Goal: Task Accomplishment & Management: Manage account settings

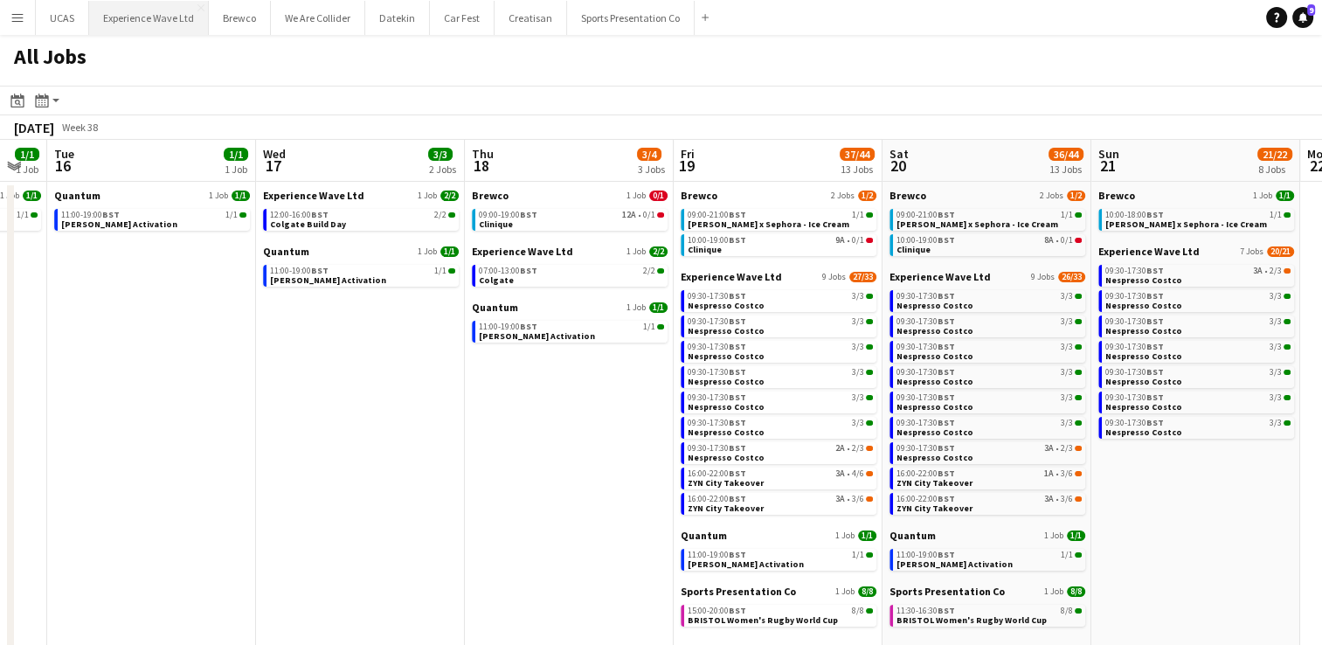
click at [164, 22] on button "Experience Wave Ltd Close" at bounding box center [149, 18] width 120 height 34
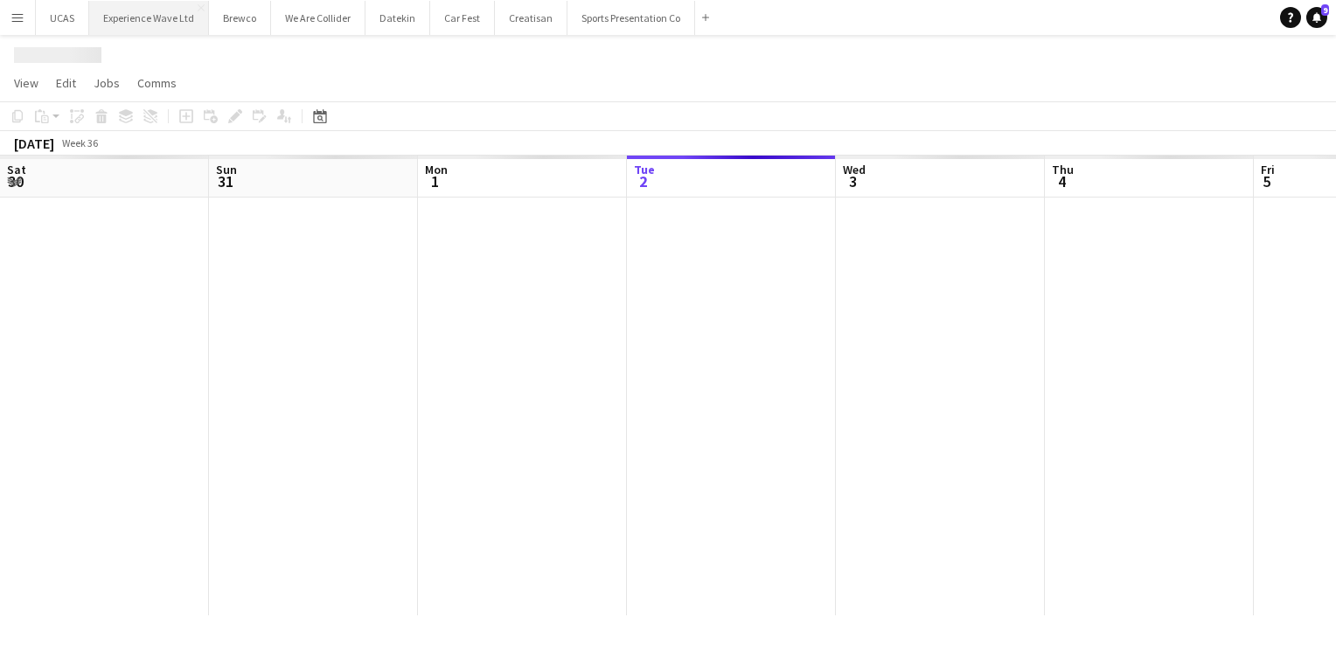
scroll to position [0, 418]
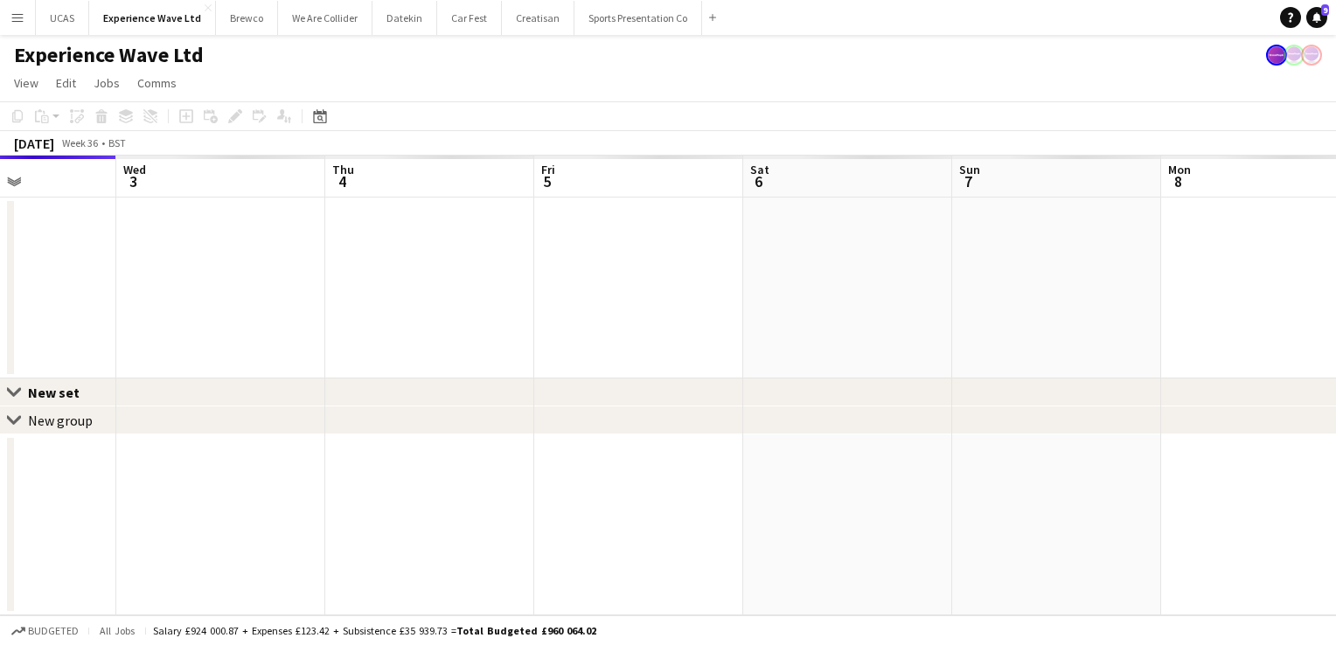
drag, startPoint x: 726, startPoint y: 265, endPoint x: 430, endPoint y: 248, distance: 296.8
click at [430, 248] on app-calendar-viewport "Sat 30 Sun 31 Mon 1 Tue 2 Wed 3 Thu 4 Fri 5 Sat 6 Sun 7 Mon 8 Tue 9 Wed 10" at bounding box center [668, 386] width 1336 height 460
drag, startPoint x: 846, startPoint y: 274, endPoint x: 428, endPoint y: 274, distance: 417.8
click at [428, 274] on app-calendar-viewport "Sat 30 Sun 31 Mon 1 Tue 2 Wed 3 Thu 4 Fri 5 Sat 6 Sun 7 Mon 8 Tue 9 Wed 10" at bounding box center [668, 386] width 1336 height 460
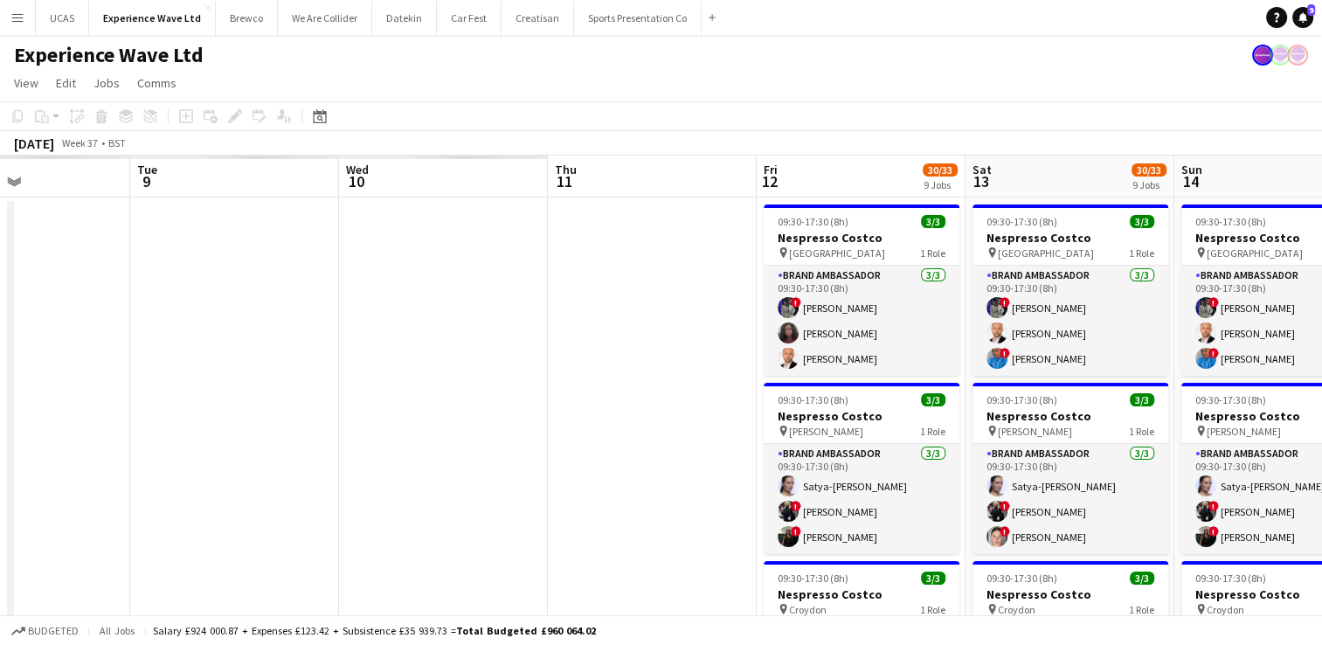
drag, startPoint x: 866, startPoint y: 277, endPoint x: 58, endPoint y: 313, distance: 809.3
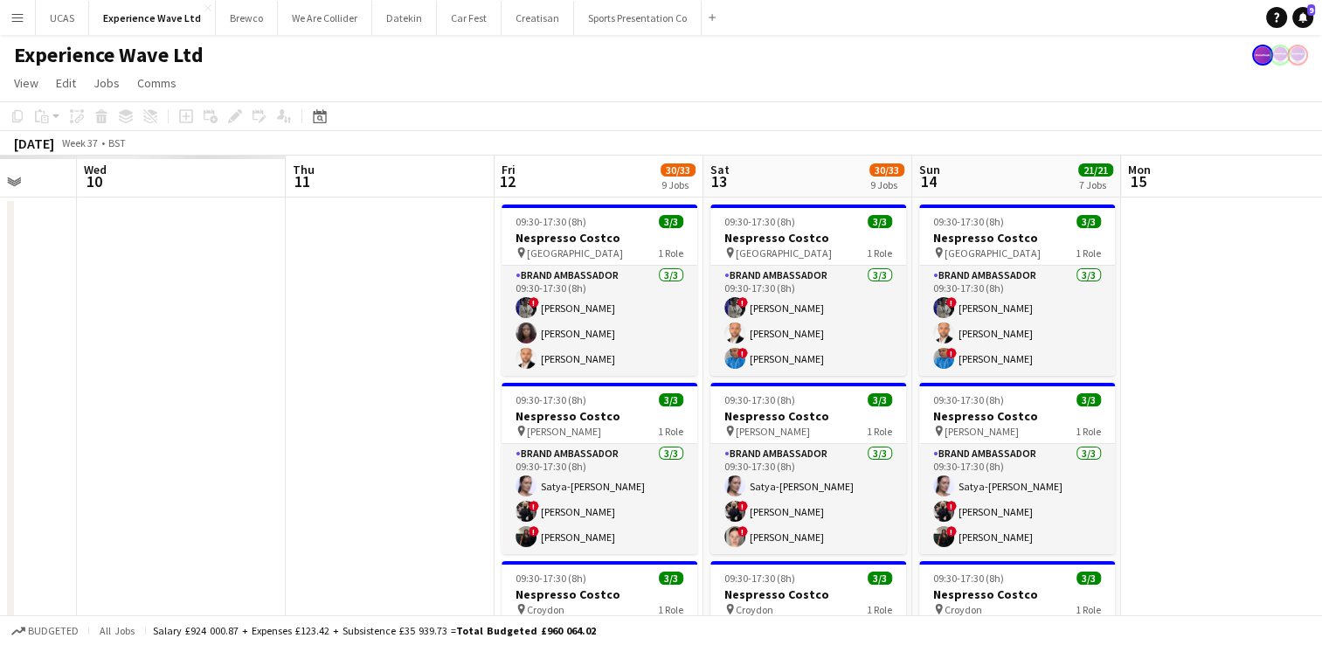
scroll to position [0, 818]
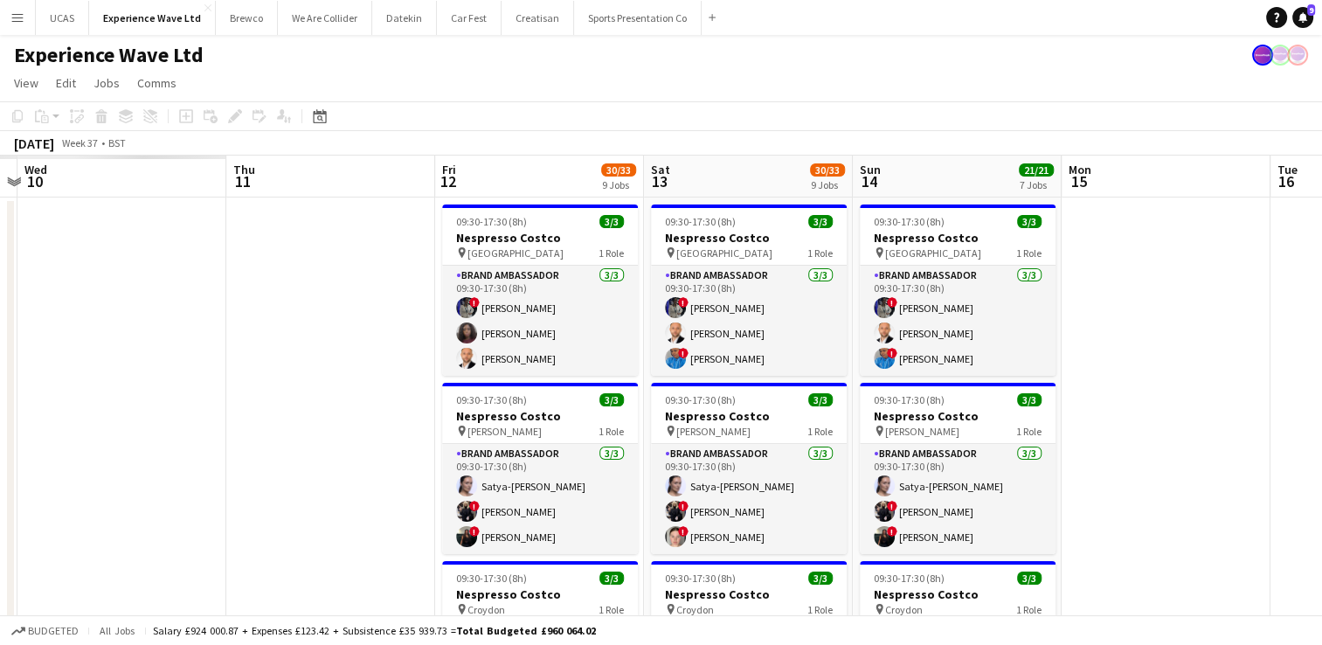
drag, startPoint x: 448, startPoint y: 333, endPoint x: 127, endPoint y: 334, distance: 320.8
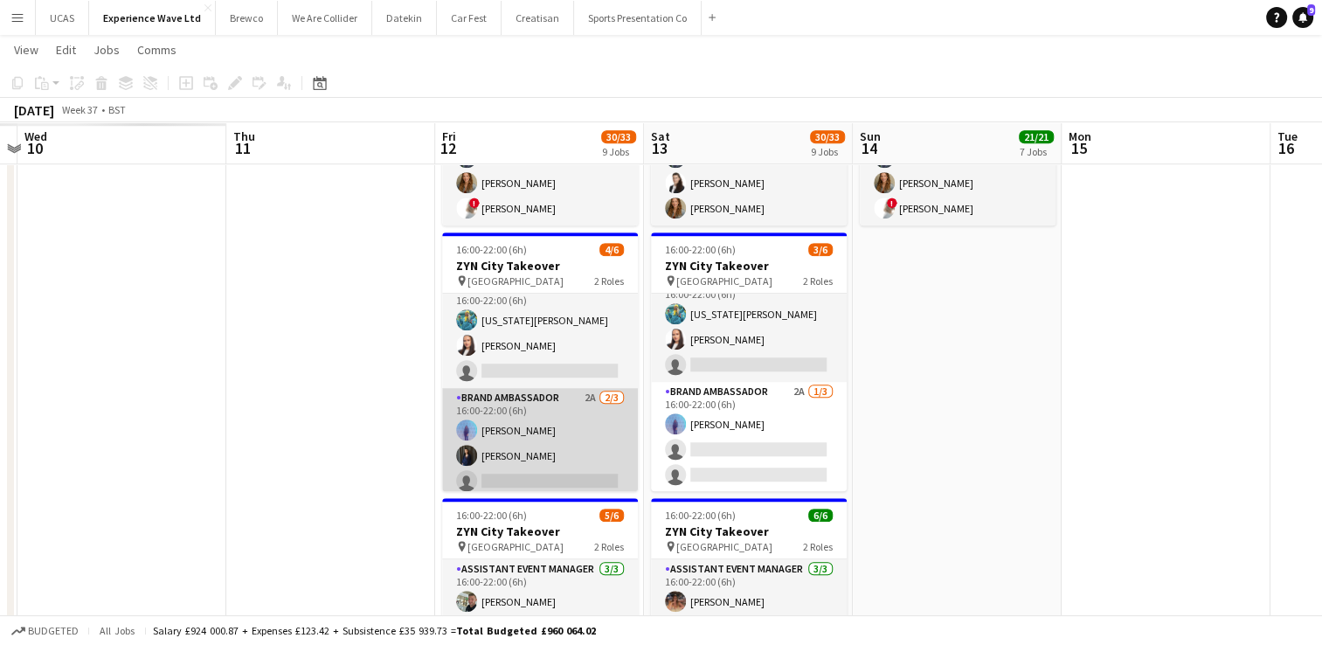
scroll to position [22, 0]
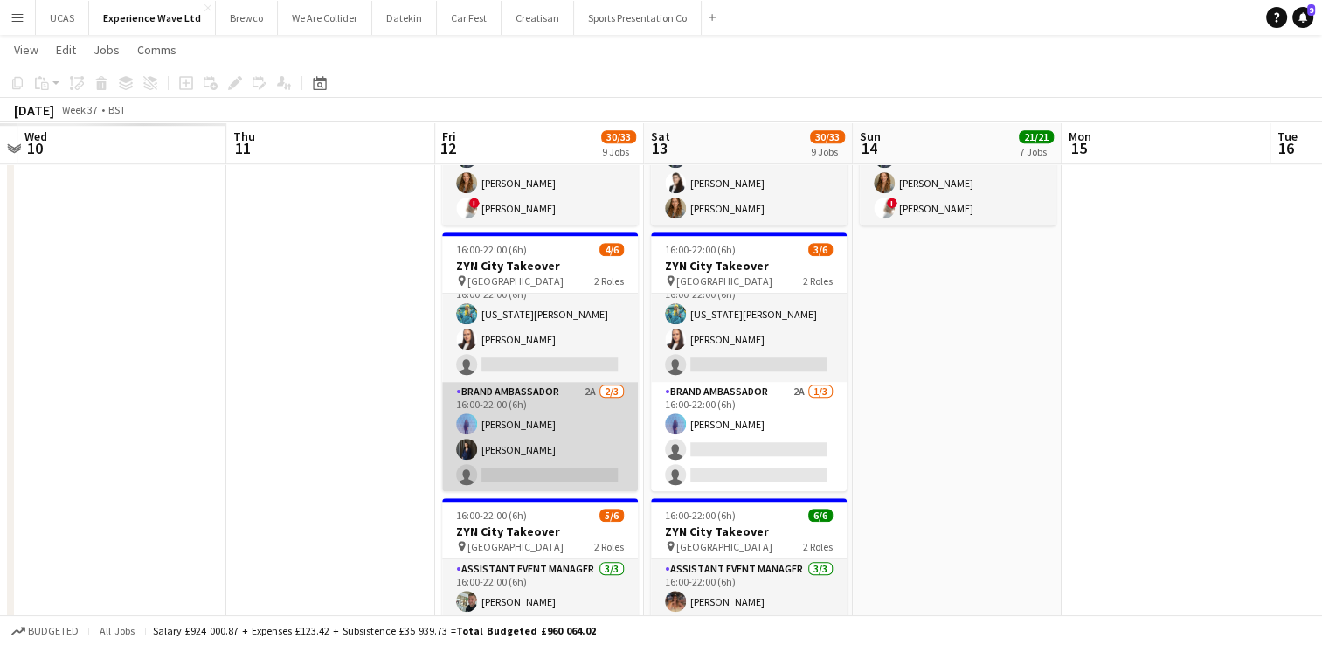
click at [562, 442] on app-card-role "Brand Ambassador 2A [DATE] 16:00-22:00 (6h) [PERSON_NAME] [PERSON_NAME] single-…" at bounding box center [540, 437] width 196 height 110
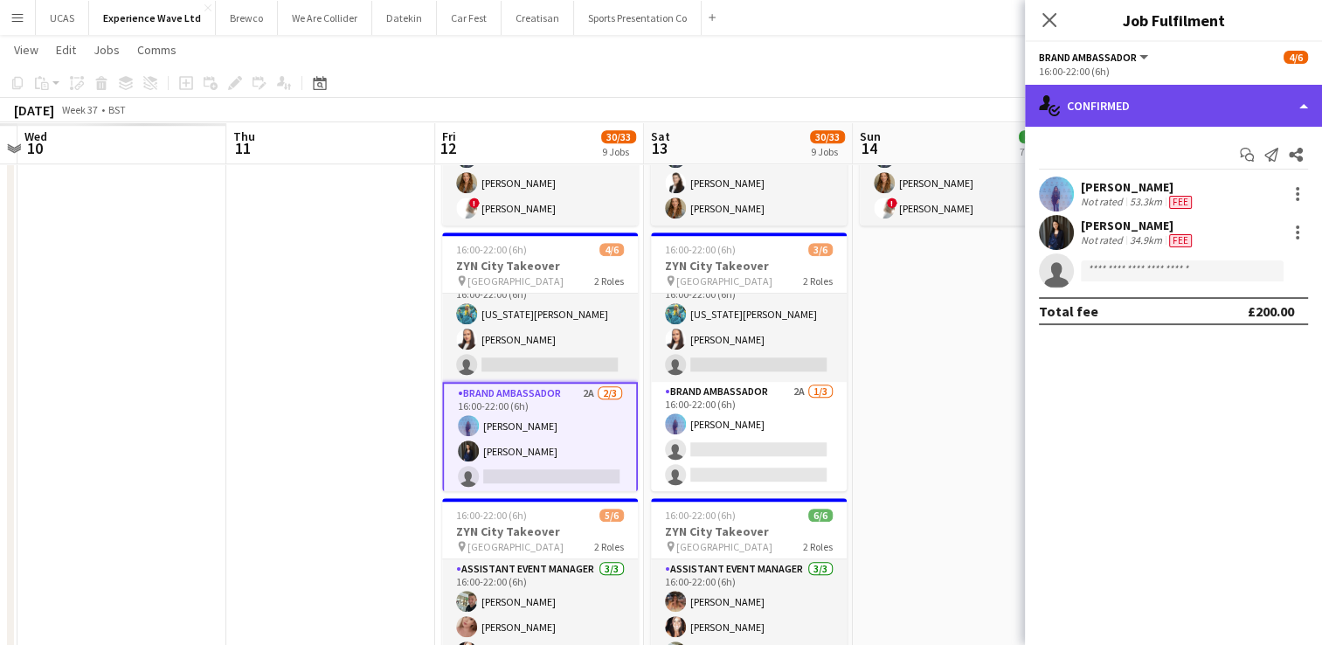
click at [1132, 113] on div "single-neutral-actions-check-2 Confirmed" at bounding box center [1173, 106] width 297 height 42
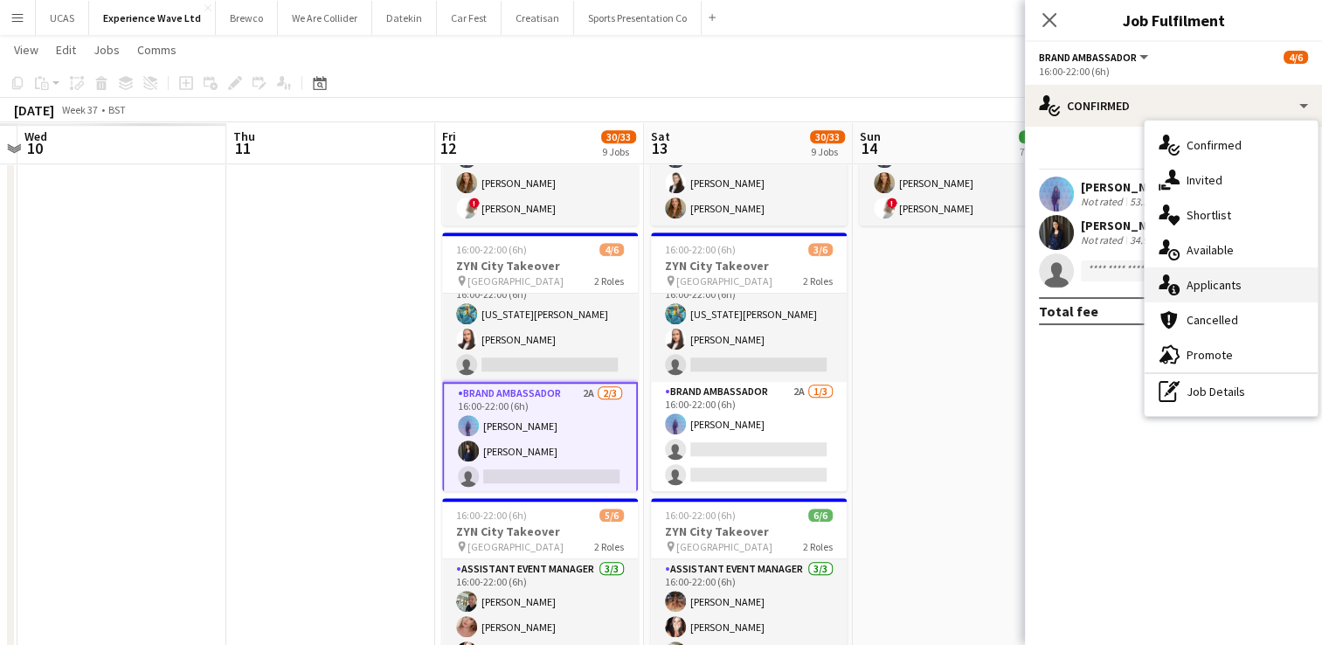
click at [1222, 272] on div "single-neutral-actions-information Applicants" at bounding box center [1231, 284] width 173 height 35
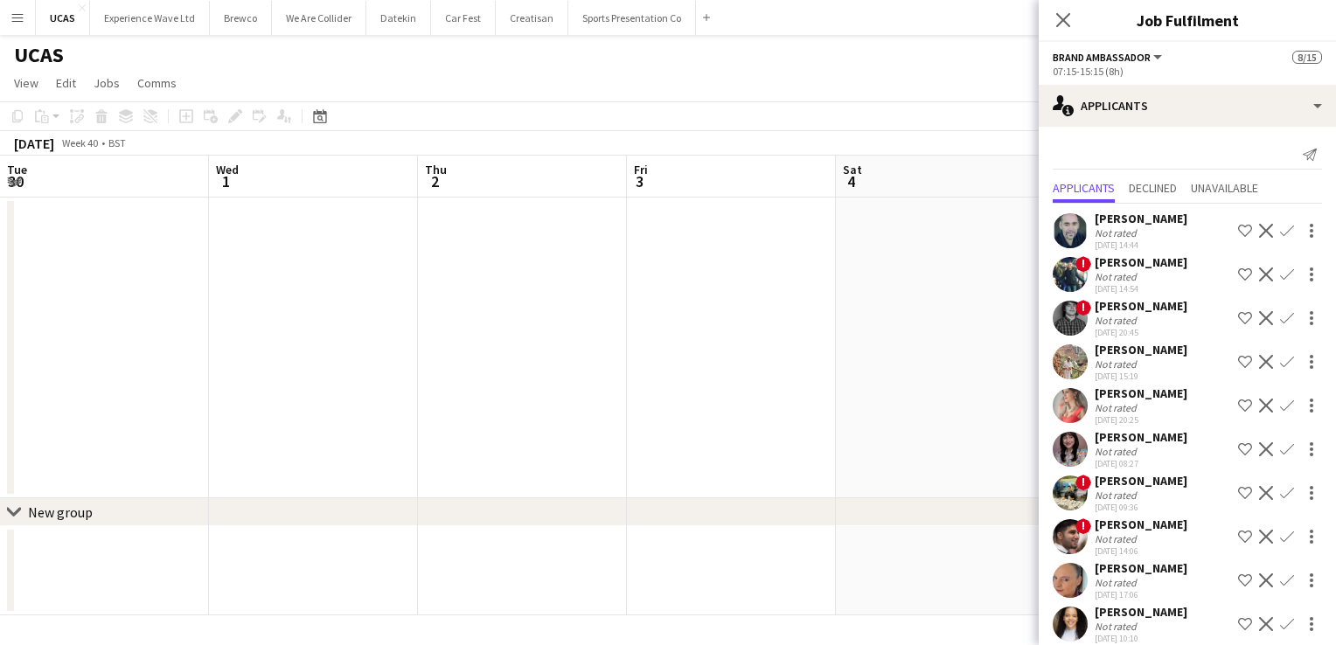
scroll to position [206, 0]
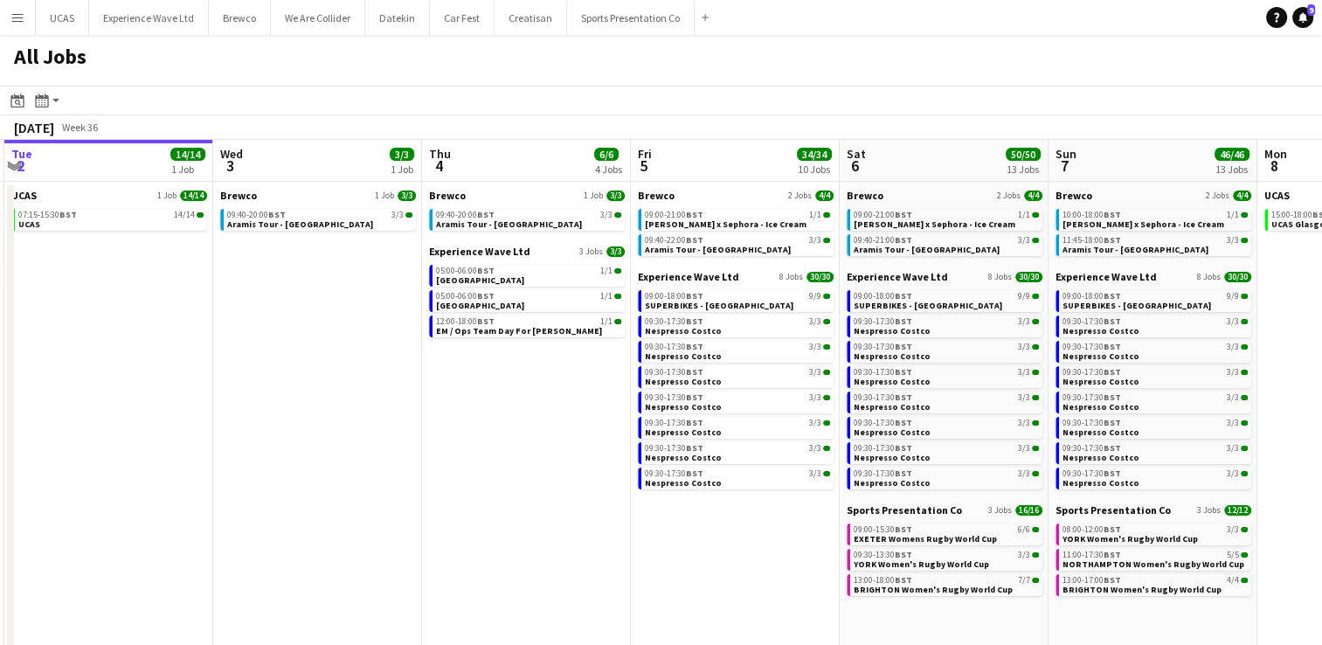
scroll to position [0, 636]
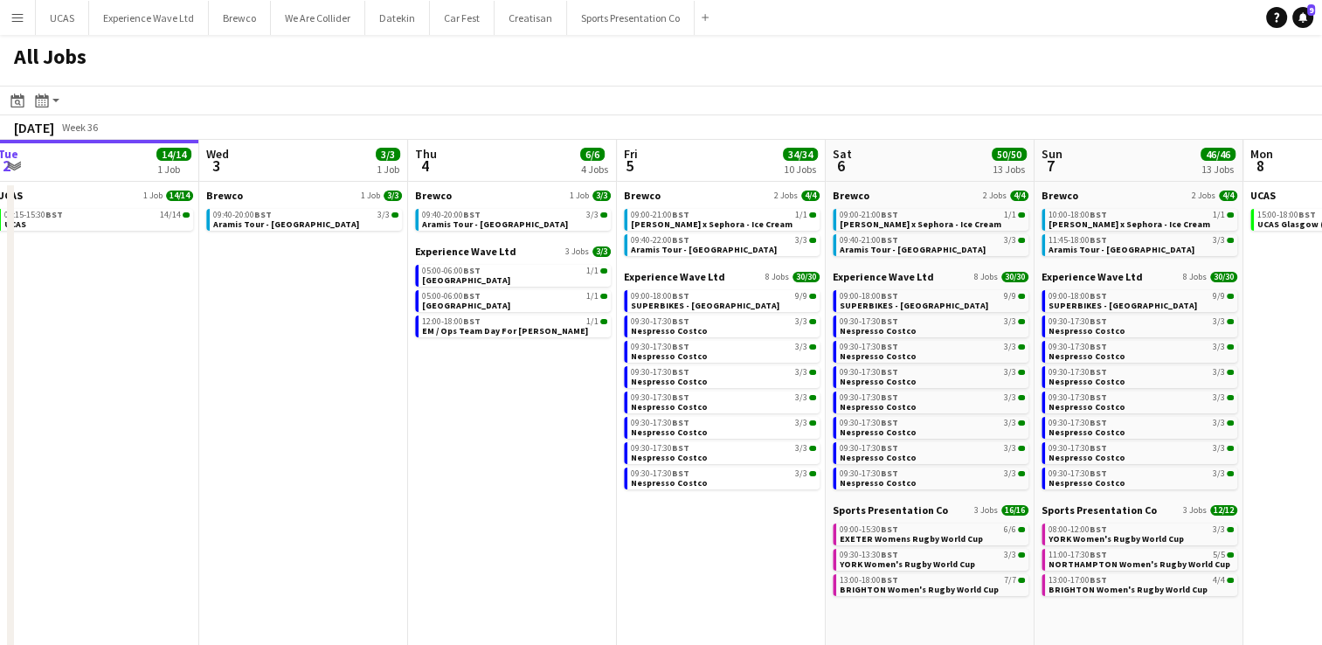
drag, startPoint x: 649, startPoint y: 519, endPoint x: 430, endPoint y: 516, distance: 218.5
click at [430, 516] on app-calendar-viewport "Sat 30 21/21 8 Jobs Sun 31 12/13 3 Jobs Mon 1 7/7 2 Jobs Tue 2 14/14 1 Job Wed …" at bounding box center [661, 524] width 1322 height 768
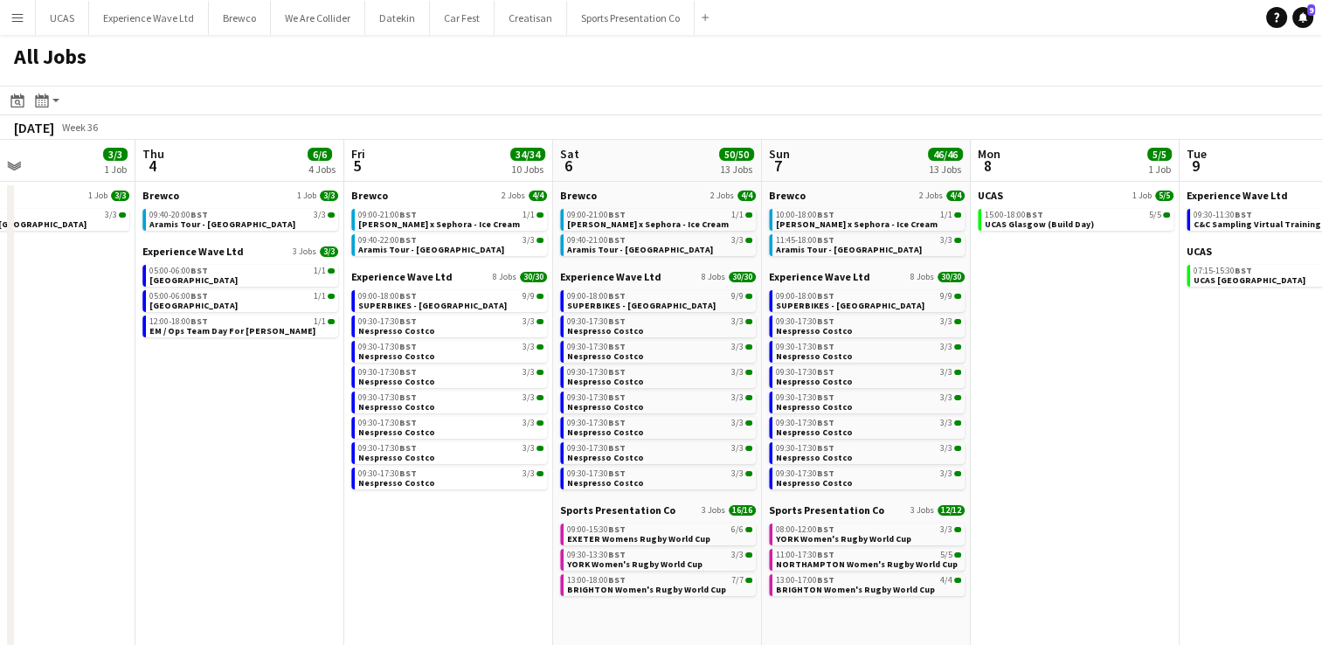
drag, startPoint x: 659, startPoint y: 563, endPoint x: 385, endPoint y: 560, distance: 274.5
click at [385, 560] on app-calendar-viewport "Mon 1 7/7 2 Jobs Tue 2 14/14 1 Job Wed 3 3/3 1 Job Thu 4 6/6 4 Jobs Fri 5 34/34…" at bounding box center [661, 524] width 1322 height 768
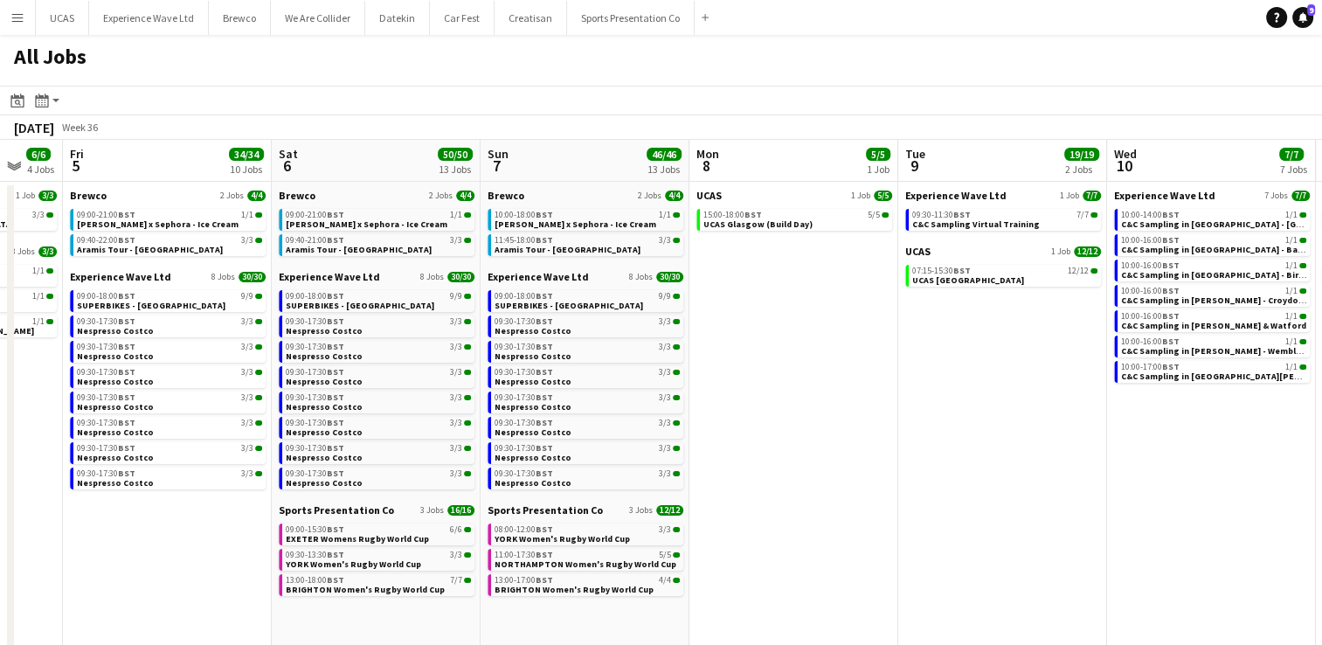
scroll to position [0, 790]
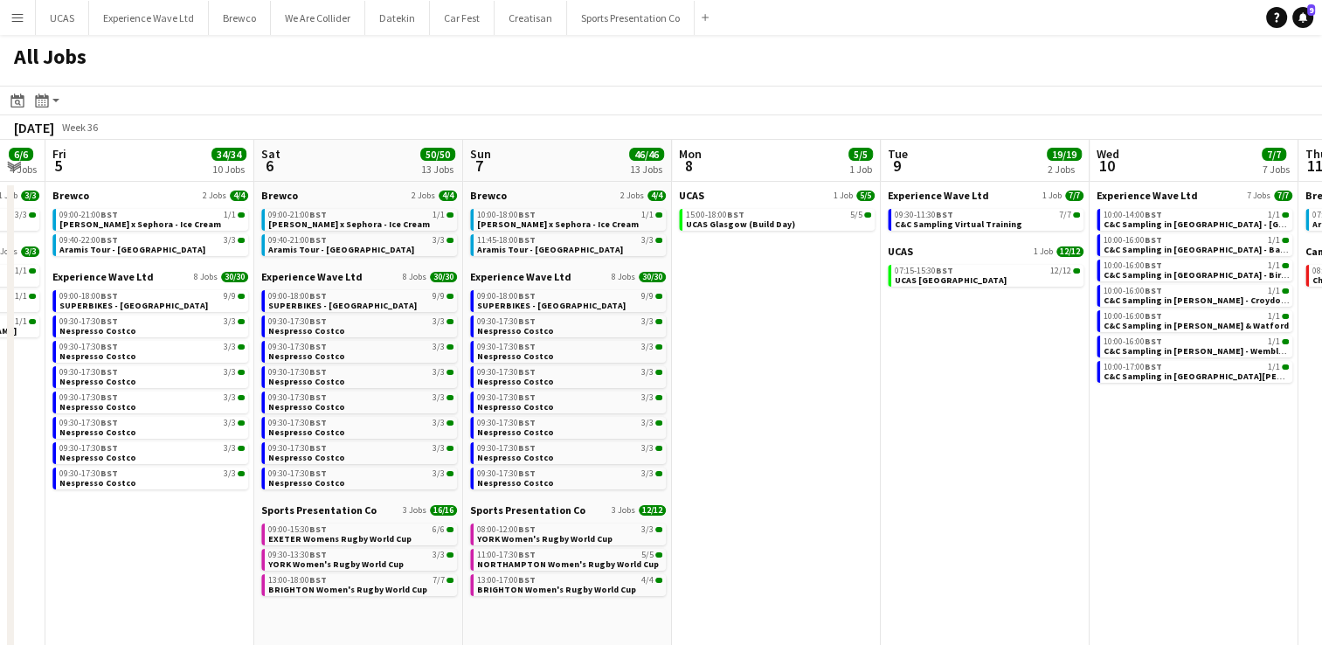
drag, startPoint x: 482, startPoint y: 562, endPoint x: 224, endPoint y: 484, distance: 270.2
click at [224, 484] on app-calendar-viewport "Mon 1 7/7 2 Jobs Tue 2 14/14 1 Job Wed 3 3/3 1 Job Thu 4 6/6 4 Jobs Fri 5 34/34…" at bounding box center [661, 524] width 1322 height 768
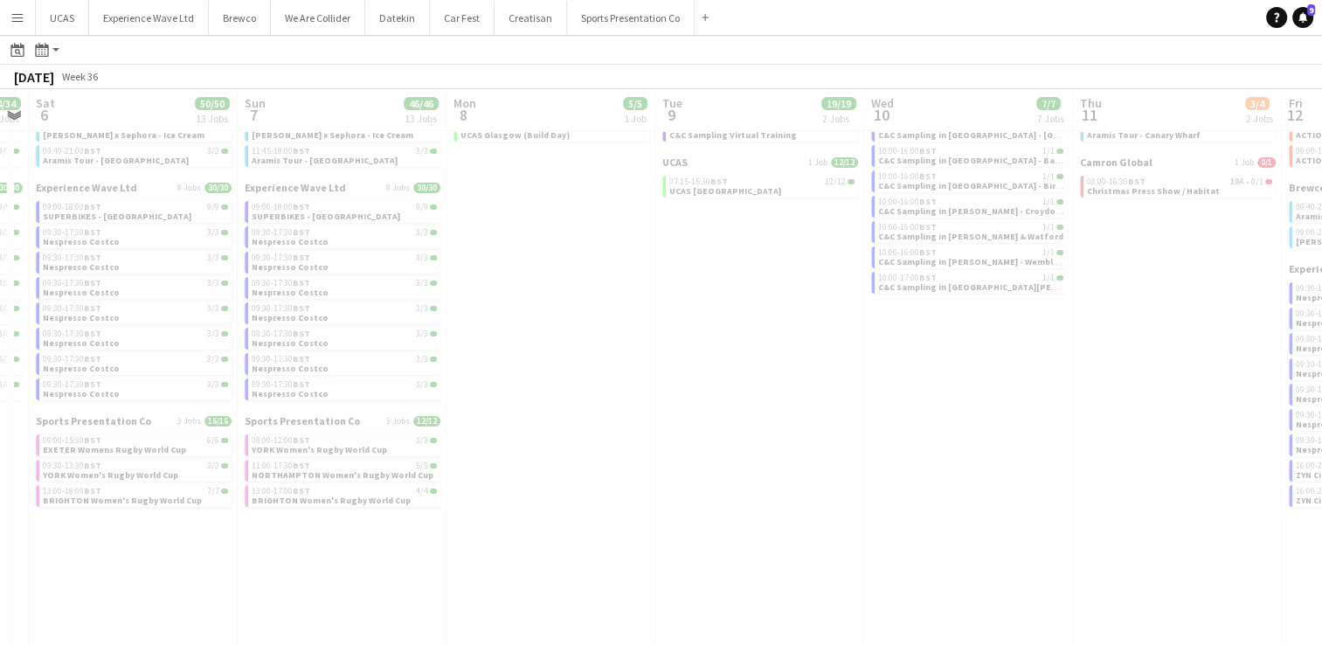
drag, startPoint x: 889, startPoint y: 505, endPoint x: 427, endPoint y: 519, distance: 462.6
click at [416, 521] on app-all-jobs "All Jobs Date picker SEP 2025 SEP 2025 Monday M Tuesday T Wednesday W Thursday …" at bounding box center [661, 383] width 1322 height 871
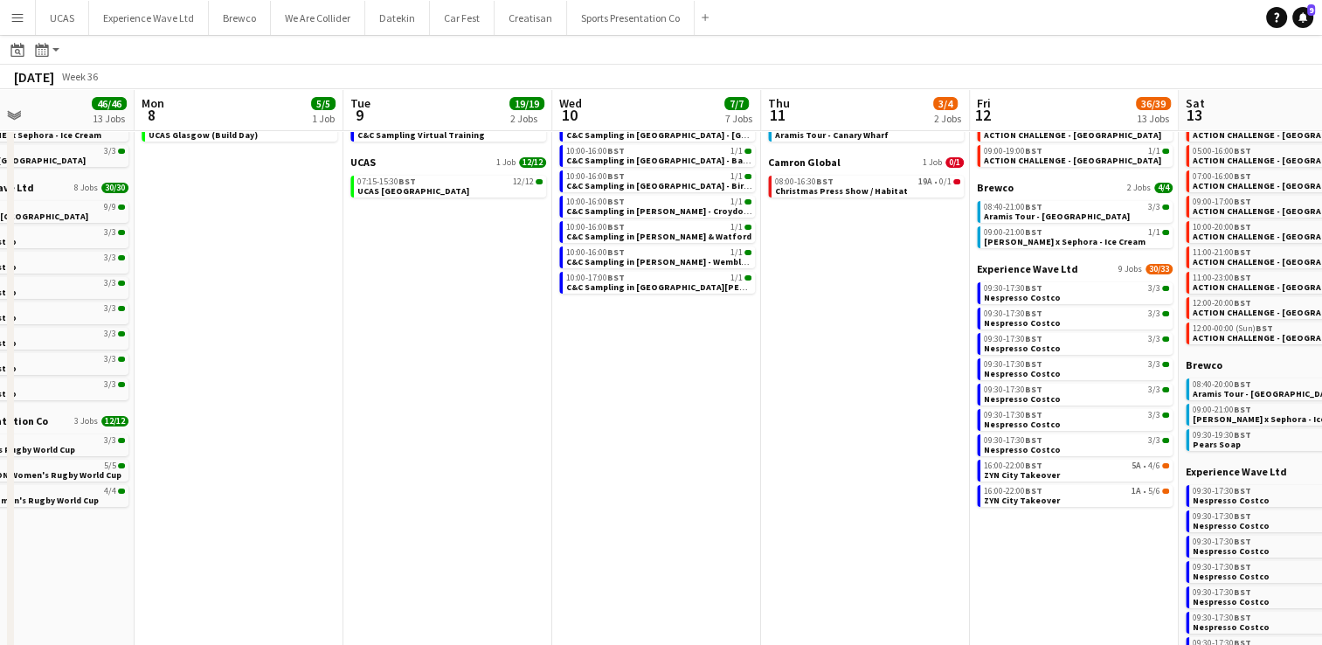
drag, startPoint x: 777, startPoint y: 502, endPoint x: 465, endPoint y: 509, distance: 312.1
click at [465, 509] on app-calendar-viewport "Thu 4 6/6 4 Jobs Fri 5 34/34 10 Jobs Sat 6 50/50 13 Jobs Sun 7 46/46 13 Jobs Mo…" at bounding box center [661, 408] width 1322 height 821
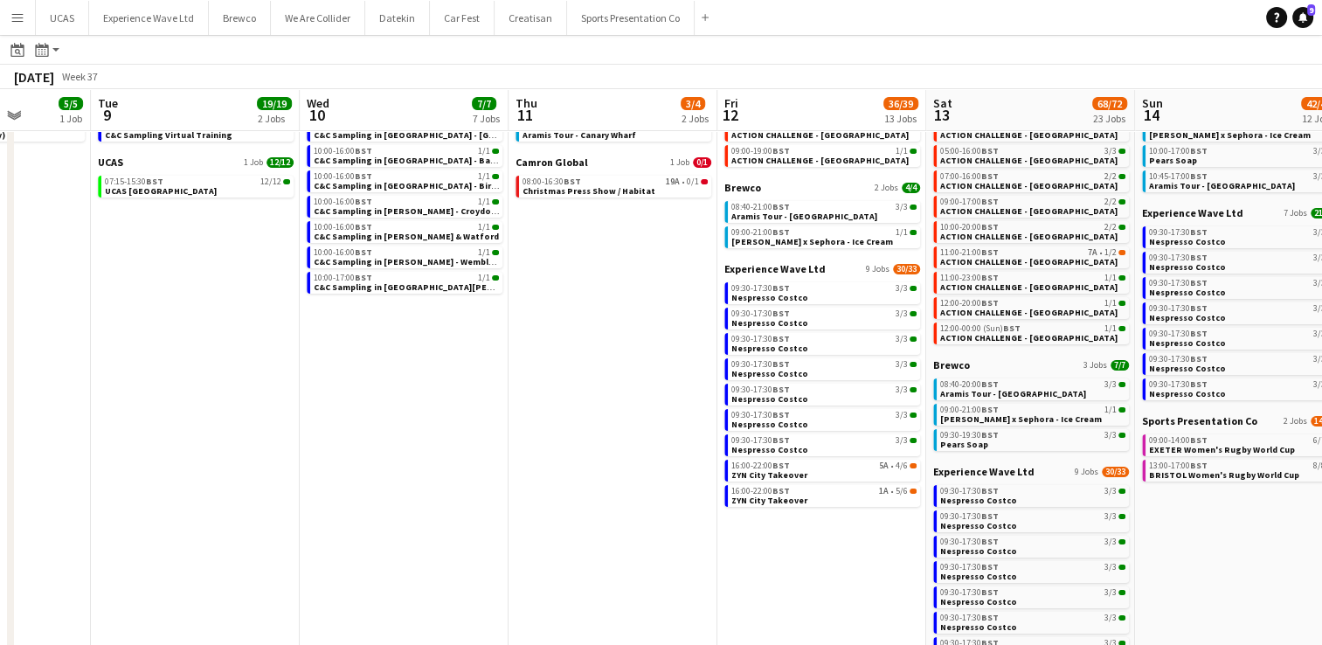
scroll to position [0, 754]
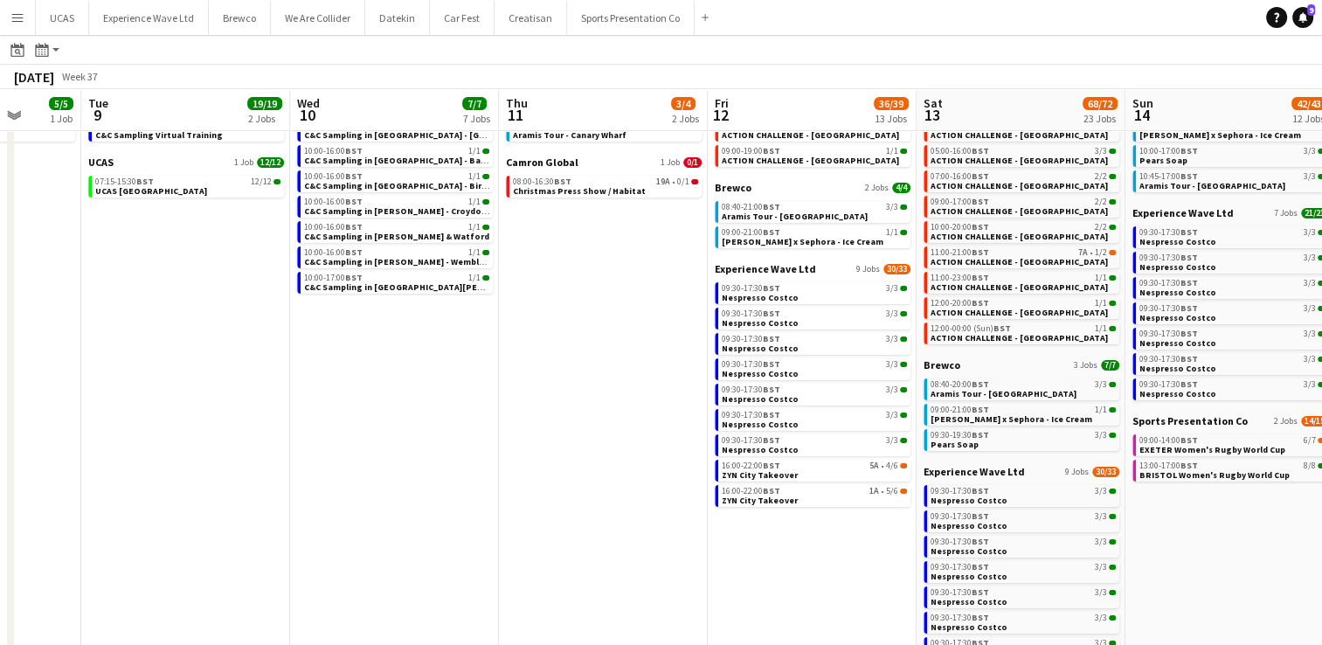
drag, startPoint x: 716, startPoint y: 485, endPoint x: 454, endPoint y: 498, distance: 262.5
click at [454, 498] on app-calendar-viewport "Fri 5 34/34 10 Jobs Sat 6 50/50 13 Jobs Sun 7 46/46 13 Jobs Mon 8 5/5 1 Job Tue…" at bounding box center [661, 408] width 1322 height 821
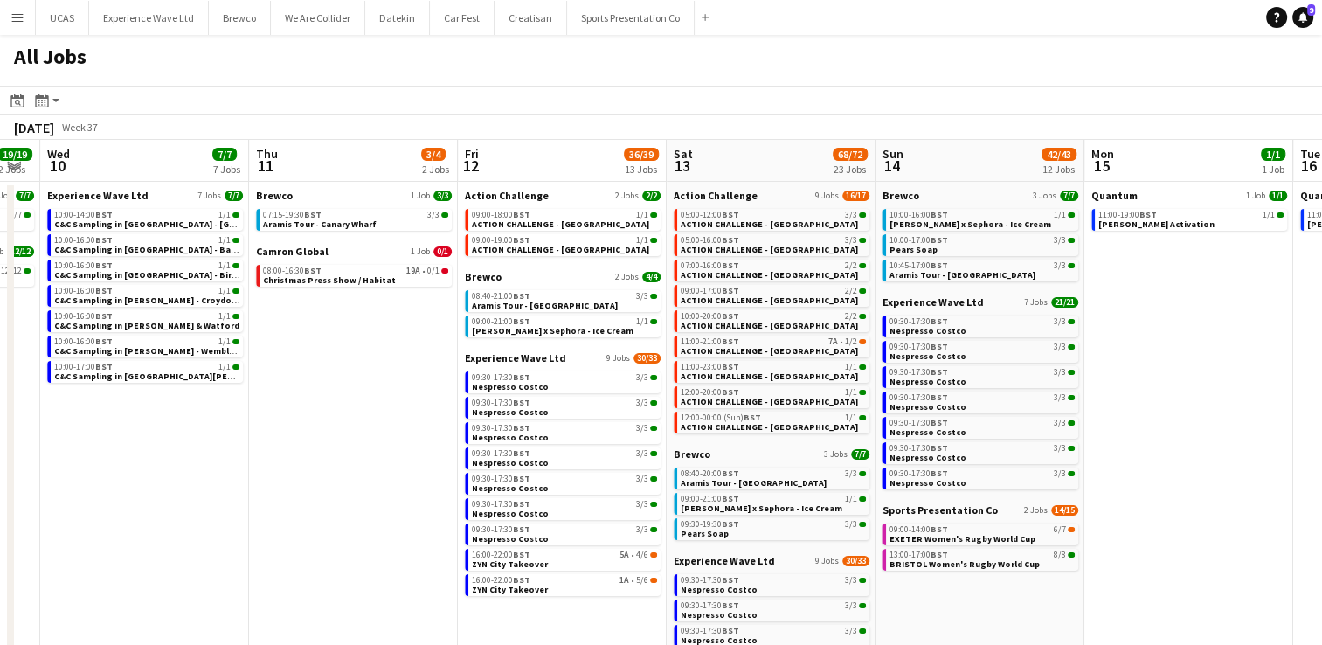
scroll to position [0, 423]
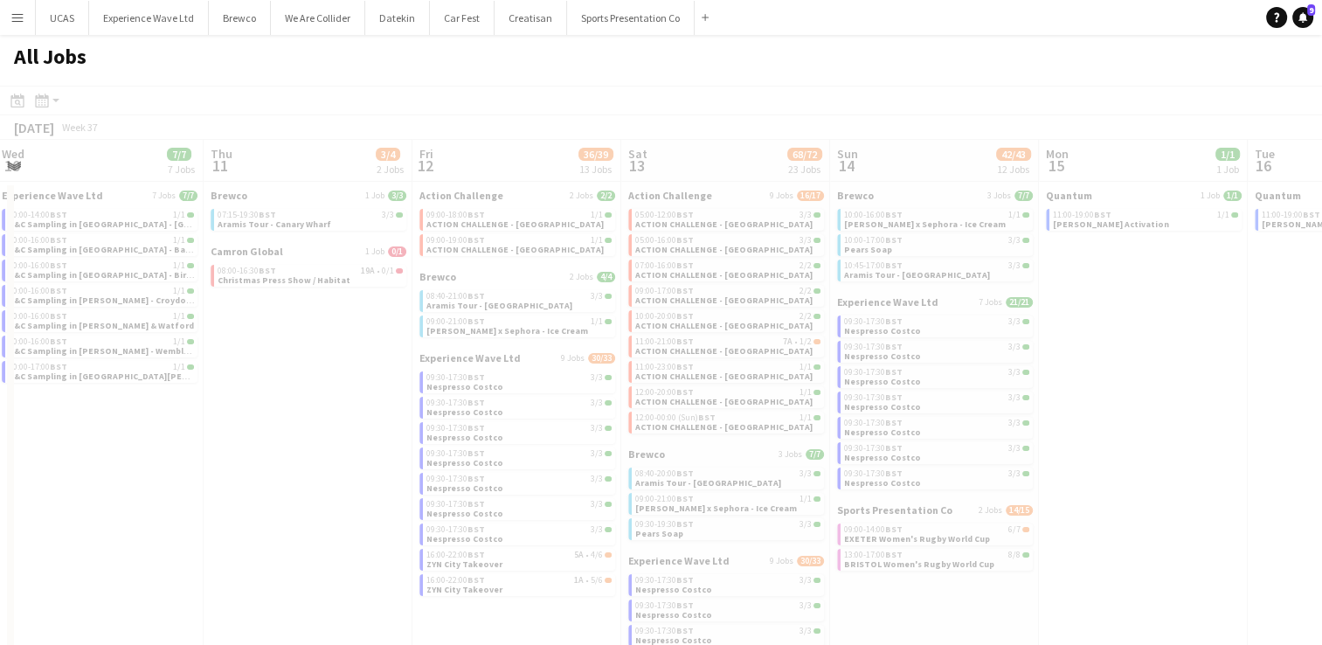
drag, startPoint x: 517, startPoint y: 531, endPoint x: 205, endPoint y: 509, distance: 313.7
click at [205, 509] on app-calendar-viewport "Mon 8 5/5 1 Job Tue 9 19/19 2 Jobs Wed 10 7/7 7 Jobs Thu 11 3/4 2 Jobs Fri 12 3…" at bounding box center [661, 524] width 1322 height 768
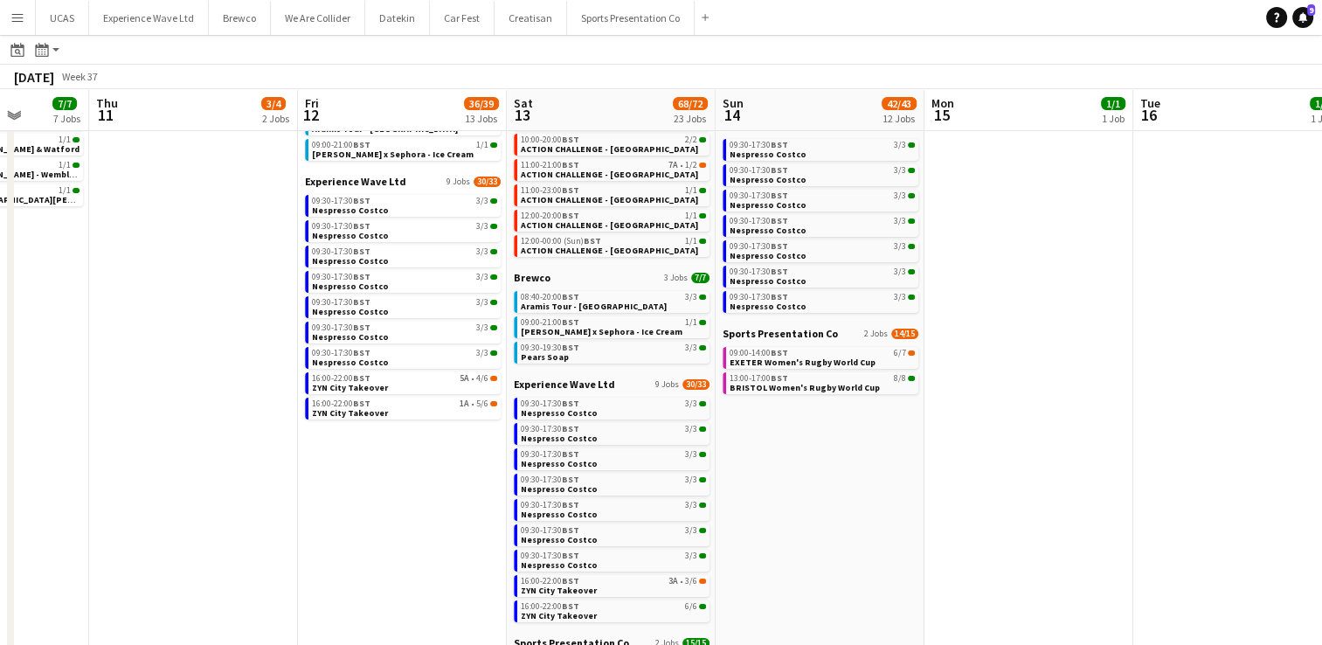
scroll to position [0, 538]
drag, startPoint x: 531, startPoint y: 503, endPoint x: 417, endPoint y: 512, distance: 114.9
click at [417, 512] on app-calendar-viewport "Mon 8 5/5 1 Job Tue 9 19/19 2 Jobs Wed 10 7/7 7 Jobs Thu 11 3/4 2 Jobs Fri 12 3…" at bounding box center [661, 321] width 1322 height 821
click at [417, 382] on div "16:00-22:00 BST 5A • 4/6" at bounding box center [403, 378] width 185 height 9
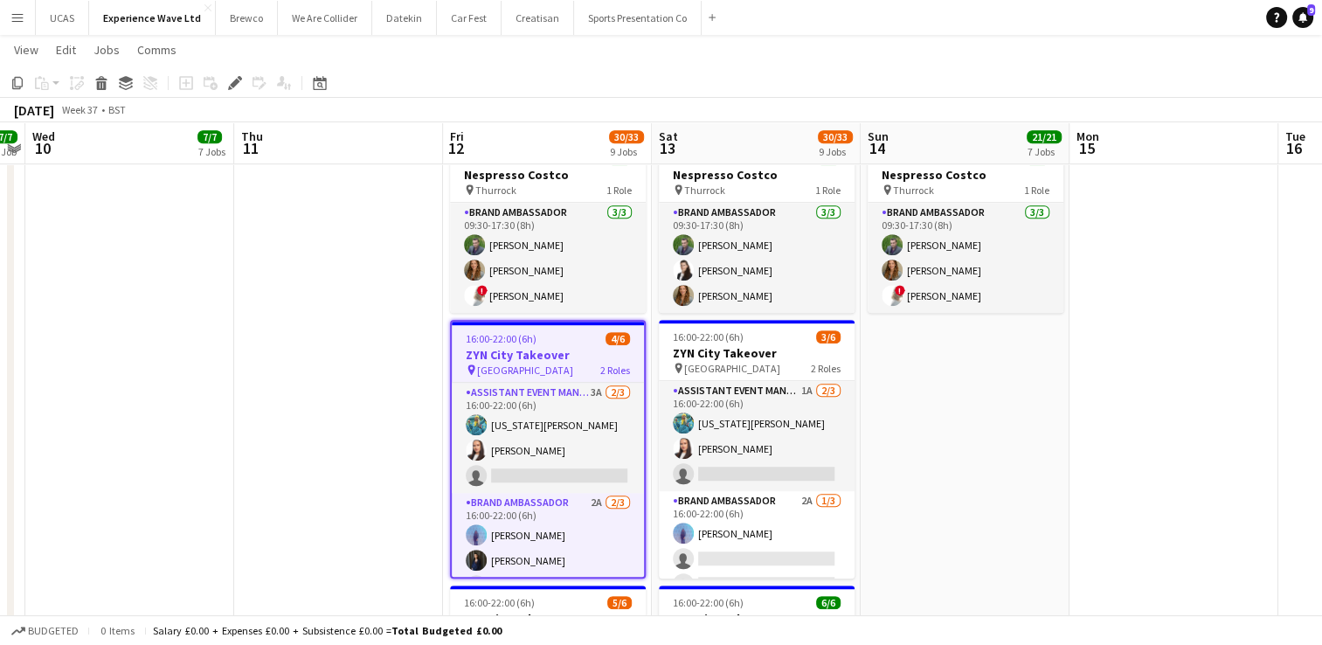
scroll to position [24, 0]
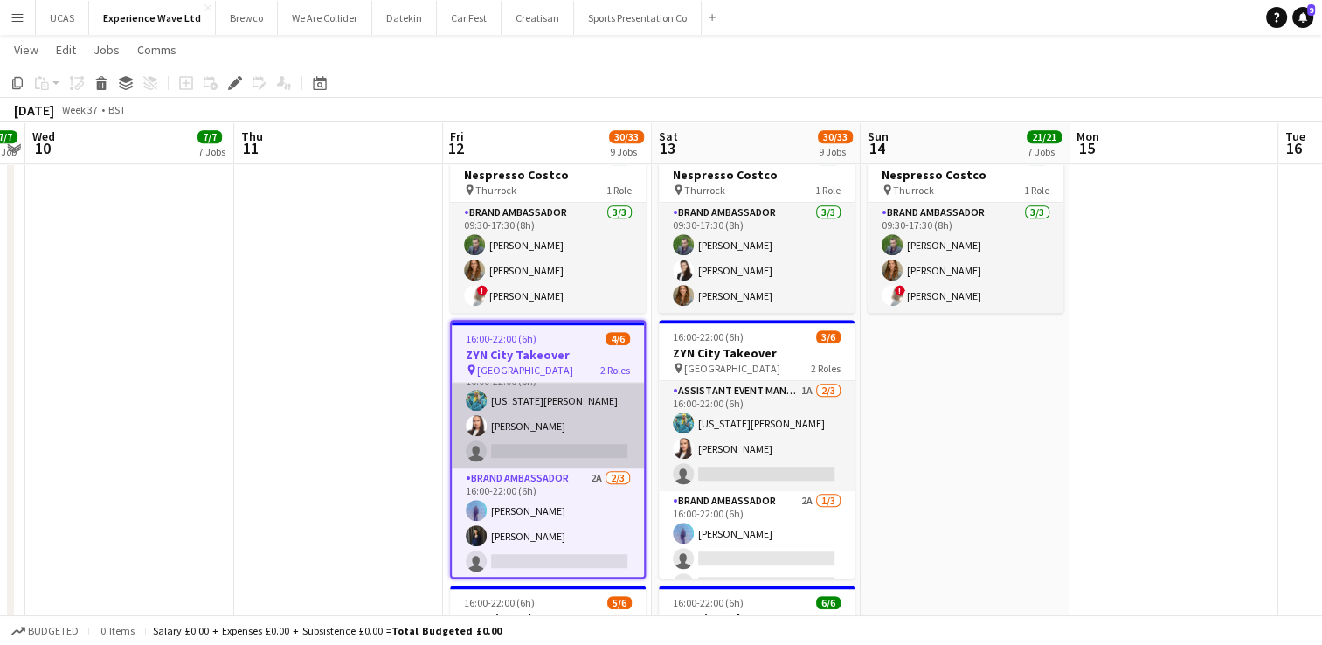
click at [573, 434] on app-card-role "Assistant Event Manager 3A [DATE] 16:00-22:00 (6h) [US_STATE][PERSON_NAME] [PER…" at bounding box center [548, 413] width 192 height 110
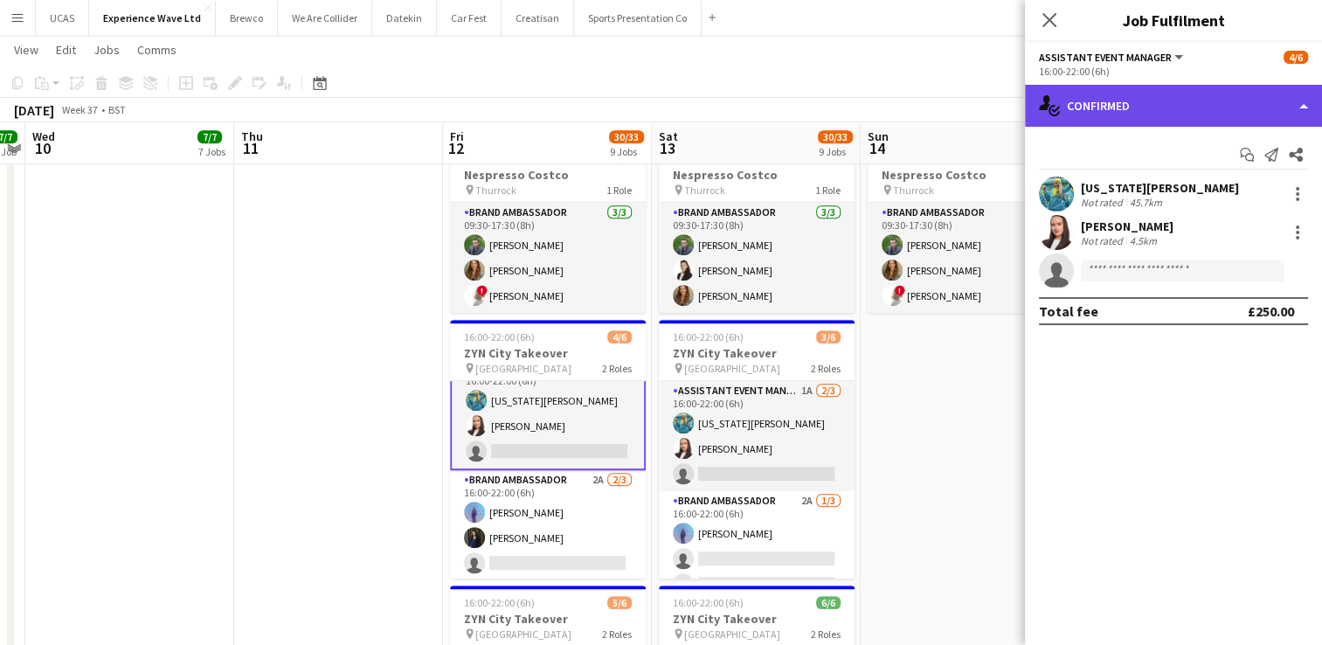
click at [1213, 102] on div "single-neutral-actions-check-2 Confirmed" at bounding box center [1173, 106] width 297 height 42
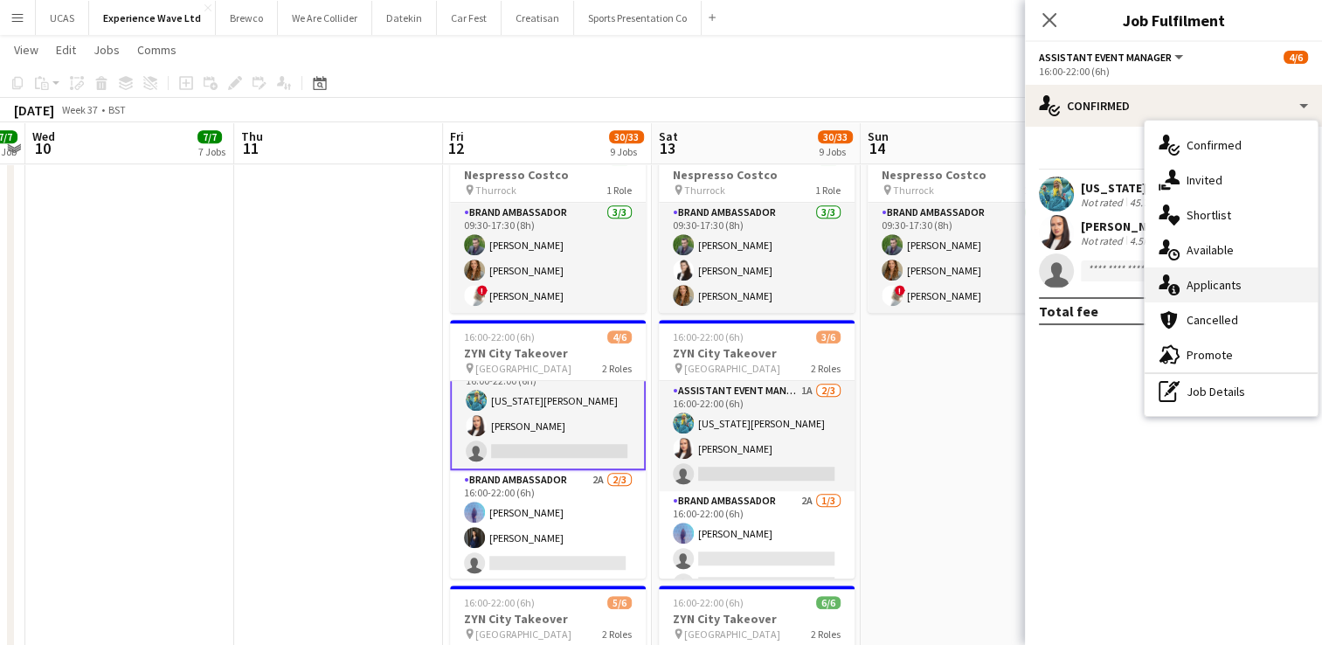
click at [1232, 281] on span "Applicants" at bounding box center [1214, 285] width 55 height 16
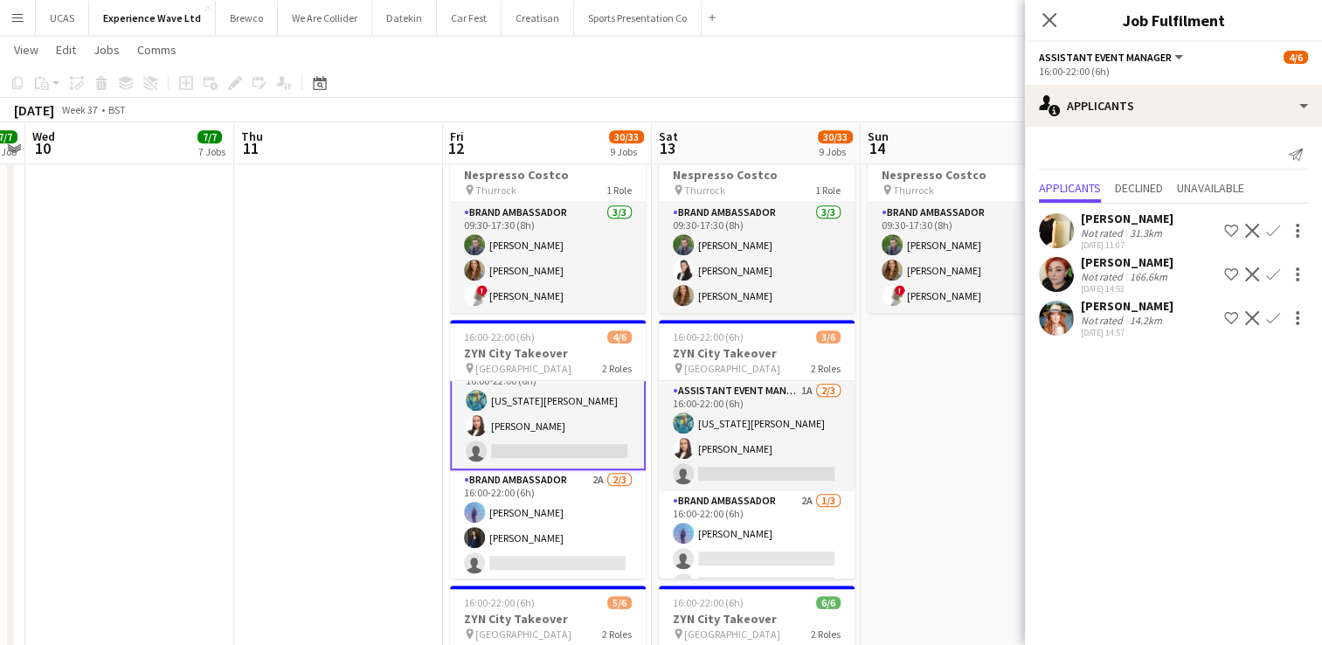
click at [1153, 316] on div "14.2km" at bounding box center [1146, 320] width 39 height 13
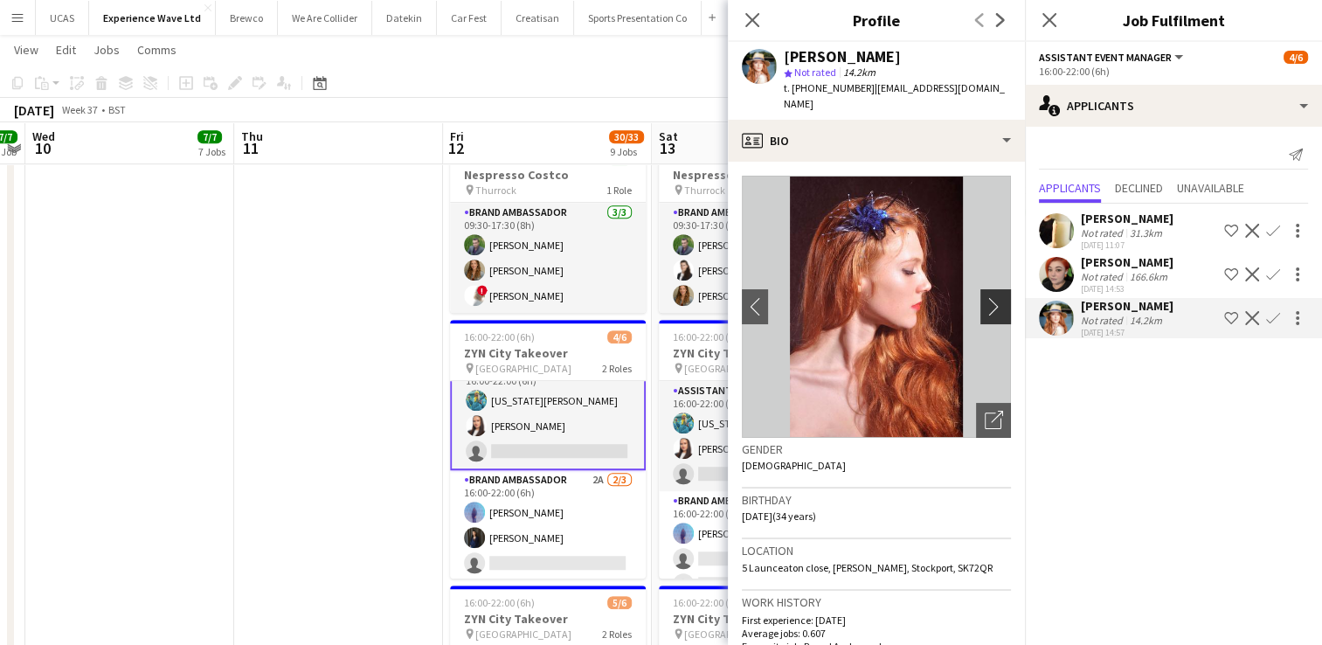
click at [985, 297] on app-icon "chevron-right" at bounding box center [998, 306] width 27 height 18
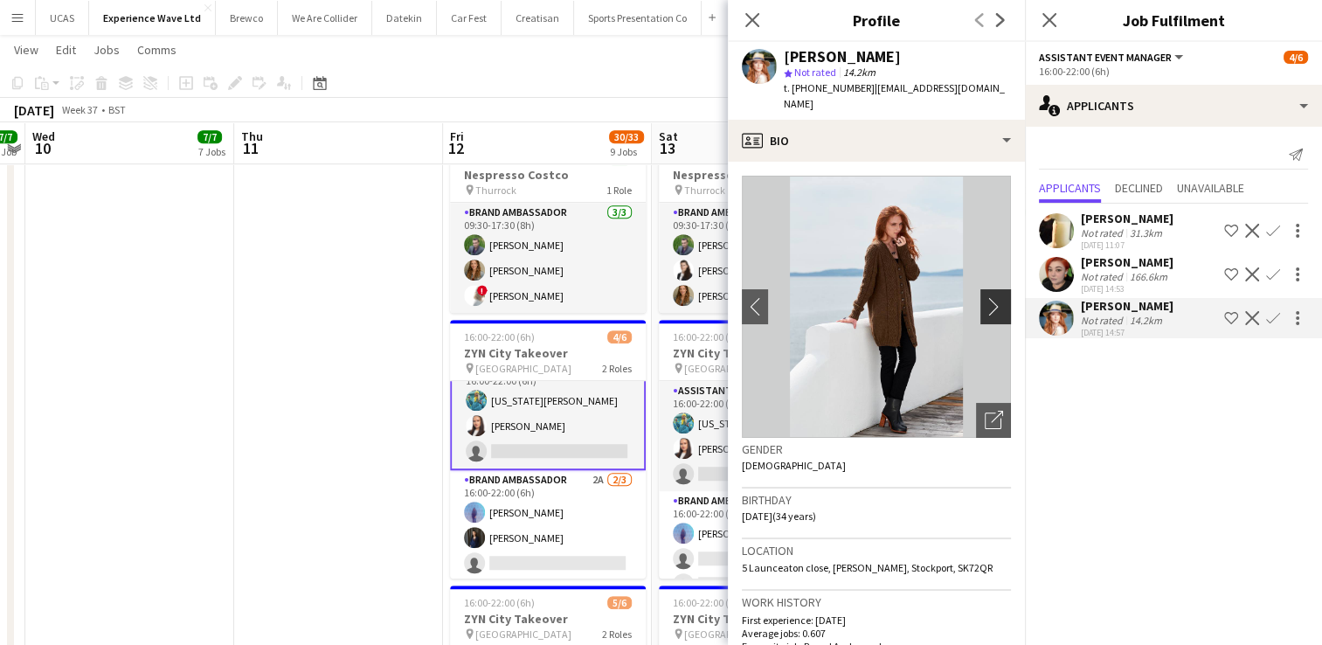
click at [985, 297] on app-icon "chevron-right" at bounding box center [998, 306] width 27 height 18
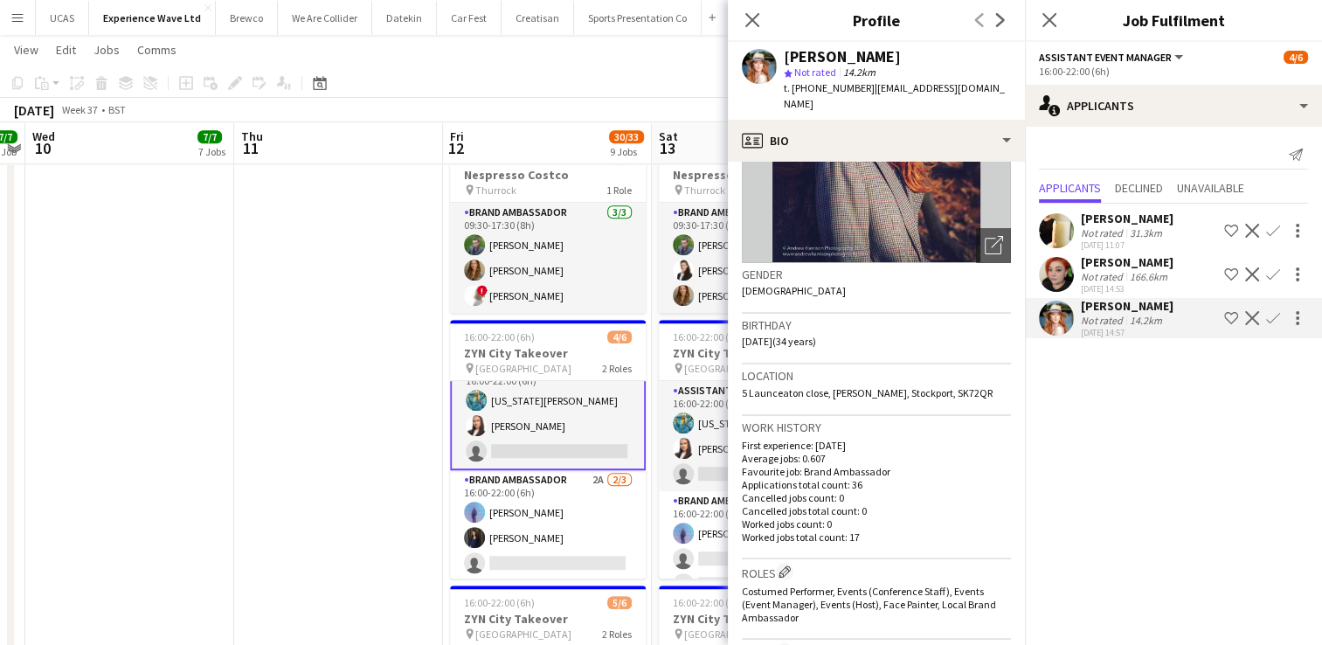
scroll to position [0, 0]
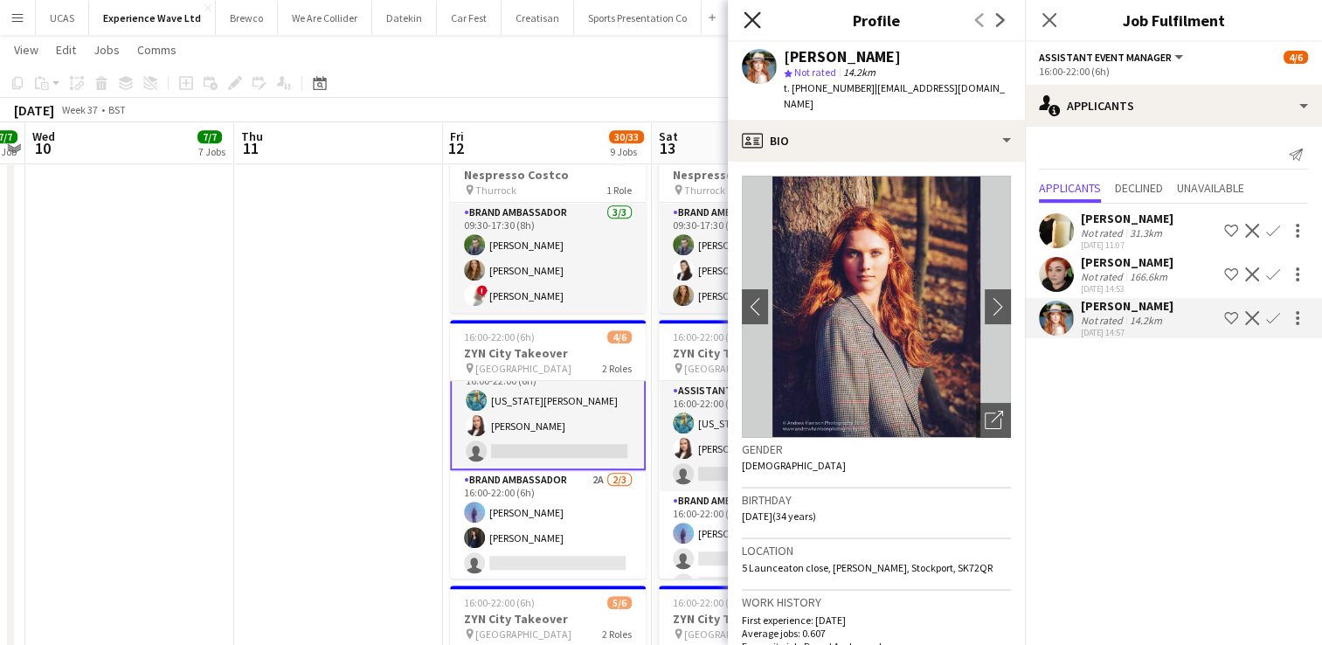
click at [755, 18] on icon at bounding box center [752, 19] width 17 height 17
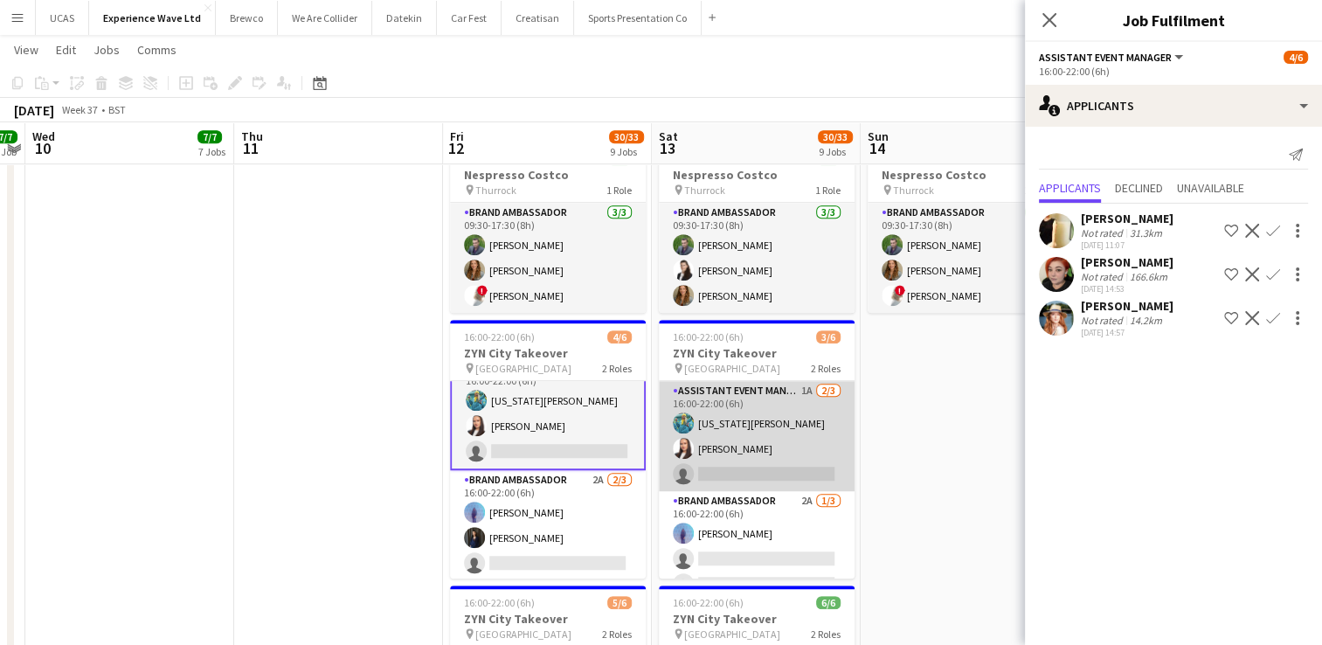
click at [774, 441] on app-card-role "Assistant Event Manager 1A [DATE] 16:00-22:00 (6h) [US_STATE][PERSON_NAME] [PER…" at bounding box center [757, 436] width 196 height 110
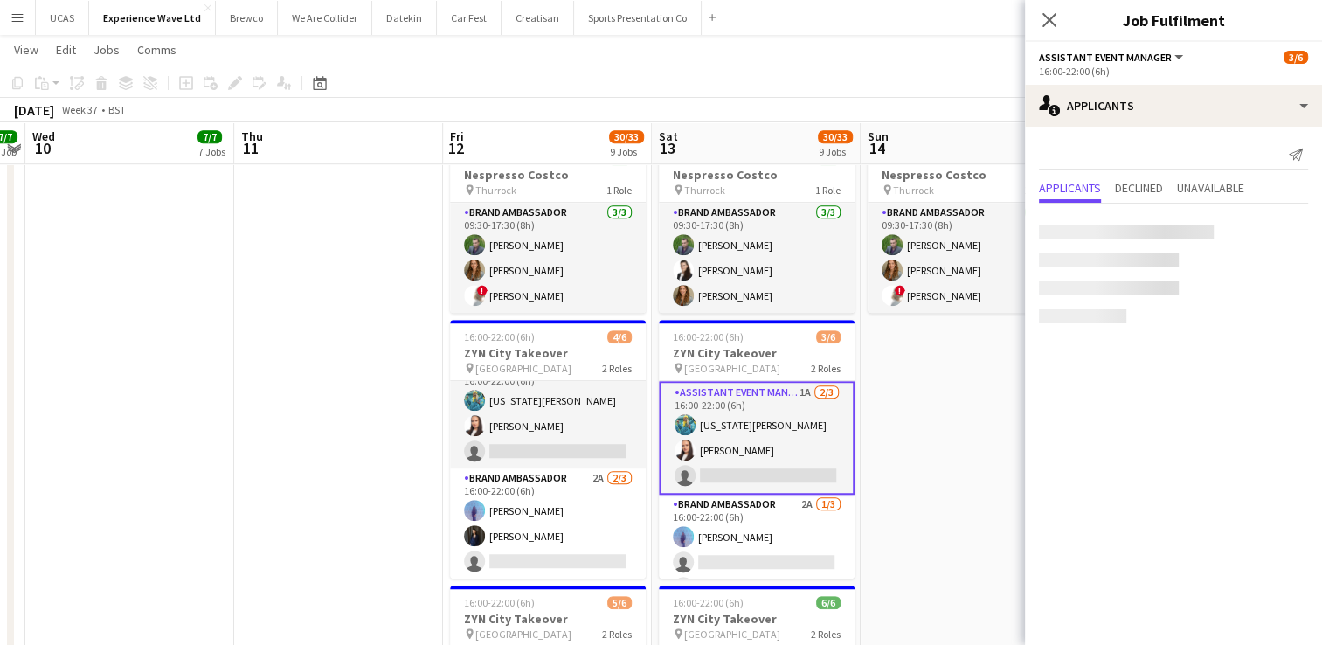
scroll to position [22, 0]
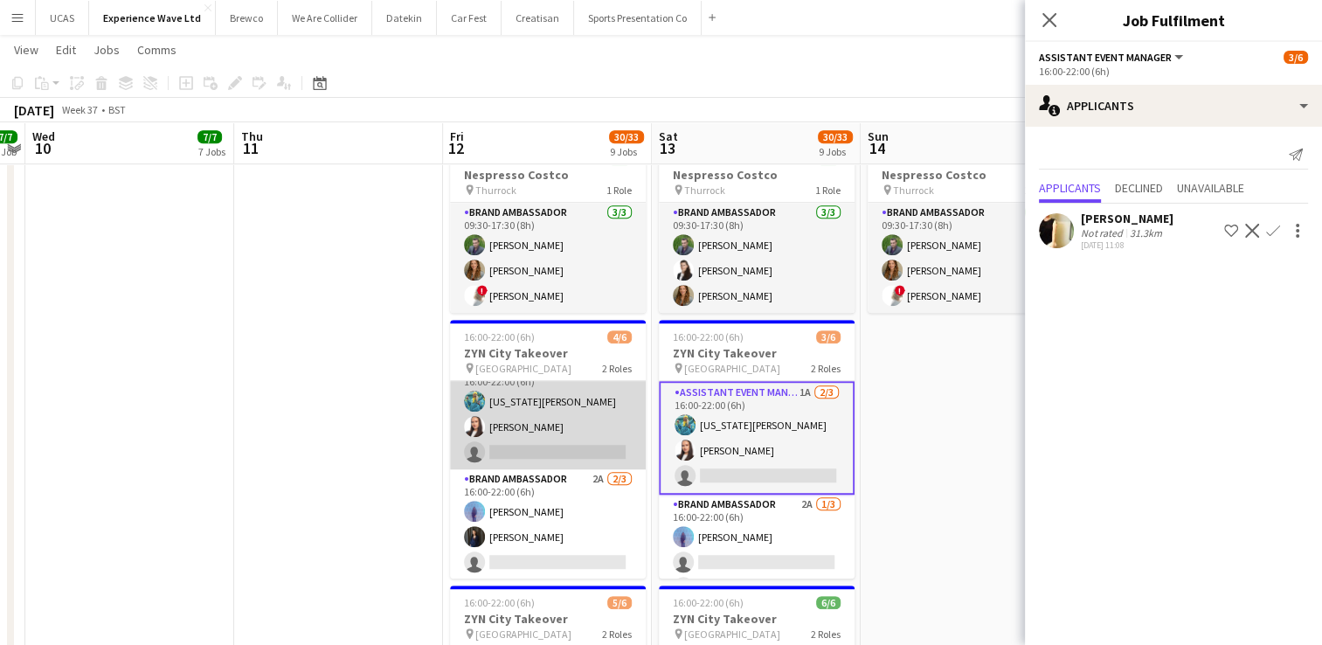
click at [552, 432] on app-card-role "Assistant Event Manager 3A [DATE] 16:00-22:00 (6h) [US_STATE][PERSON_NAME] [PER…" at bounding box center [548, 414] width 196 height 110
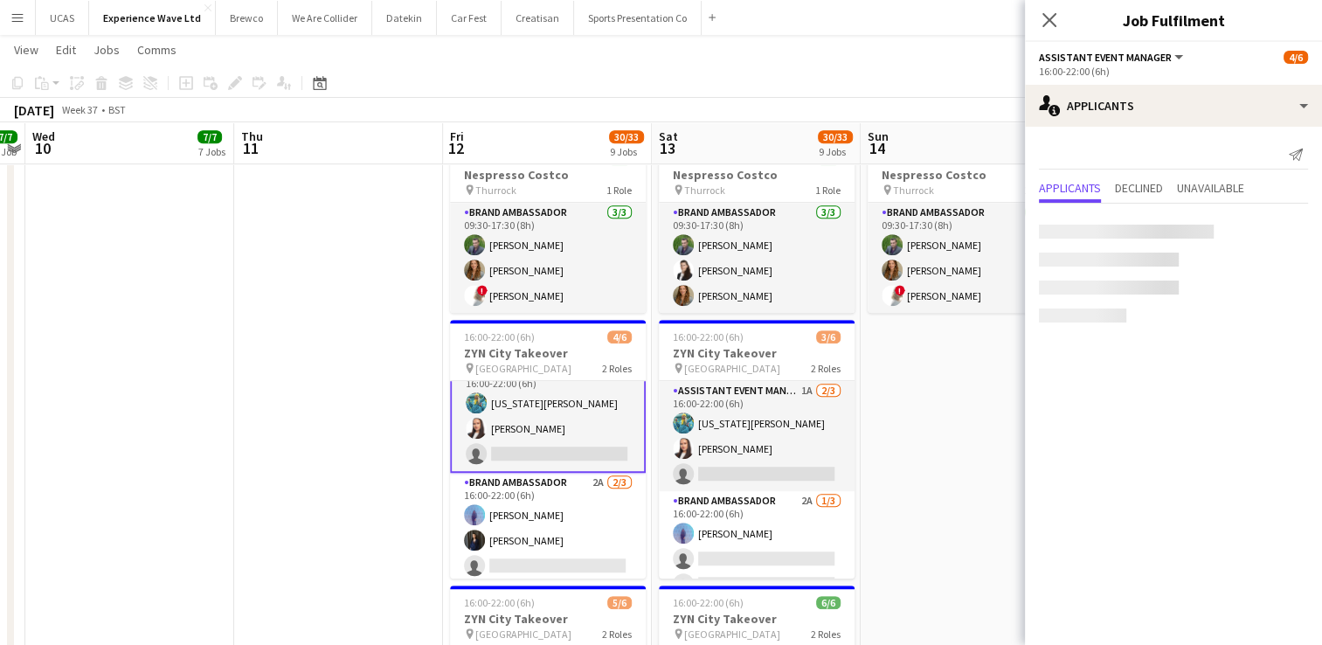
scroll to position [24, 0]
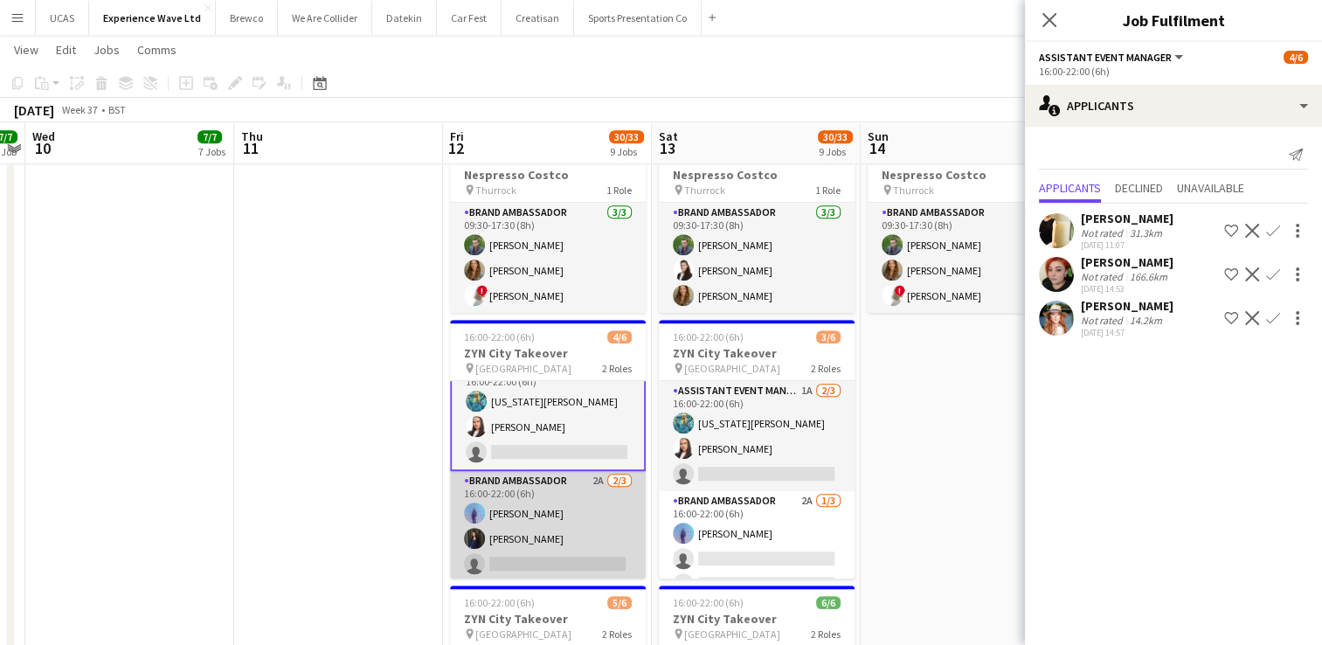
click at [565, 526] on app-card-role "Brand Ambassador 2A [DATE] 16:00-22:00 (6h) [PERSON_NAME] [PERSON_NAME] single-…" at bounding box center [548, 526] width 196 height 110
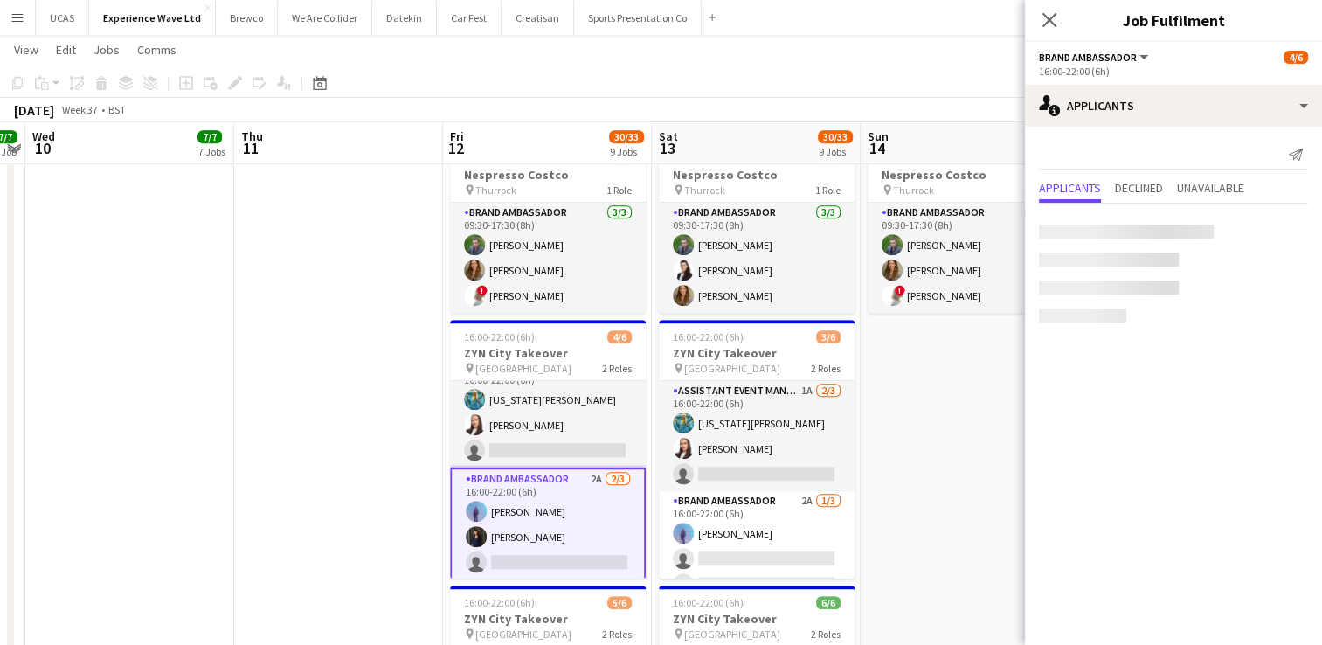
scroll to position [22, 0]
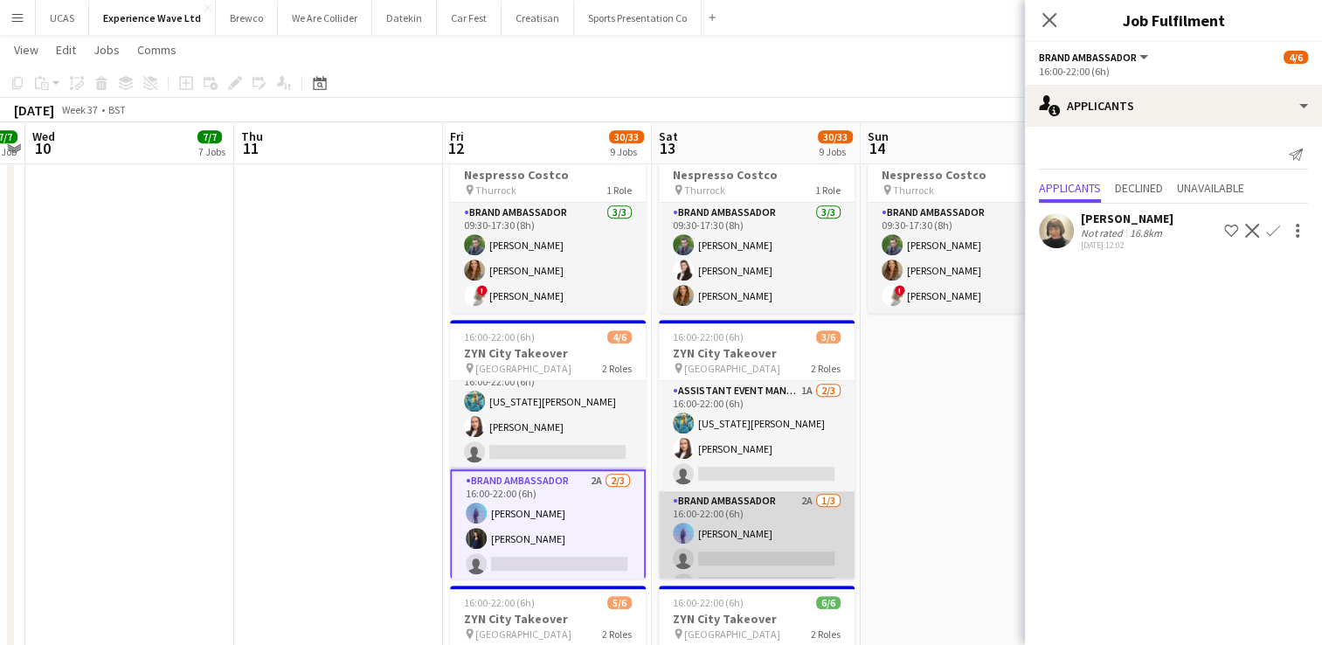
click at [730, 530] on app-card-role "Brand Ambassador 2A [DATE] 16:00-22:00 (6h) [PERSON_NAME] single-neutral-action…" at bounding box center [757, 546] width 196 height 110
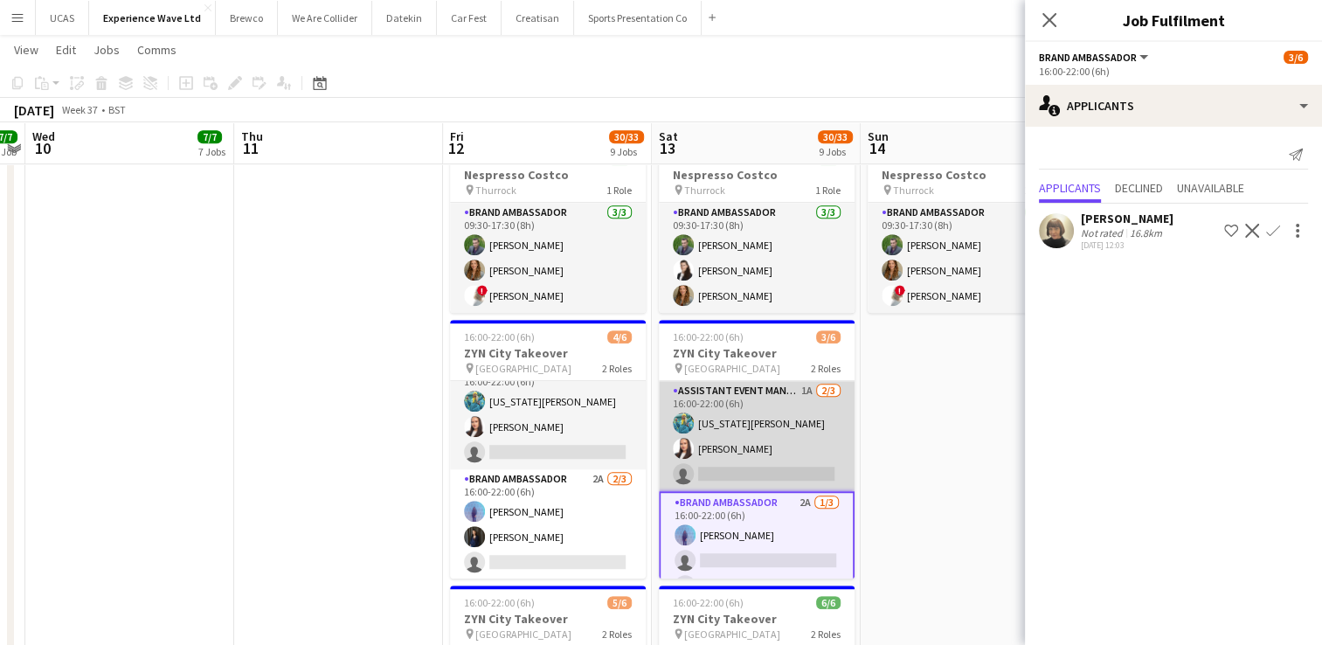
click at [774, 446] on app-card-role "Assistant Event Manager 1A [DATE] 16:00-22:00 (6h) [US_STATE][PERSON_NAME] [PER…" at bounding box center [757, 436] width 196 height 110
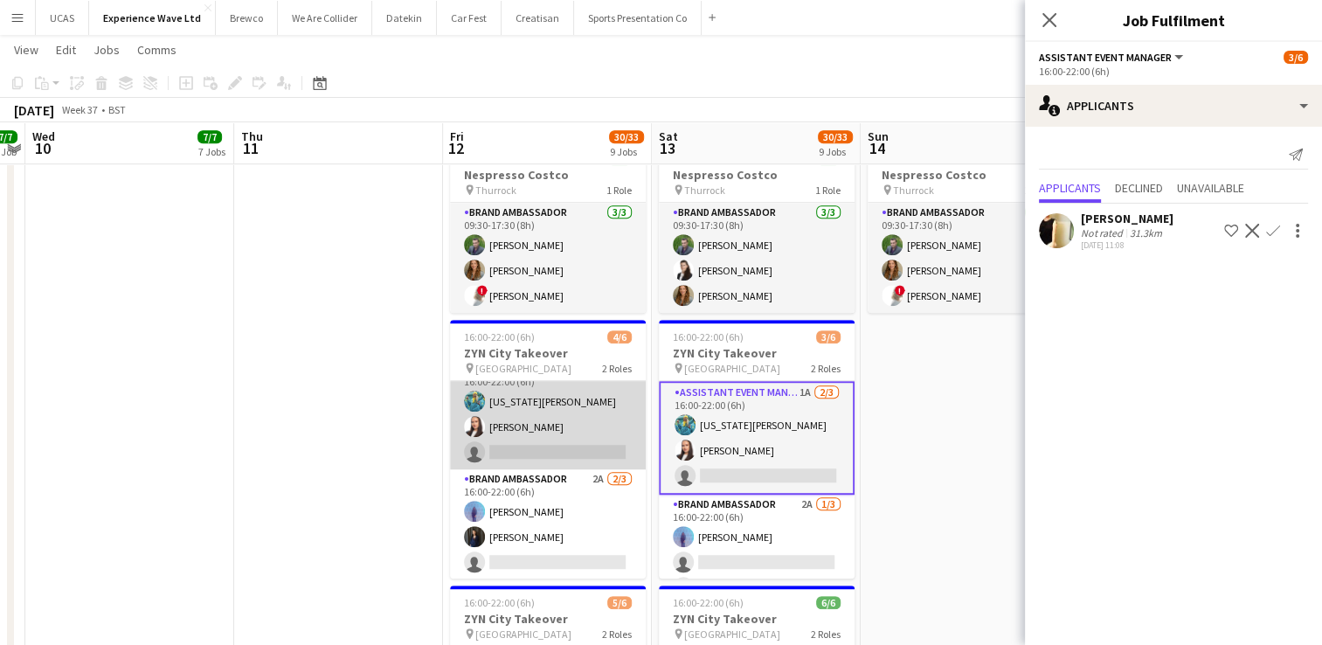
click at [568, 416] on app-card-role "Assistant Event Manager 3A [DATE] 16:00-22:00 (6h) [US_STATE][PERSON_NAME] [PER…" at bounding box center [548, 414] width 196 height 110
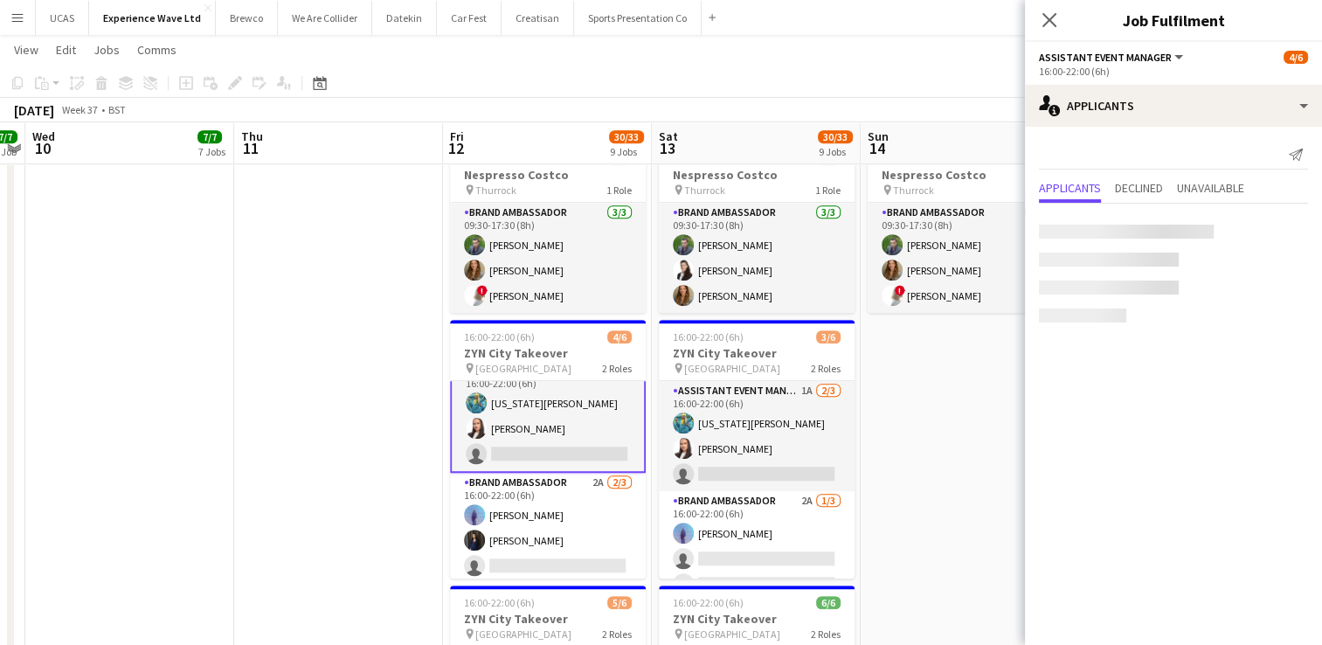
scroll to position [24, 0]
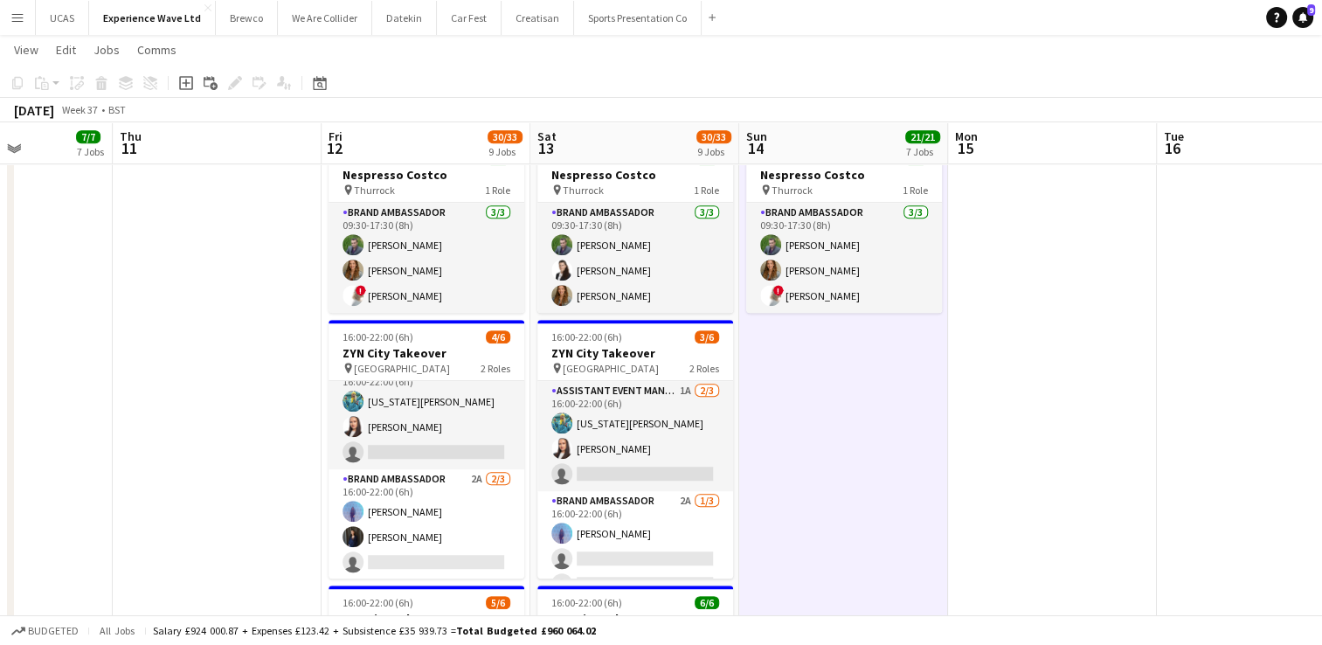
drag, startPoint x: 965, startPoint y: 435, endPoint x: 715, endPoint y: 449, distance: 250.4
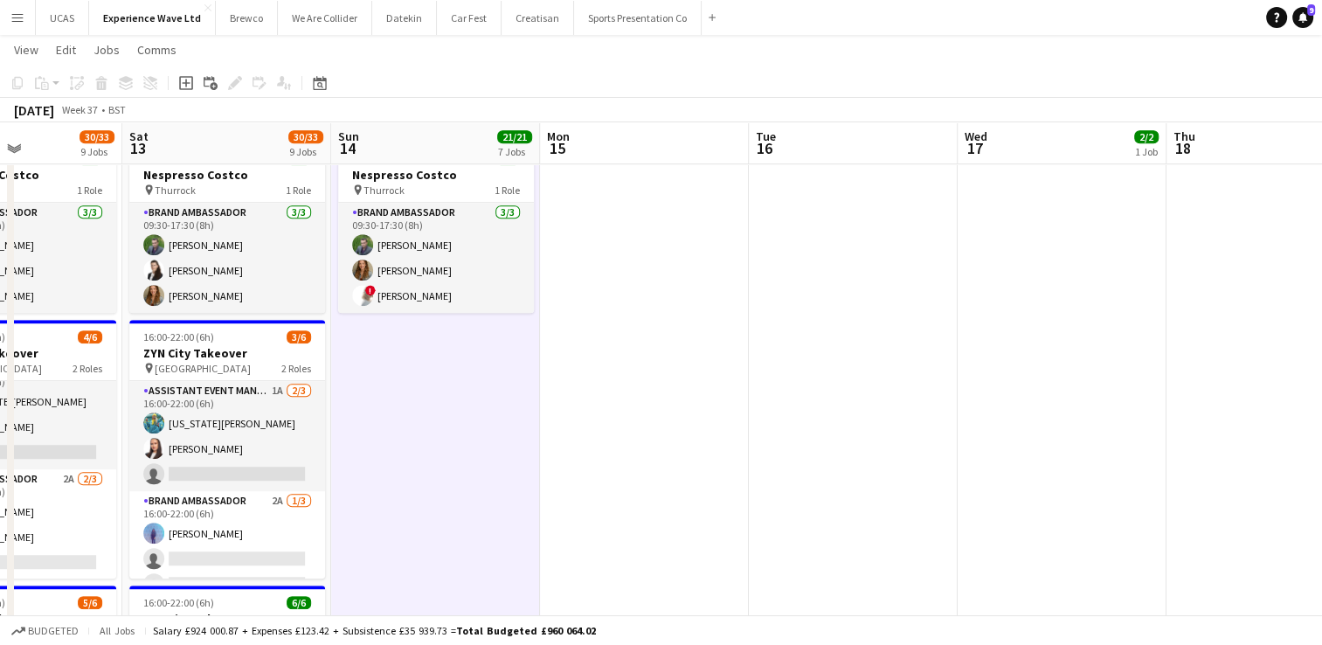
drag, startPoint x: 1058, startPoint y: 428, endPoint x: 865, endPoint y: 447, distance: 194.0
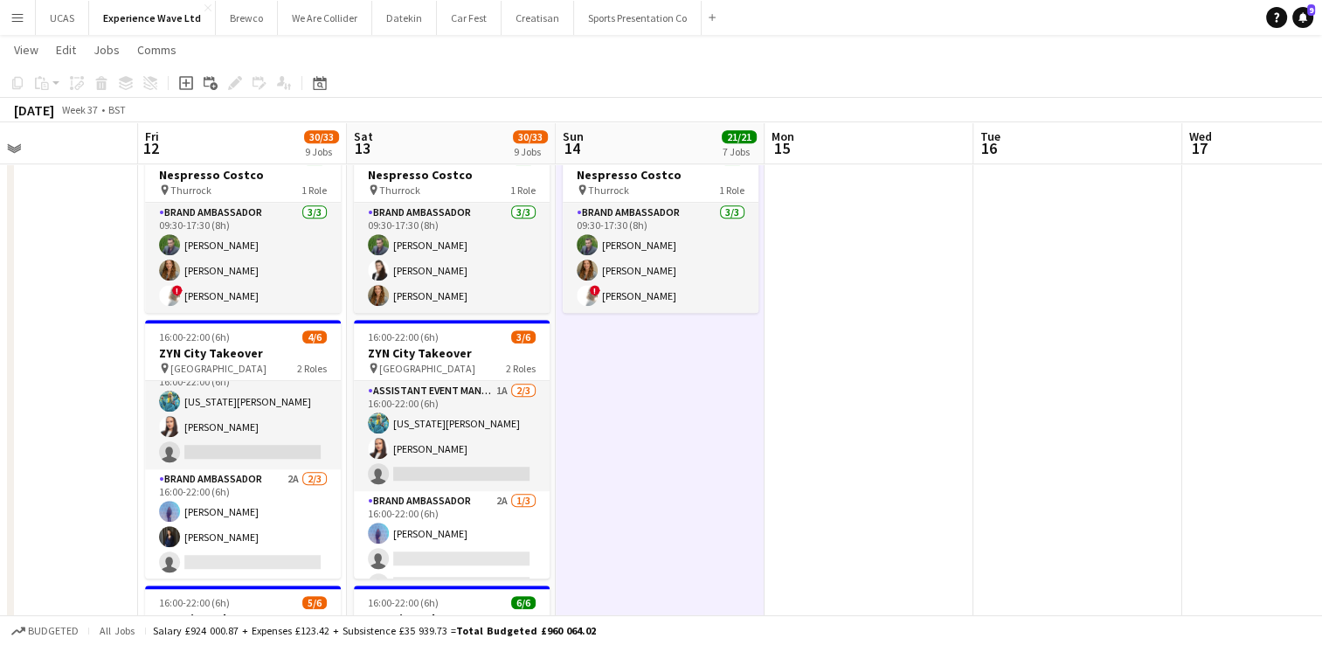
drag, startPoint x: 1010, startPoint y: 427, endPoint x: 825, endPoint y: 454, distance: 186.4
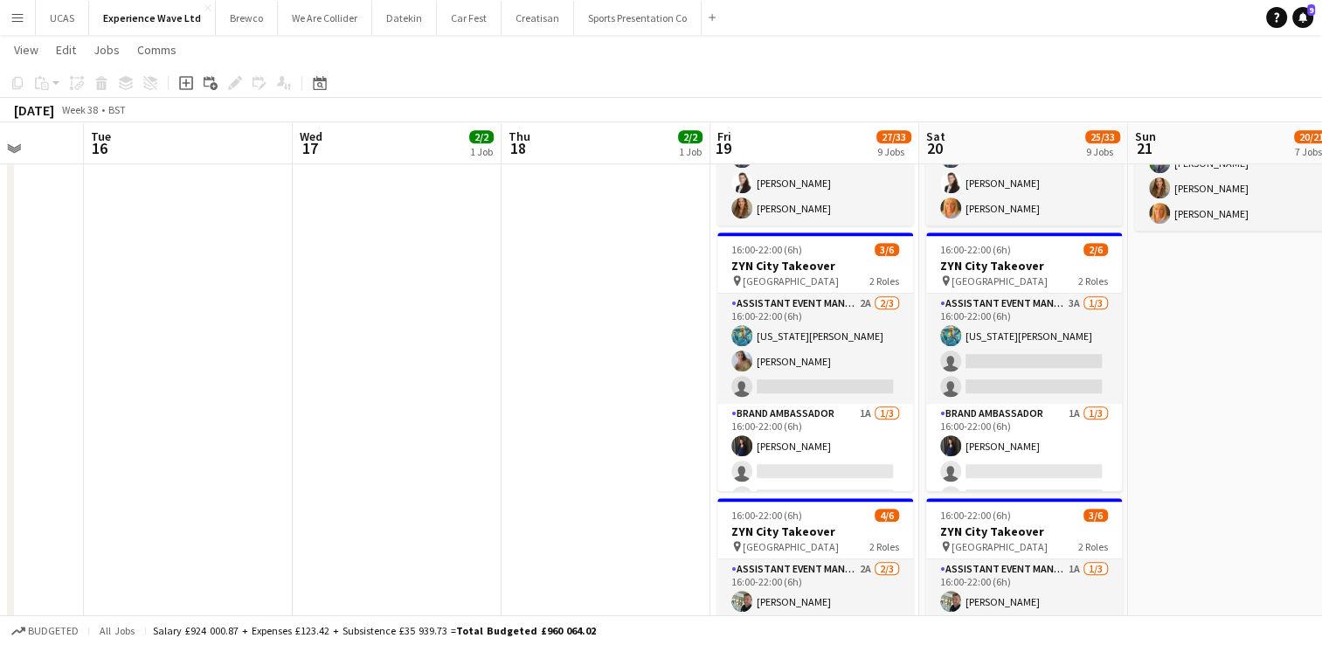
scroll to position [0, 627]
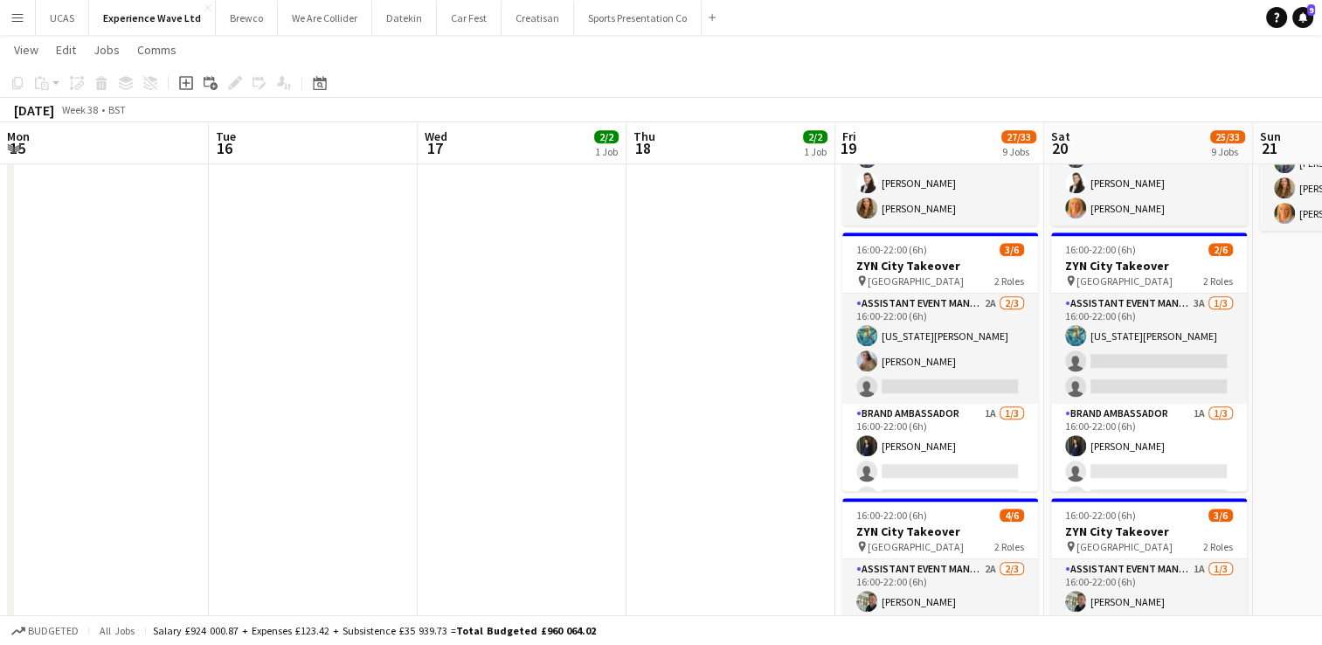
drag, startPoint x: 836, startPoint y: 454, endPoint x: 489, endPoint y: 441, distance: 347.3
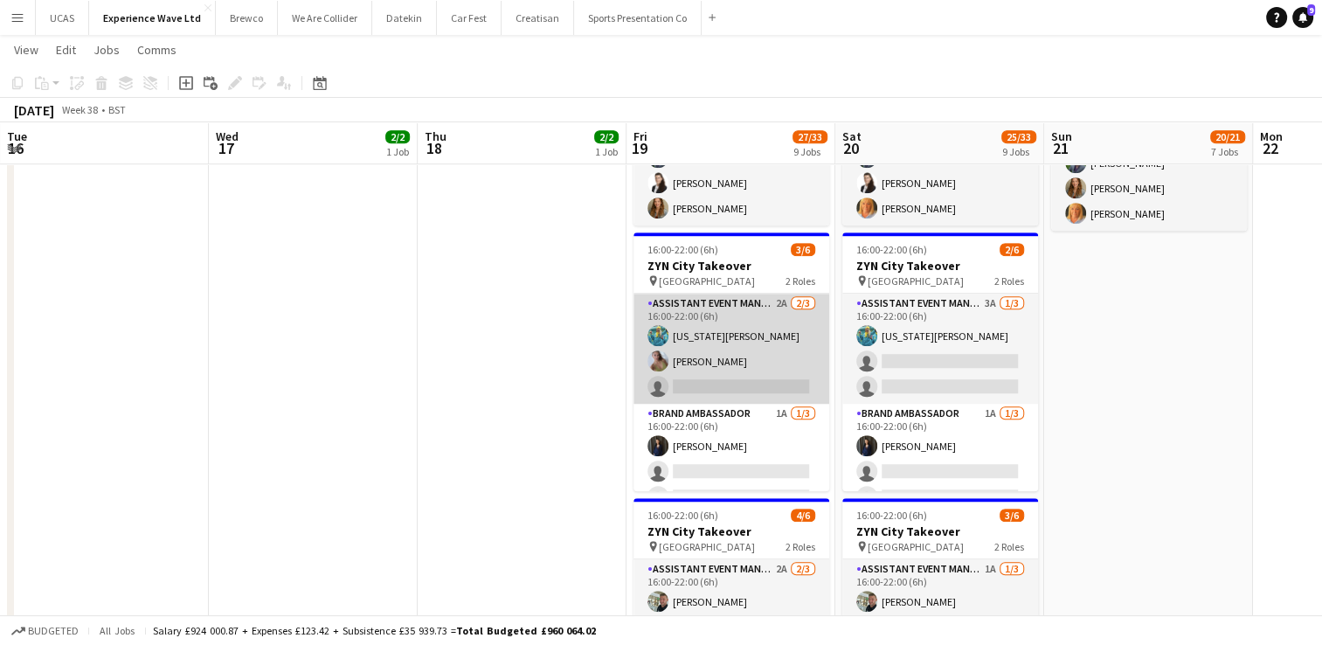
click at [766, 362] on app-card-role "Assistant Event Manager 2A [DATE] 16:00-22:00 (6h) [US_STATE][PERSON_NAME] [PER…" at bounding box center [732, 349] width 196 height 110
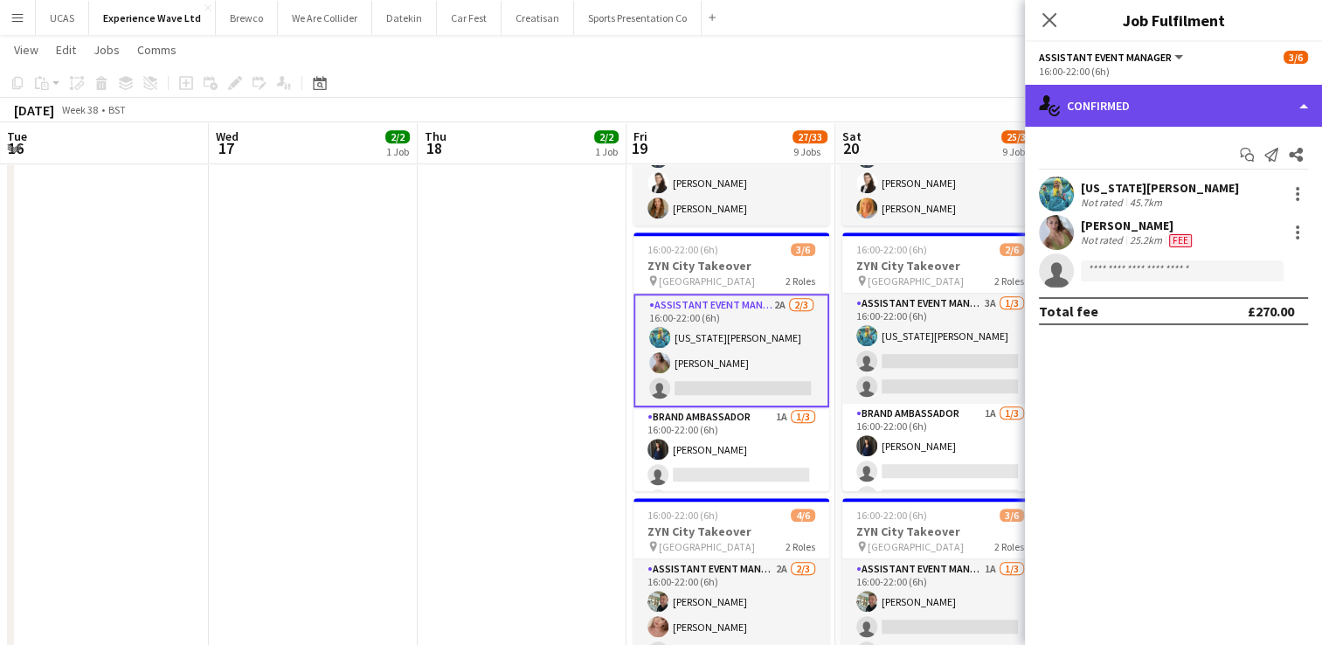
click at [1147, 114] on div "single-neutral-actions-check-2 Confirmed" at bounding box center [1173, 106] width 297 height 42
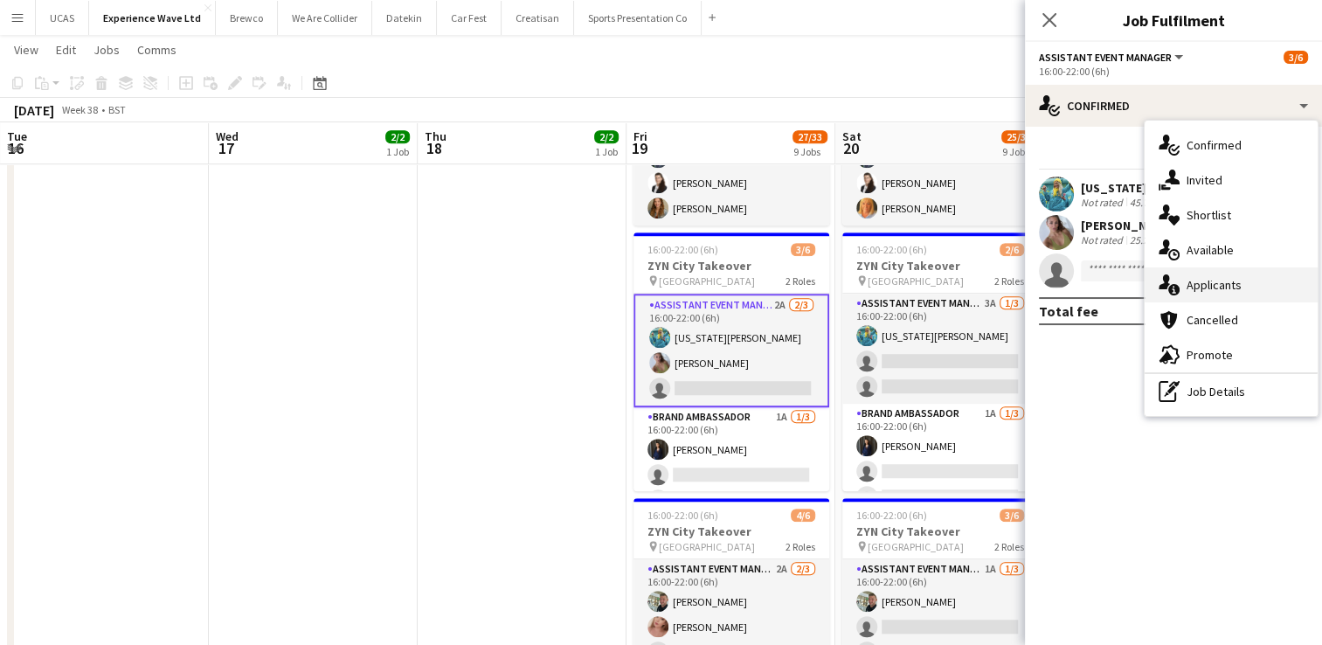
click at [1205, 281] on span "Applicants" at bounding box center [1214, 285] width 55 height 16
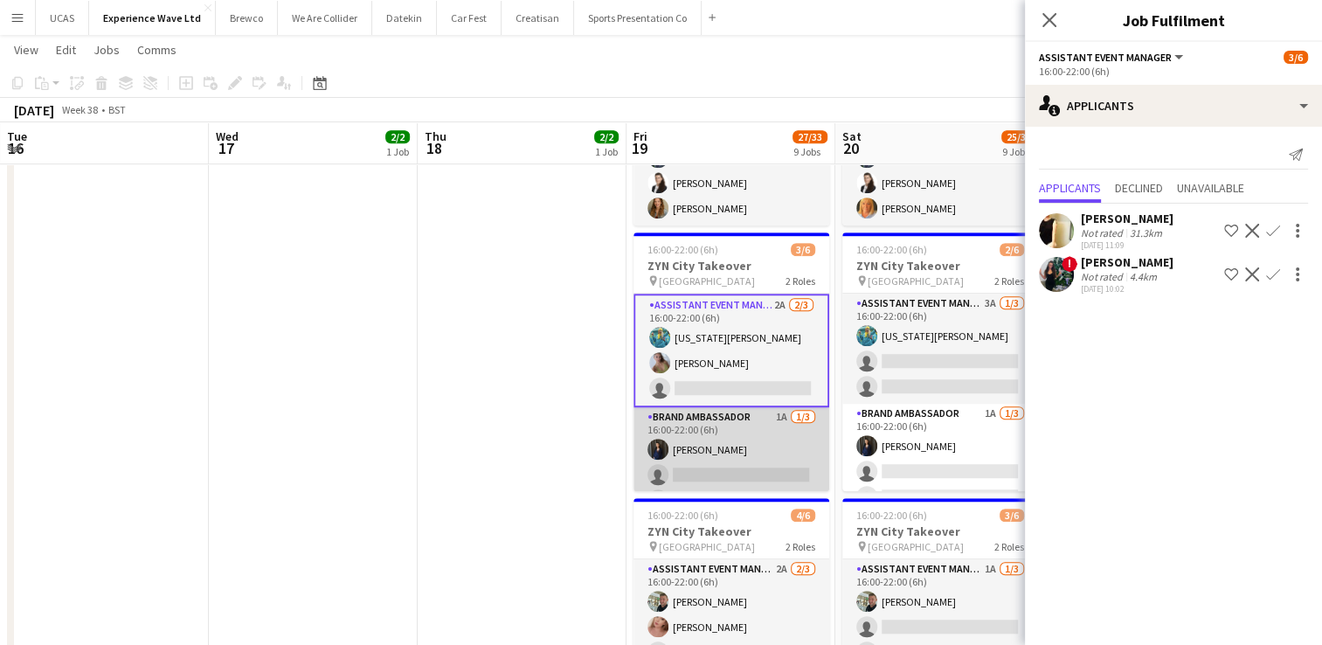
click at [746, 463] on app-card-role "Brand Ambassador 1A [DATE] 16:00-22:00 (6h) [PERSON_NAME] single-neutral-action…" at bounding box center [732, 462] width 196 height 110
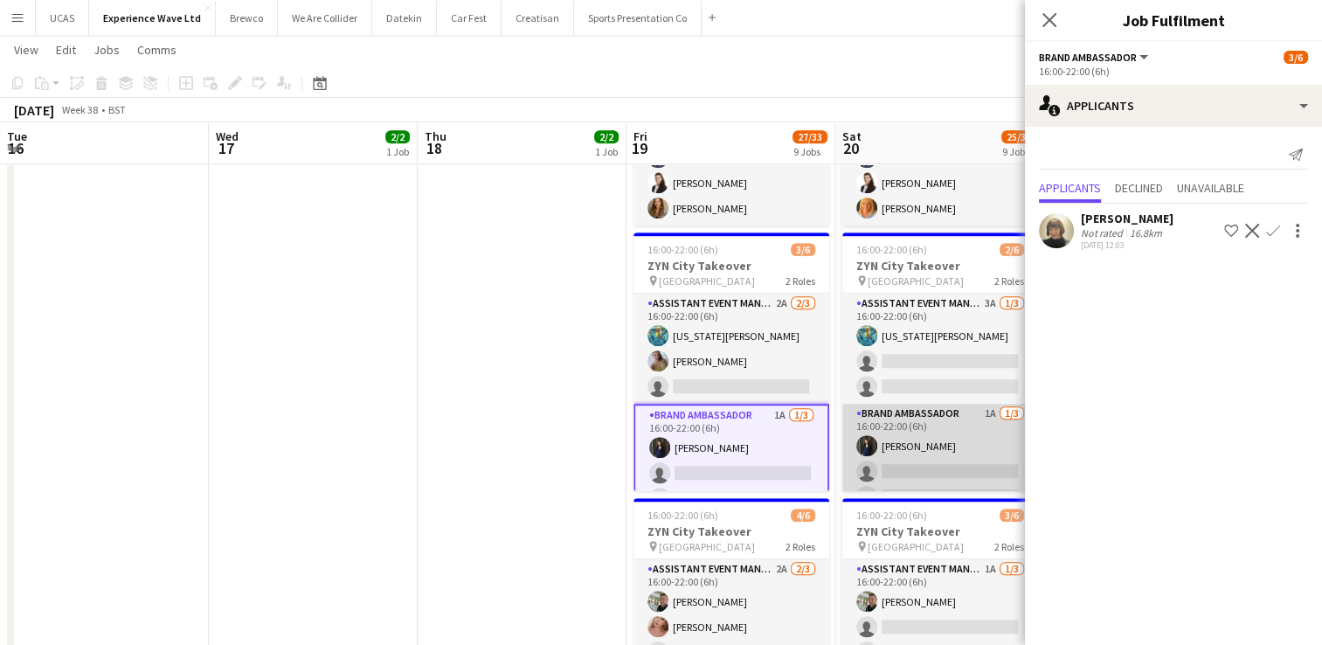
click at [942, 448] on app-card-role "Brand Ambassador 1A [DATE] 16:00-22:00 (6h) [PERSON_NAME] single-neutral-action…" at bounding box center [941, 459] width 196 height 110
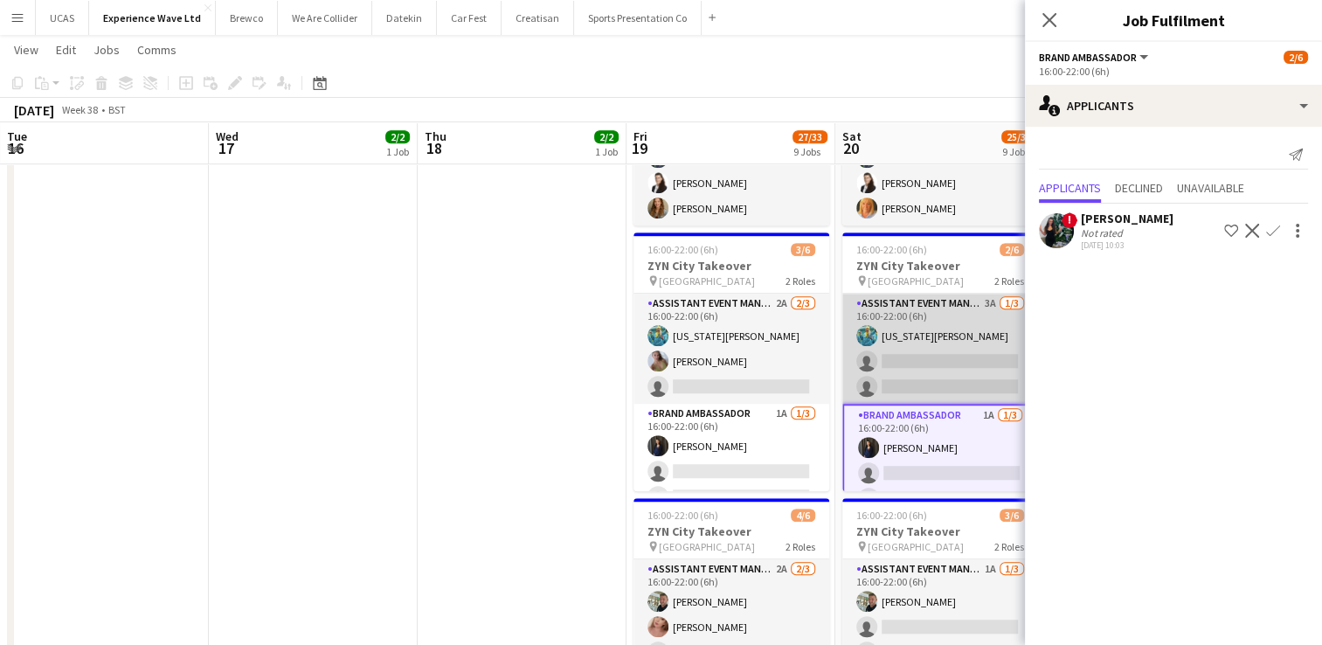
click at [950, 350] on app-card-role "Assistant Event Manager 3A [DATE] 16:00-22:00 (6h) [US_STATE][PERSON_NAME] sing…" at bounding box center [941, 349] width 196 height 110
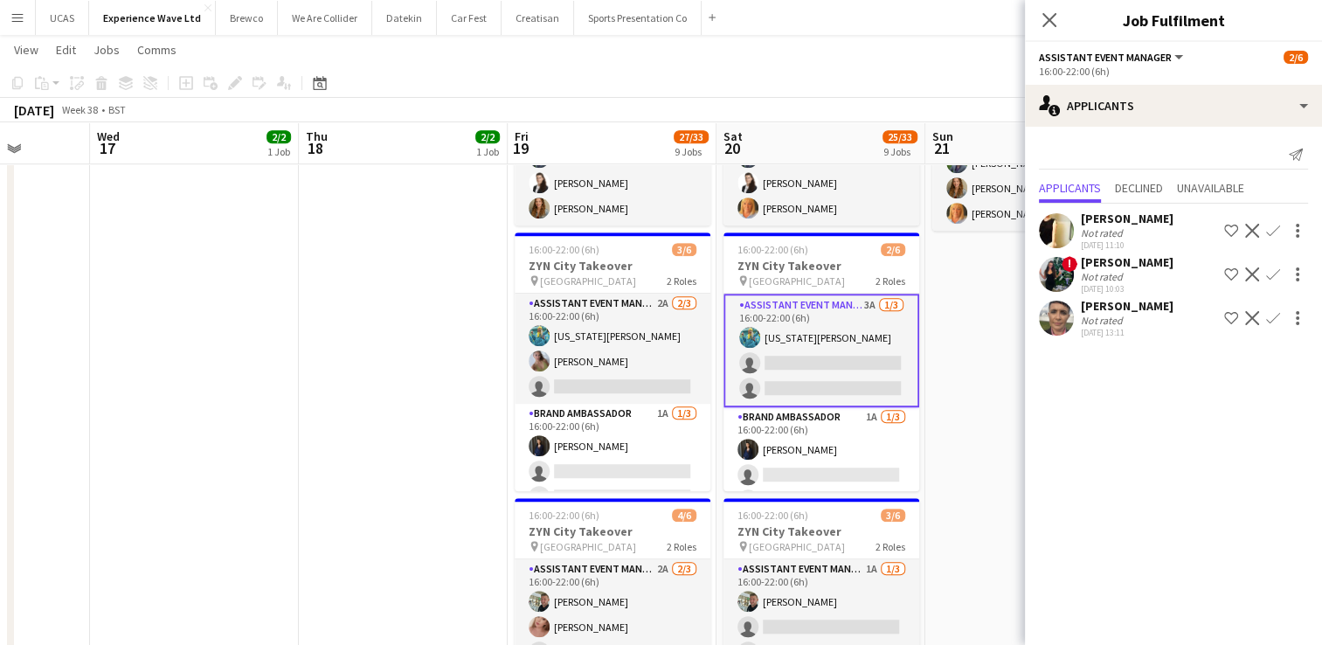
scroll to position [0, 752]
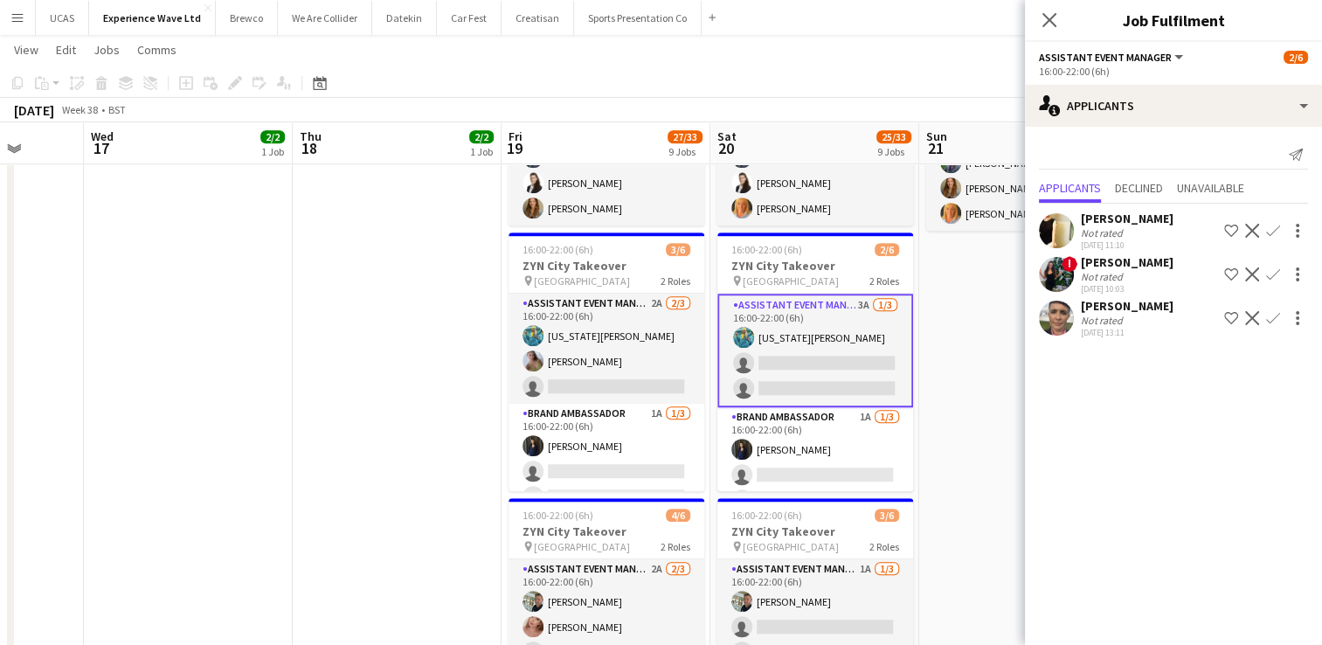
drag, startPoint x: 958, startPoint y: 439, endPoint x: 834, endPoint y: 445, distance: 124.3
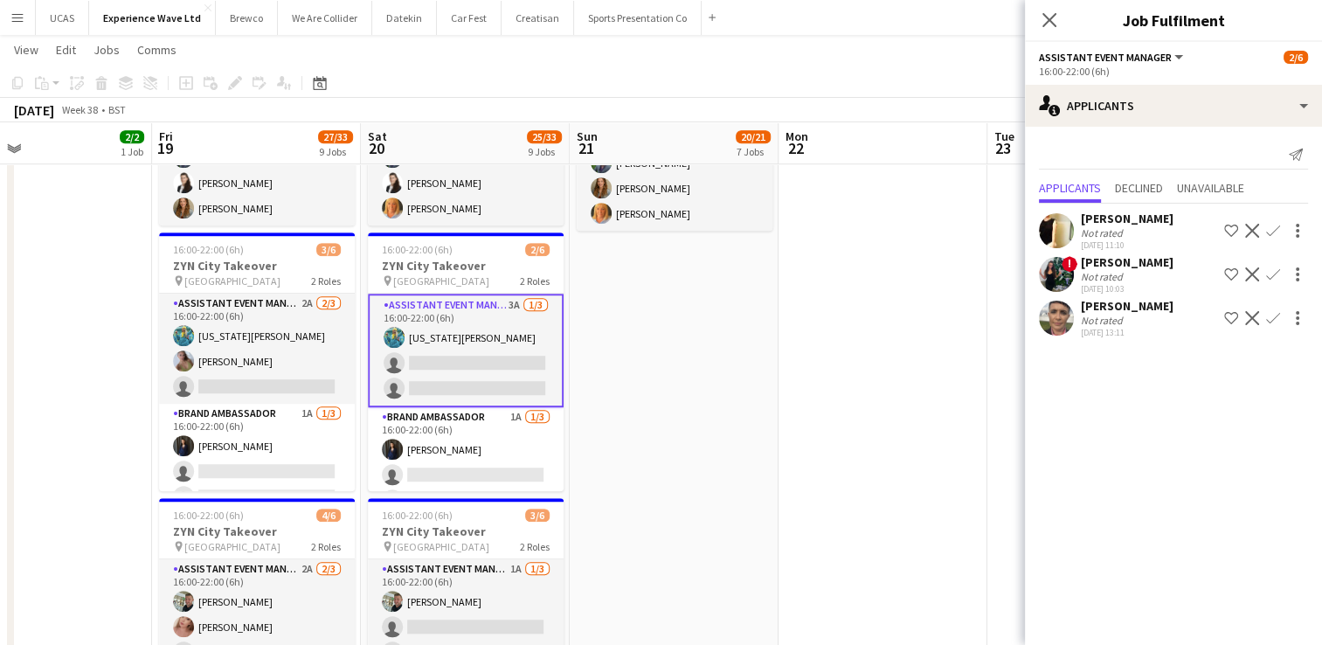
scroll to position [0, 684]
drag, startPoint x: 963, startPoint y: 416, endPoint x: 613, endPoint y: 396, distance: 351.1
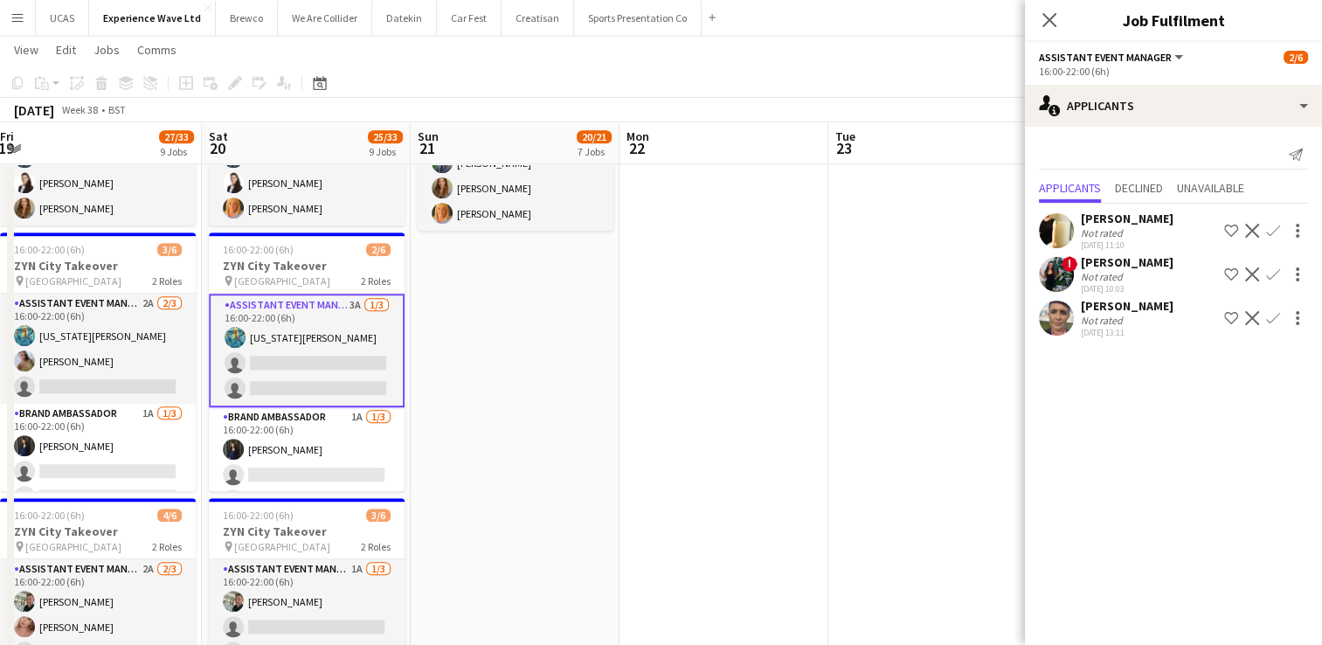
drag, startPoint x: 870, startPoint y: 403, endPoint x: 711, endPoint y: 387, distance: 159.9
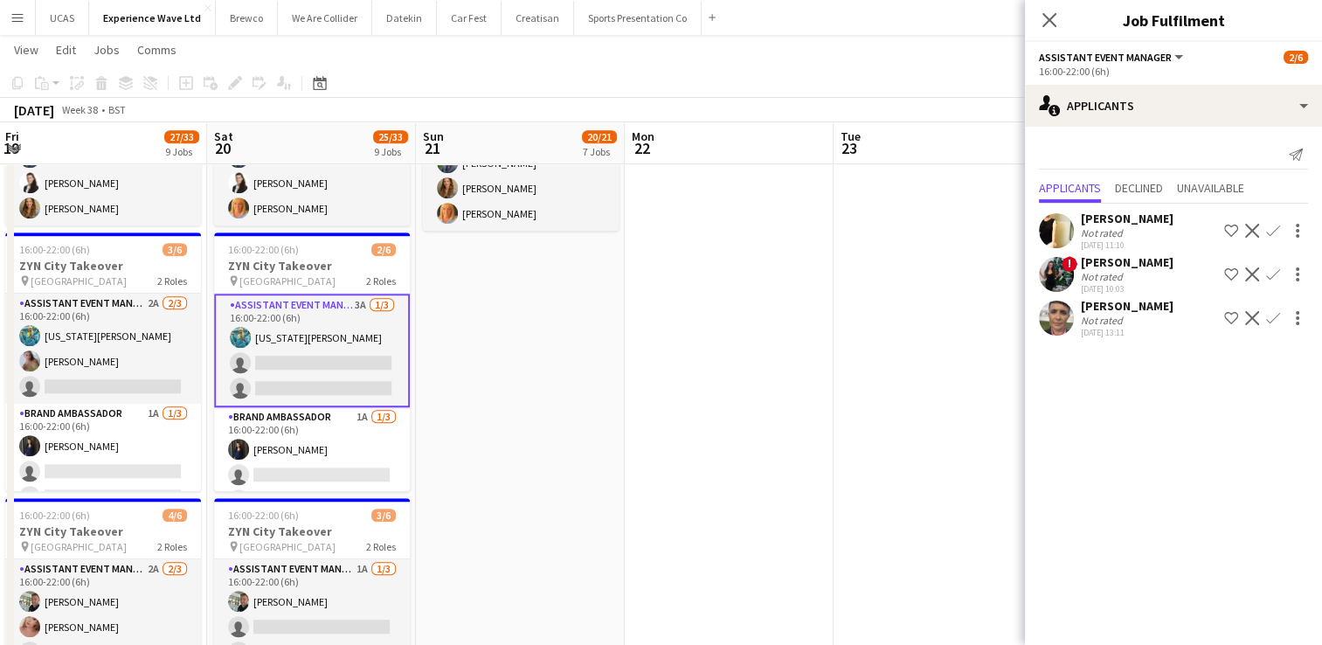
drag, startPoint x: 871, startPoint y: 416, endPoint x: 668, endPoint y: 419, distance: 202.8
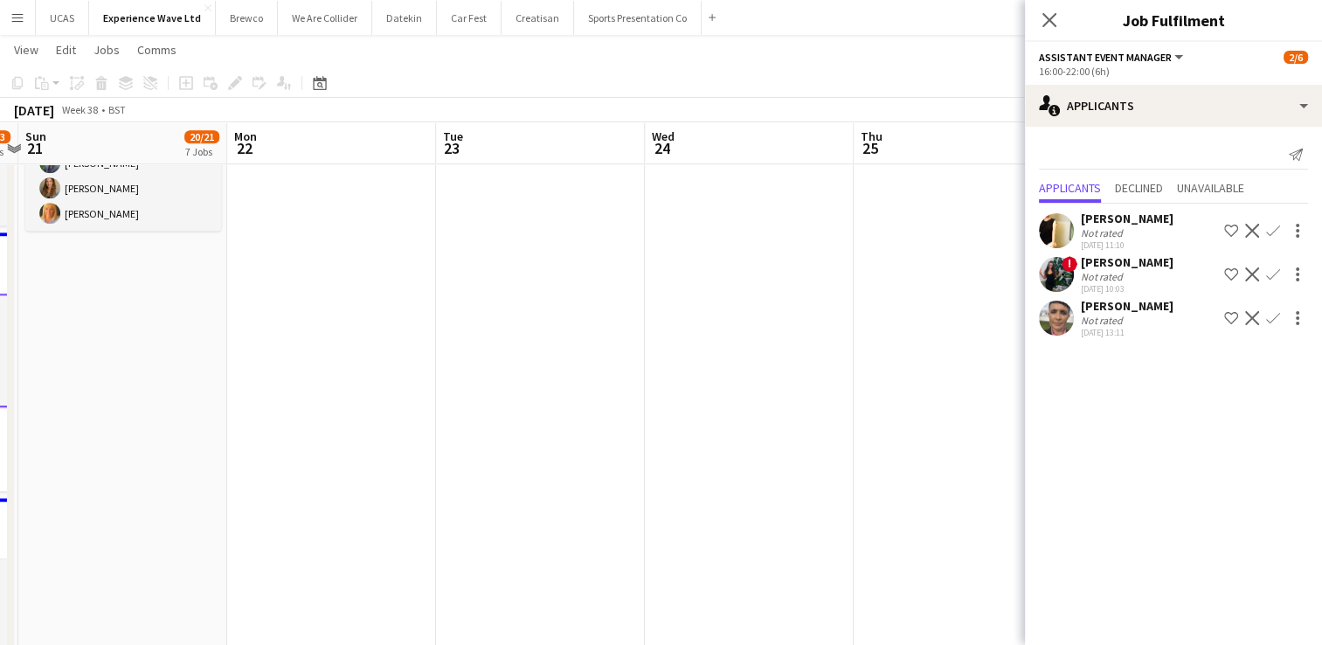
drag, startPoint x: 843, startPoint y: 432, endPoint x: 643, endPoint y: 423, distance: 199.5
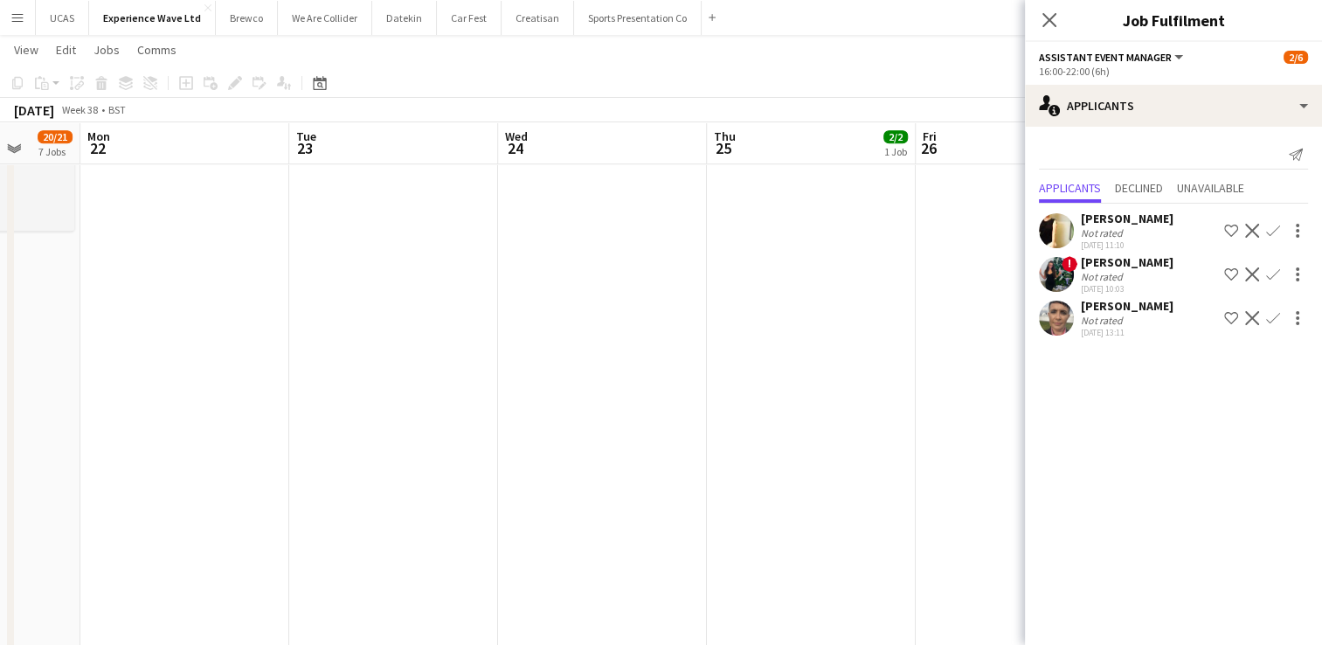
drag, startPoint x: 766, startPoint y: 422, endPoint x: 621, endPoint y: 404, distance: 145.4
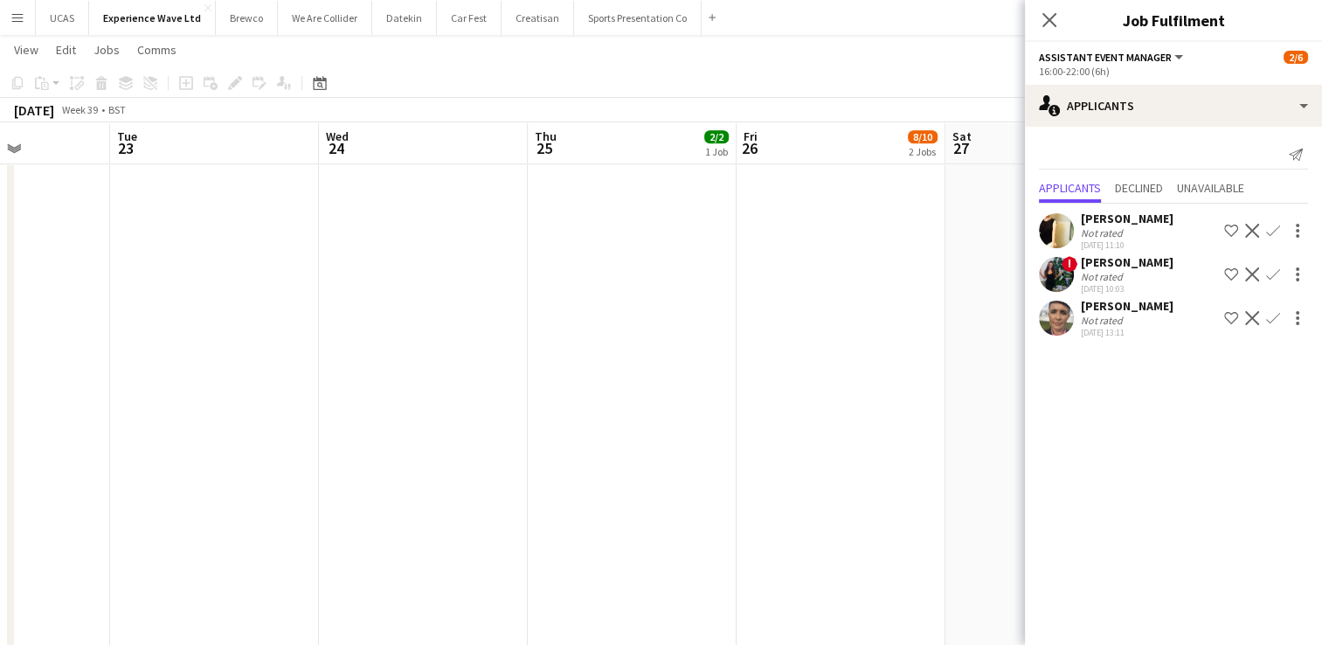
scroll to position [0, 538]
drag, startPoint x: 741, startPoint y: 421, endPoint x: 586, endPoint y: 406, distance: 156.3
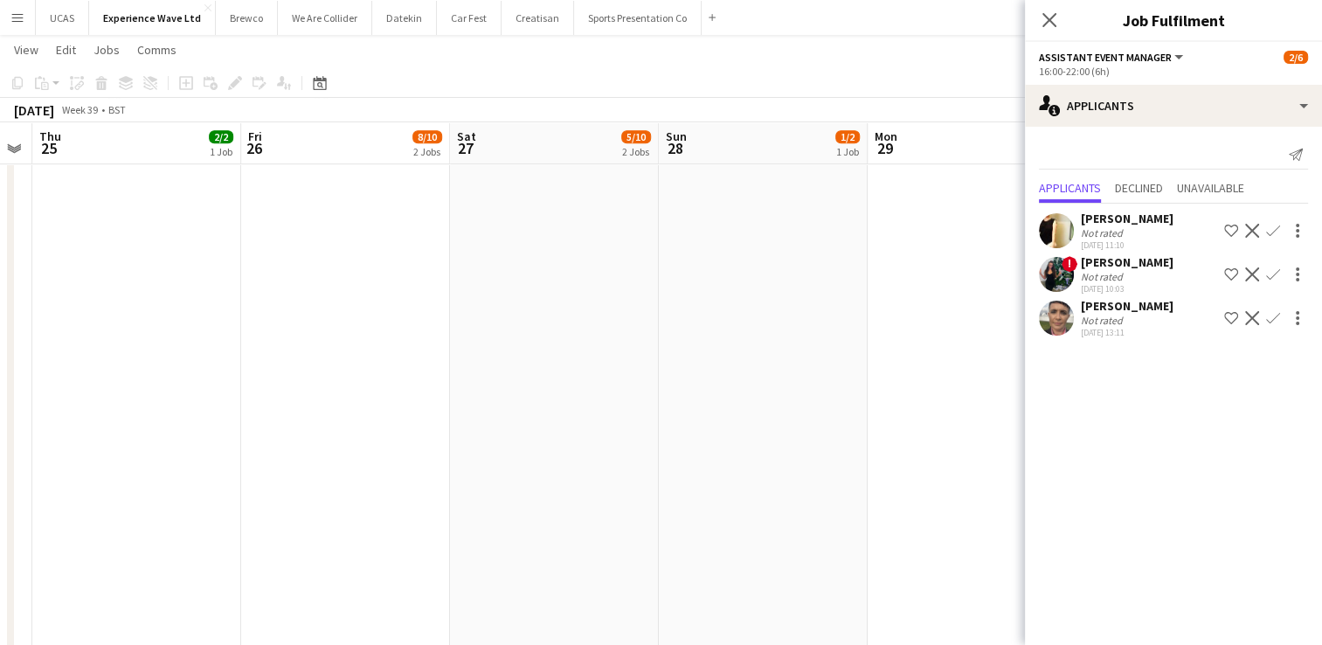
scroll to position [0, 622]
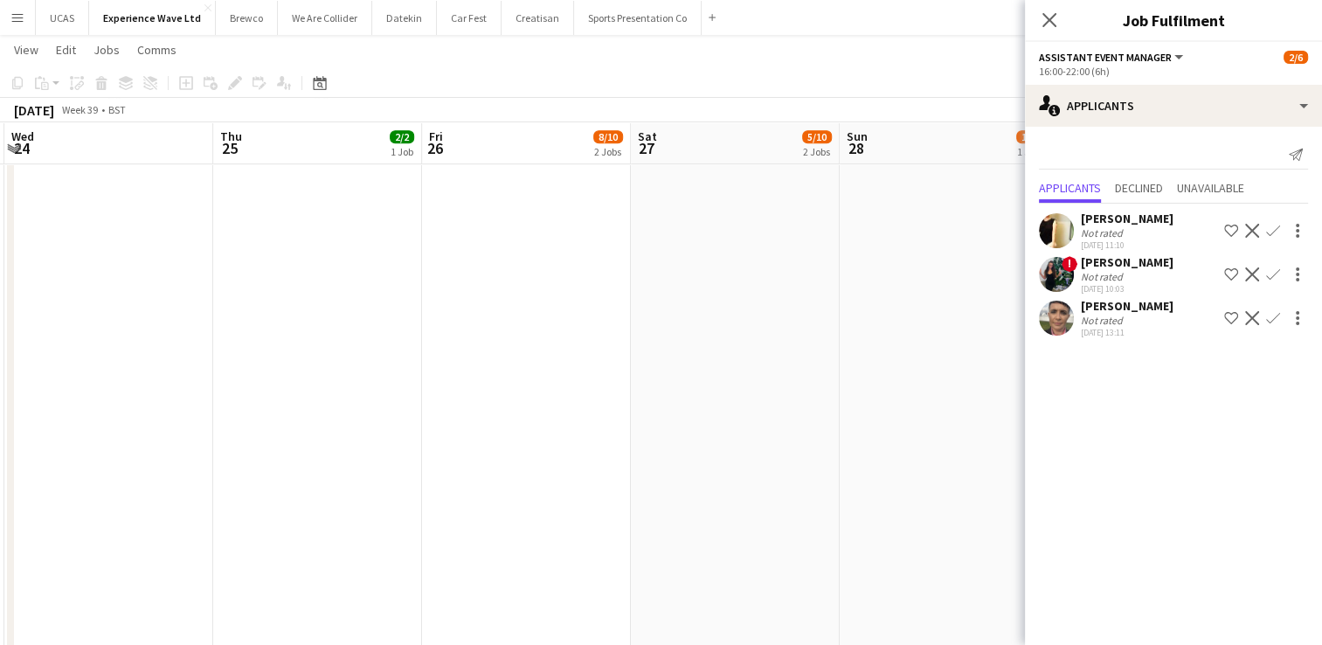
drag, startPoint x: 807, startPoint y: 408, endPoint x: 517, endPoint y: 413, distance: 289.3
click at [514, 414] on app-calendar-viewport "Sun 21 20/21 7 Jobs Mon 22 Tue 23 Wed 24 Thu 25 2/2 1 Job Fri 26 8/10 2 Jobs Sa…" at bounding box center [661, 224] width 1322 height 2060
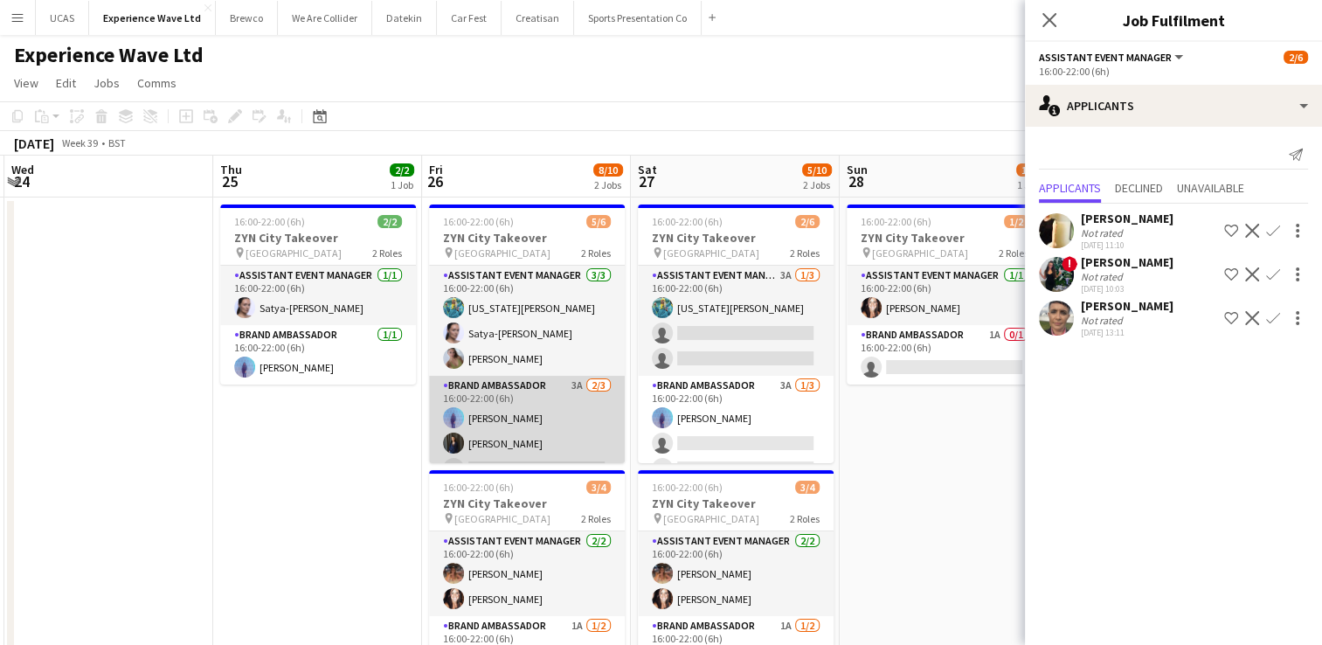
scroll to position [22, 0]
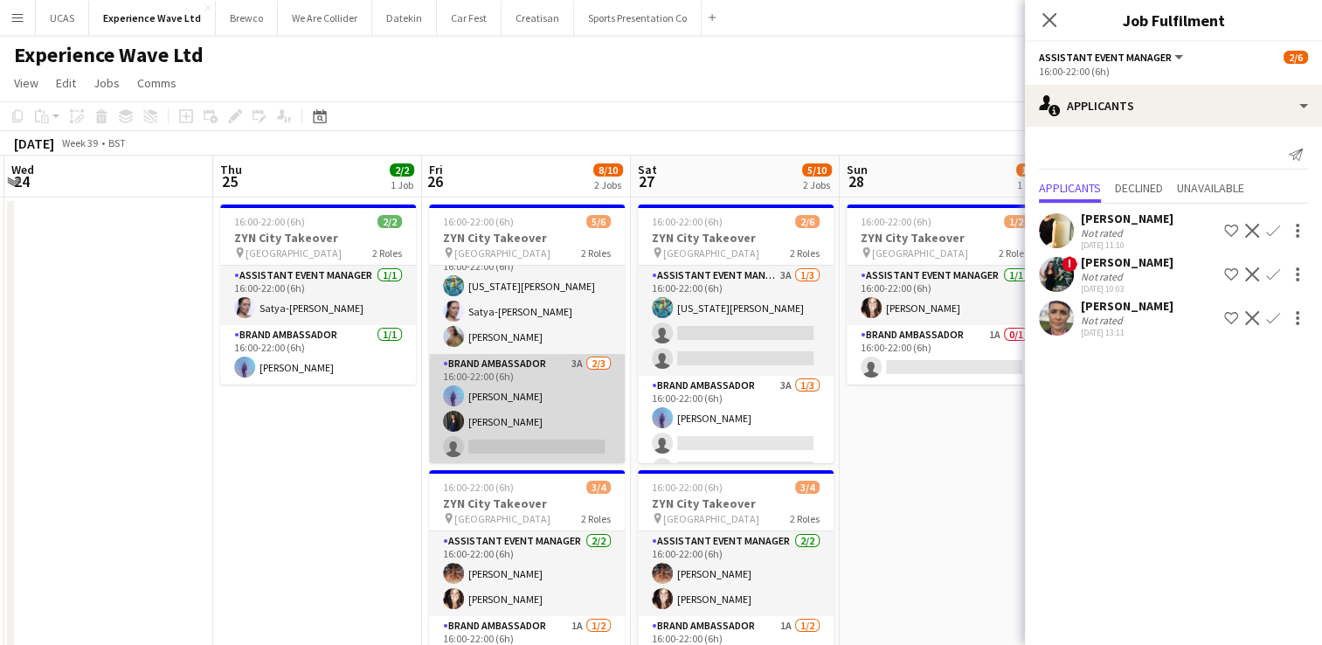
click at [556, 400] on app-card-role "Brand Ambassador 3A [DATE] 16:00-22:00 (6h) [PERSON_NAME] [PERSON_NAME] single-…" at bounding box center [527, 409] width 196 height 110
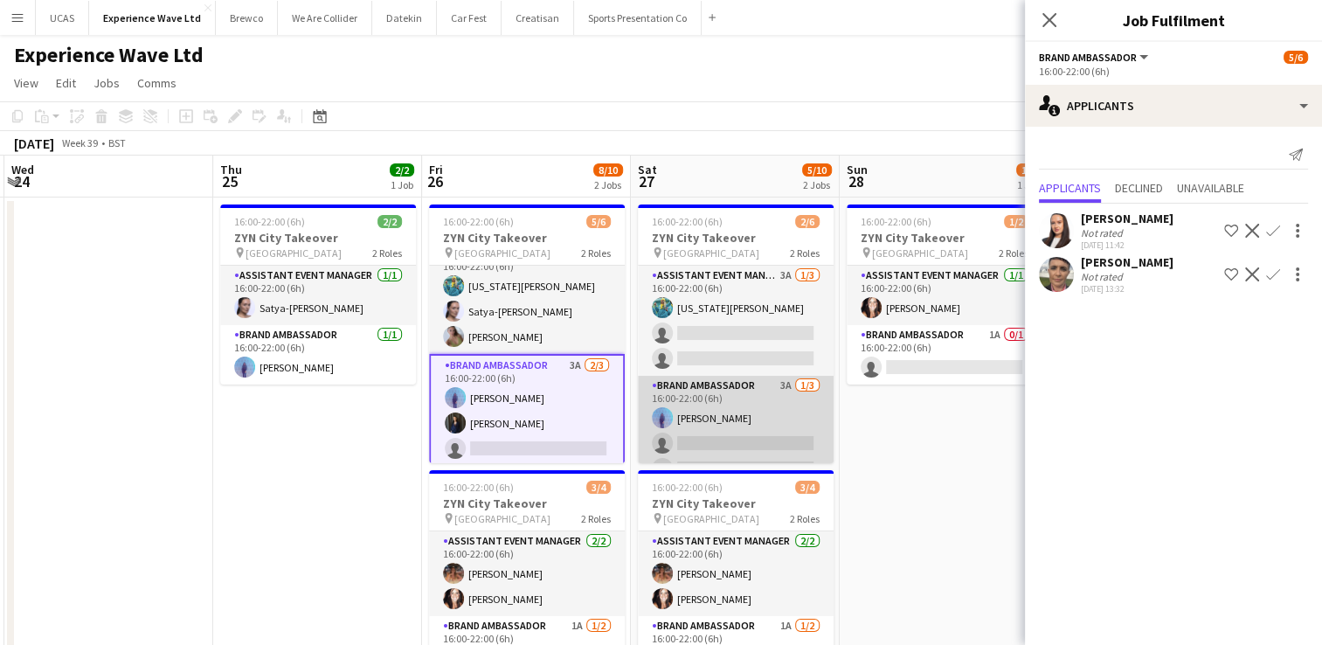
click at [745, 414] on app-card-role "Brand Ambassador 3A [DATE] 16:00-22:00 (6h) [PERSON_NAME] single-neutral-action…" at bounding box center [736, 431] width 196 height 110
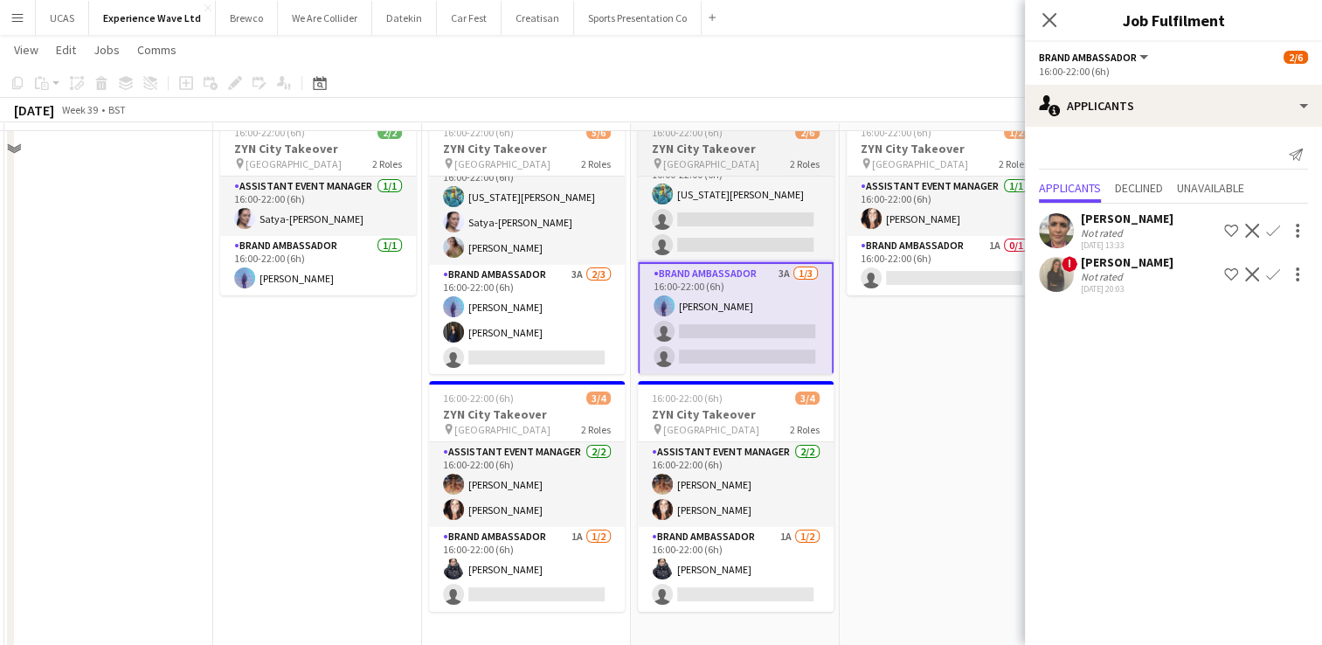
scroll to position [0, 0]
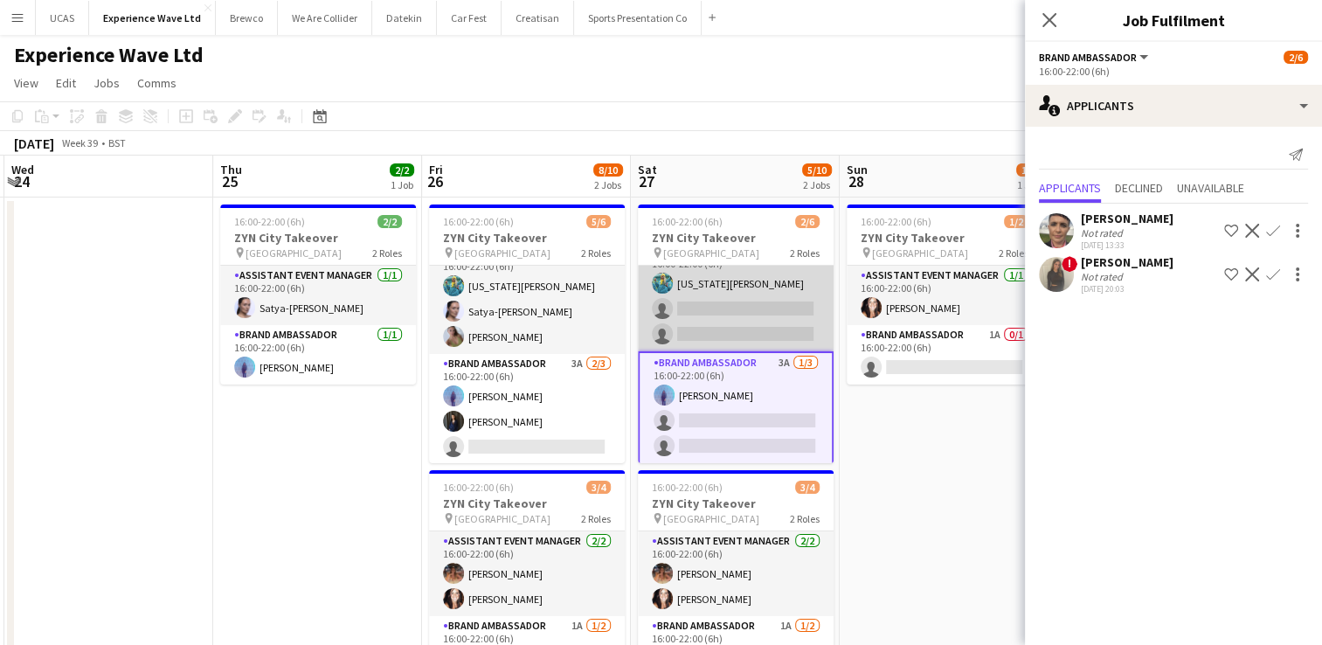
click at [745, 337] on app-card-role "Assistant Event Manager 3A [DATE] 16:00-22:00 (6h) [US_STATE][PERSON_NAME] sing…" at bounding box center [736, 296] width 196 height 110
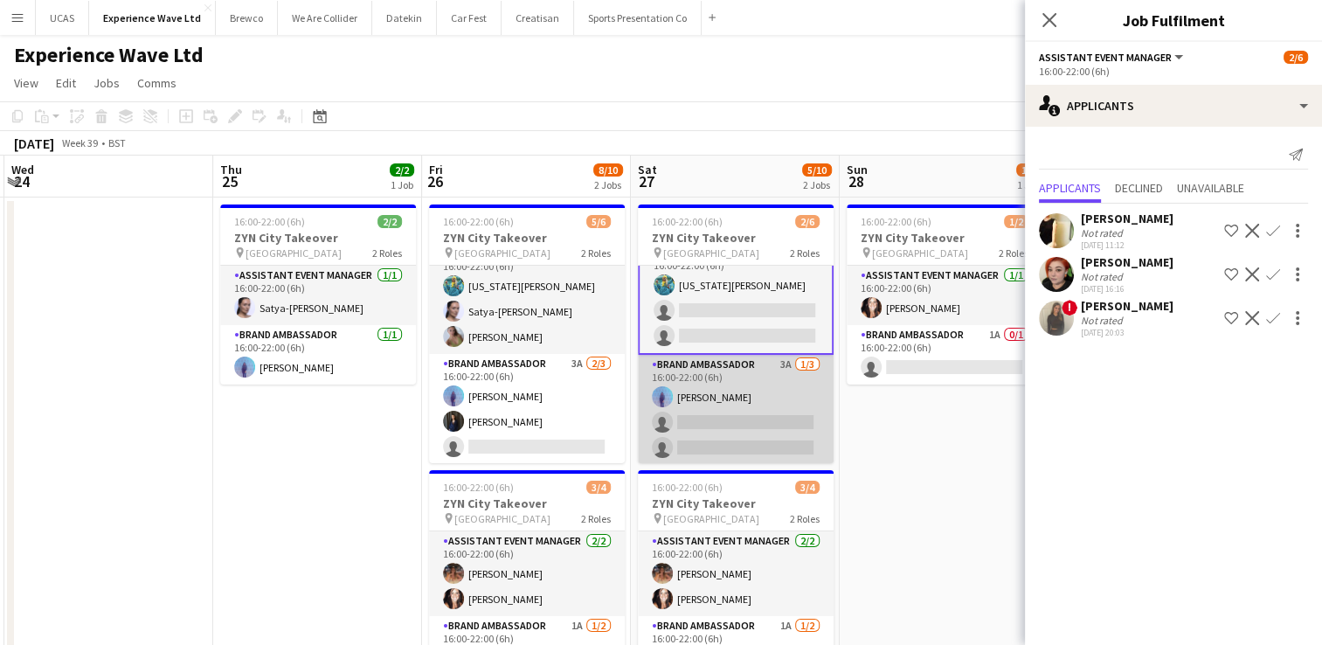
click at [746, 414] on app-card-role "Brand Ambassador 3A [DATE] 16:00-22:00 (6h) [PERSON_NAME] single-neutral-action…" at bounding box center [736, 410] width 196 height 110
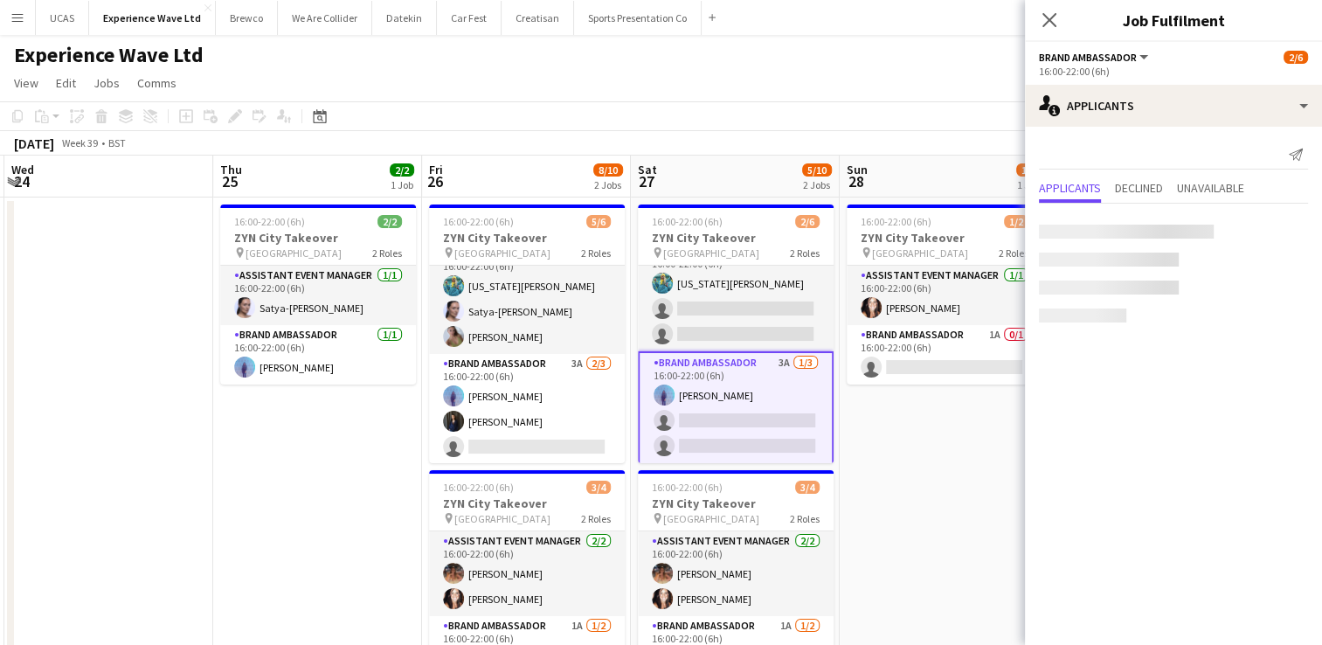
scroll to position [24, 0]
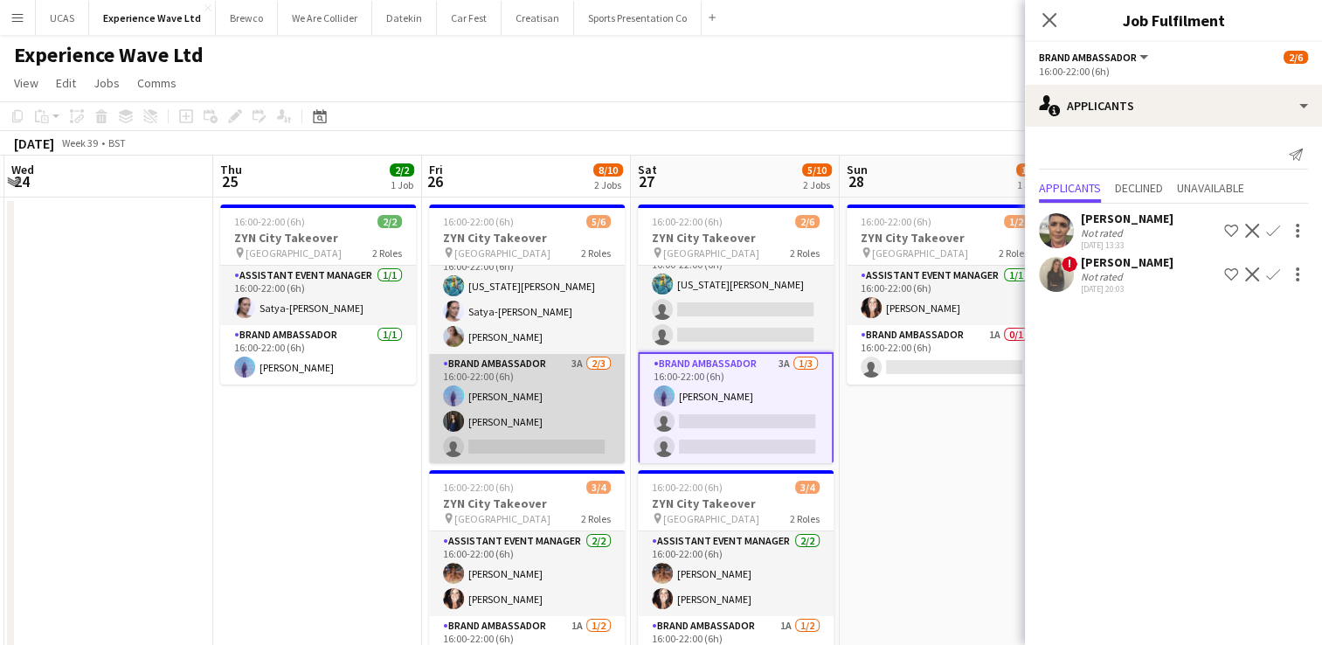
click at [541, 417] on app-card-role "Brand Ambassador 3A [DATE] 16:00-22:00 (6h) [PERSON_NAME] [PERSON_NAME] single-…" at bounding box center [527, 409] width 196 height 110
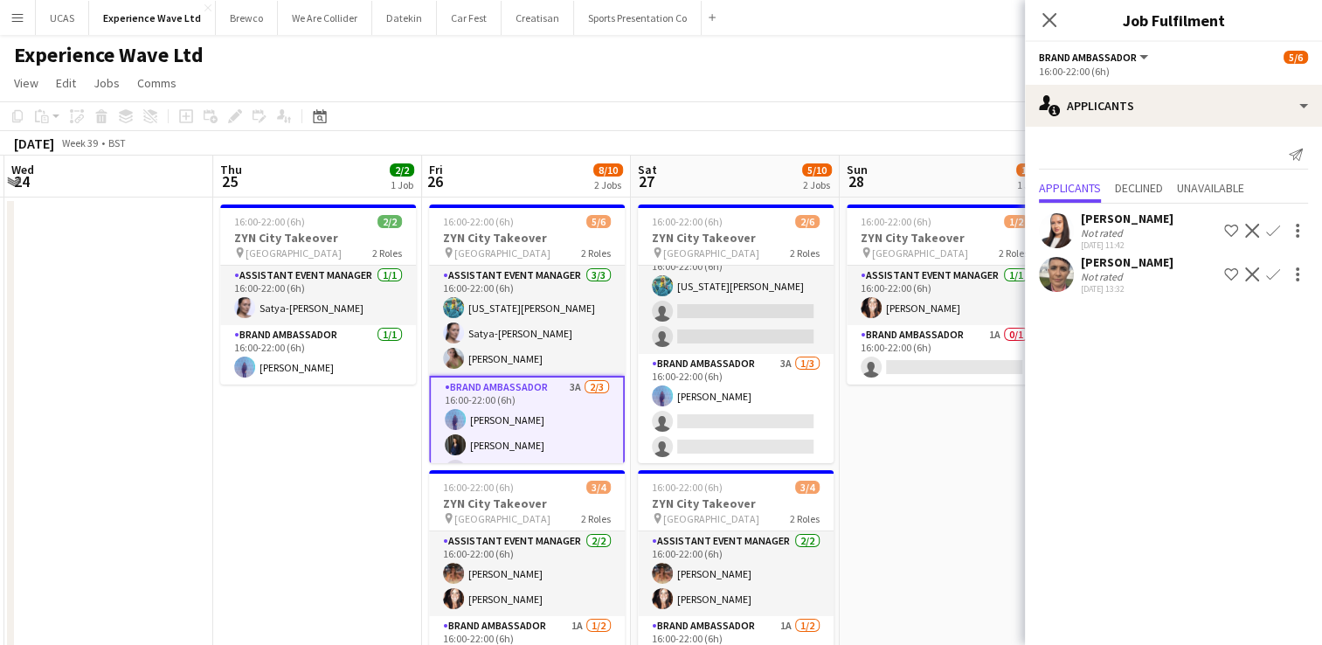
scroll to position [24, 0]
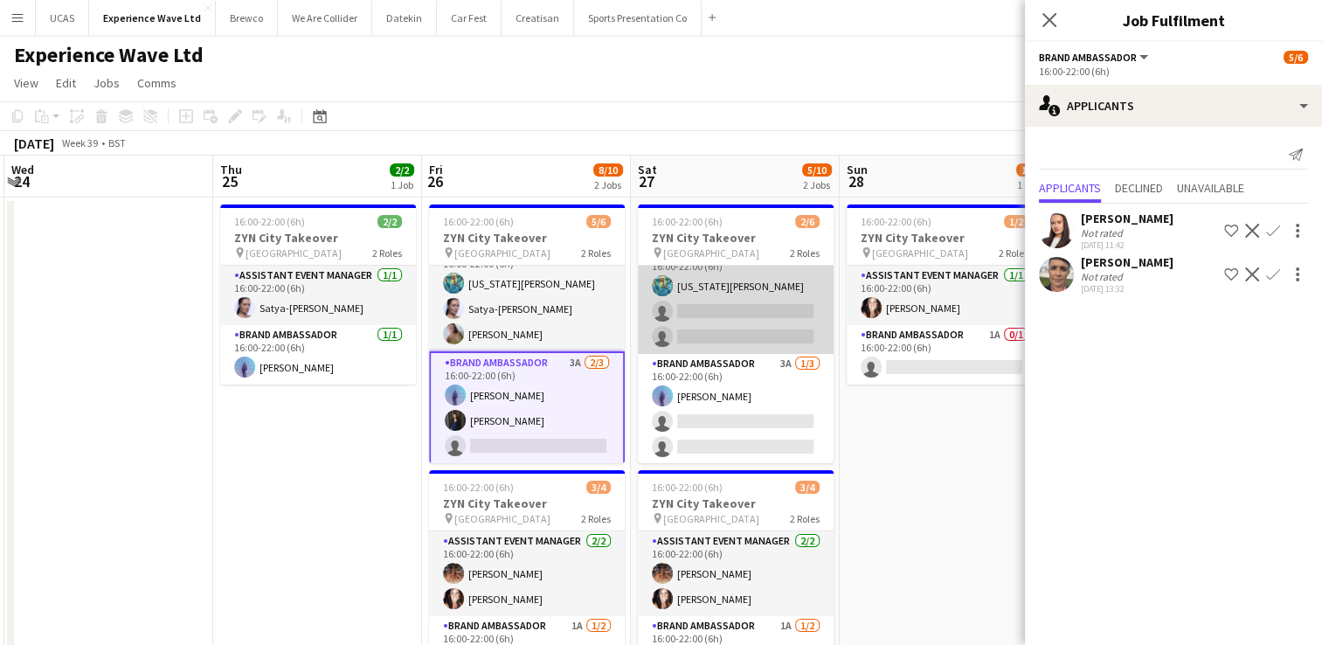
click at [792, 311] on app-card-role "Assistant Event Manager 3A [DATE] 16:00-22:00 (6h) [US_STATE][PERSON_NAME] sing…" at bounding box center [736, 299] width 196 height 110
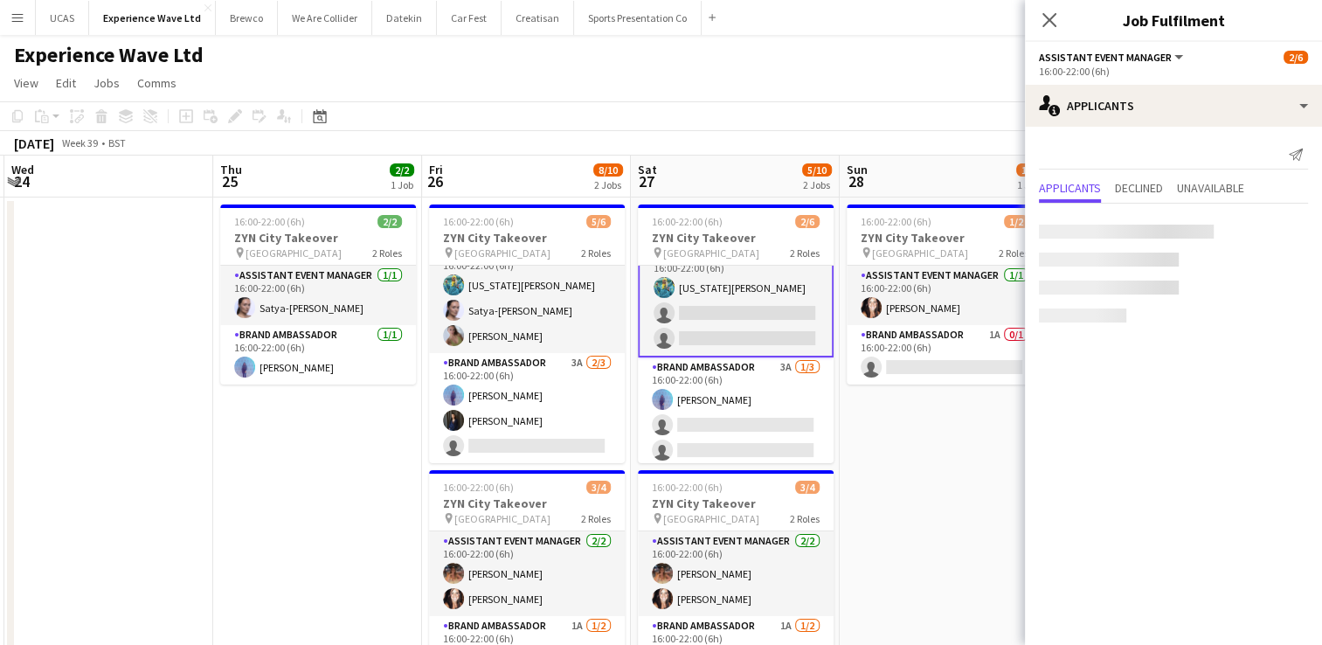
scroll to position [24, 0]
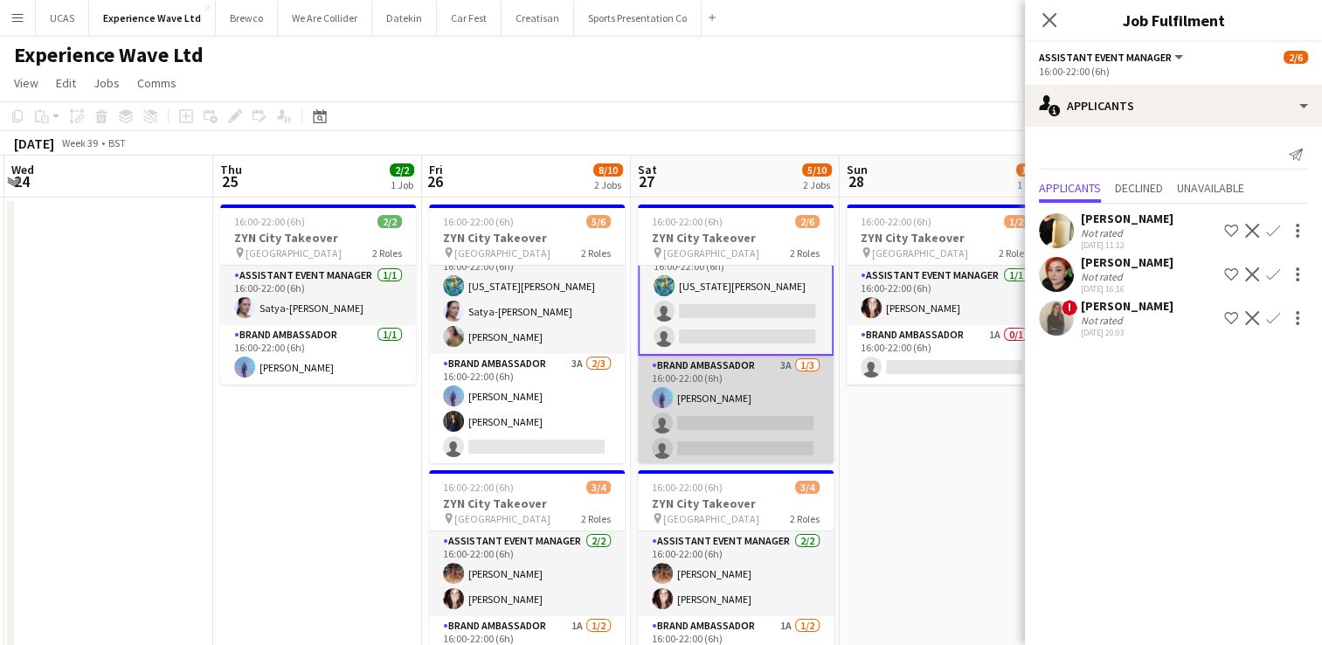
click at [742, 406] on app-card-role "Brand Ambassador 3A [DATE] 16:00-22:00 (6h) [PERSON_NAME] single-neutral-action…" at bounding box center [736, 411] width 196 height 110
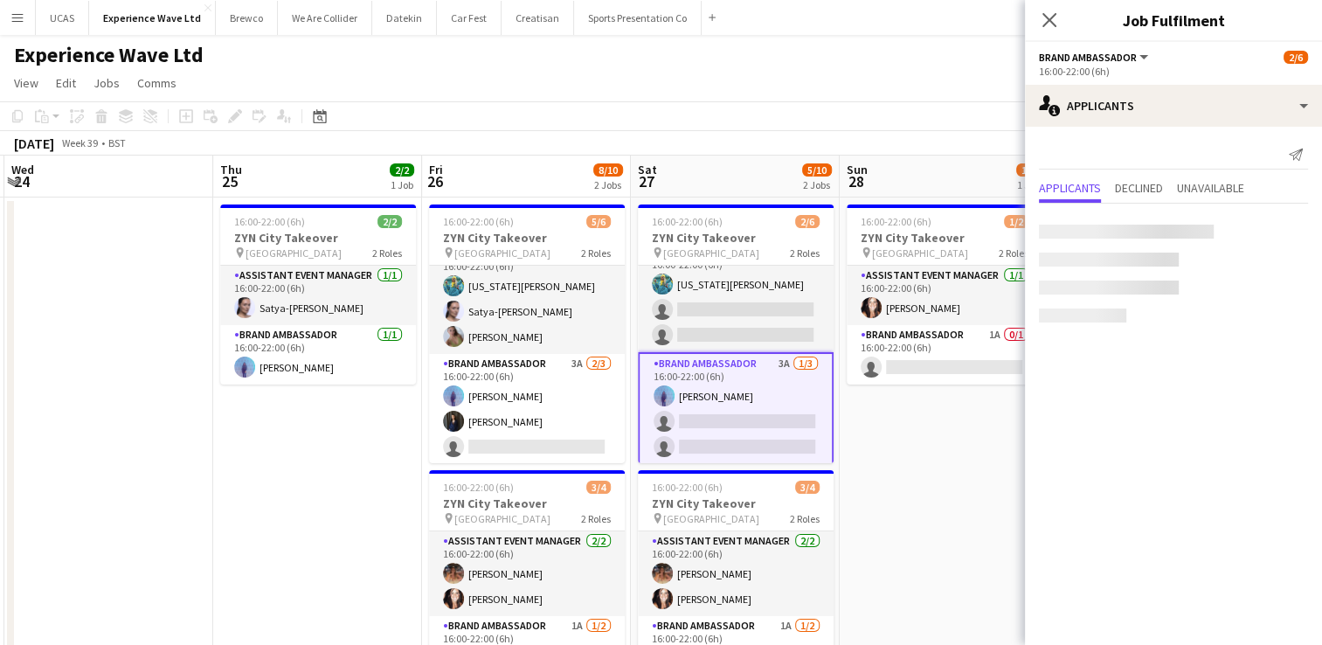
scroll to position [22, 0]
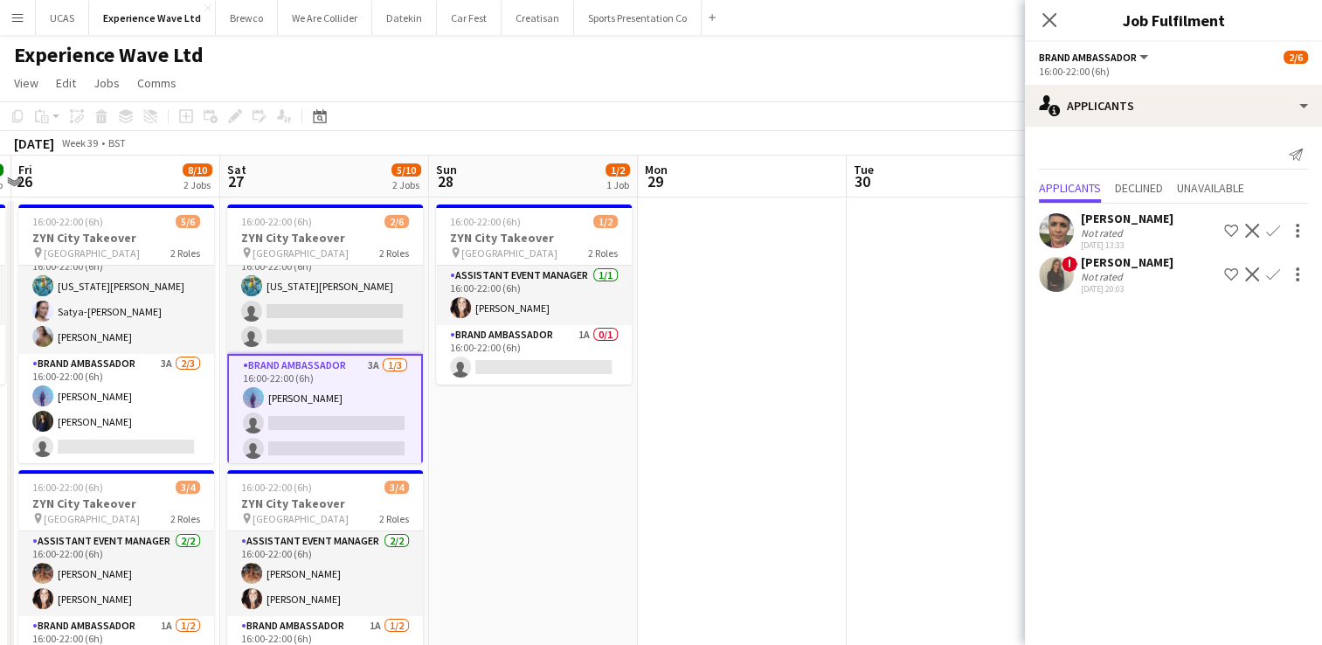
drag, startPoint x: 909, startPoint y: 404, endPoint x: 695, endPoint y: 430, distance: 215.7
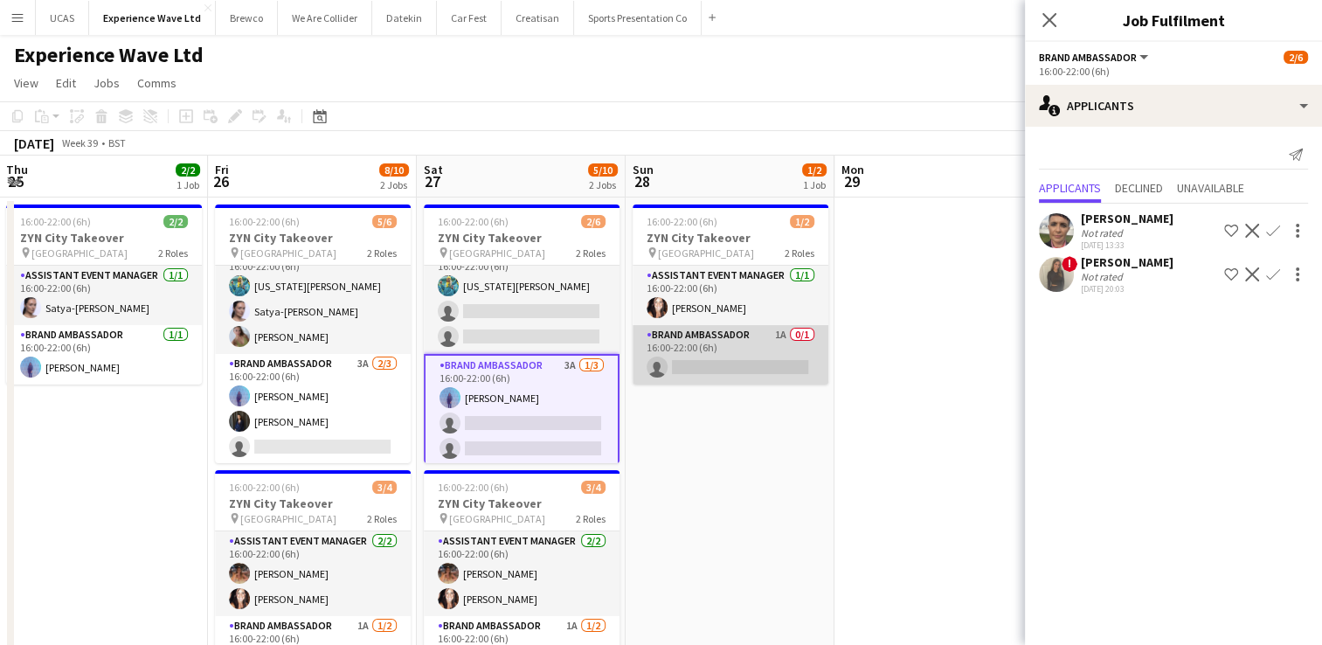
click at [780, 372] on app-card-role "Brand Ambassador 1A 0/1 16:00-22:00 (6h) single-neutral-actions" at bounding box center [731, 354] width 196 height 59
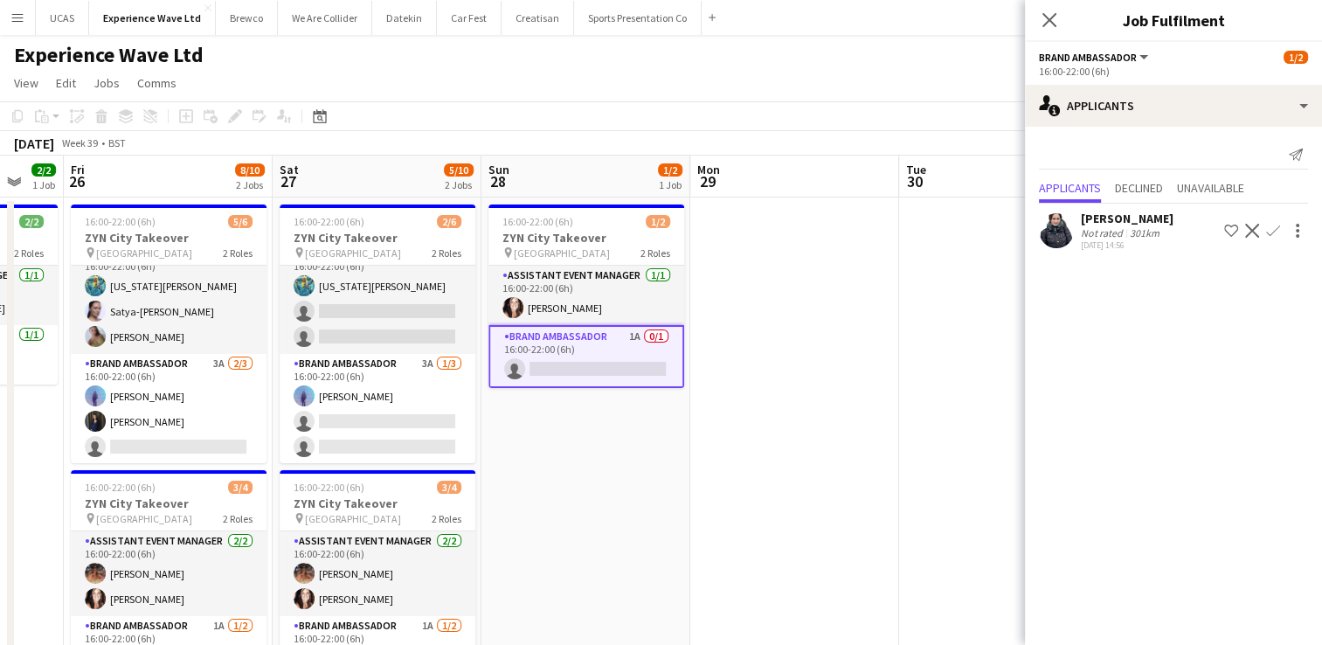
scroll to position [0, 779]
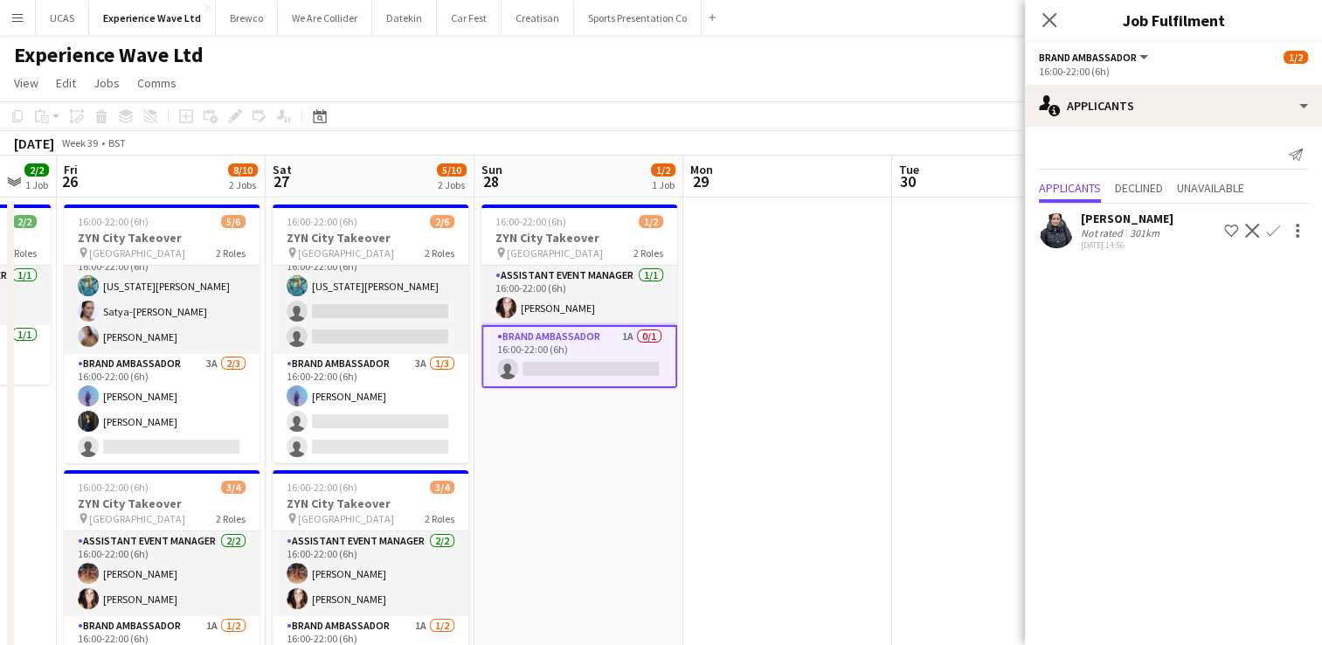
drag, startPoint x: 880, startPoint y: 441, endPoint x: 729, endPoint y: 449, distance: 151.4
click at [1269, 232] on app-icon "Confirm" at bounding box center [1273, 231] width 14 height 14
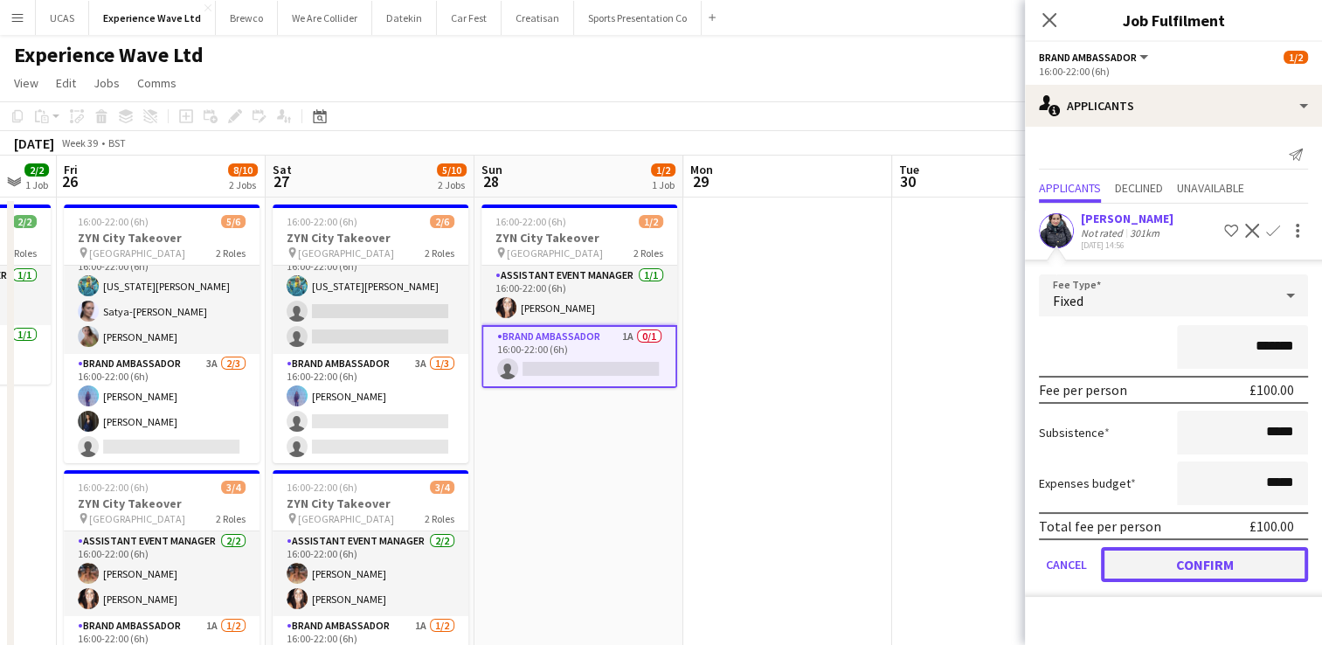
click at [1207, 565] on button "Confirm" at bounding box center [1204, 564] width 207 height 35
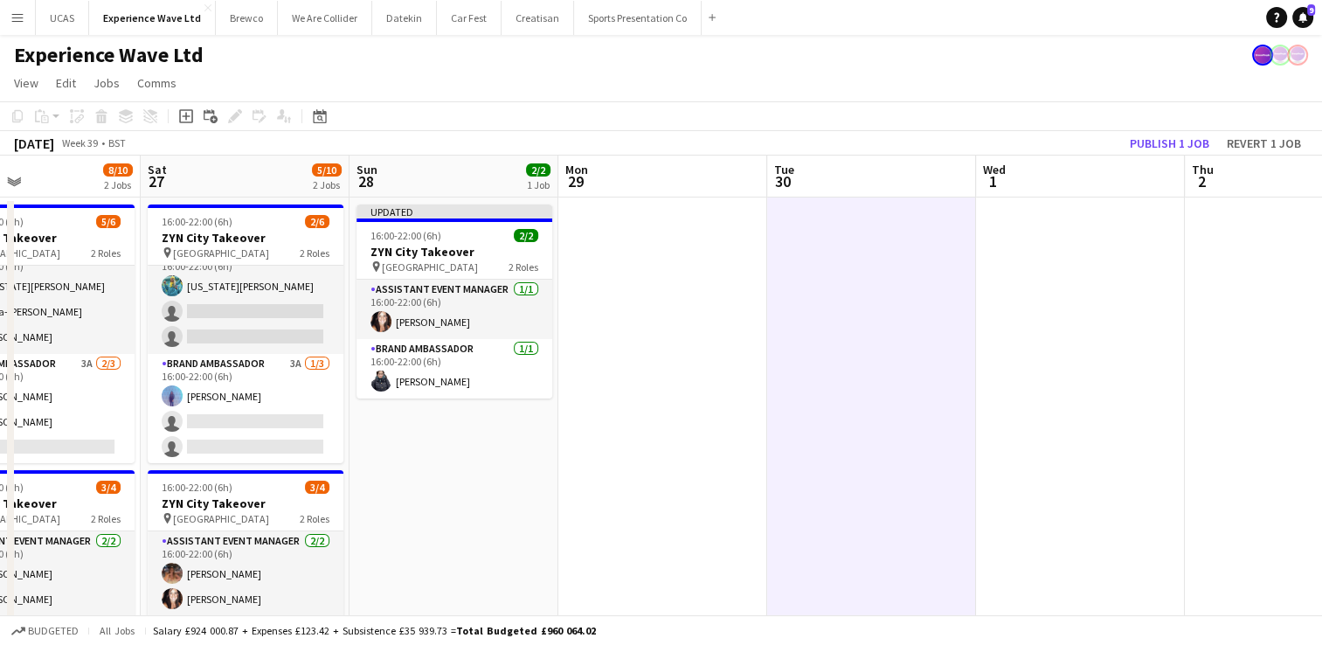
drag, startPoint x: 959, startPoint y: 358, endPoint x: 819, endPoint y: 390, distance: 143.3
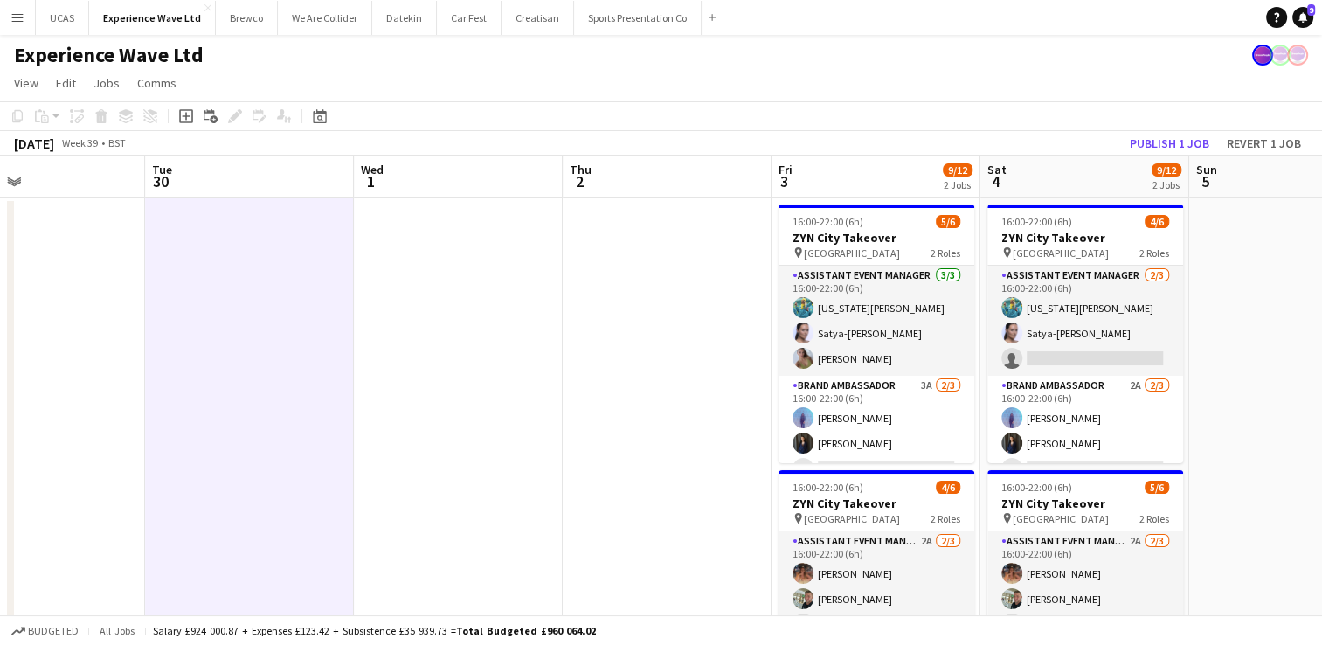
drag, startPoint x: 1123, startPoint y: 377, endPoint x: 792, endPoint y: 412, distance: 333.1
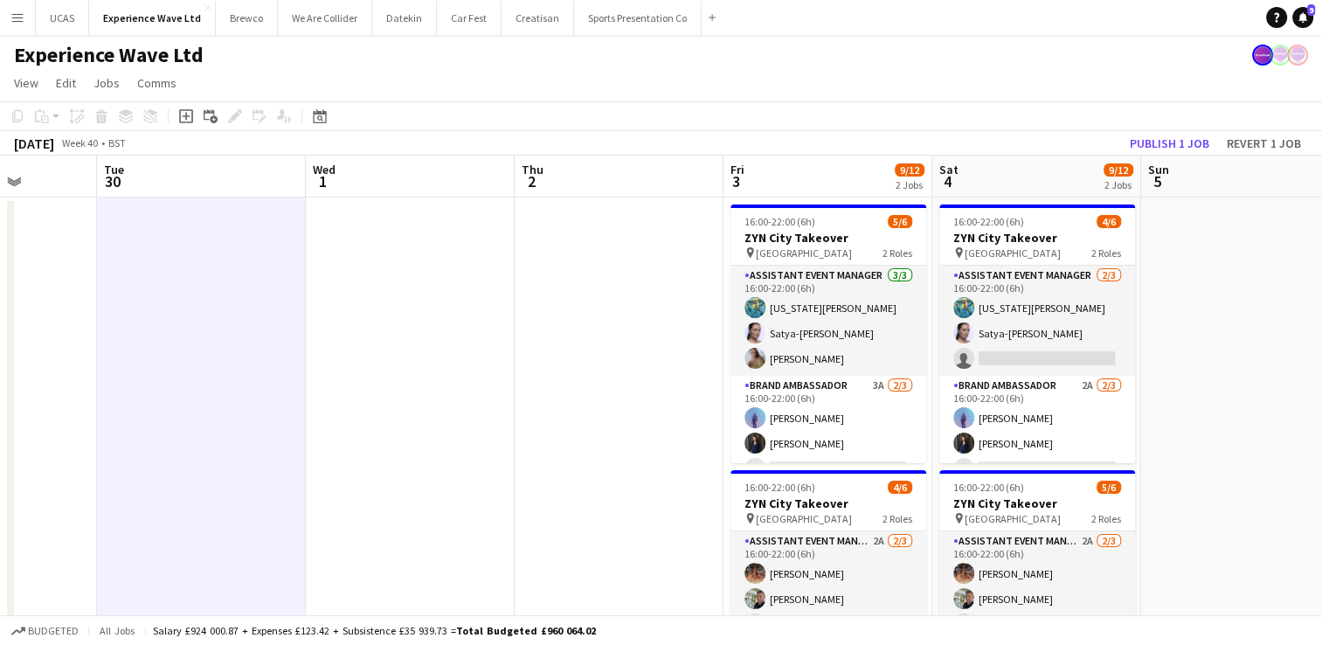
drag, startPoint x: 843, startPoint y: 406, endPoint x: 538, endPoint y: 416, distance: 306.1
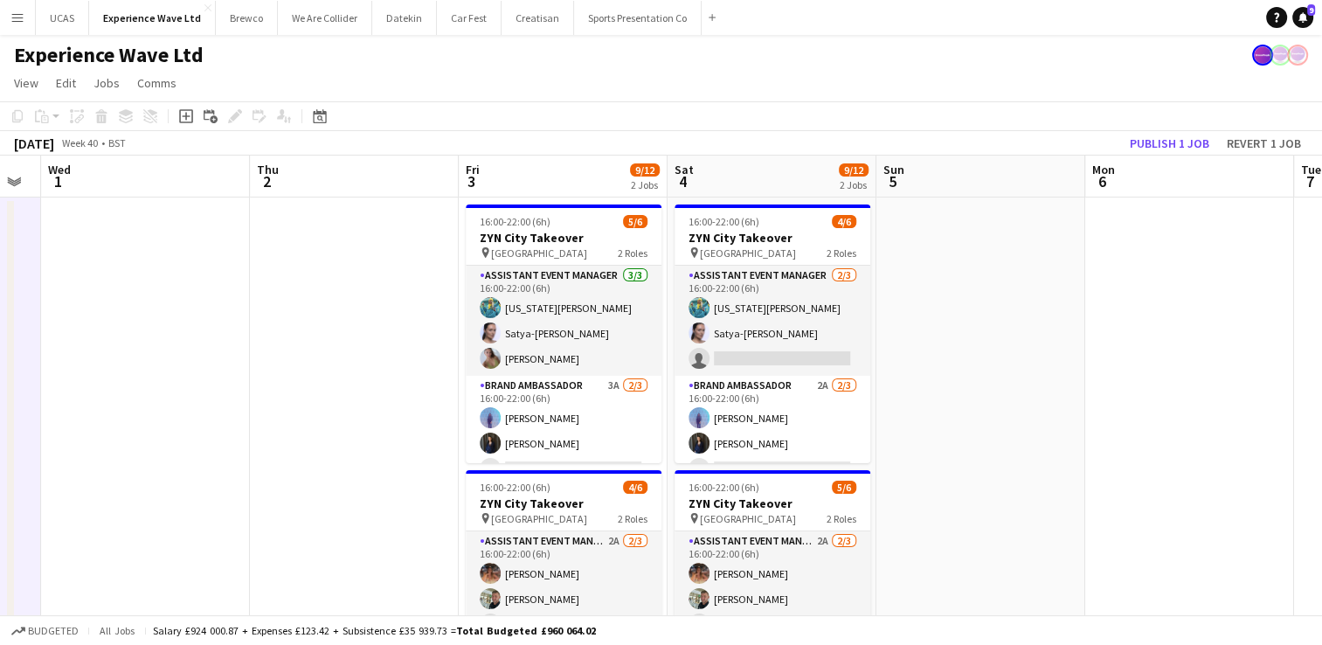
drag, startPoint x: 1225, startPoint y: 381, endPoint x: 965, endPoint y: 390, distance: 259.7
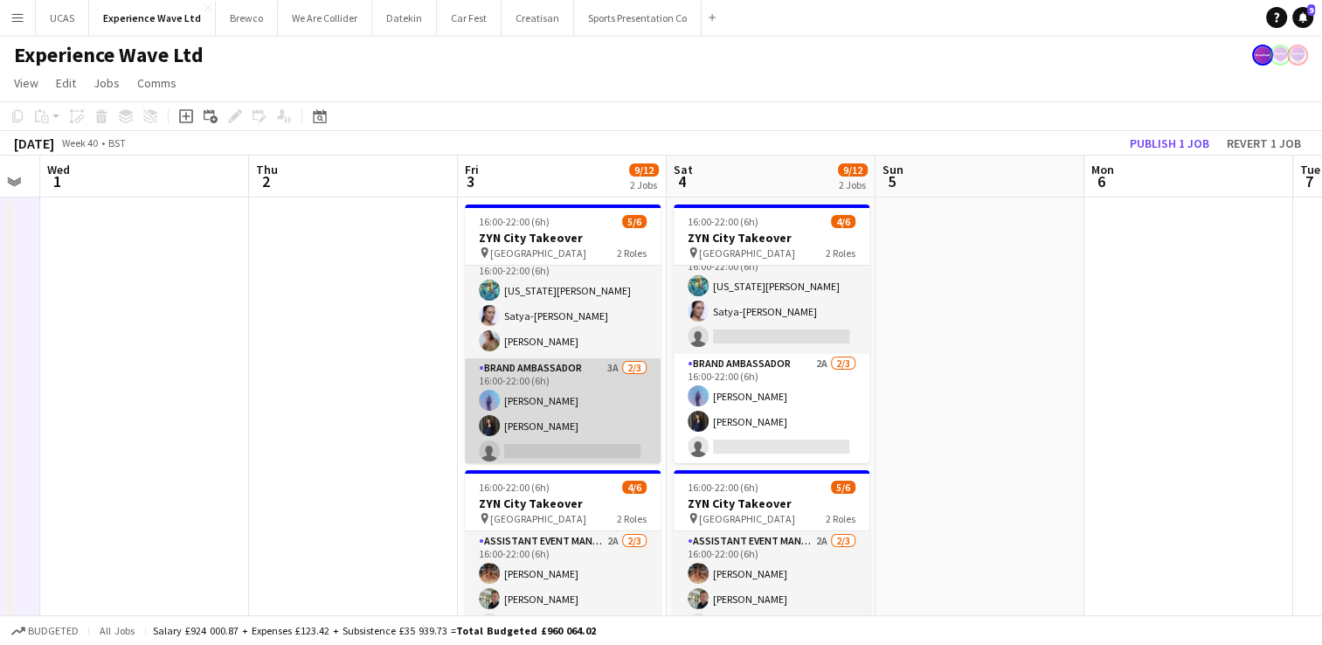
scroll to position [22, 0]
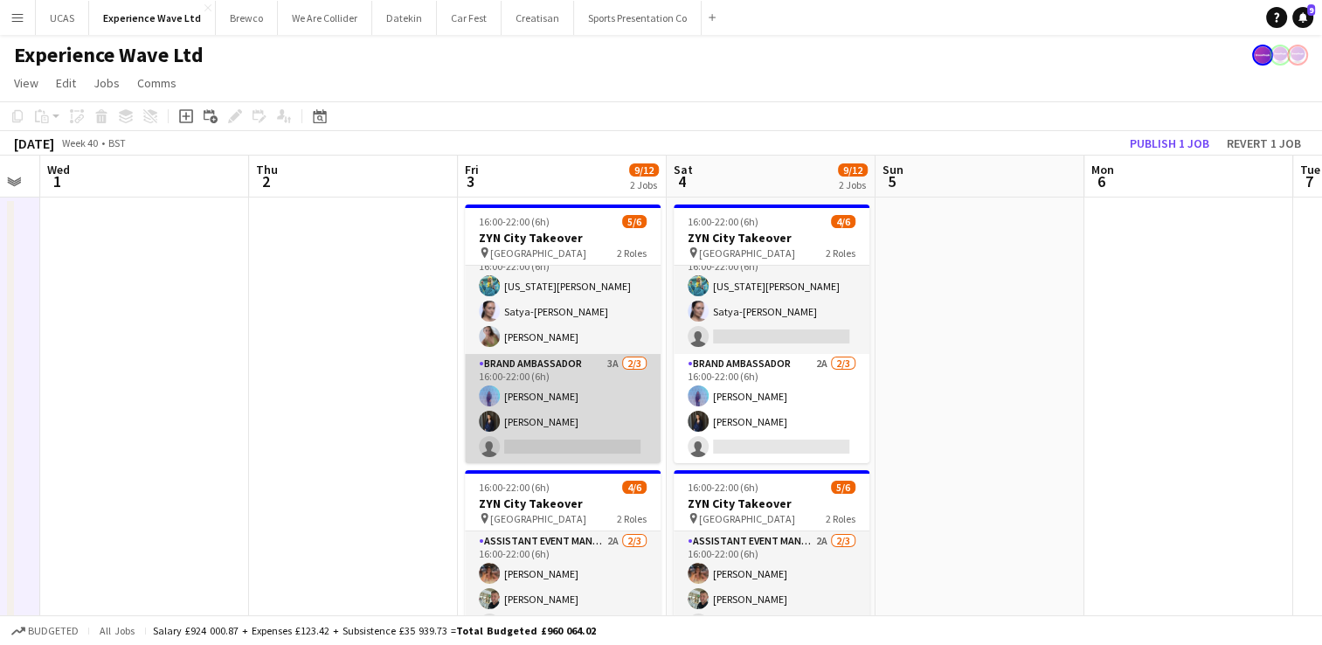
click at [599, 435] on app-card-role "Brand Ambassador 3A [DATE] 16:00-22:00 (6h) [PERSON_NAME] [PERSON_NAME] single-…" at bounding box center [563, 409] width 196 height 110
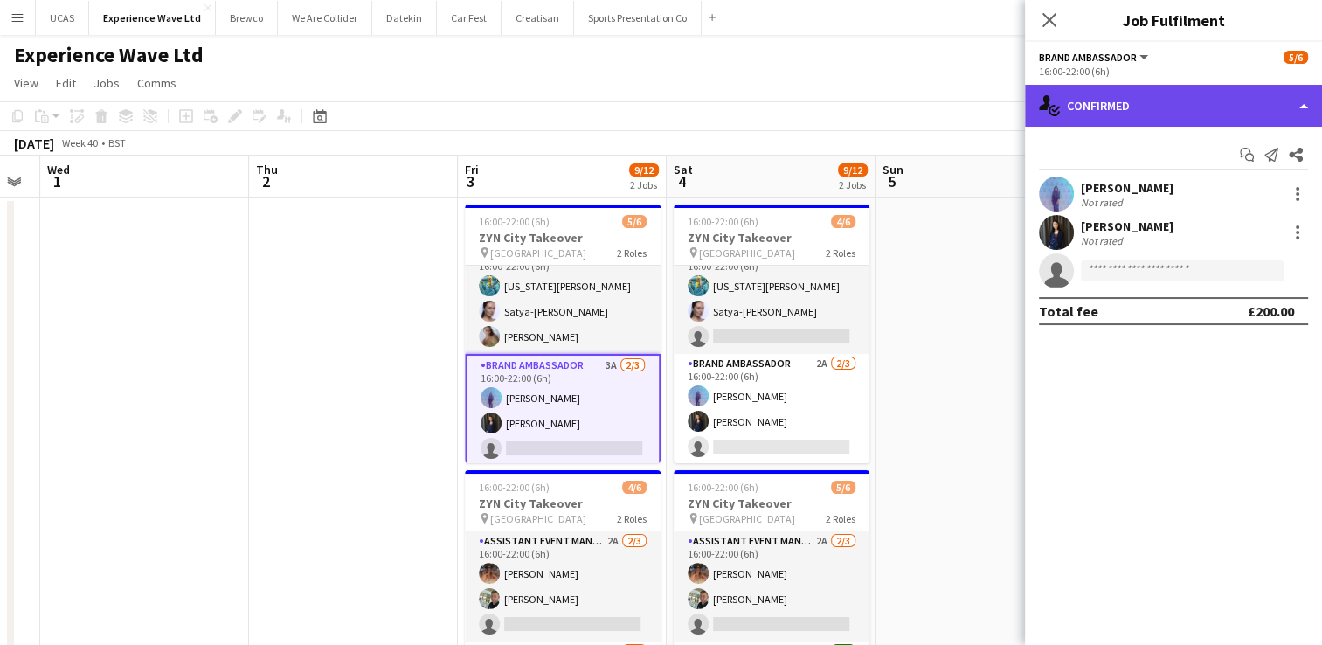
click at [1225, 107] on div "single-neutral-actions-check-2 Confirmed" at bounding box center [1173, 106] width 297 height 42
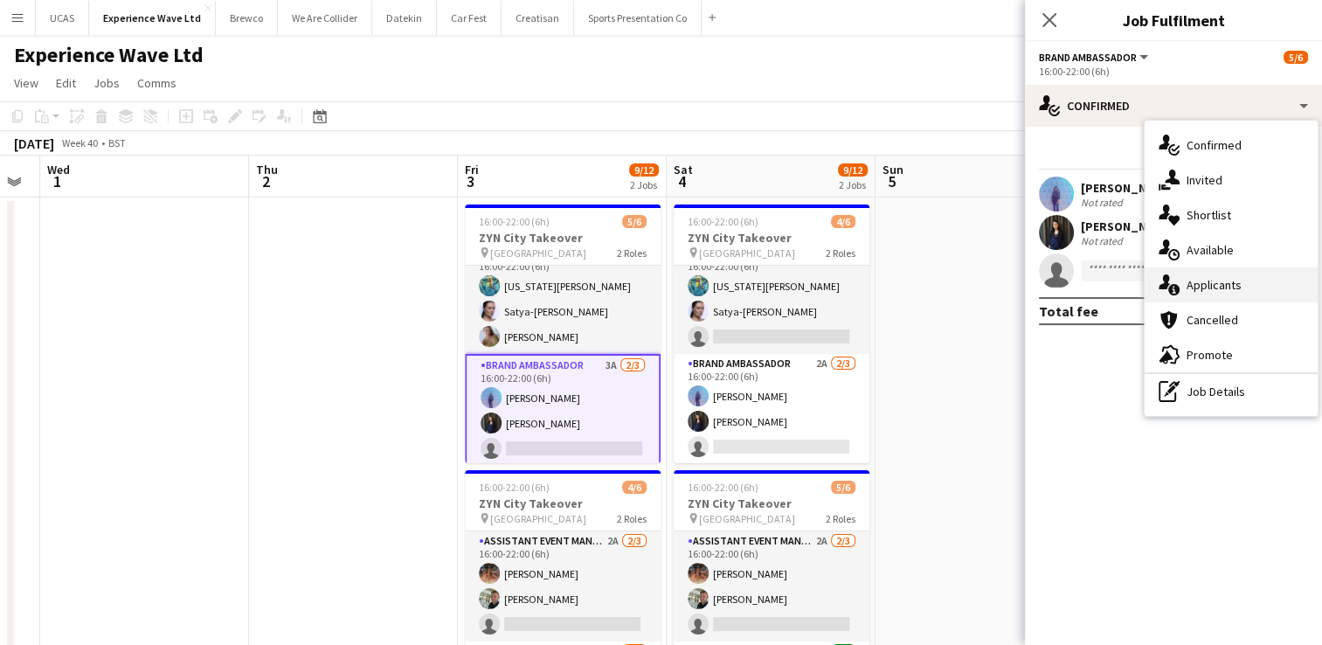
click at [1244, 295] on div "single-neutral-actions-information Applicants" at bounding box center [1231, 284] width 173 height 35
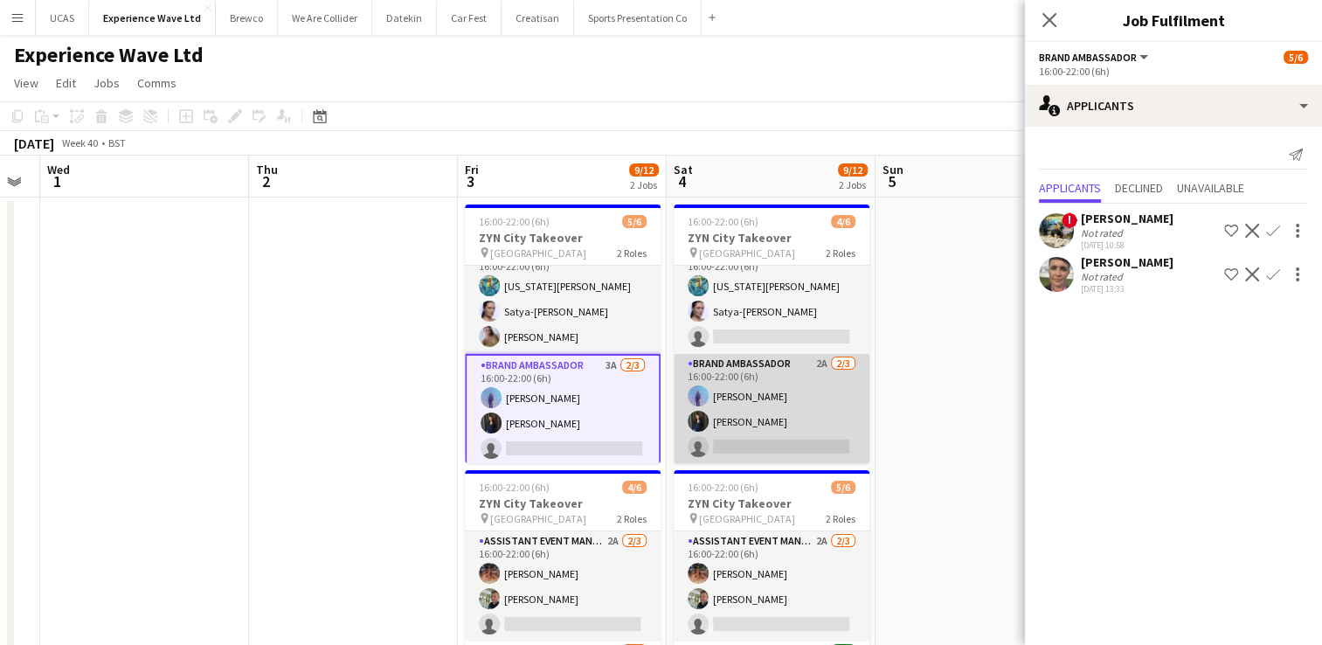
click at [793, 432] on app-card-role "Brand Ambassador 2A [DATE] 16:00-22:00 (6h) [PERSON_NAME] [PERSON_NAME] single-…" at bounding box center [772, 409] width 196 height 110
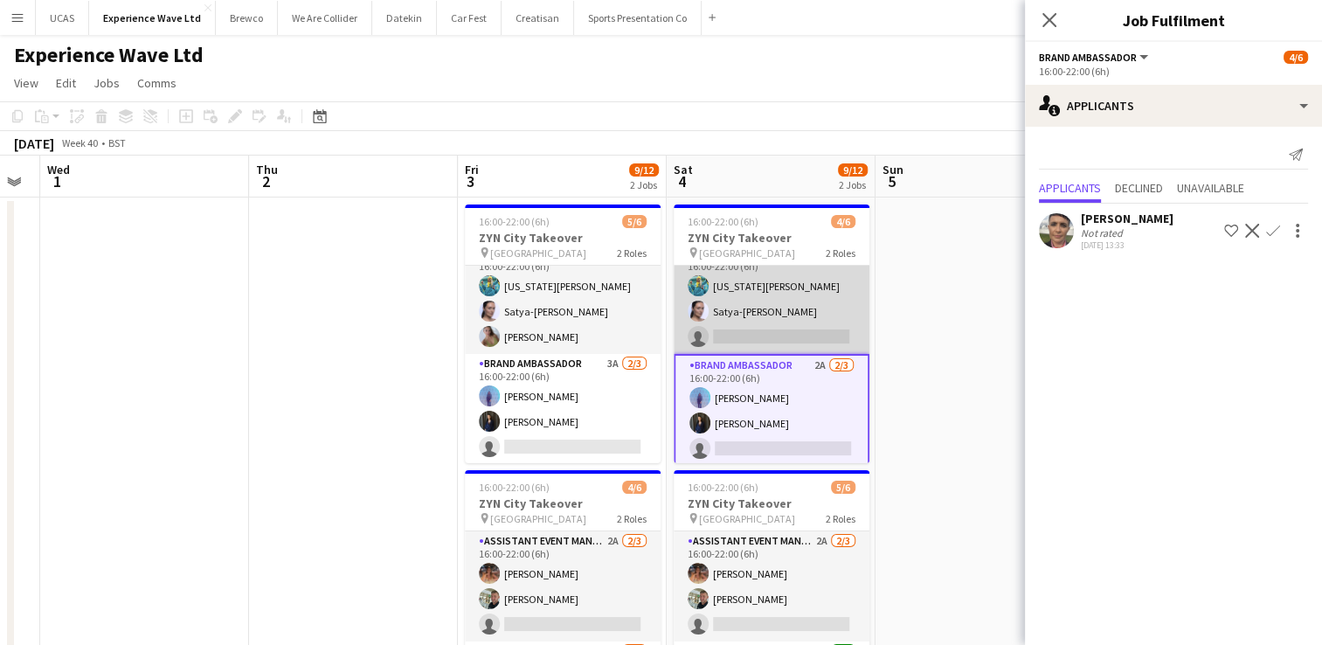
click at [799, 320] on app-card-role "Assistant Event Manager [DATE] 16:00-22:00 (6h) [US_STATE][PERSON_NAME] Satya-[…" at bounding box center [772, 299] width 196 height 110
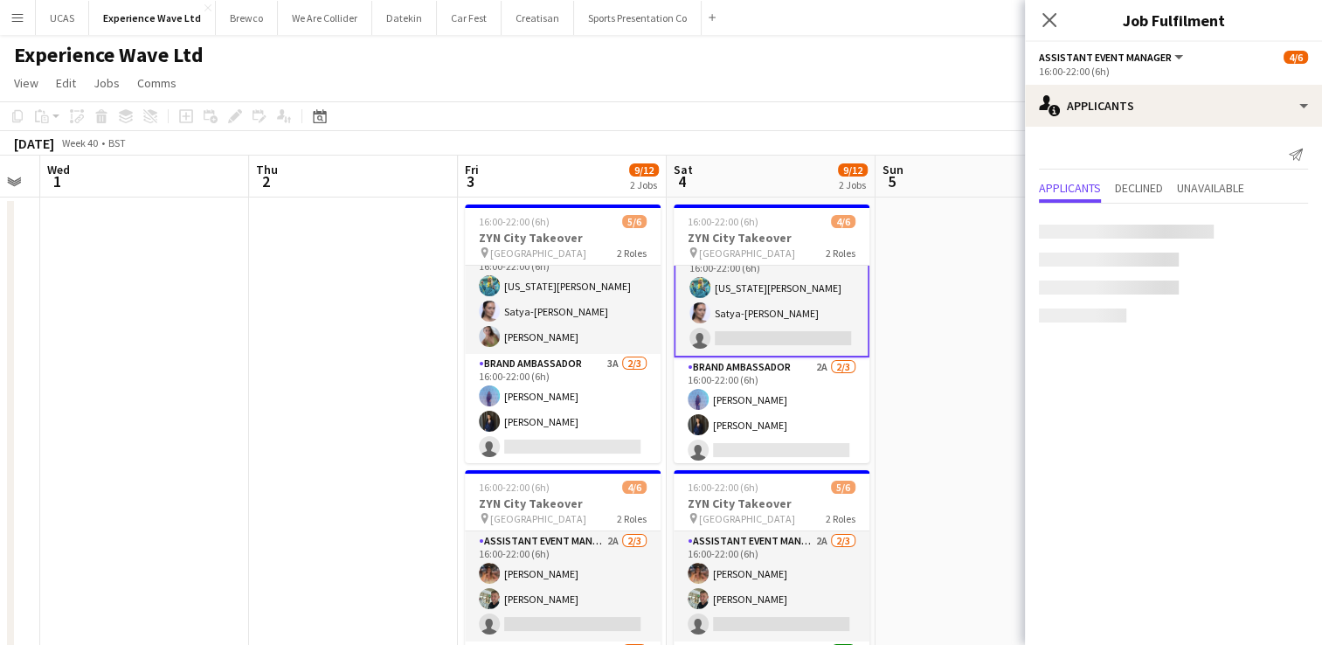
scroll to position [24, 0]
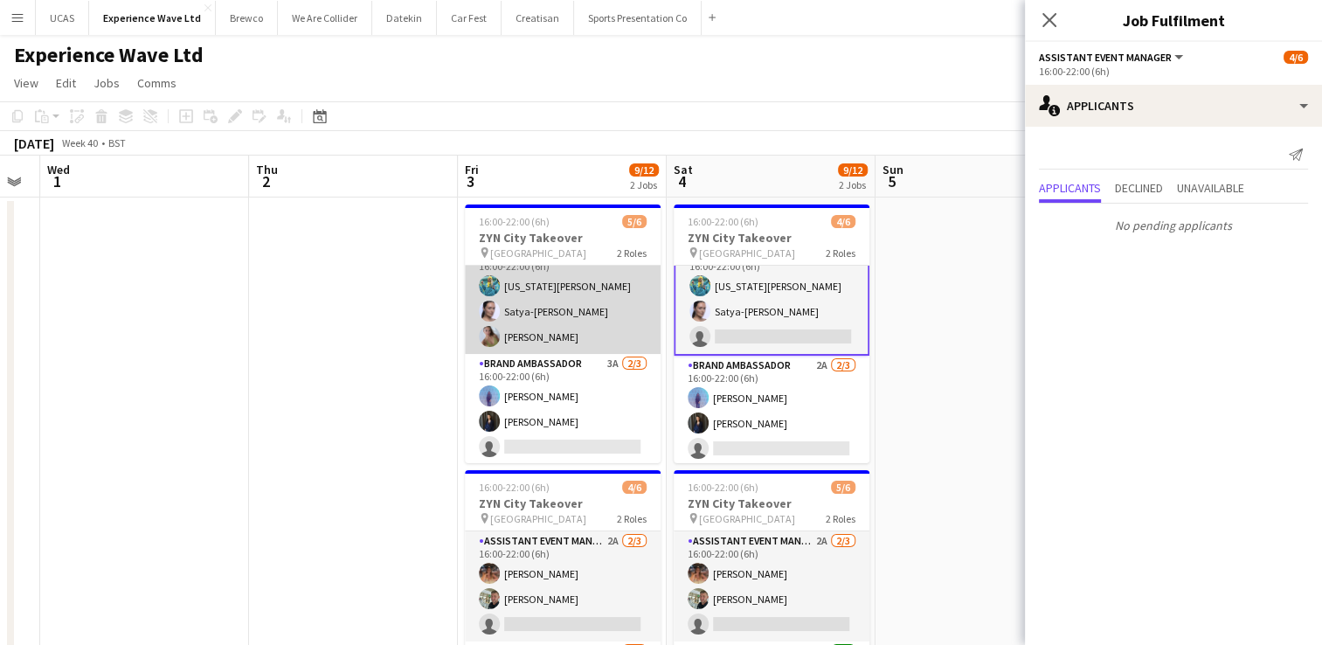
click at [579, 348] on app-card-role "Assistant Event Manager [DATE] 16:00-22:00 (6h) [US_STATE][PERSON_NAME] Satya-[…" at bounding box center [563, 299] width 196 height 110
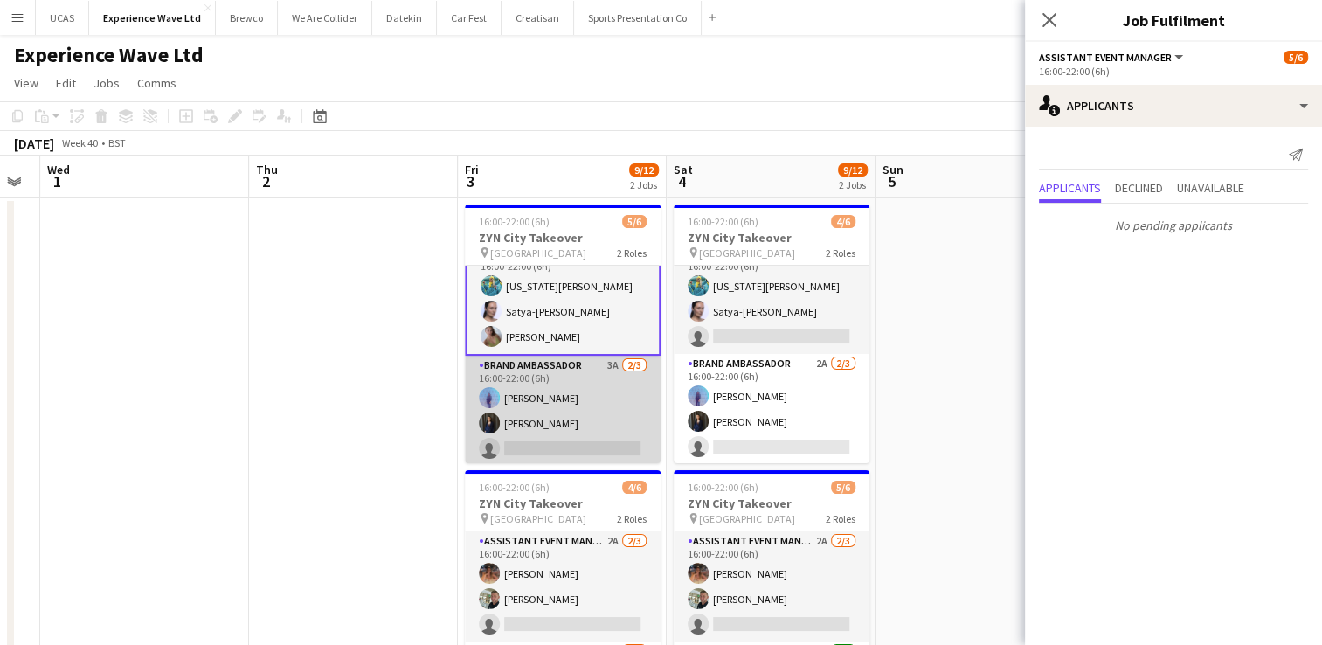
click at [572, 420] on app-card-role "Brand Ambassador 3A [DATE] 16:00-22:00 (6h) [PERSON_NAME] [PERSON_NAME] single-…" at bounding box center [563, 411] width 196 height 110
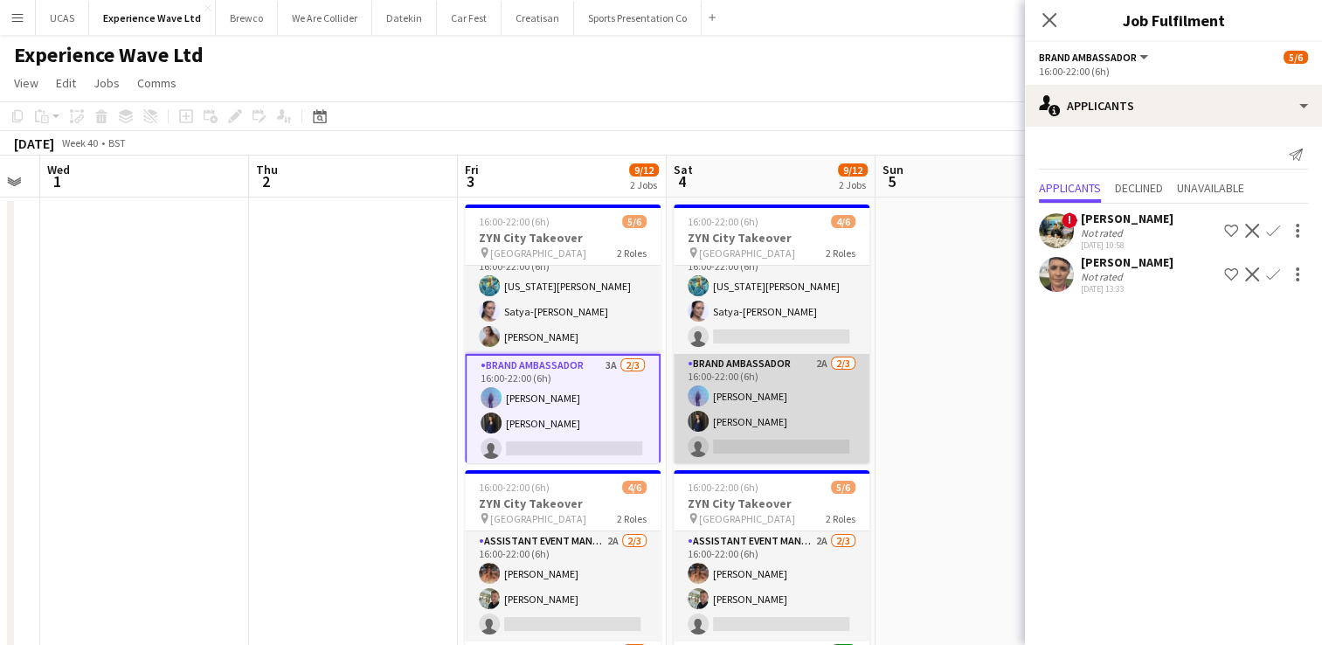
click at [760, 430] on app-card-role "Brand Ambassador 2A [DATE] 16:00-22:00 (6h) [PERSON_NAME] [PERSON_NAME] single-…" at bounding box center [772, 409] width 196 height 110
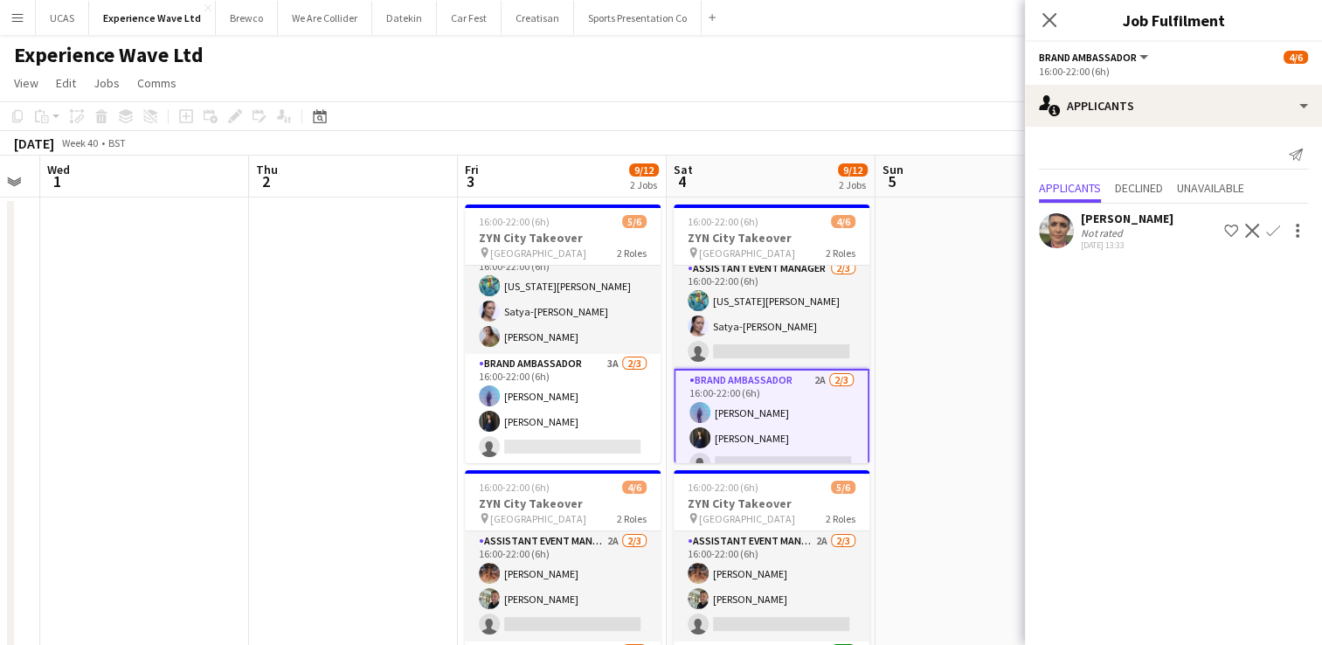
scroll to position [0, 0]
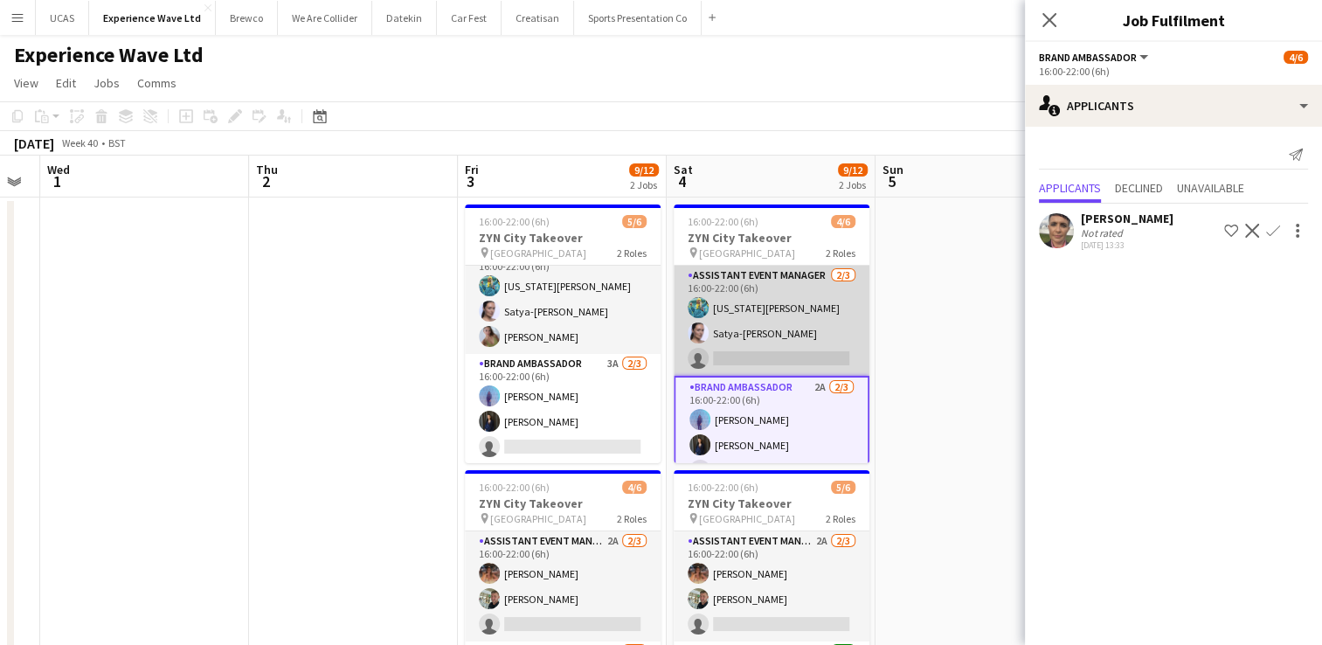
click at [784, 334] on app-card-role "Assistant Event Manager [DATE] 16:00-22:00 (6h) [US_STATE][PERSON_NAME] Satya-[…" at bounding box center [772, 321] width 196 height 110
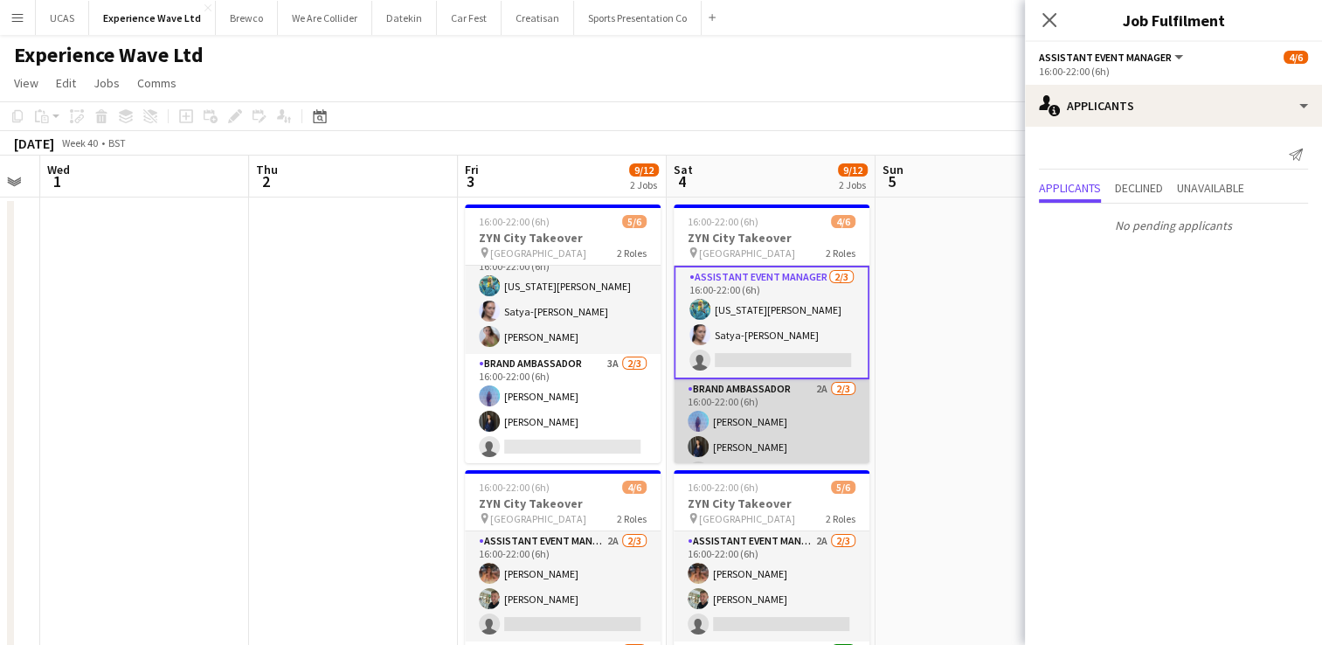
click at [769, 413] on app-card-role "Brand Ambassador 2A [DATE] 16:00-22:00 (6h) [PERSON_NAME] [PERSON_NAME] single-…" at bounding box center [772, 434] width 196 height 110
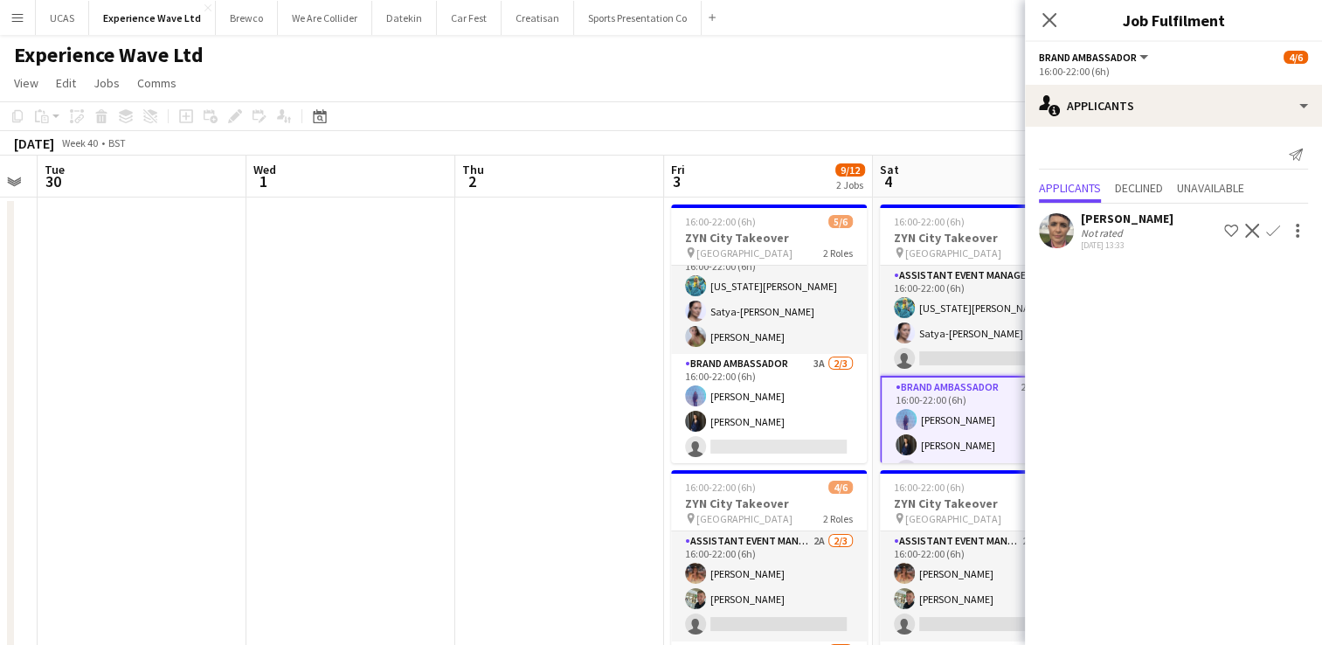
drag, startPoint x: 295, startPoint y: 386, endPoint x: 593, endPoint y: 373, distance: 298.3
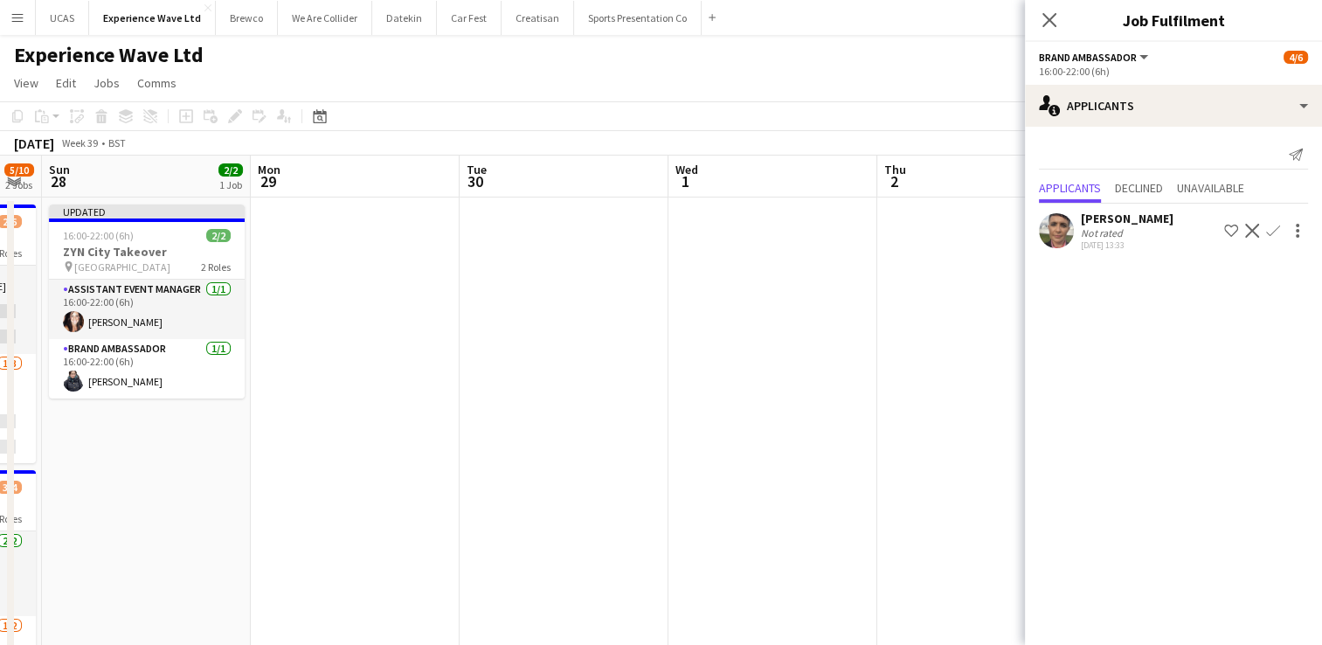
drag, startPoint x: 384, startPoint y: 385, endPoint x: 663, endPoint y: 386, distance: 278.8
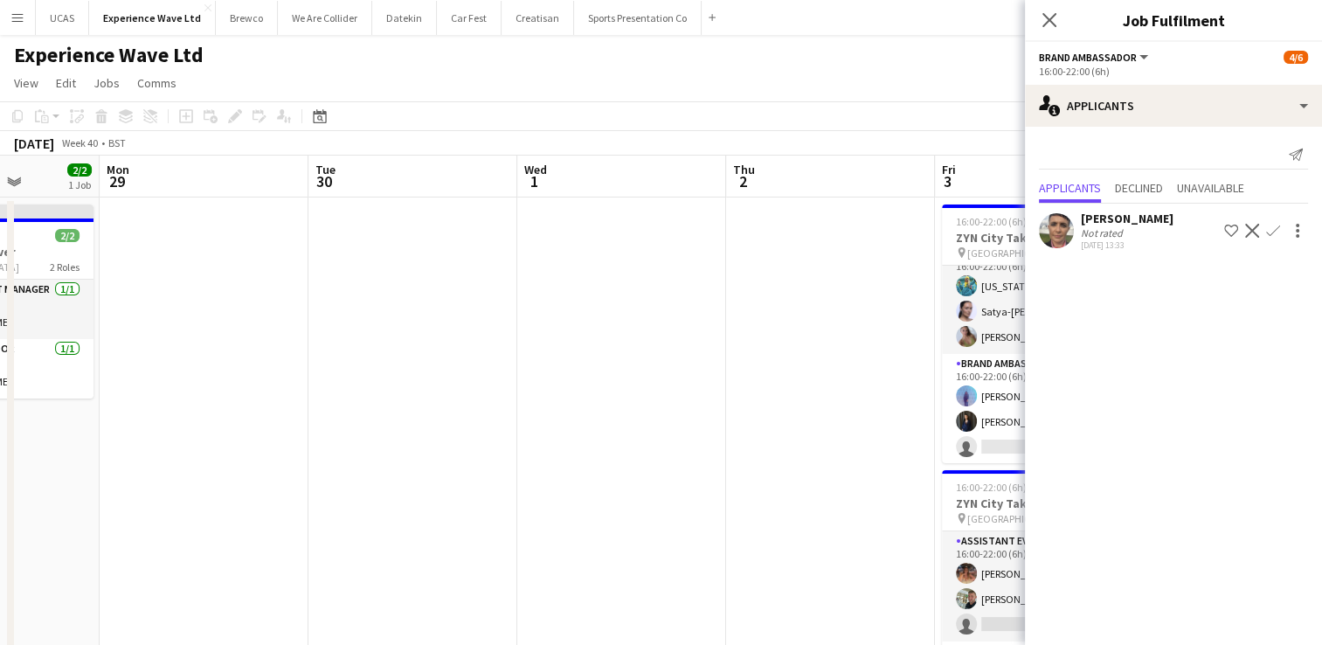
drag, startPoint x: 413, startPoint y: 407, endPoint x: 705, endPoint y: 398, distance: 292.1
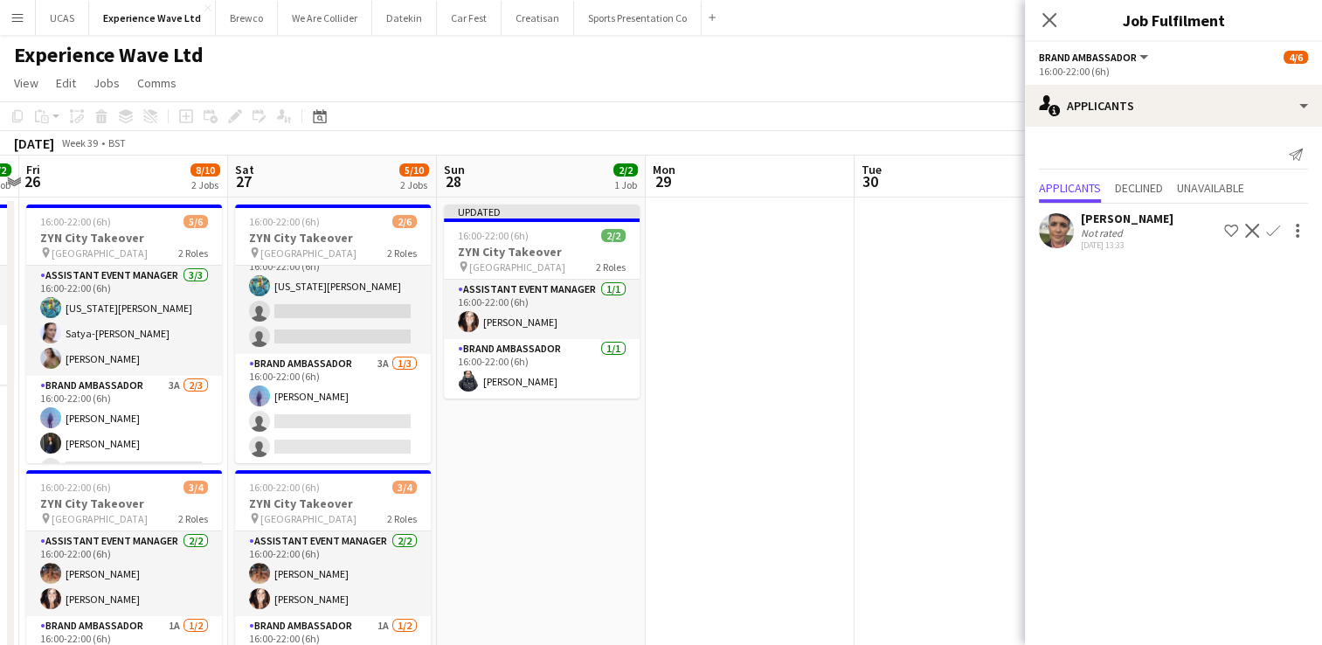
drag, startPoint x: 507, startPoint y: 432, endPoint x: 823, endPoint y: 418, distance: 316.7
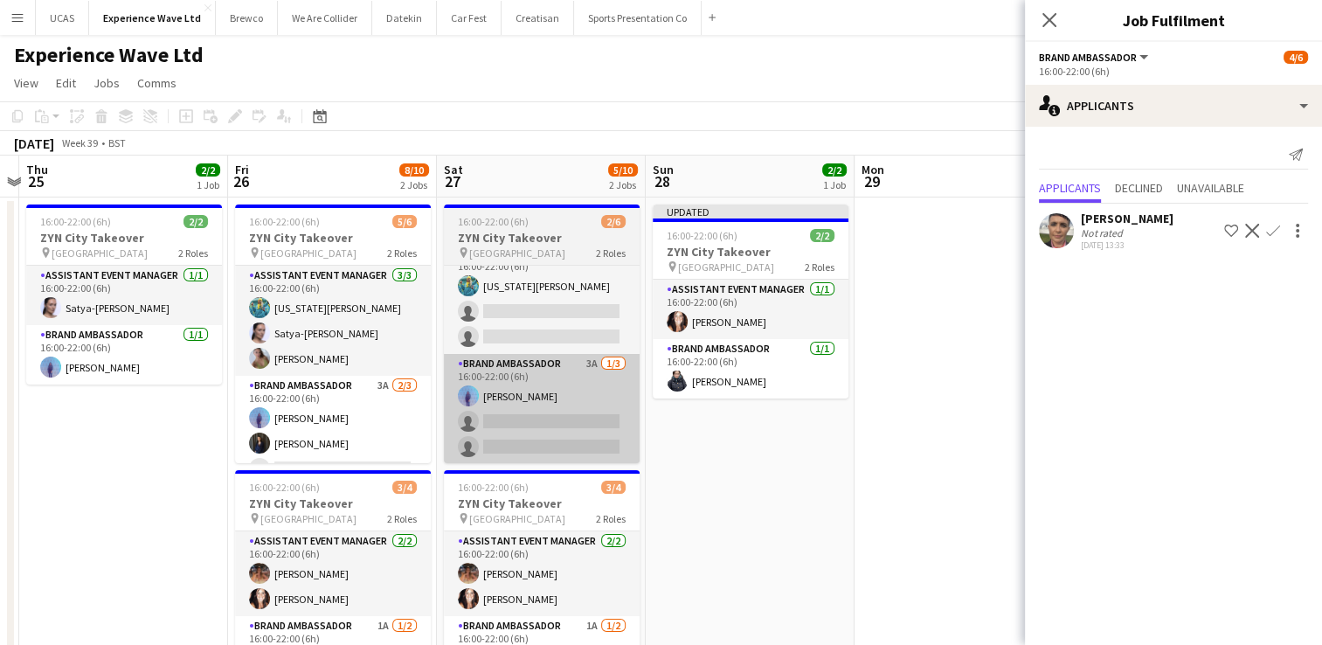
scroll to position [0, 396]
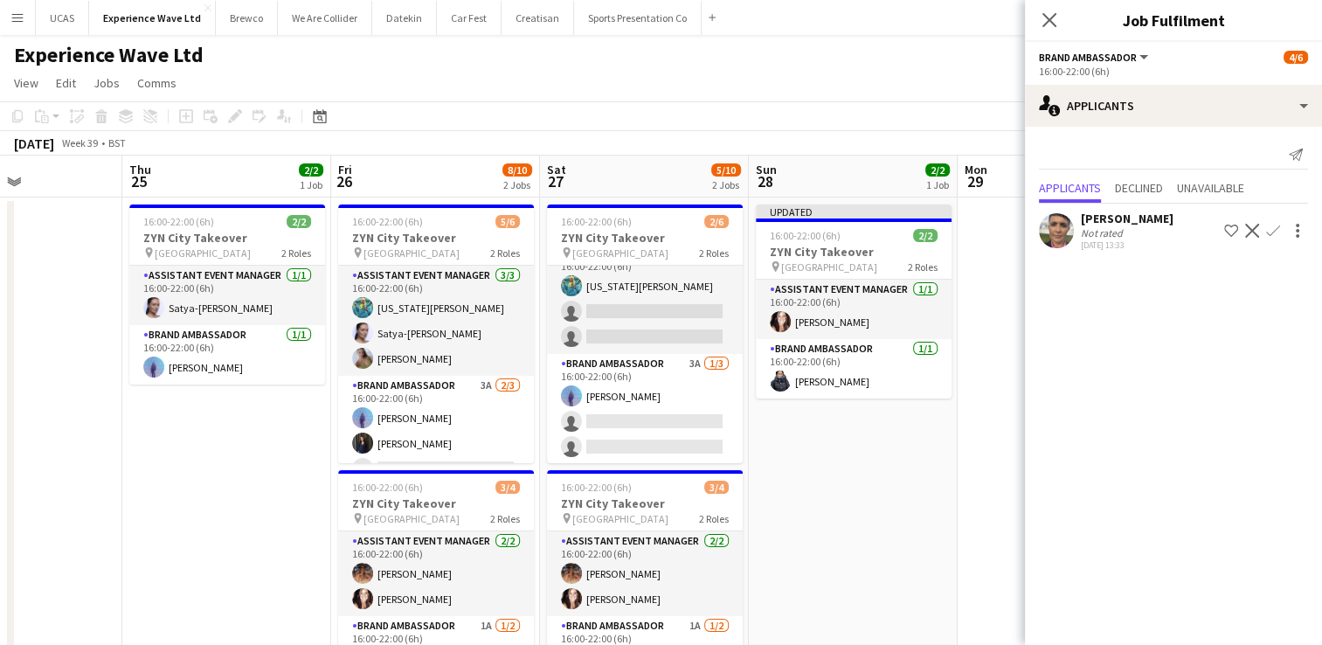
drag, startPoint x: 731, startPoint y: 457, endPoint x: 825, endPoint y: 449, distance: 94.7
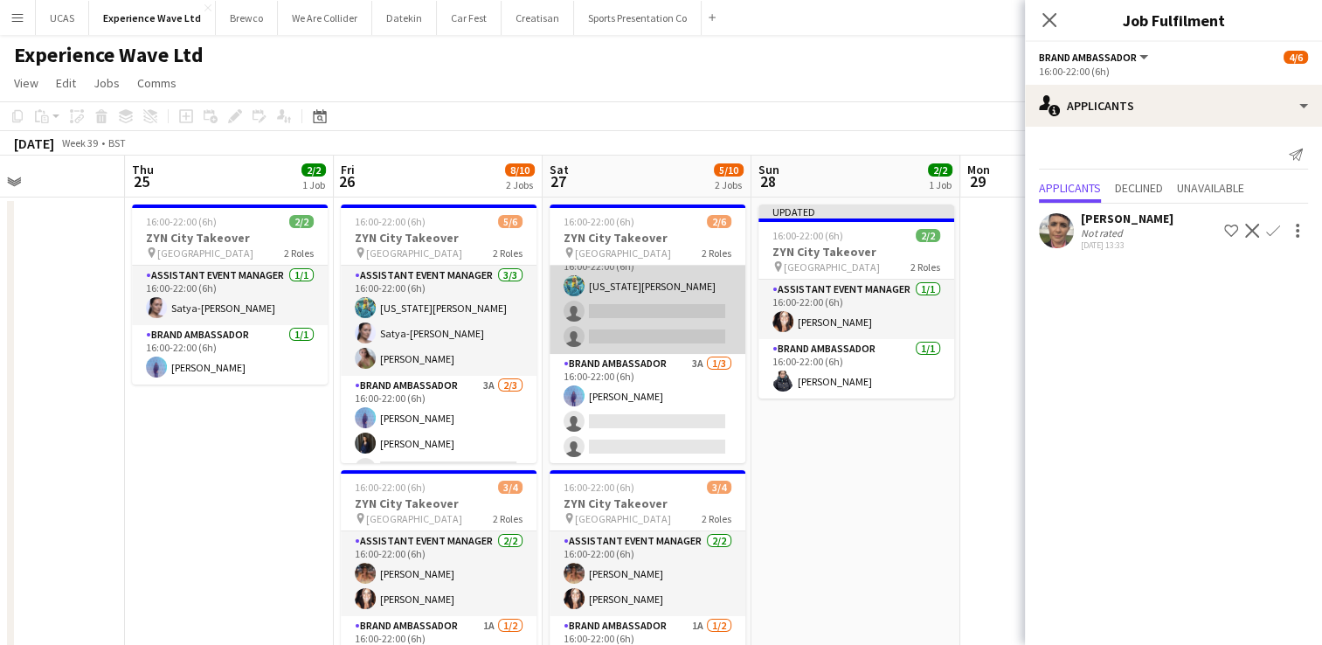
click at [640, 340] on app-card-role "Assistant Event Manager 3A [DATE] 16:00-22:00 (6h) [US_STATE][PERSON_NAME] sing…" at bounding box center [648, 299] width 196 height 110
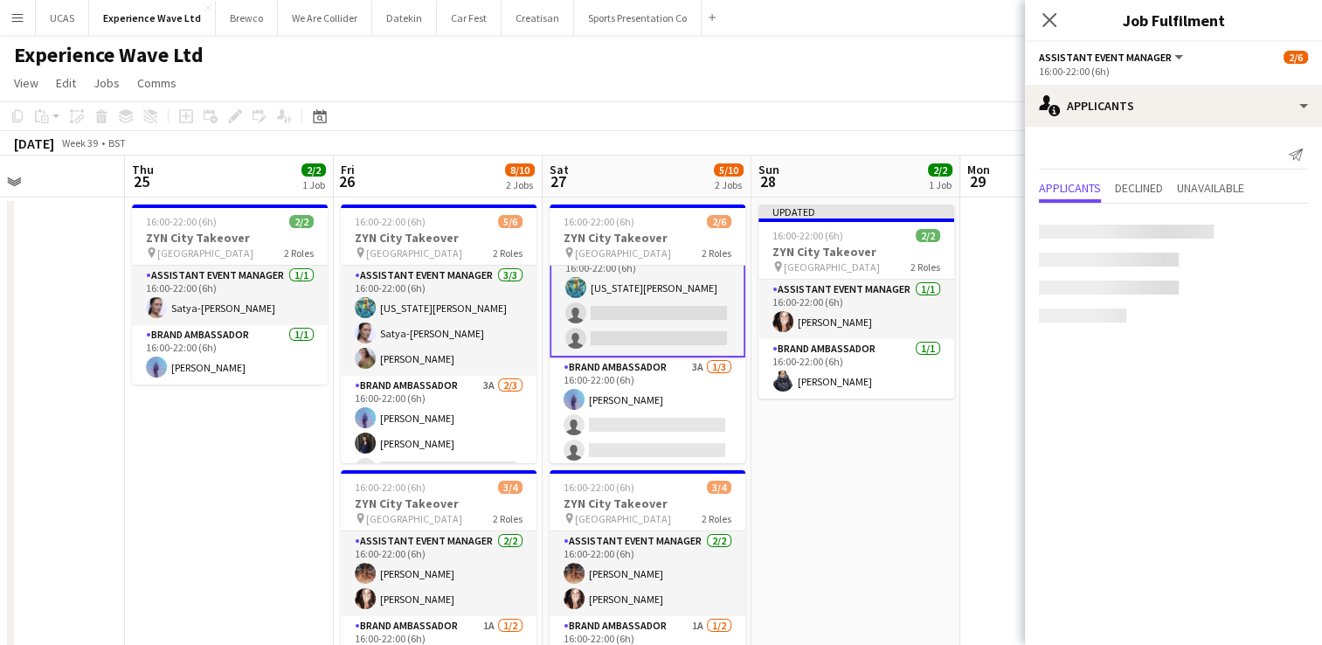
scroll to position [24, 0]
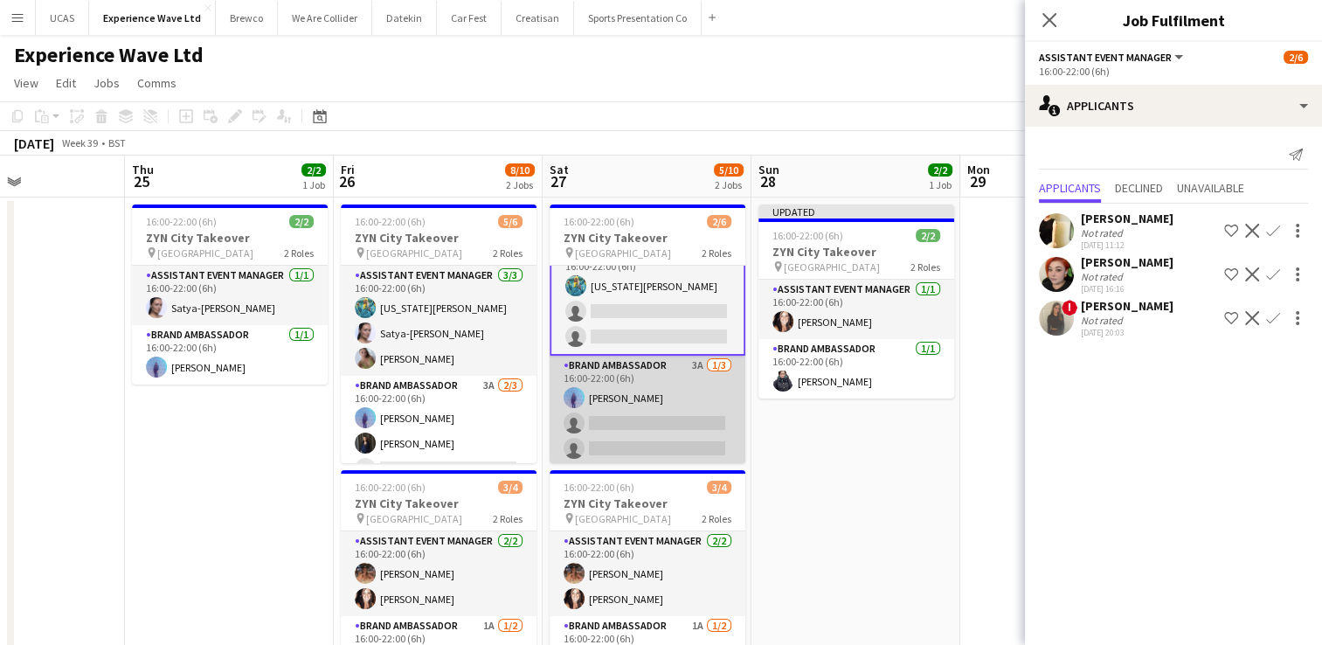
click at [629, 442] on app-card-role "Brand Ambassador 3A [DATE] 16:00-22:00 (6h) [PERSON_NAME] single-neutral-action…" at bounding box center [648, 411] width 196 height 110
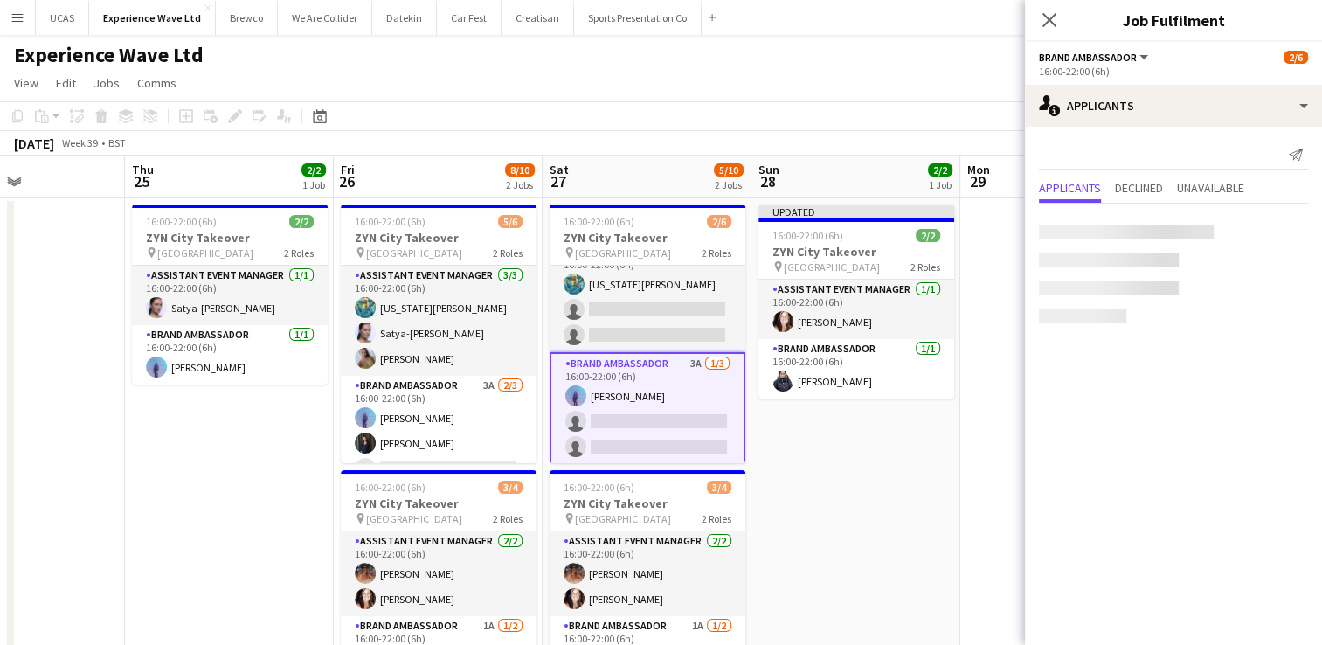
scroll to position [22, 0]
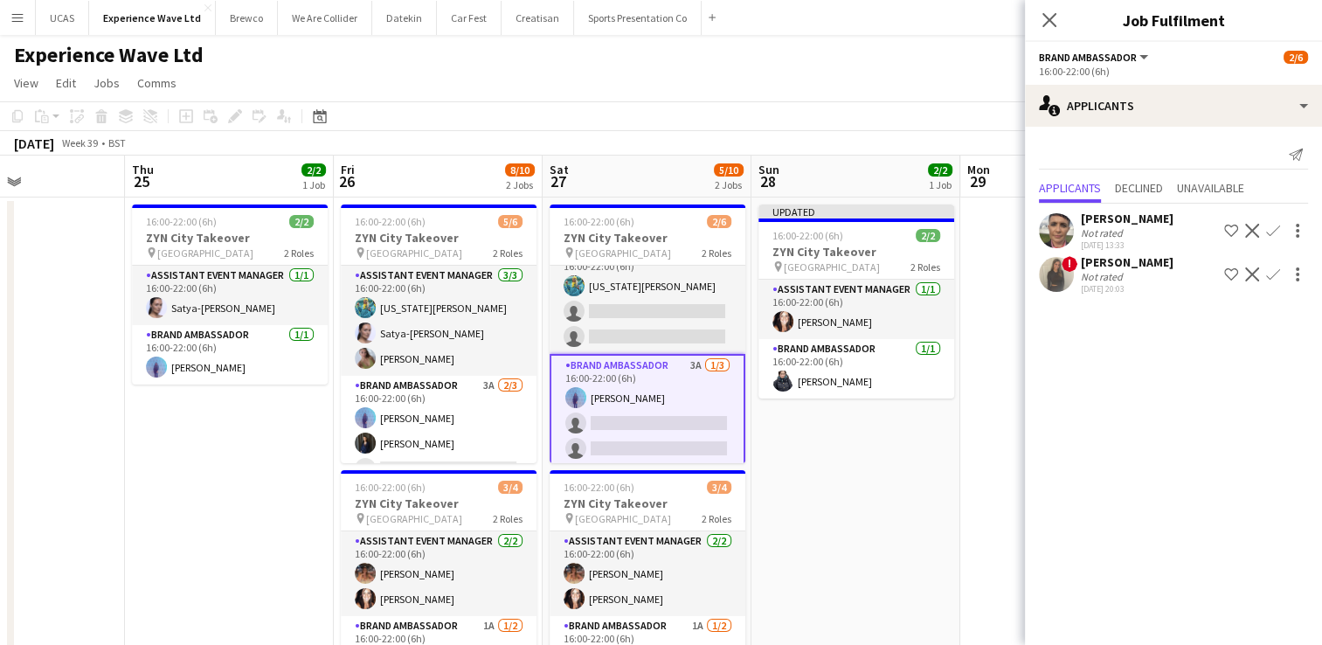
click at [1070, 269] on span "!" at bounding box center [1070, 264] width 16 height 16
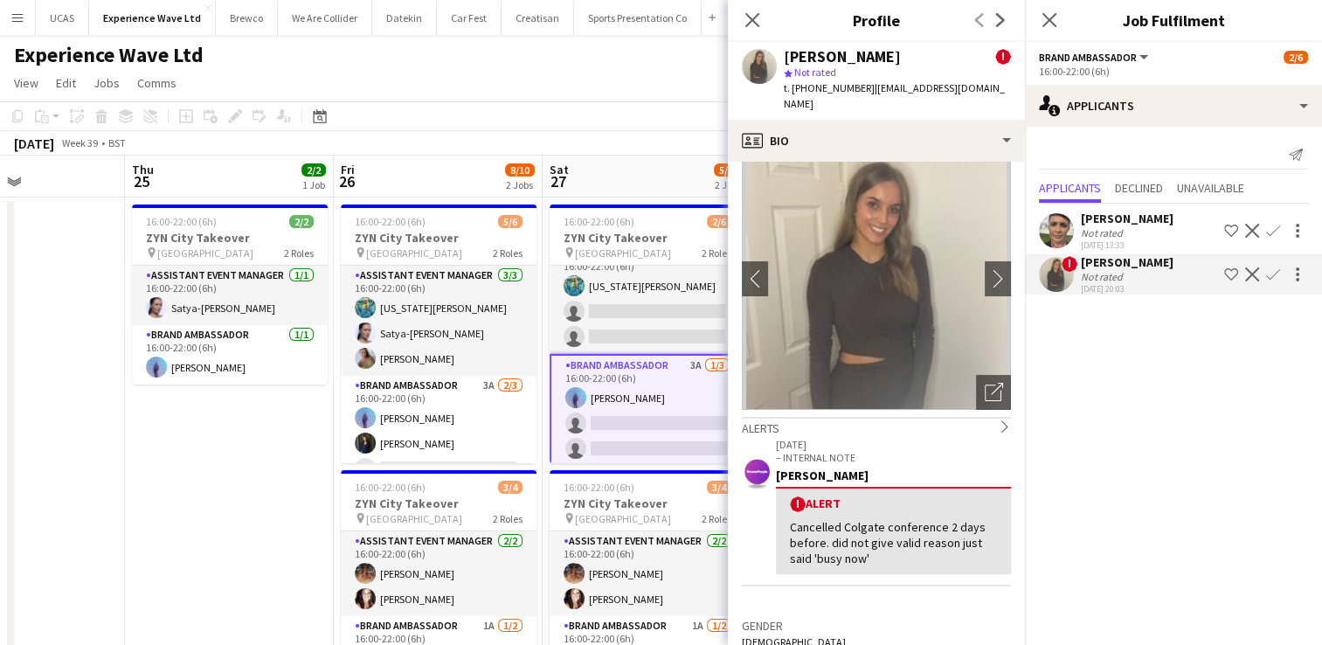
scroll to position [0, 0]
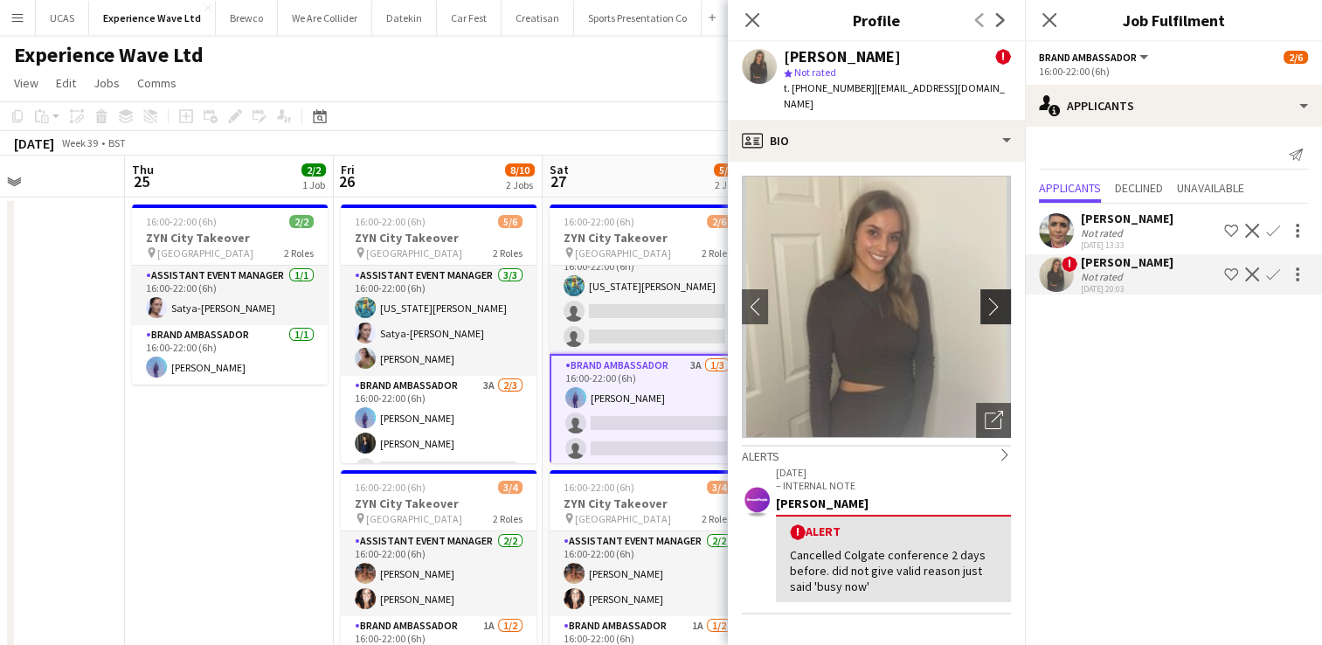
click at [987, 297] on app-icon "chevron-right" at bounding box center [998, 306] width 27 height 18
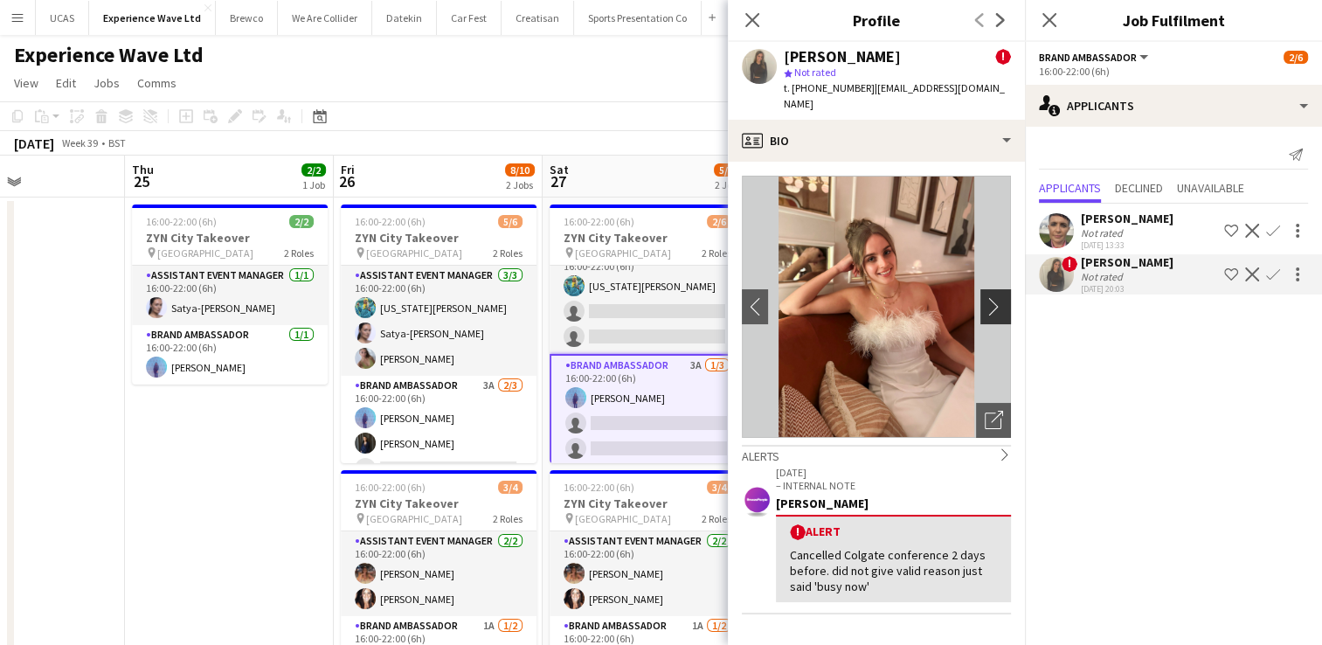
click at [989, 297] on app-icon "chevron-right" at bounding box center [998, 306] width 27 height 18
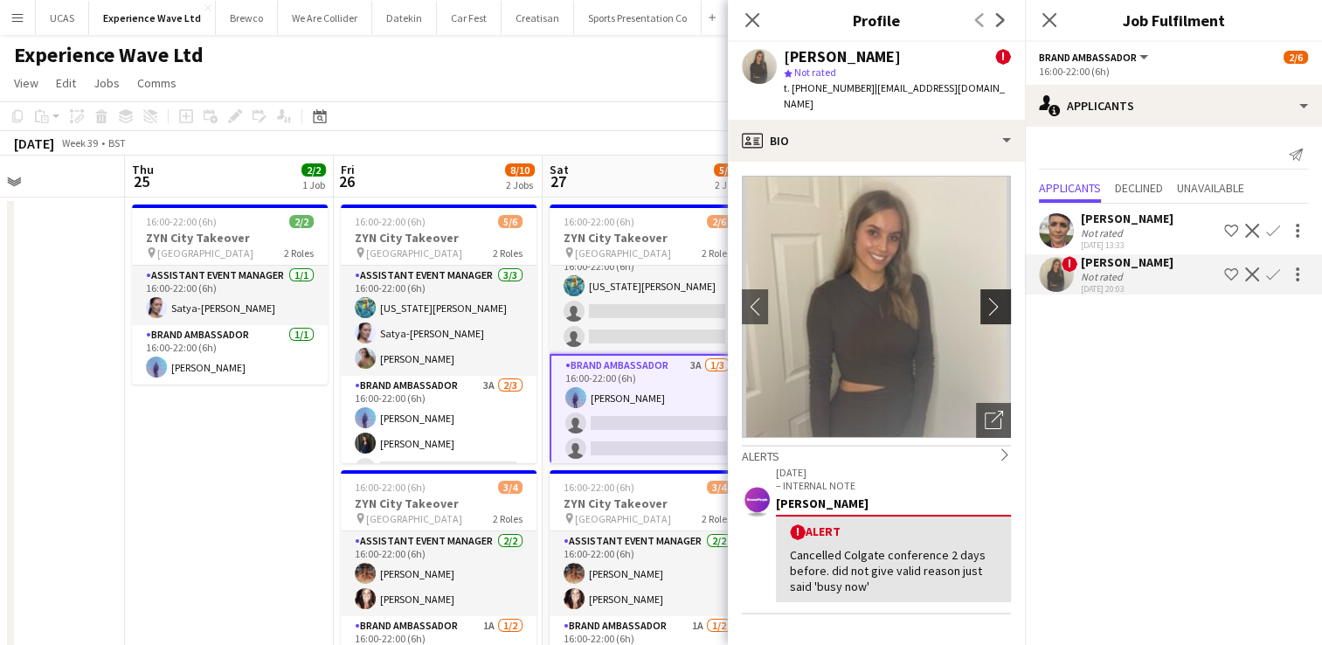
click at [989, 297] on app-icon "chevron-right" at bounding box center [998, 306] width 27 height 18
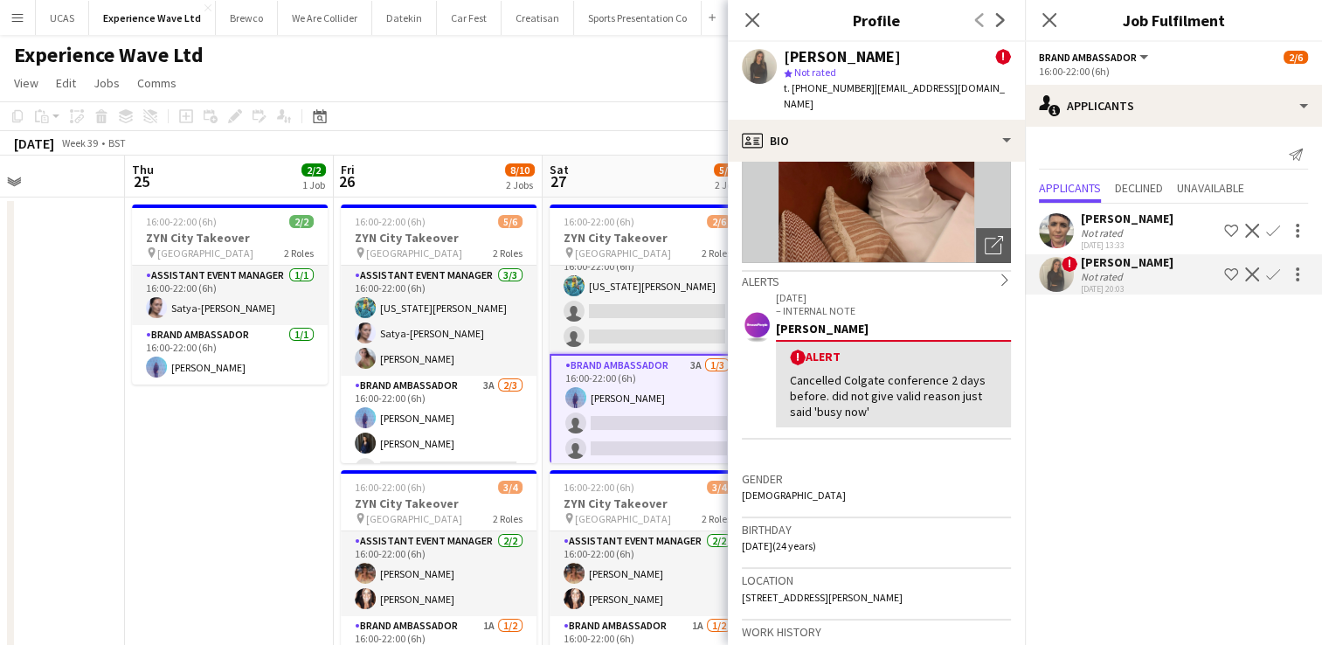
scroll to position [262, 0]
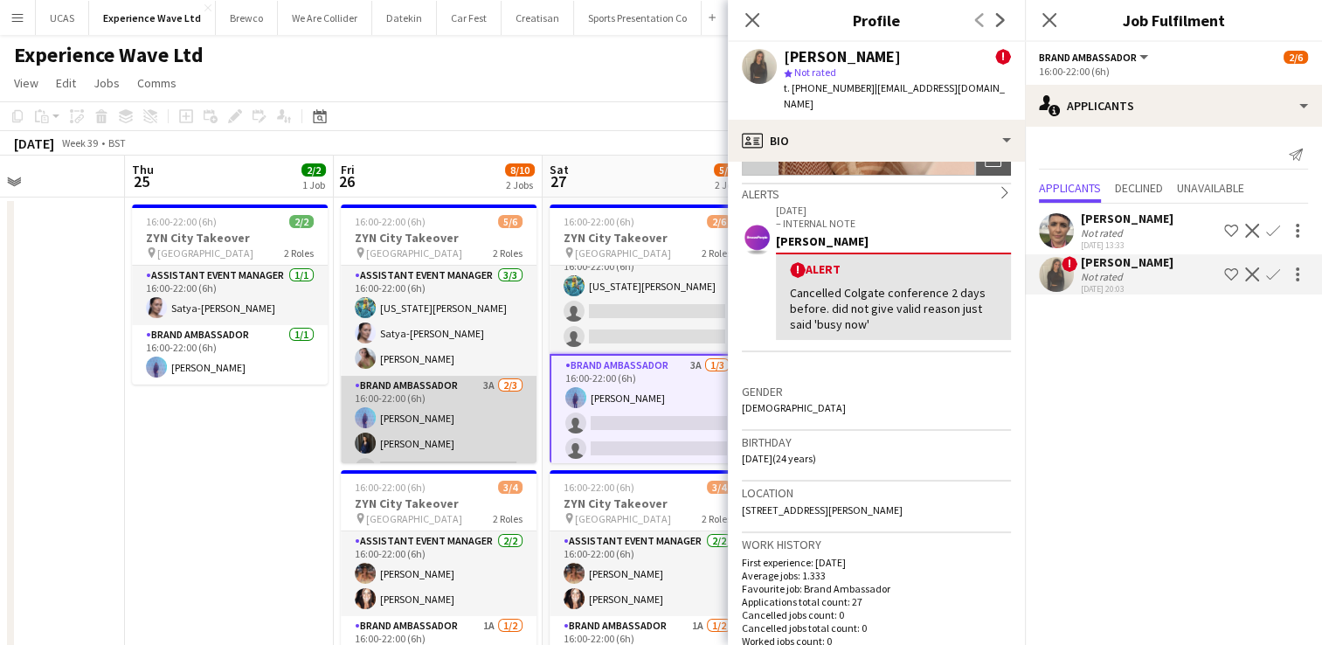
click at [451, 449] on app-card-role "Brand Ambassador 3A [DATE] 16:00-22:00 (6h) [PERSON_NAME] [PERSON_NAME] single-…" at bounding box center [439, 431] width 196 height 110
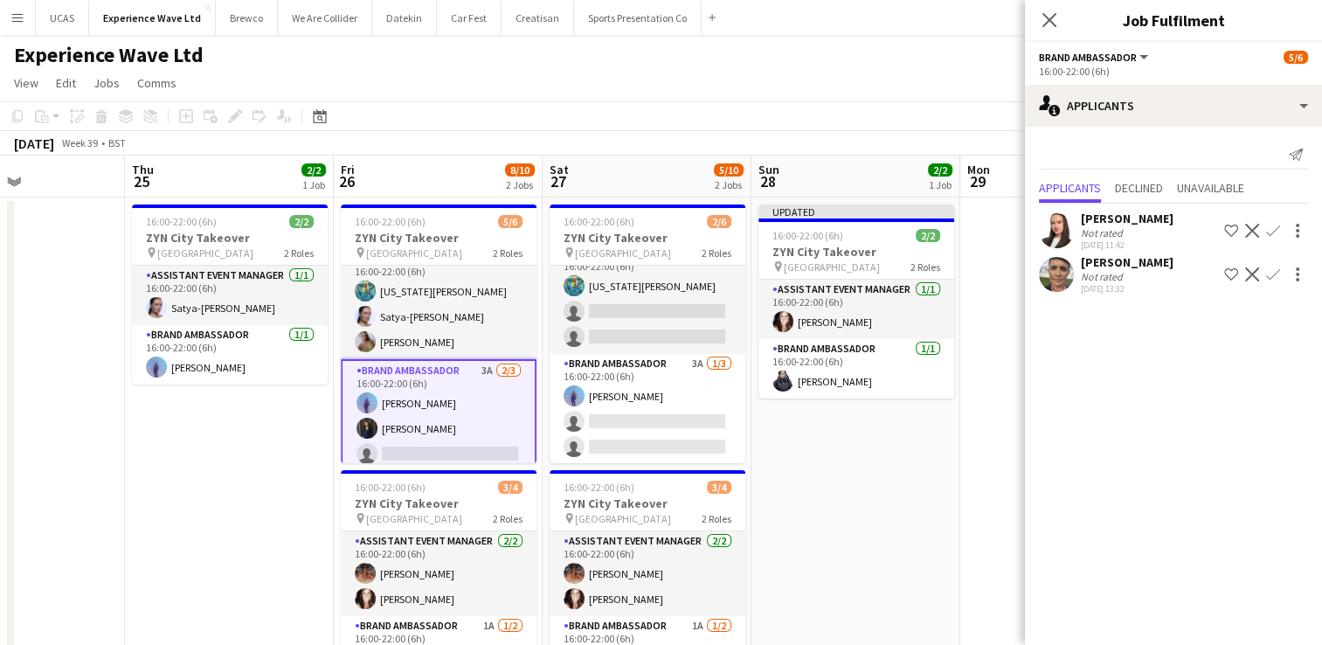
scroll to position [24, 0]
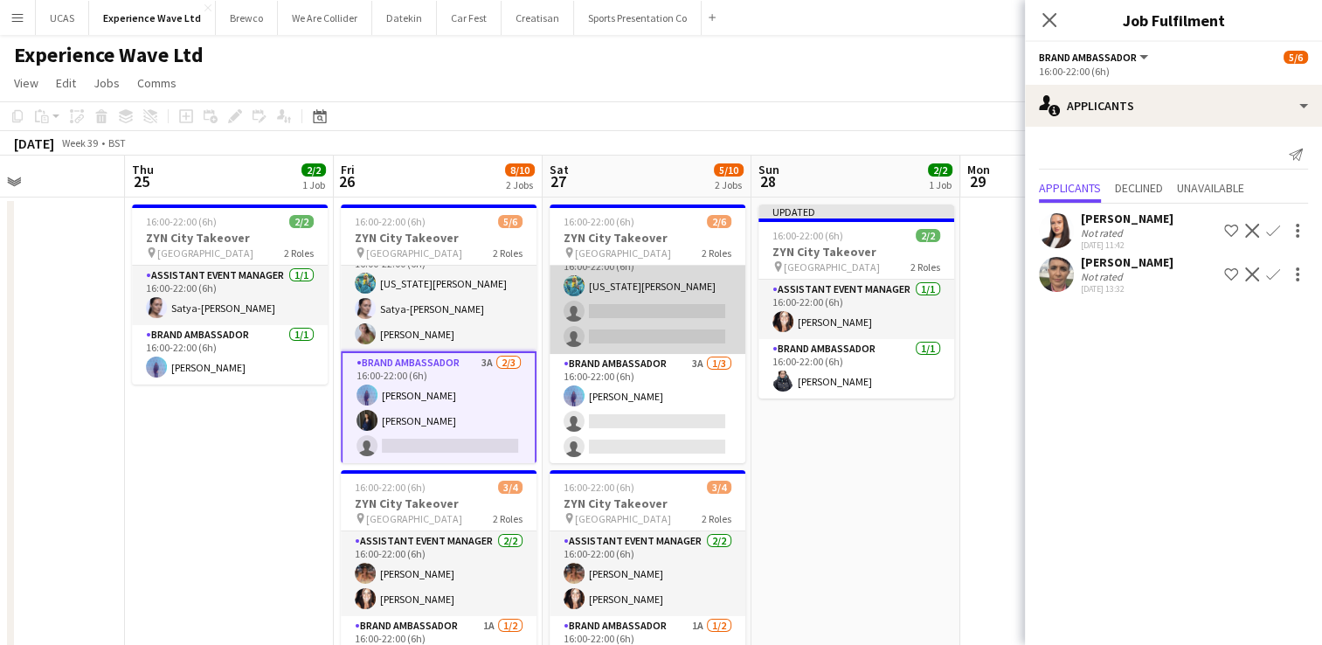
click at [685, 323] on app-card-role "Assistant Event Manager 3A [DATE] 16:00-22:00 (6h) [US_STATE][PERSON_NAME] sing…" at bounding box center [648, 299] width 196 height 110
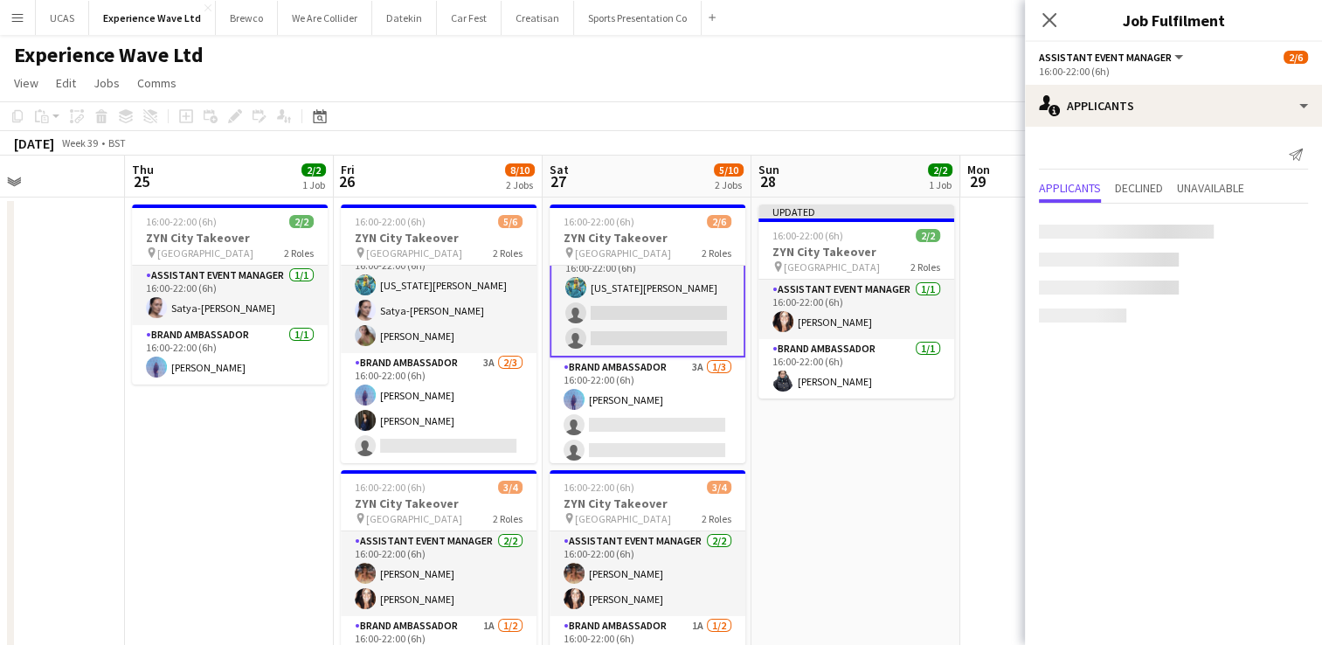
scroll to position [24, 0]
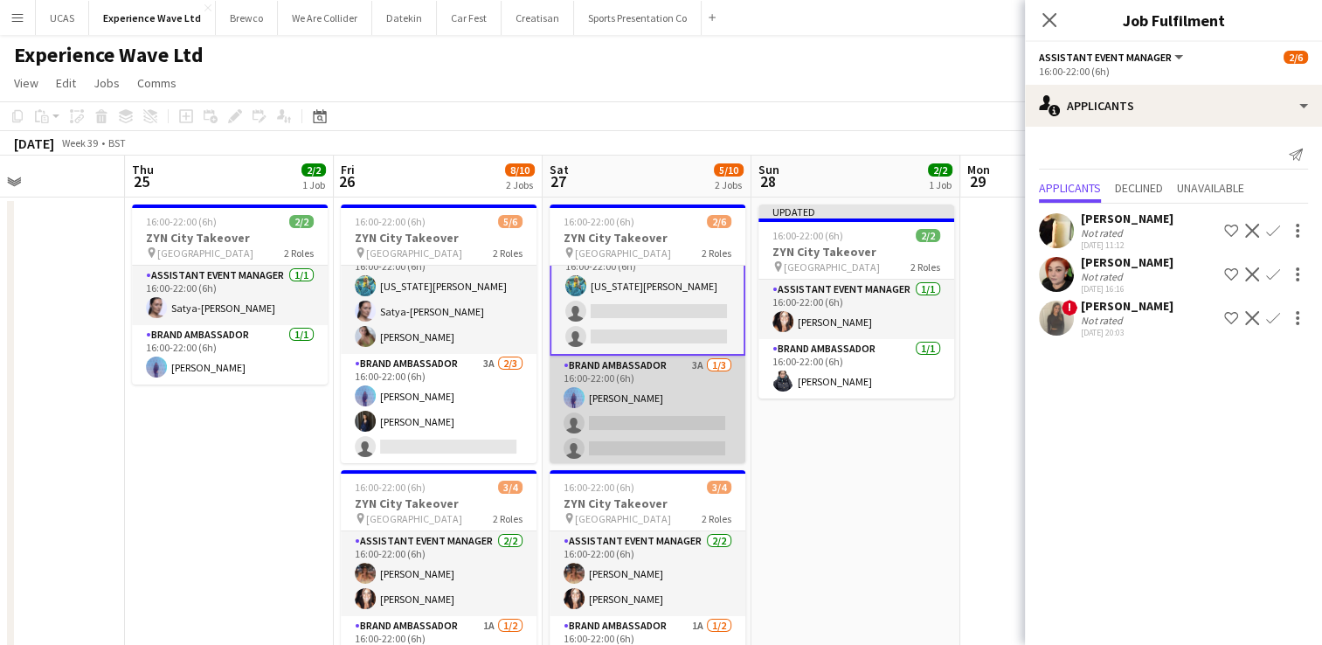
click at [671, 394] on app-card-role "Brand Ambassador 3A [DATE] 16:00-22:00 (6h) [PERSON_NAME] single-neutral-action…" at bounding box center [648, 411] width 196 height 110
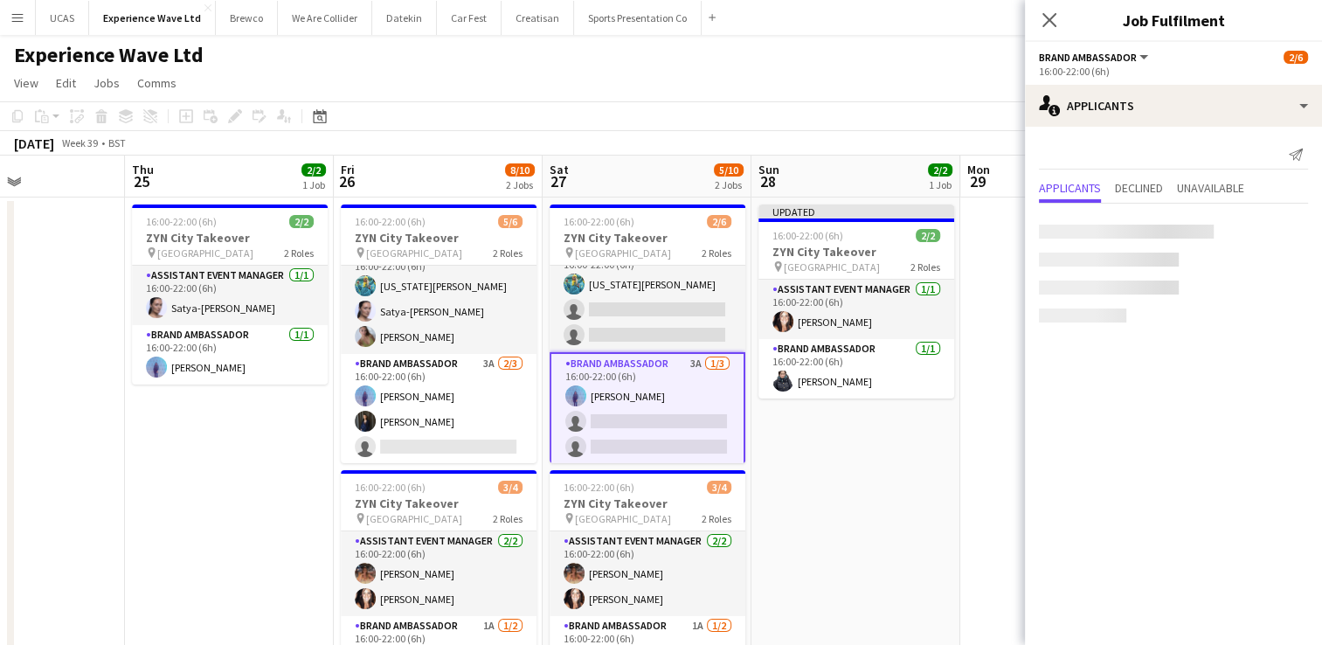
scroll to position [22, 0]
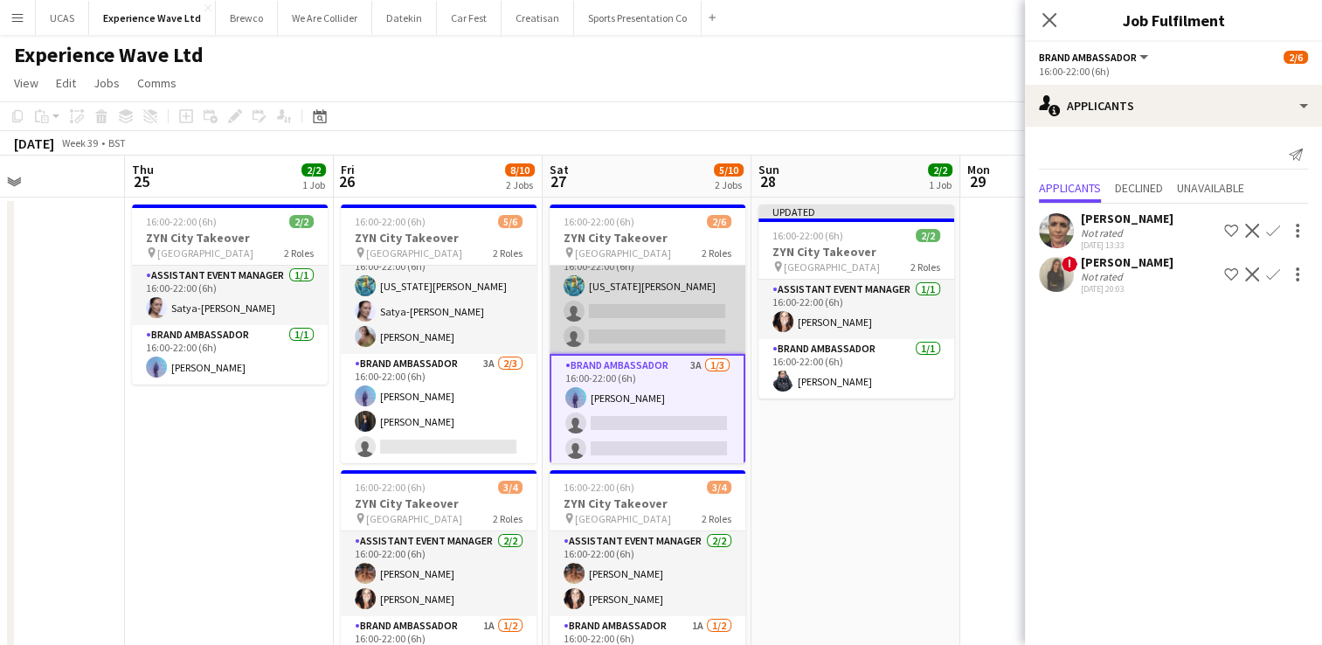
click at [675, 323] on app-card-role "Assistant Event Manager 3A [DATE] 16:00-22:00 (6h) [US_STATE][PERSON_NAME] sing…" at bounding box center [648, 299] width 196 height 110
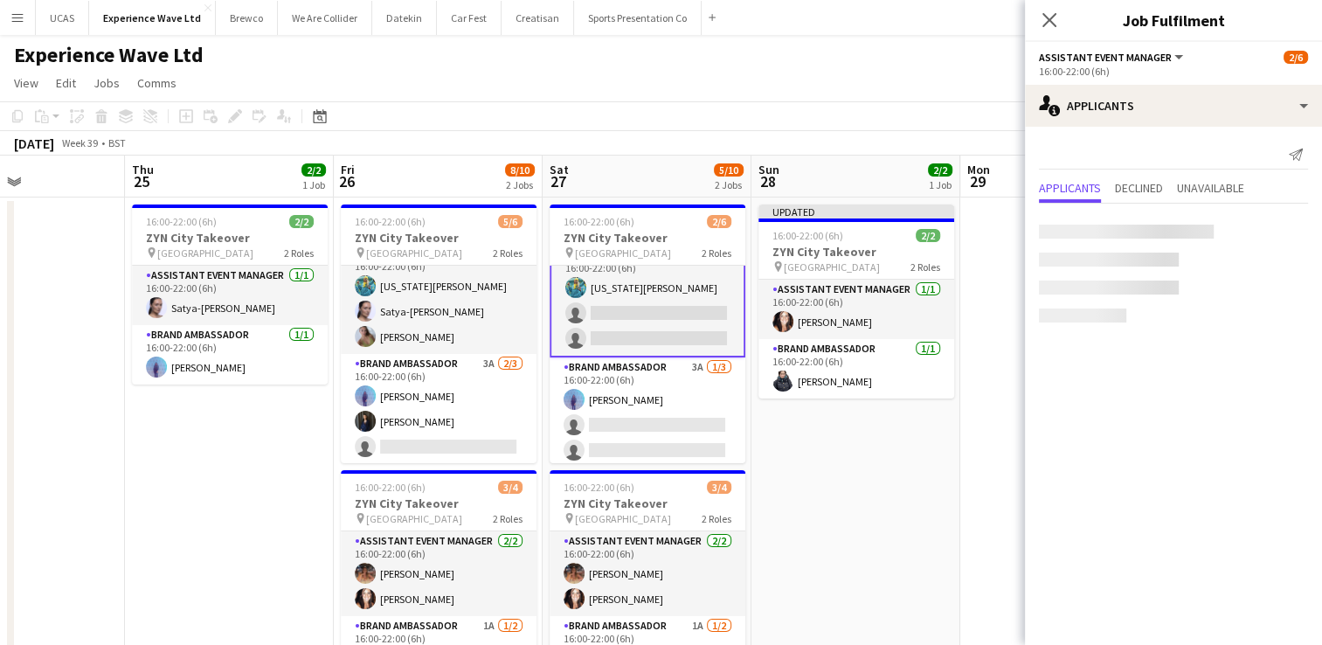
scroll to position [24, 0]
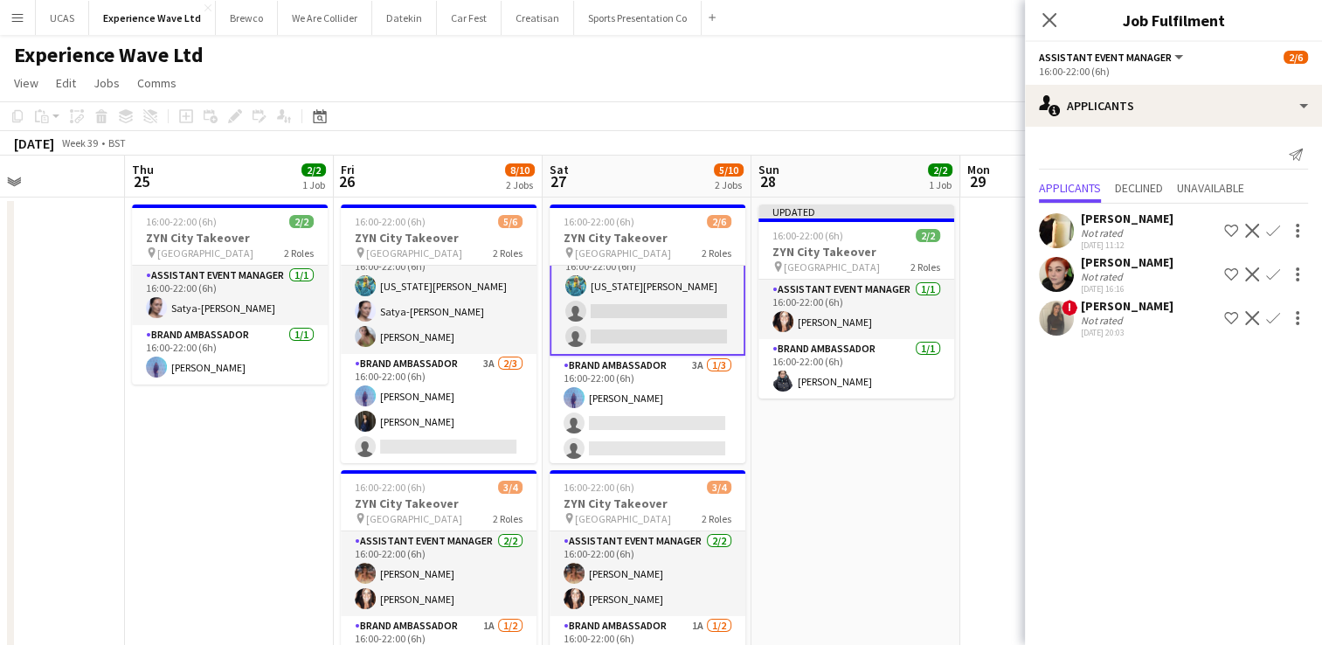
click at [1058, 273] on app-user-avatar at bounding box center [1056, 274] width 35 height 35
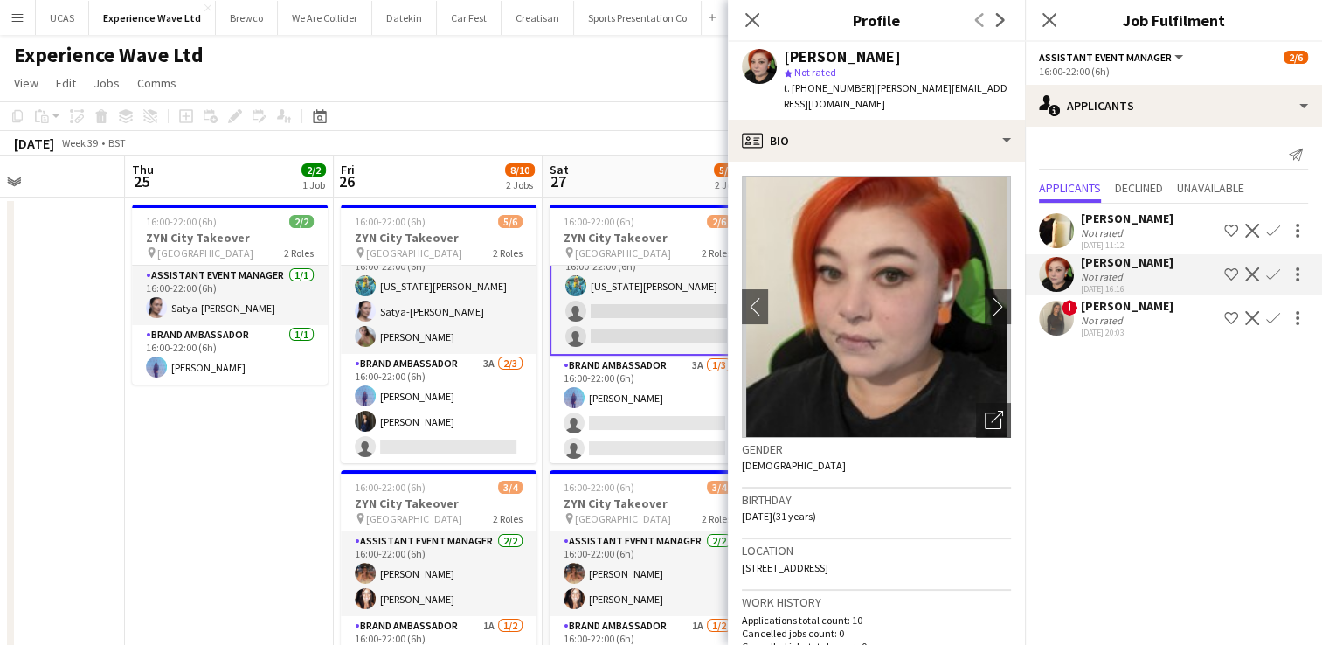
click at [1058, 273] on app-user-avatar at bounding box center [1056, 274] width 35 height 35
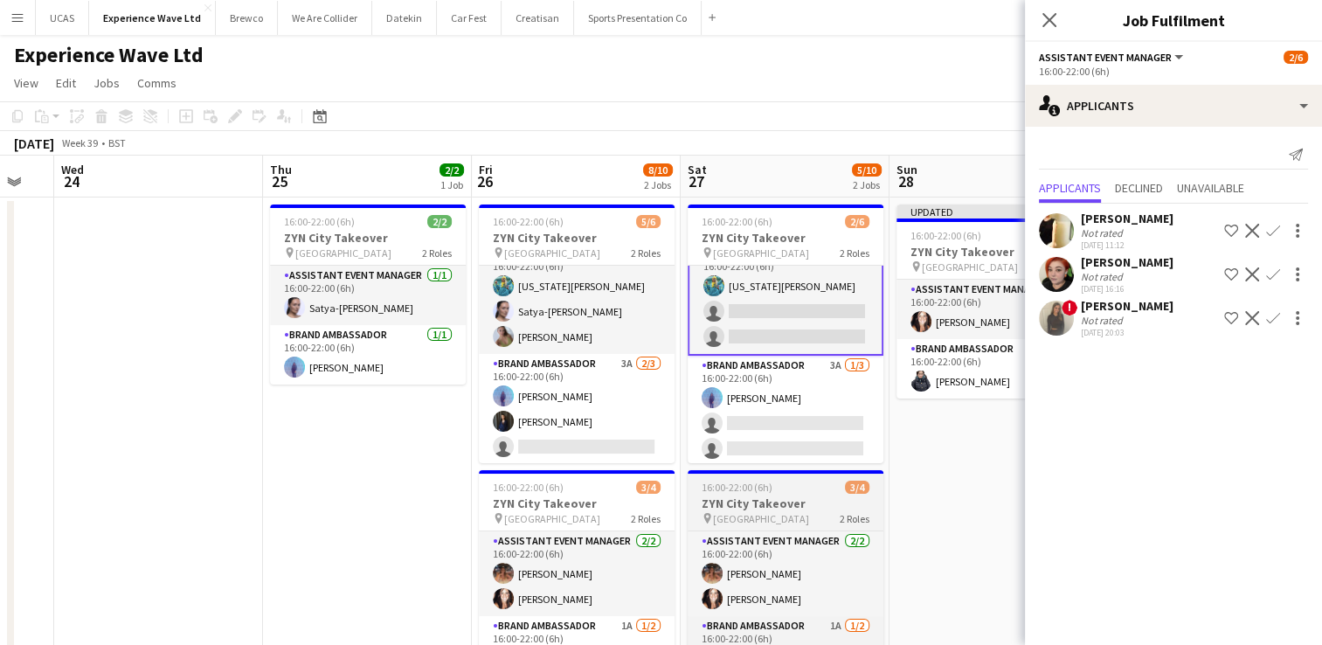
drag, startPoint x: 752, startPoint y: 519, endPoint x: 818, endPoint y: 498, distance: 69.7
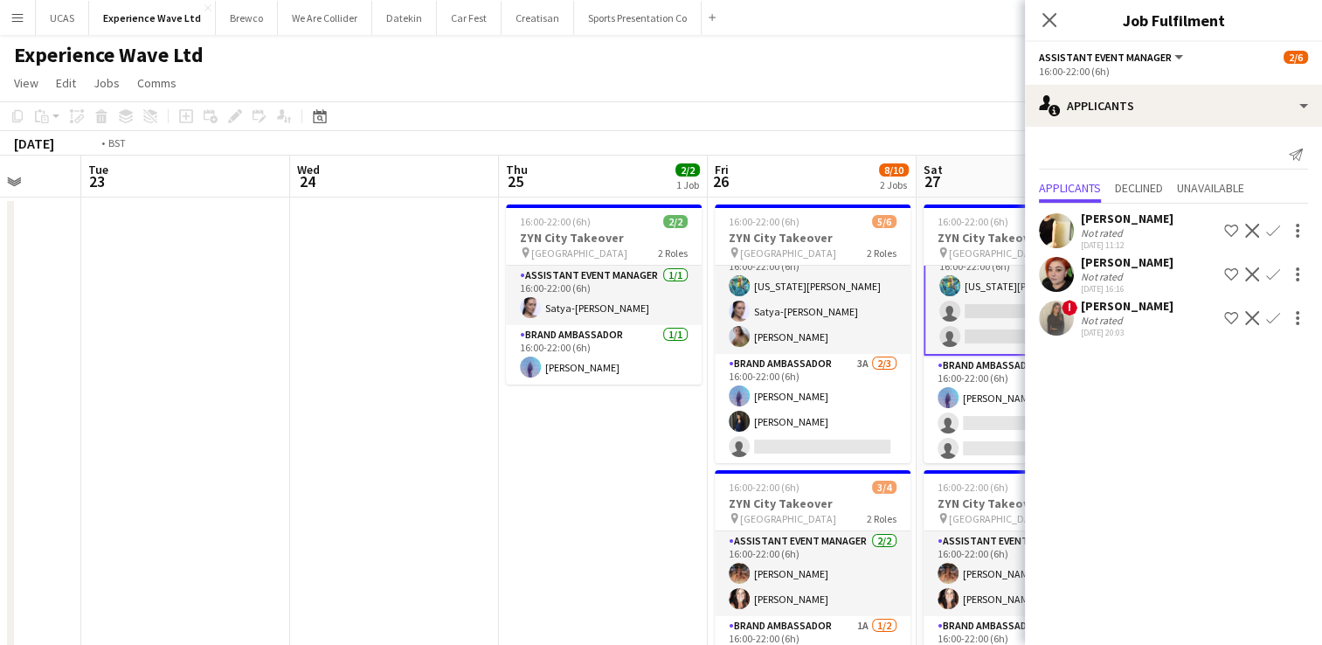
drag, startPoint x: 336, startPoint y: 511, endPoint x: 758, endPoint y: 461, distance: 425.1
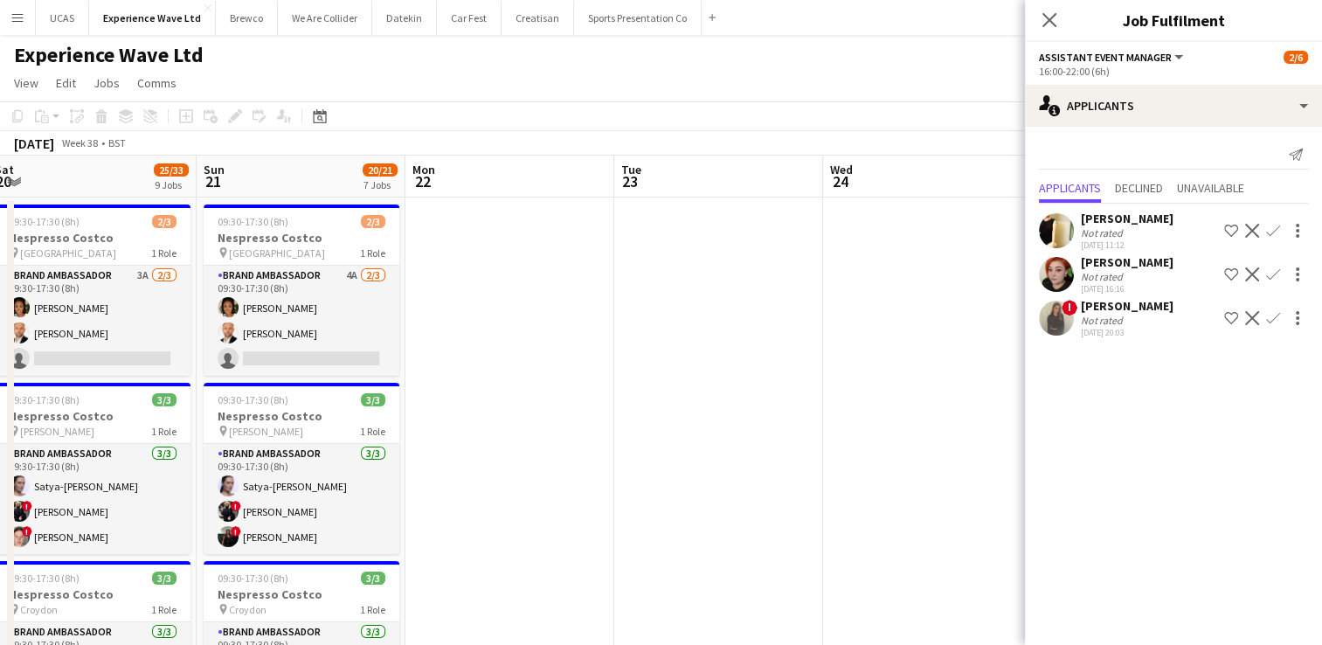
drag, startPoint x: 614, startPoint y: 475, endPoint x: 697, endPoint y: 472, distance: 83.1
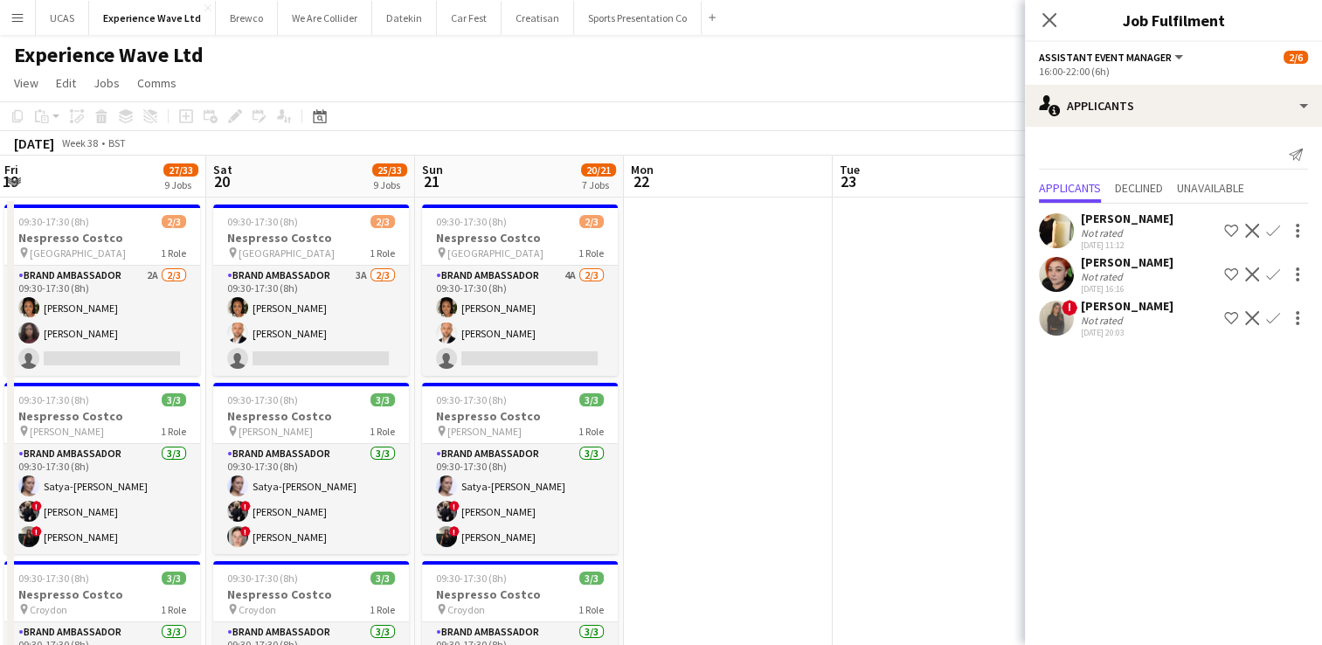
scroll to position [0, 420]
drag, startPoint x: 690, startPoint y: 472, endPoint x: 908, endPoint y: 440, distance: 220.9
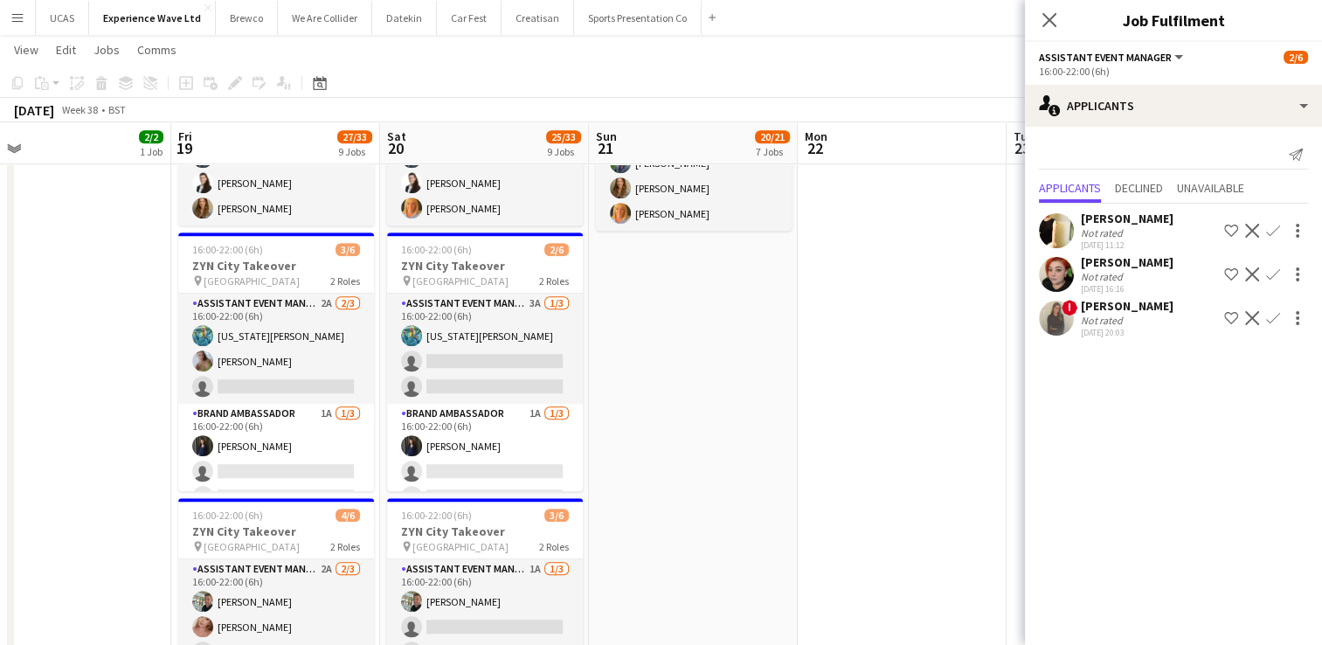
scroll to position [0, 352]
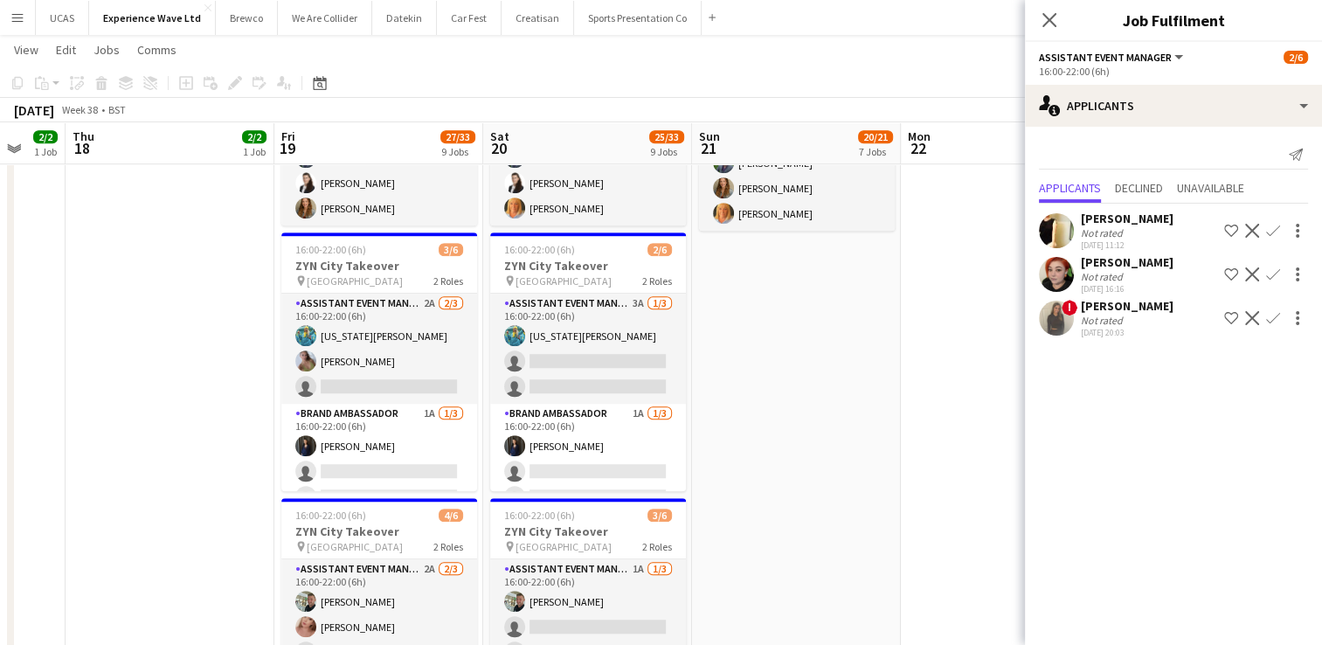
drag, startPoint x: 598, startPoint y: 468, endPoint x: 874, endPoint y: 439, distance: 277.8
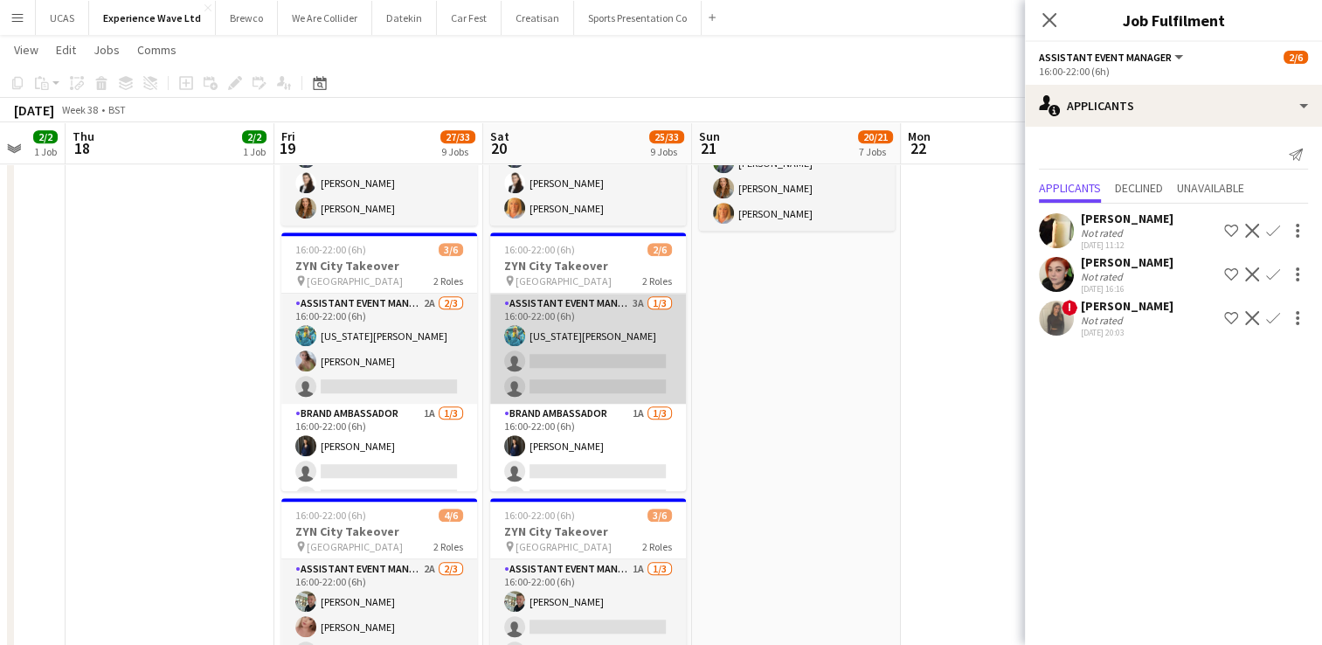
click at [627, 360] on app-card-role "Assistant Event Manager 3A [DATE] 16:00-22:00 (6h) [US_STATE][PERSON_NAME] sing…" at bounding box center [588, 349] width 196 height 110
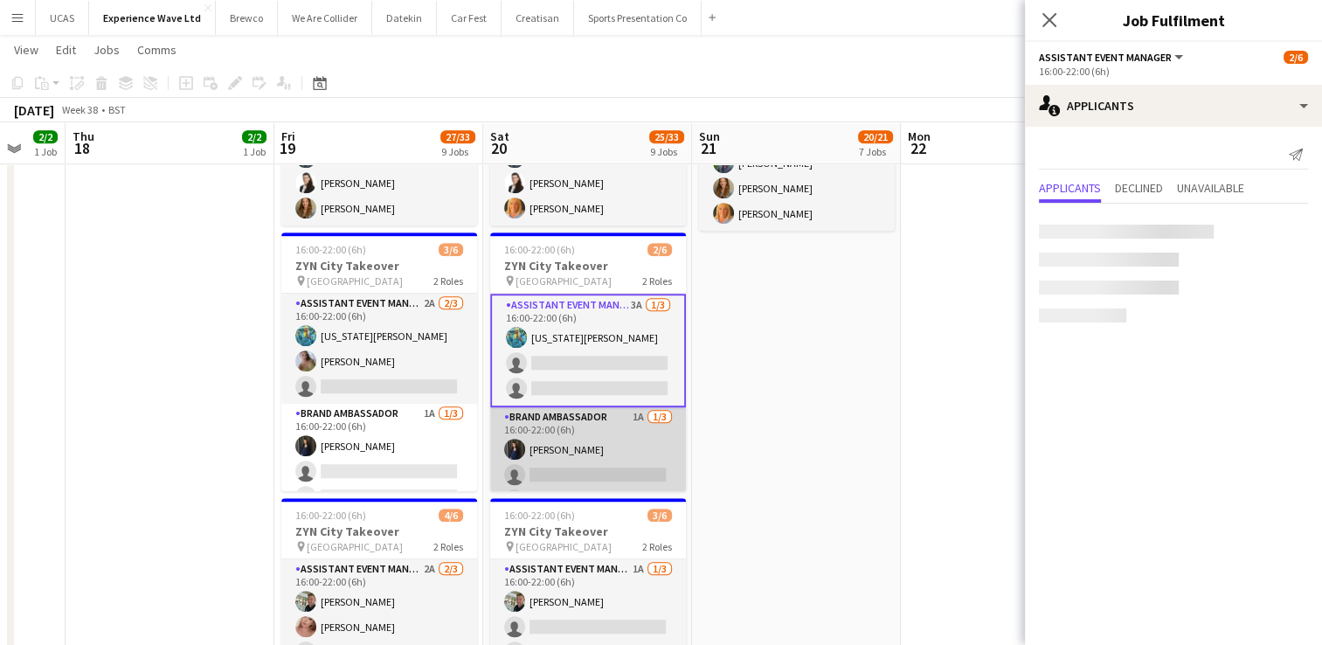
scroll to position [22, 0]
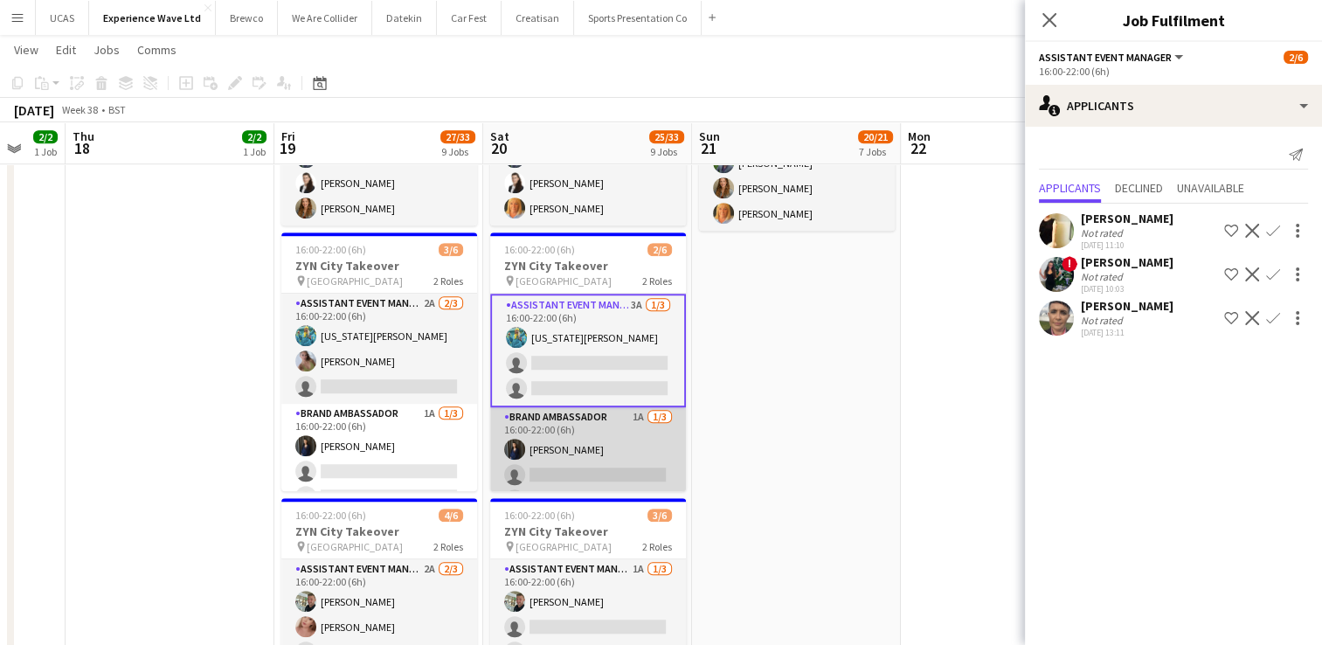
click at [612, 454] on app-card-role "Brand Ambassador 1A [DATE] 16:00-22:00 (6h) [PERSON_NAME] single-neutral-action…" at bounding box center [588, 462] width 196 height 110
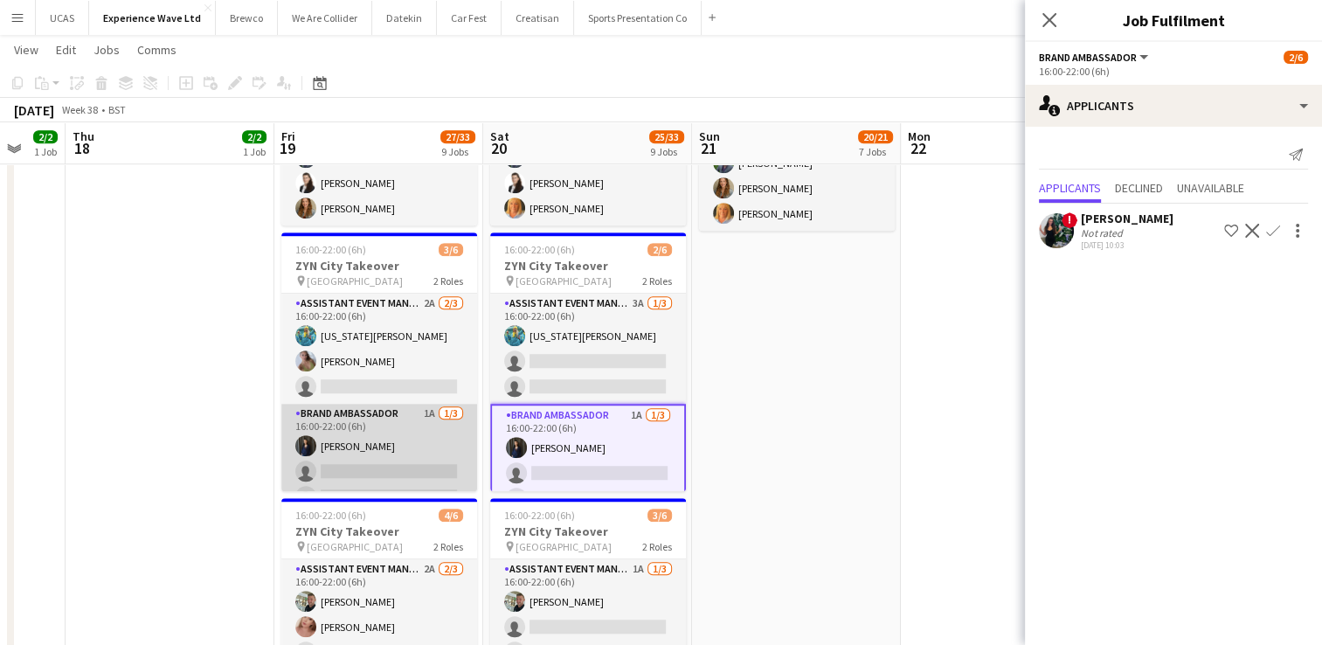
click at [418, 451] on app-card-role "Brand Ambassador 1A [DATE] 16:00-22:00 (6h) [PERSON_NAME] single-neutral-action…" at bounding box center [379, 459] width 196 height 110
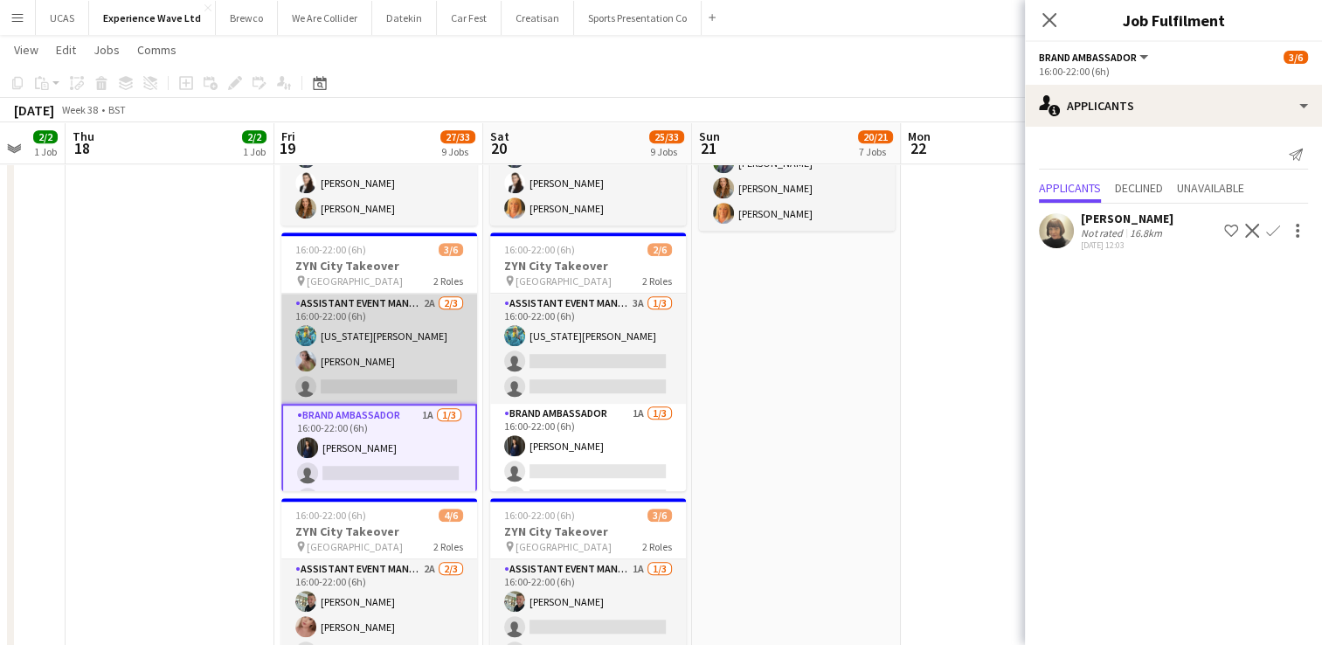
click at [397, 371] on app-card-role "Assistant Event Manager 2A [DATE] 16:00-22:00 (6h) [US_STATE][PERSON_NAME] [PER…" at bounding box center [379, 349] width 196 height 110
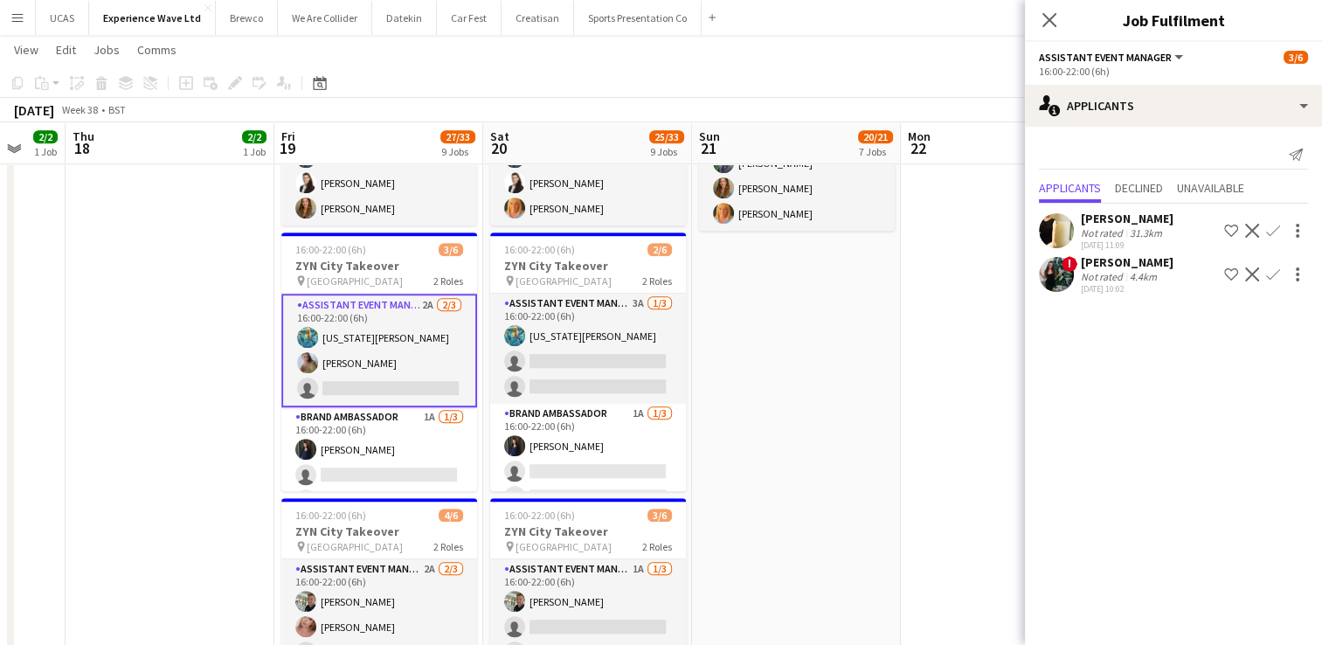
click at [1065, 271] on app-user-avatar at bounding box center [1056, 274] width 35 height 35
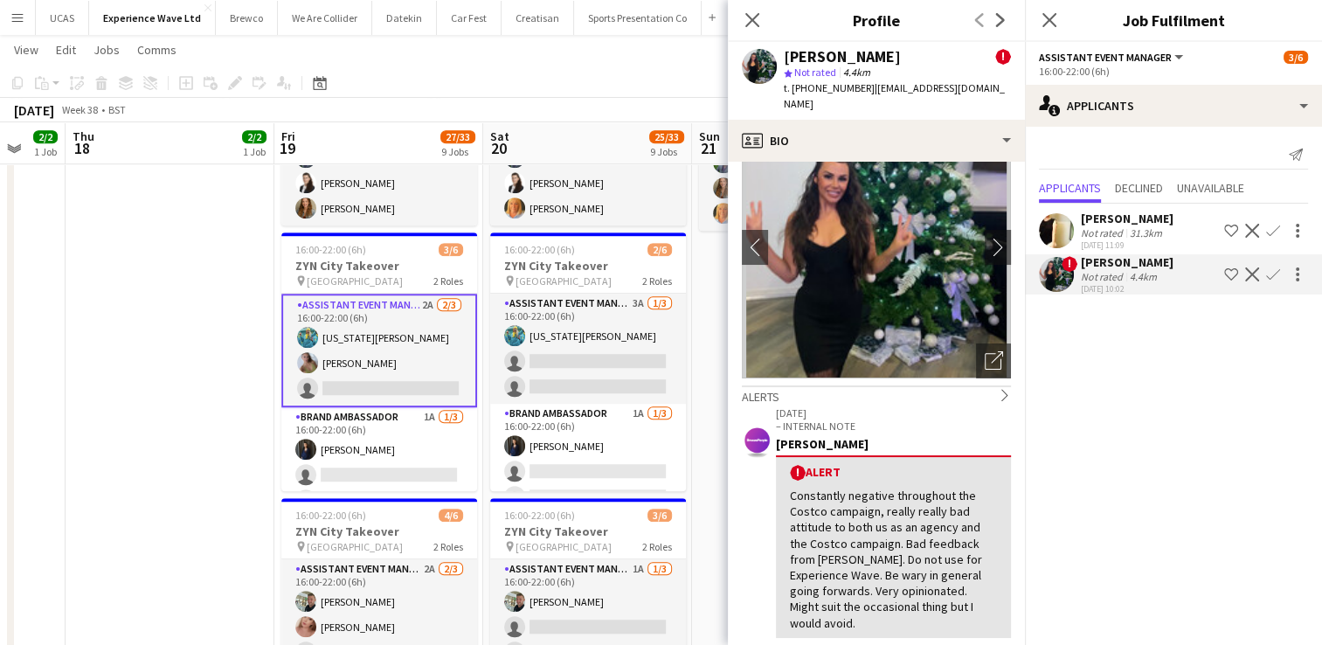
scroll to position [0, 0]
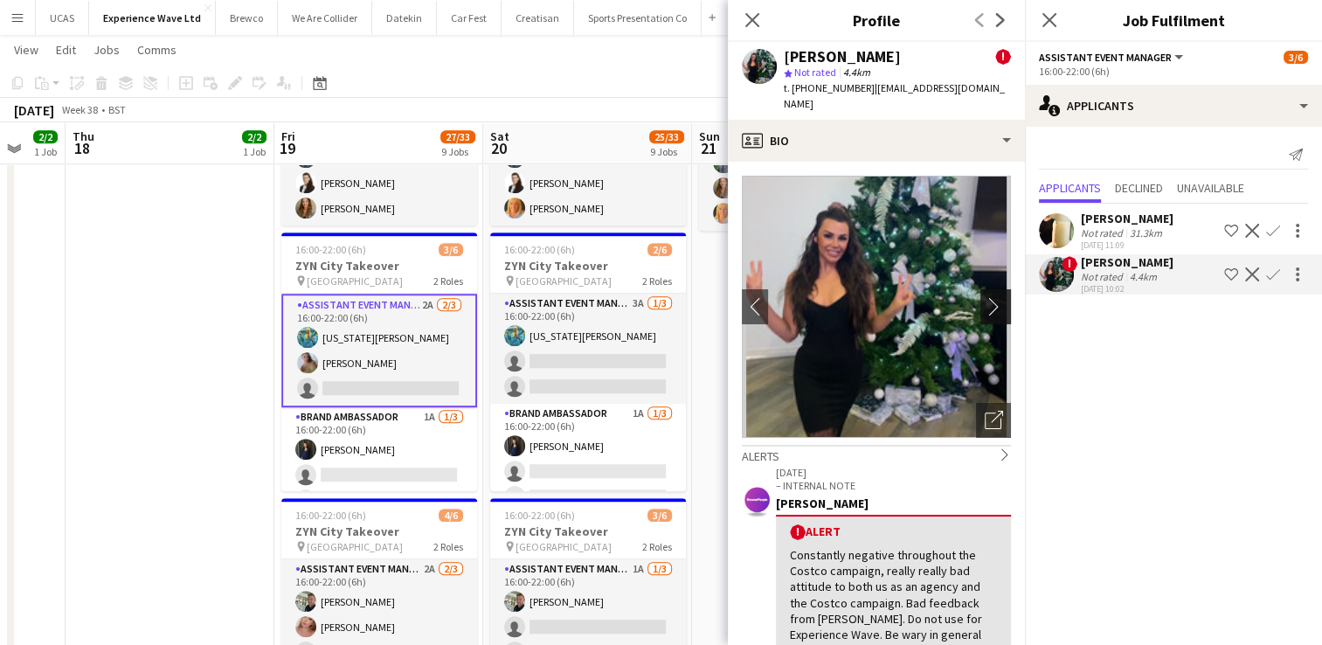
click at [985, 297] on app-icon "chevron-right" at bounding box center [998, 306] width 27 height 18
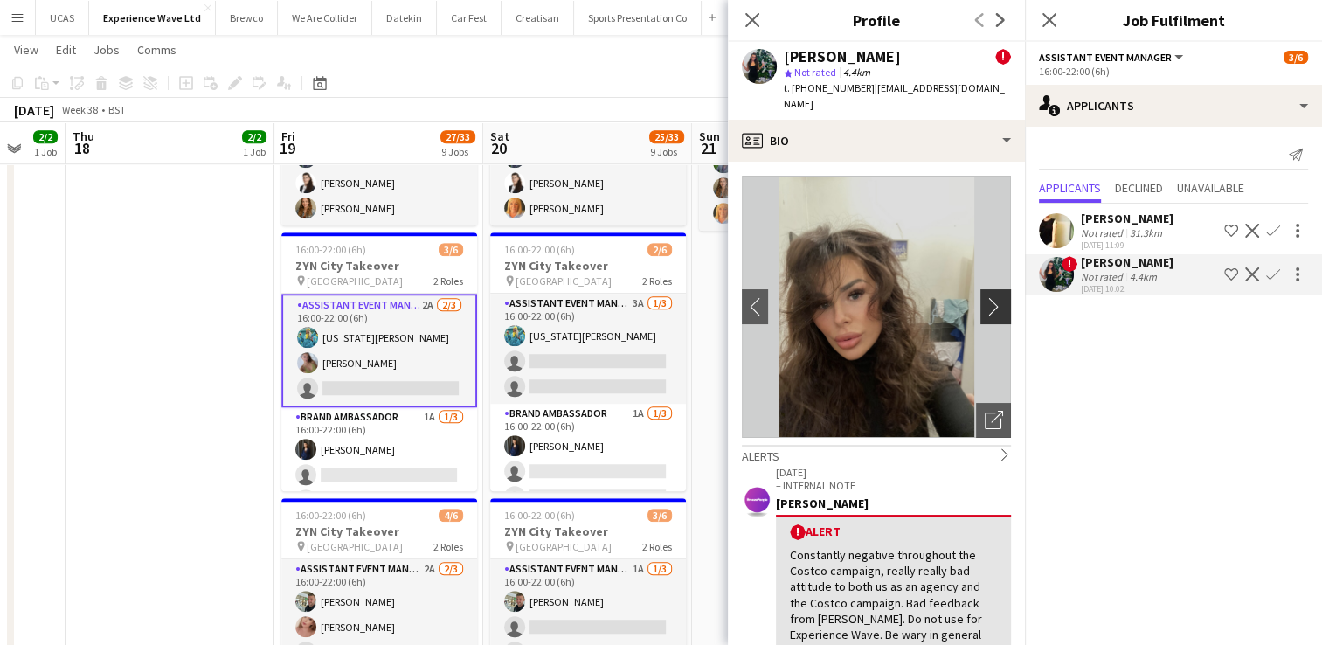
click at [985, 297] on app-icon "chevron-right" at bounding box center [998, 306] width 27 height 18
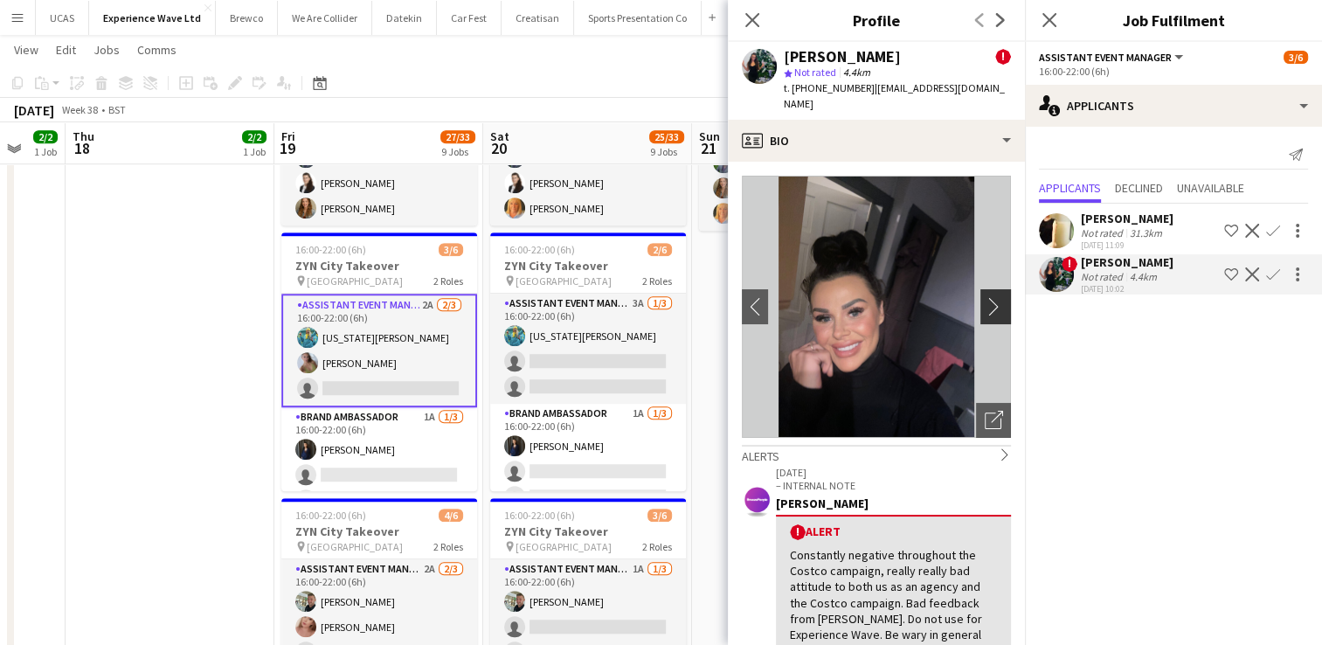
click at [985, 297] on app-icon "chevron-right" at bounding box center [998, 306] width 27 height 18
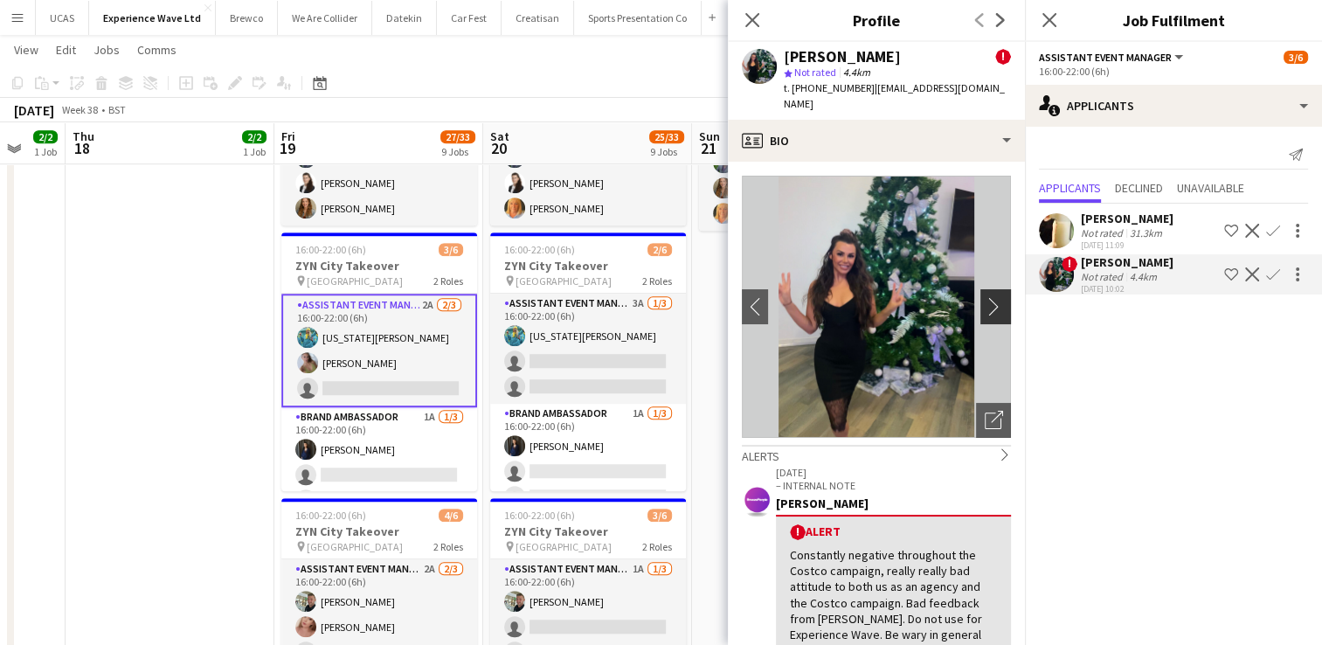
click at [985, 297] on app-icon "chevron-right" at bounding box center [998, 306] width 27 height 18
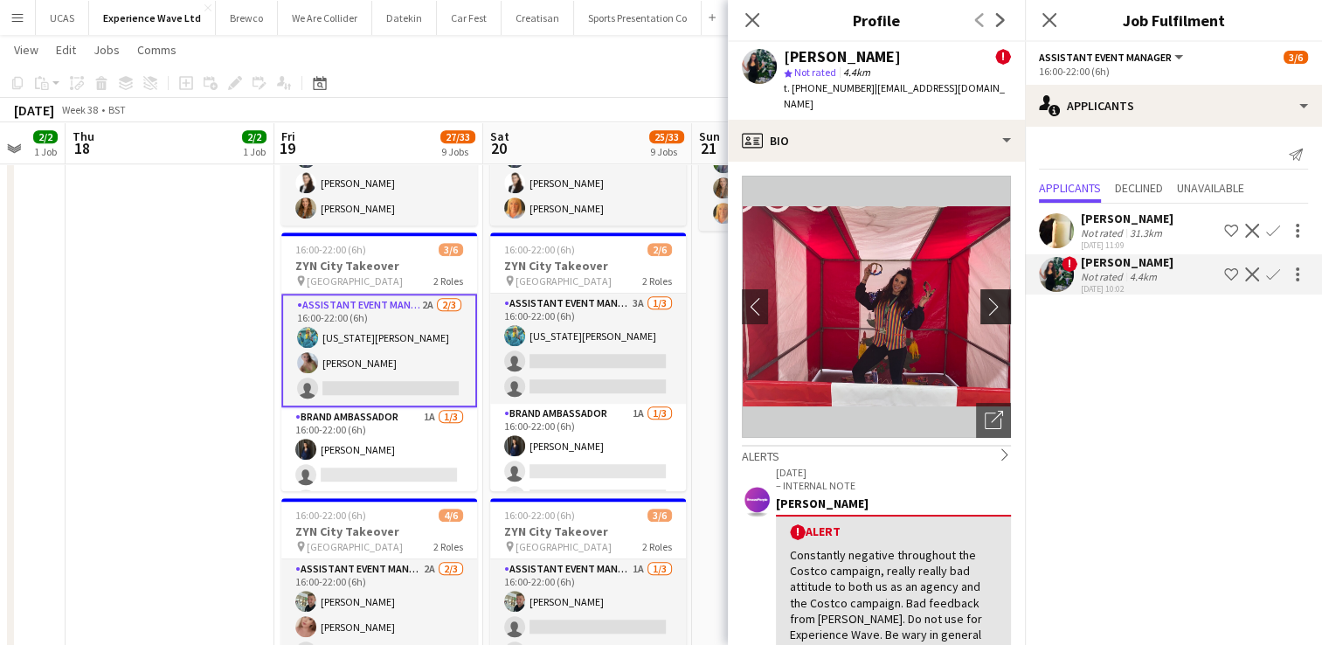
click at [985, 297] on app-icon "chevron-right" at bounding box center [998, 306] width 27 height 18
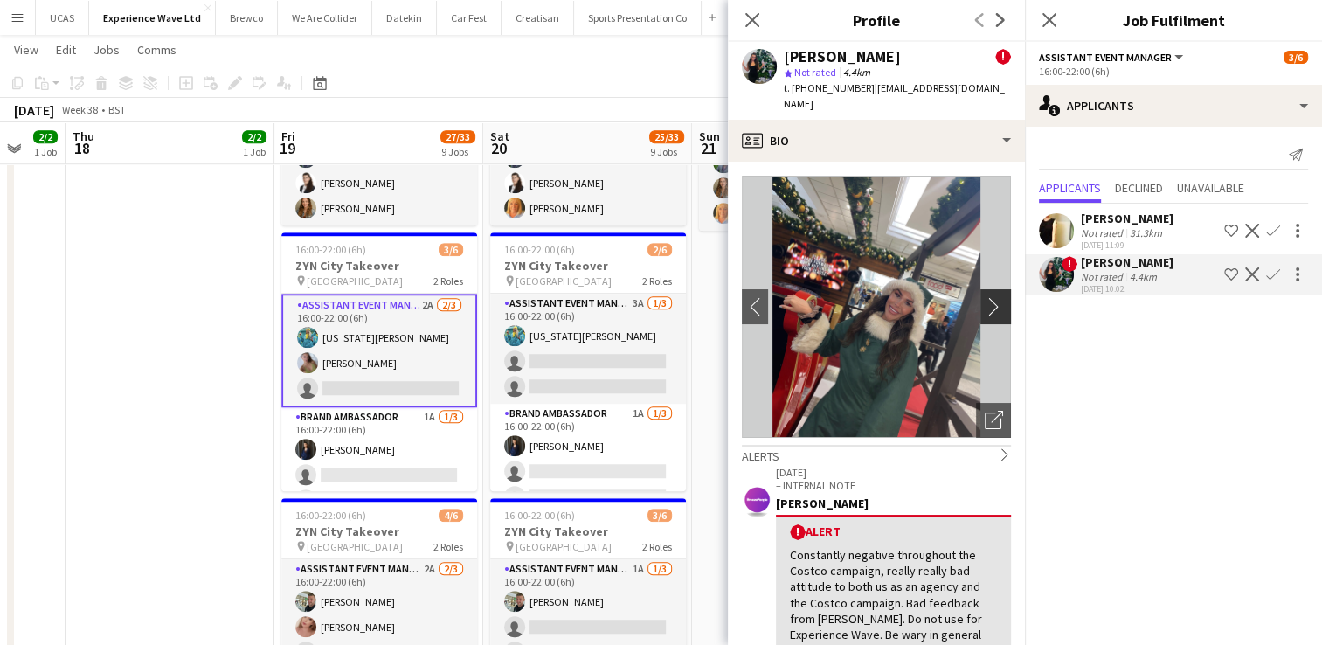
click at [985, 297] on app-icon "chevron-right" at bounding box center [998, 306] width 27 height 18
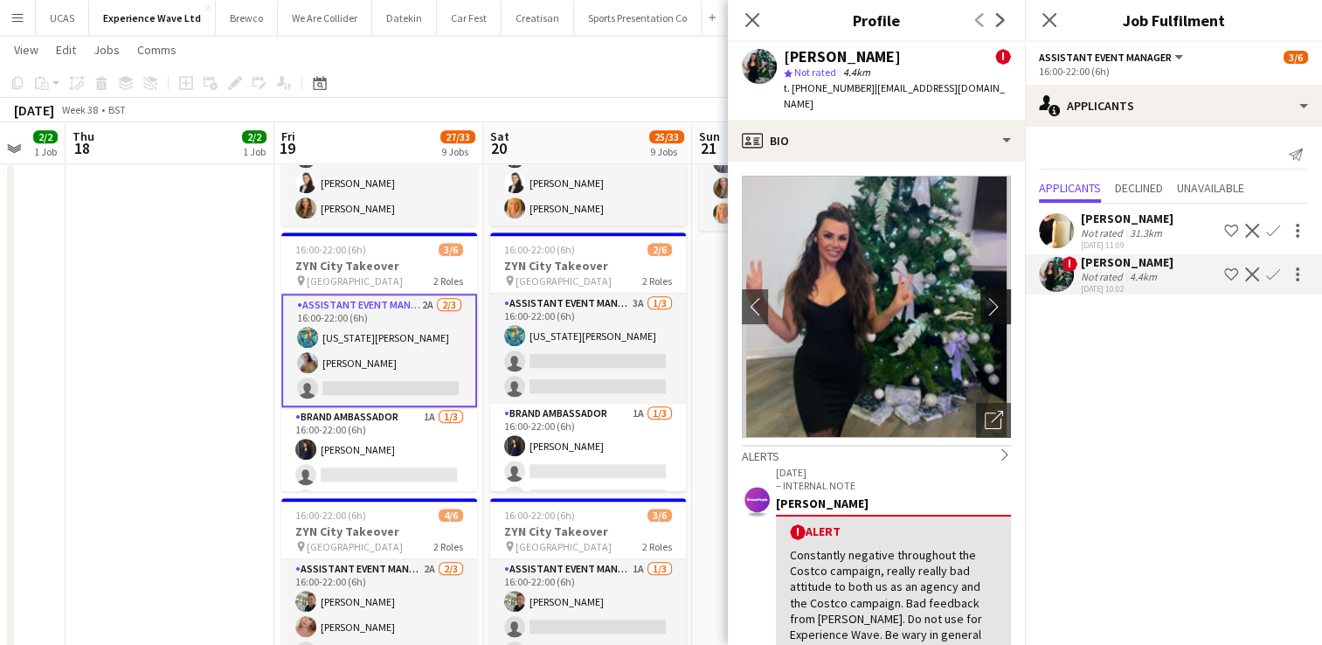
click at [985, 297] on app-icon "chevron-right" at bounding box center [998, 306] width 27 height 18
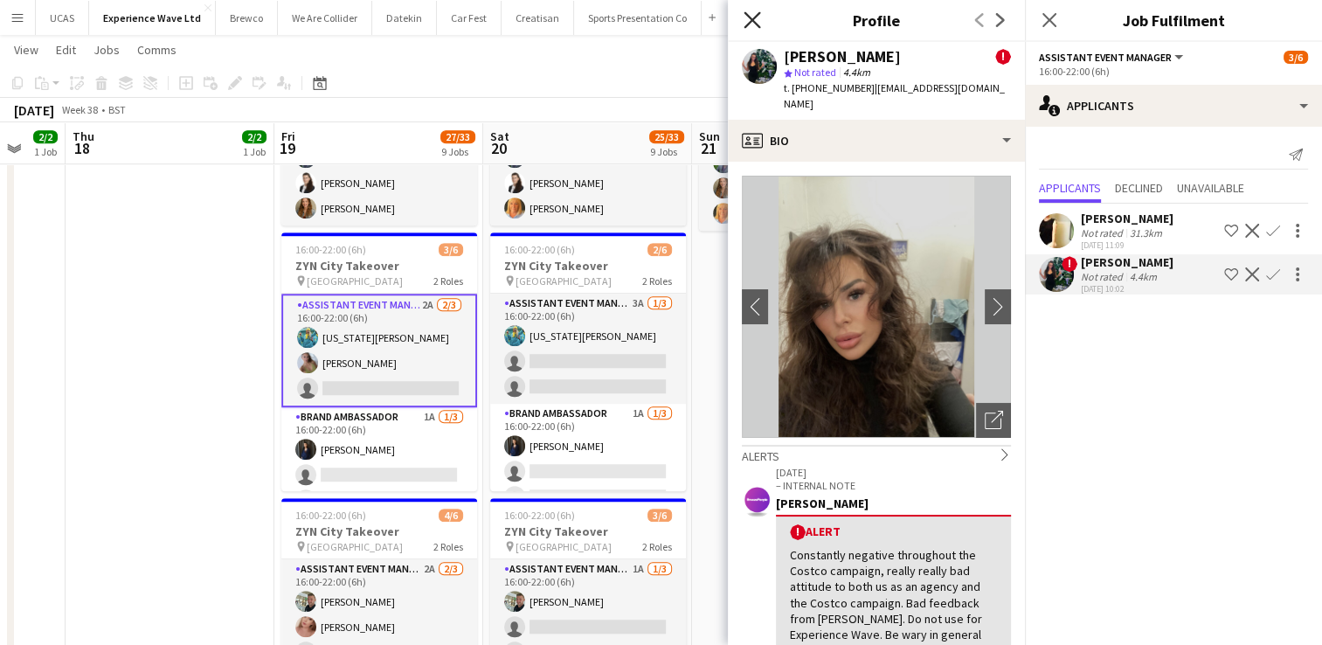
click at [759, 16] on icon "Close pop-in" at bounding box center [752, 19] width 17 height 17
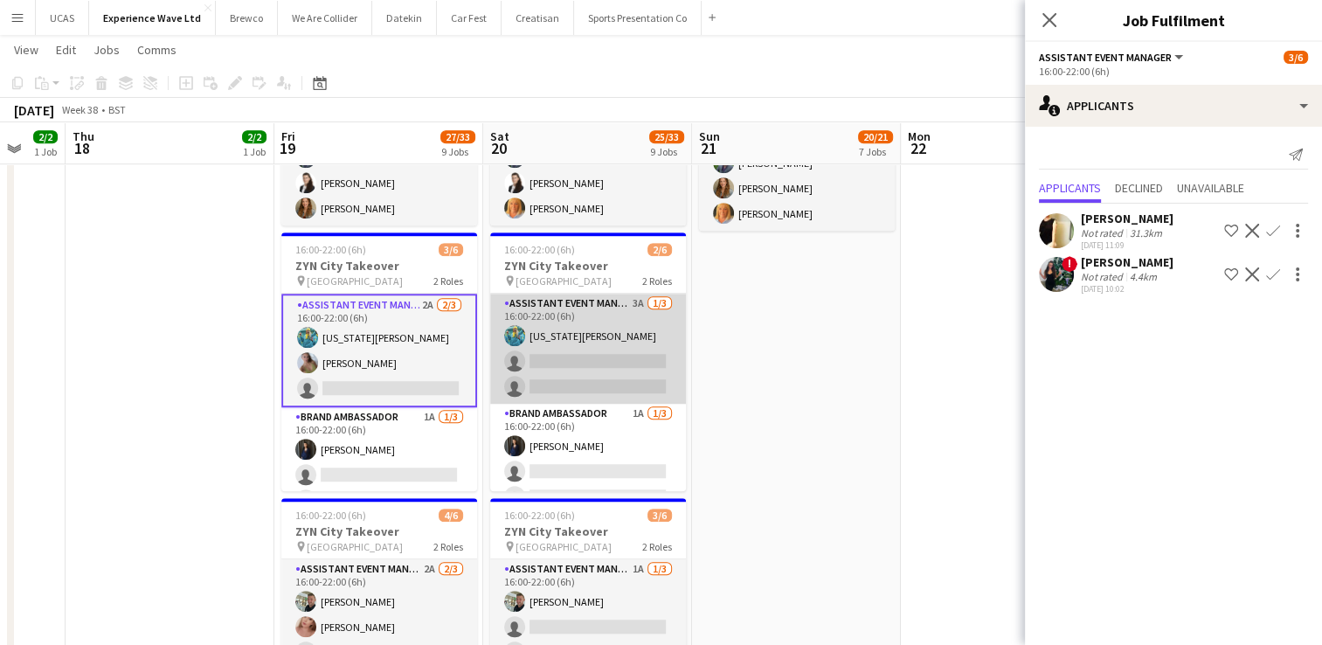
click at [635, 346] on app-card-role "Assistant Event Manager 3A [DATE] 16:00-22:00 (6h) [US_STATE][PERSON_NAME] sing…" at bounding box center [588, 349] width 196 height 110
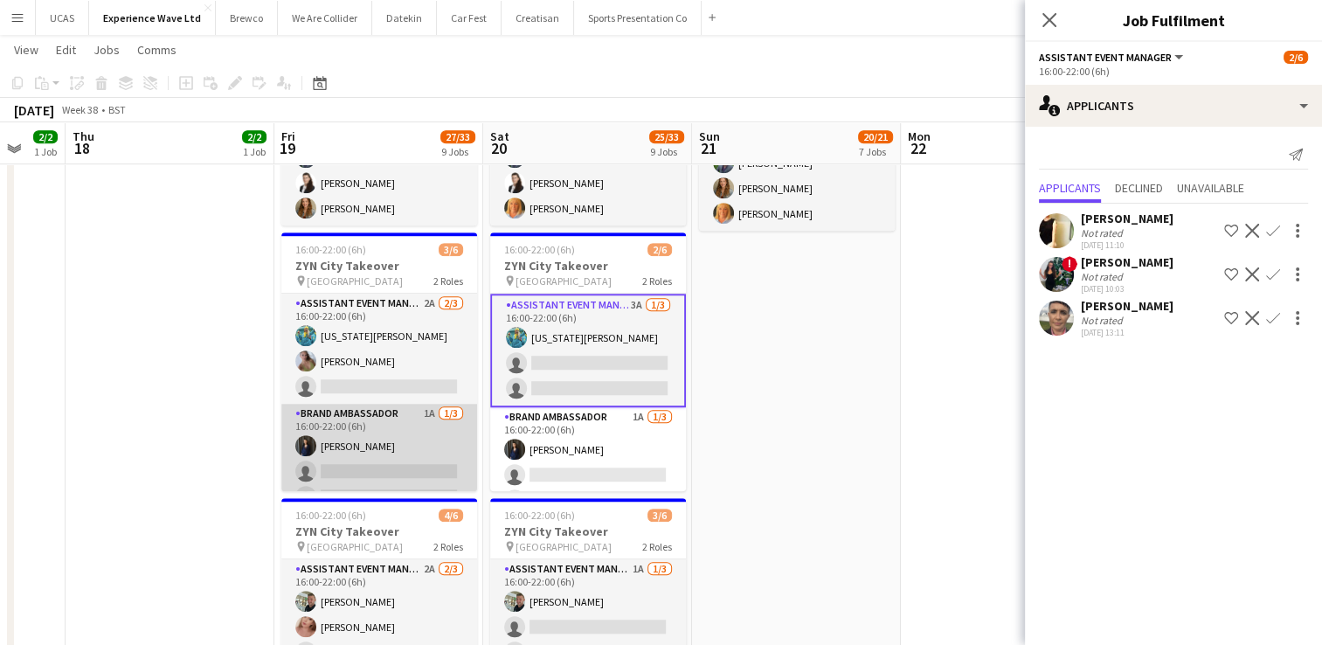
click at [427, 433] on app-card-role "Brand Ambassador 1A [DATE] 16:00-22:00 (6h) [PERSON_NAME] single-neutral-action…" at bounding box center [379, 459] width 196 height 110
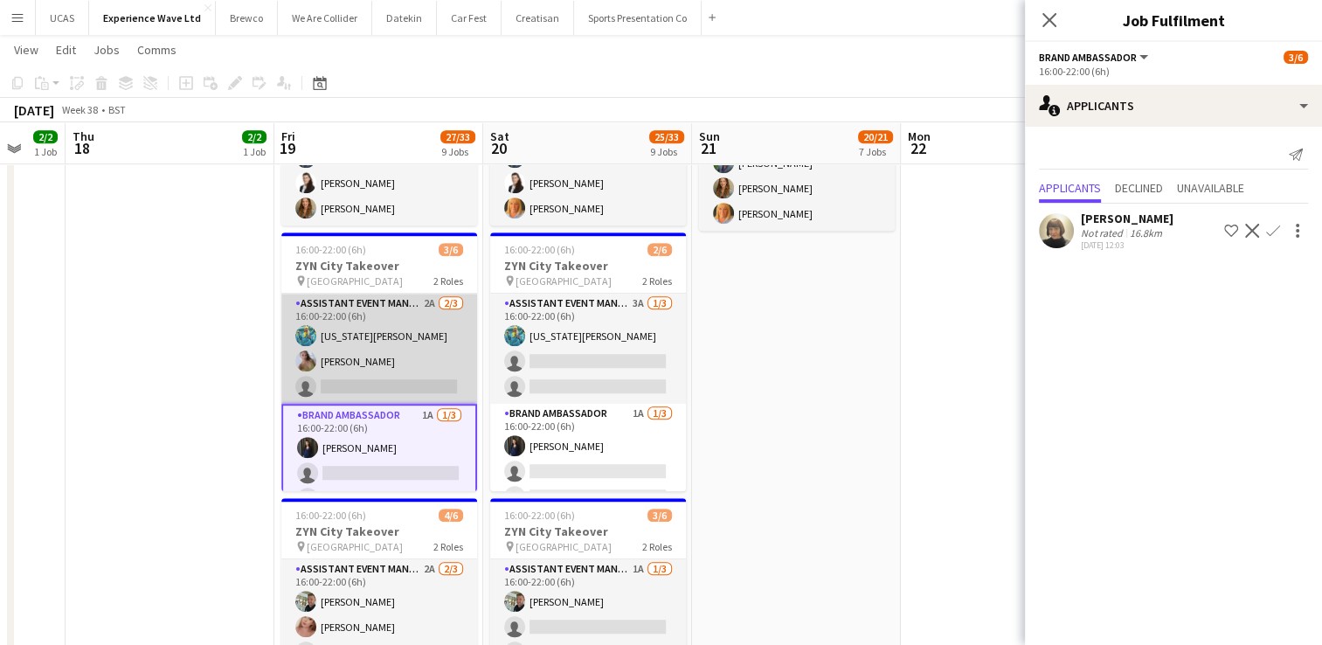
click at [369, 364] on app-card-role "Assistant Event Manager 2A [DATE] 16:00-22:00 (6h) [US_STATE][PERSON_NAME] [PER…" at bounding box center [379, 349] width 196 height 110
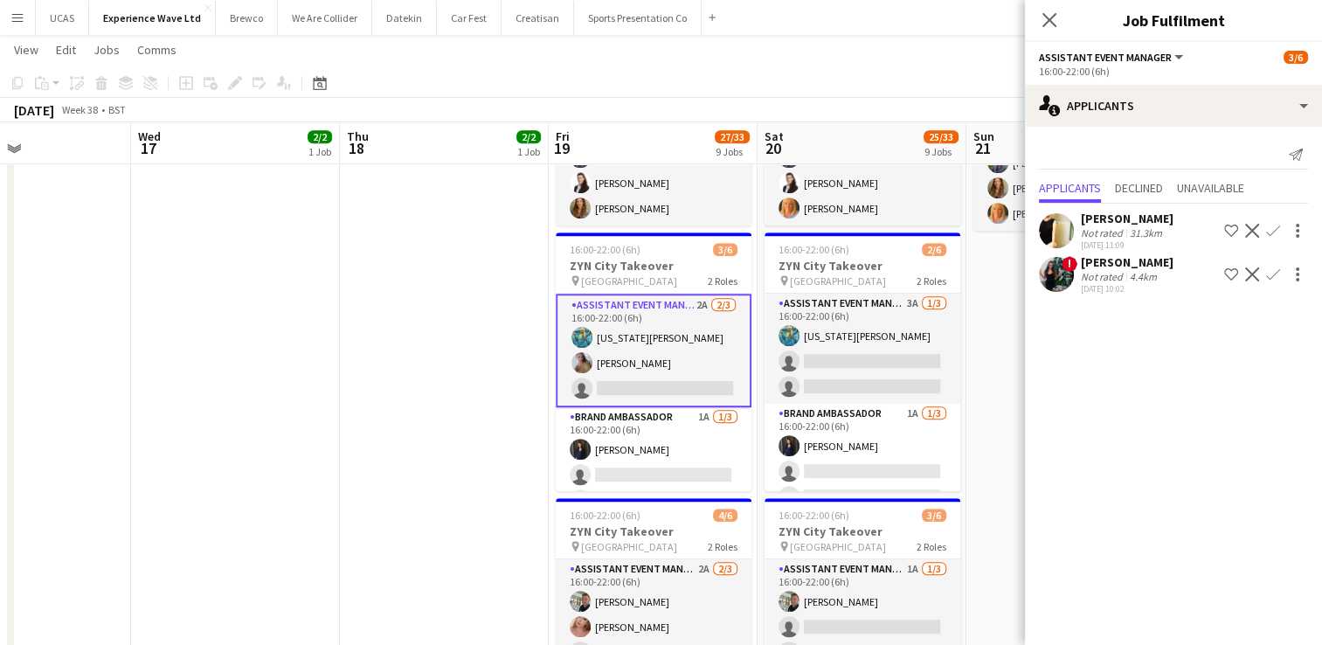
drag, startPoint x: 170, startPoint y: 430, endPoint x: 444, endPoint y: 386, distance: 277.9
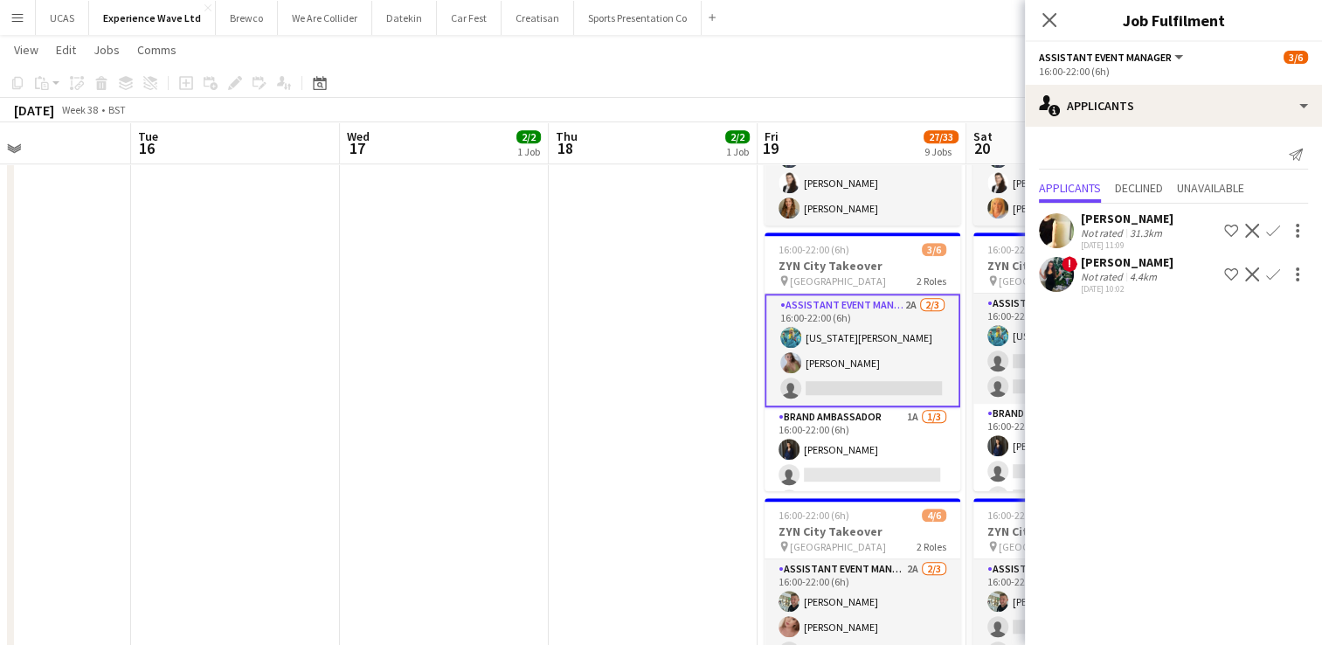
drag, startPoint x: 334, startPoint y: 423, endPoint x: 594, endPoint y: 398, distance: 261.7
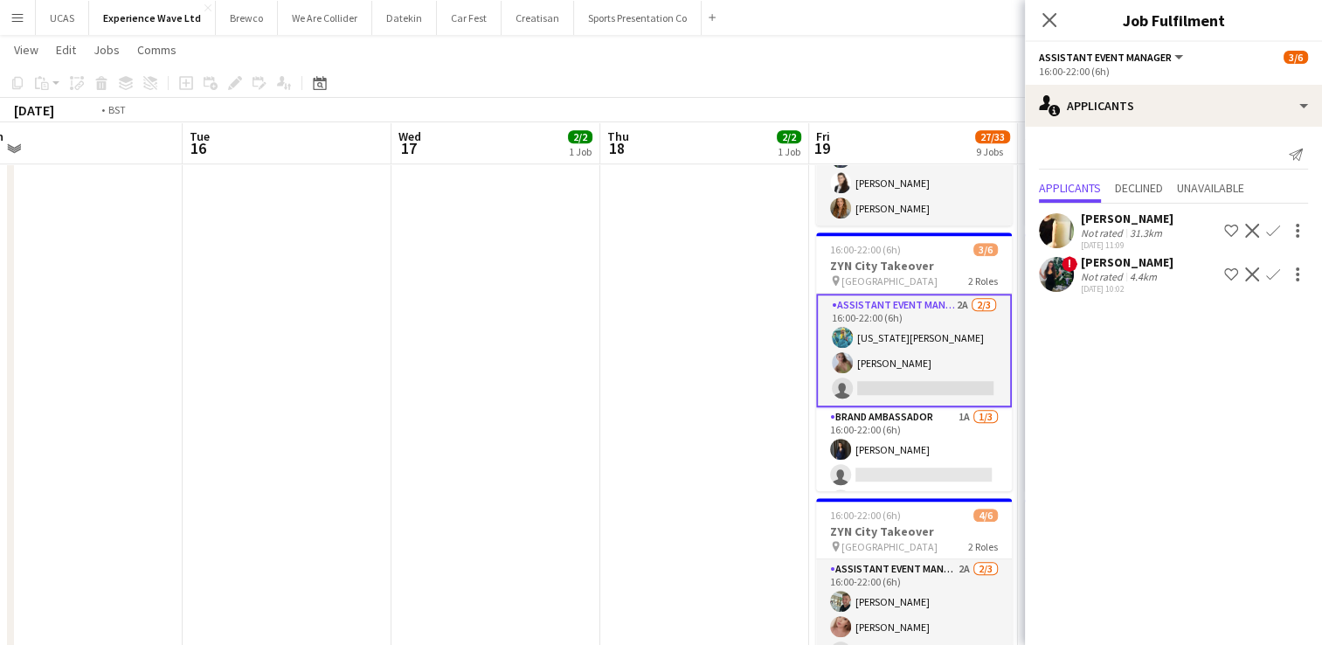
scroll to position [0, 453]
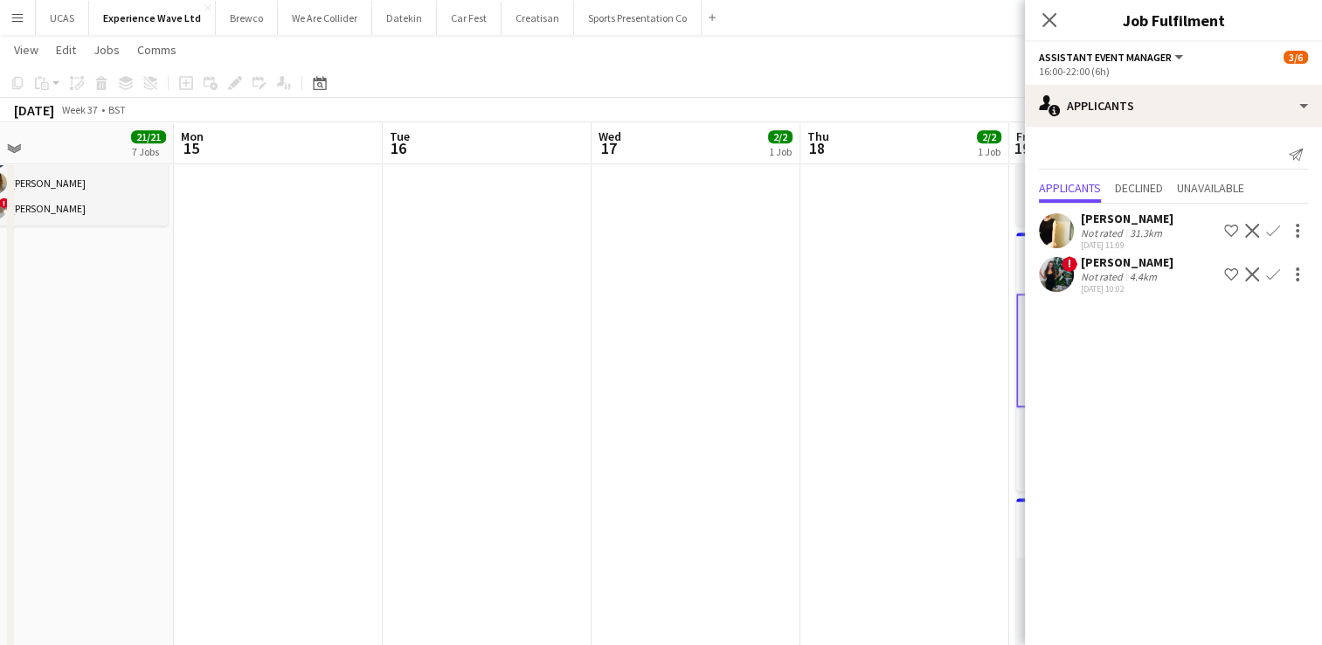
drag, startPoint x: 473, startPoint y: 444, endPoint x: 635, endPoint y: 419, distance: 163.7
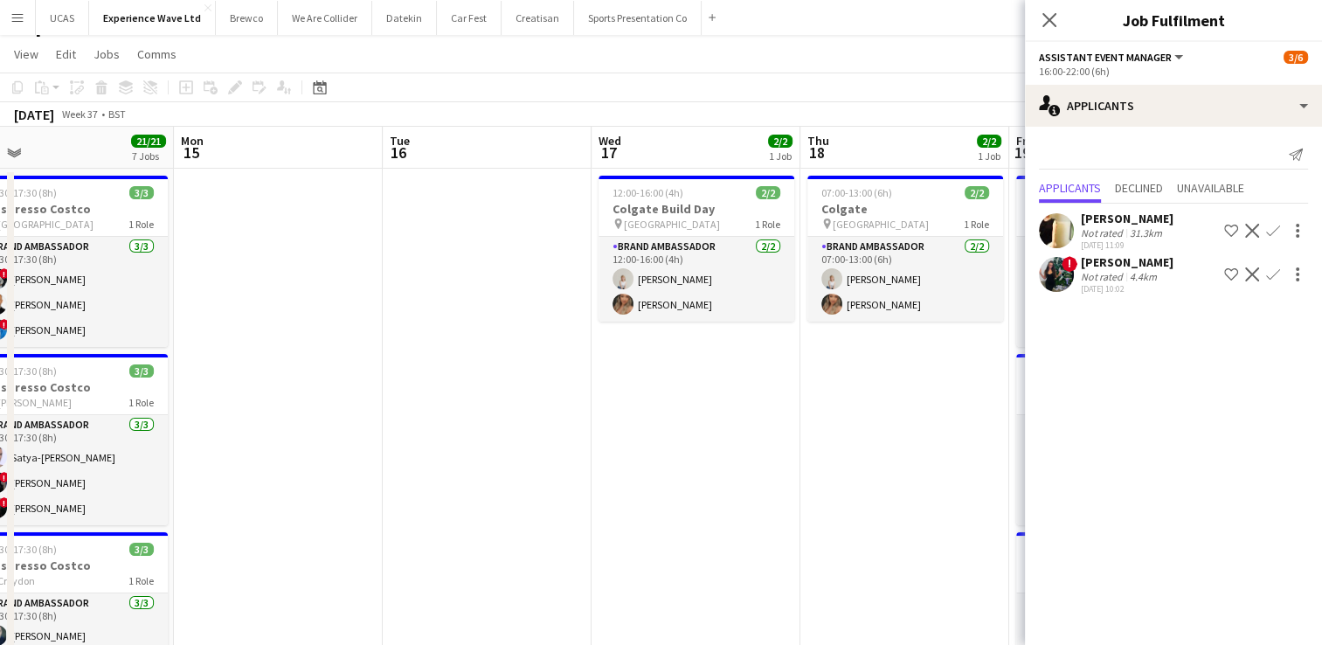
scroll to position [0, 0]
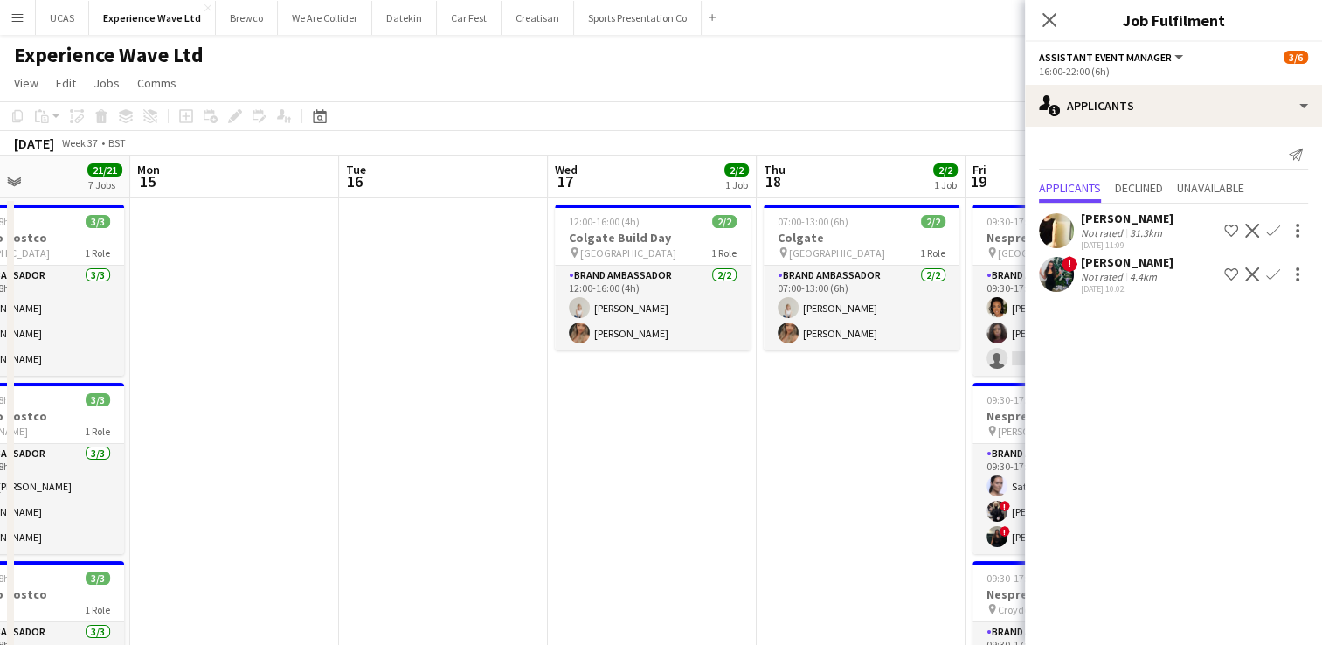
drag, startPoint x: 564, startPoint y: 560, endPoint x: 745, endPoint y: 524, distance: 184.4
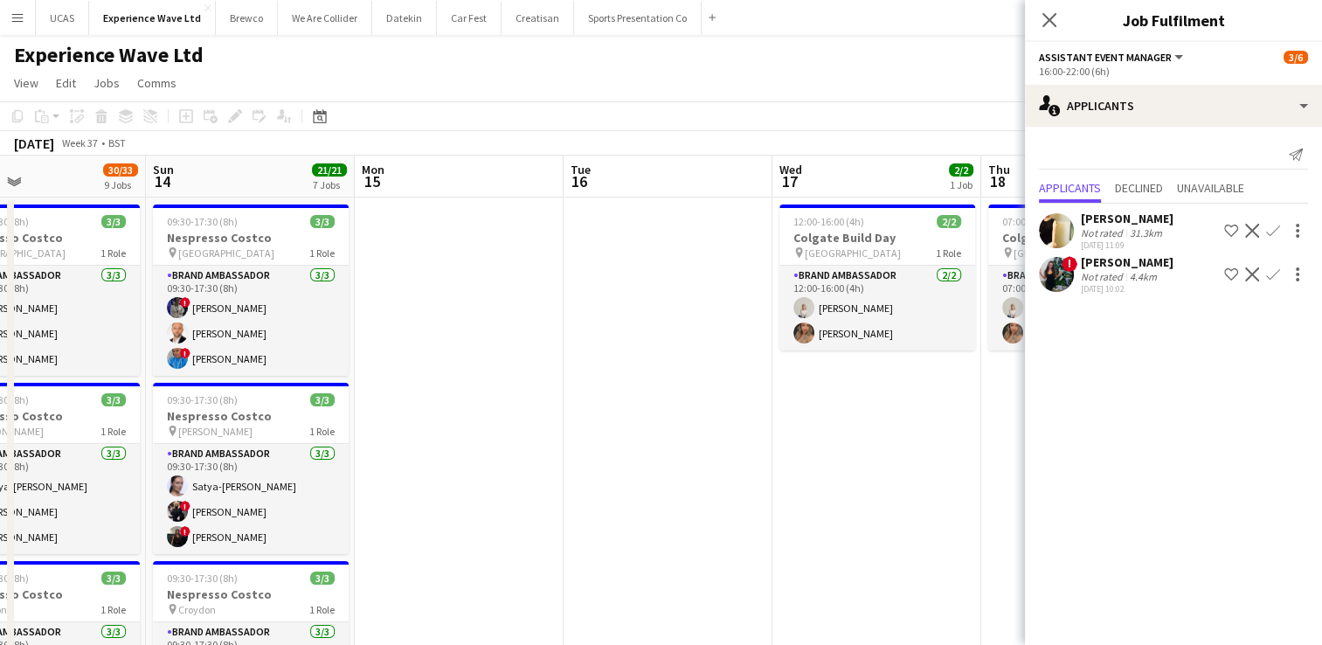
drag, startPoint x: 658, startPoint y: 533, endPoint x: 855, endPoint y: 504, distance: 198.8
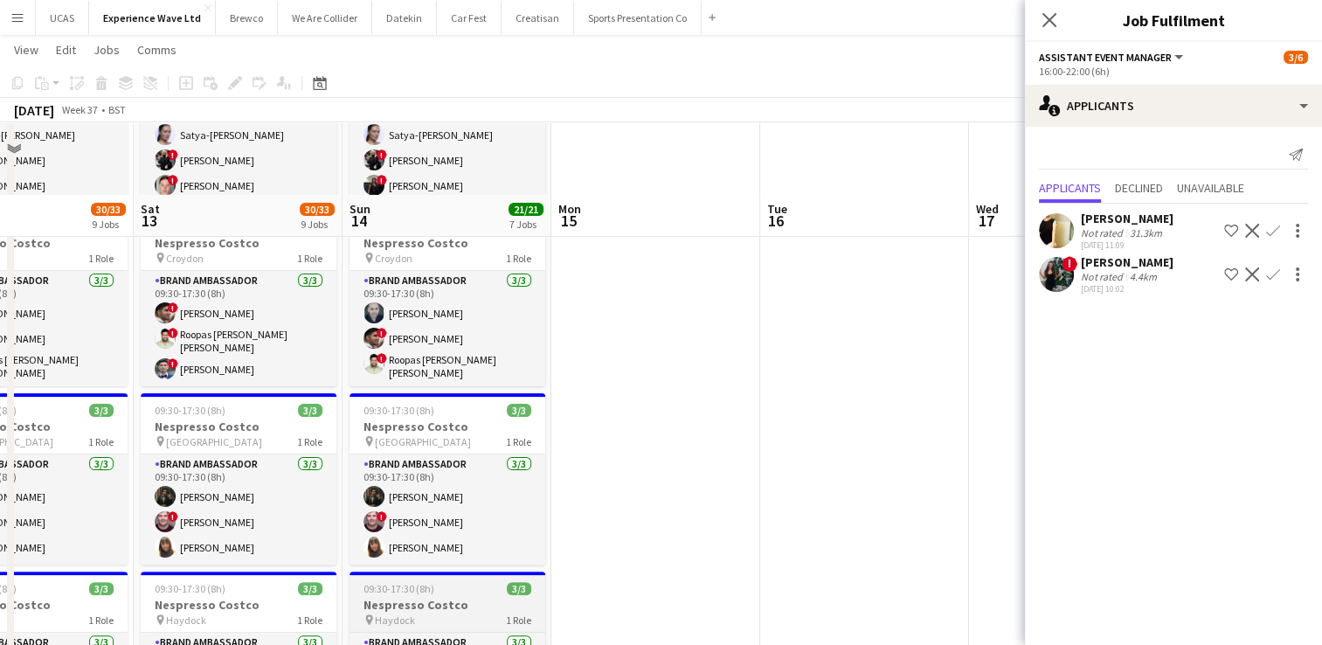
scroll to position [437, 0]
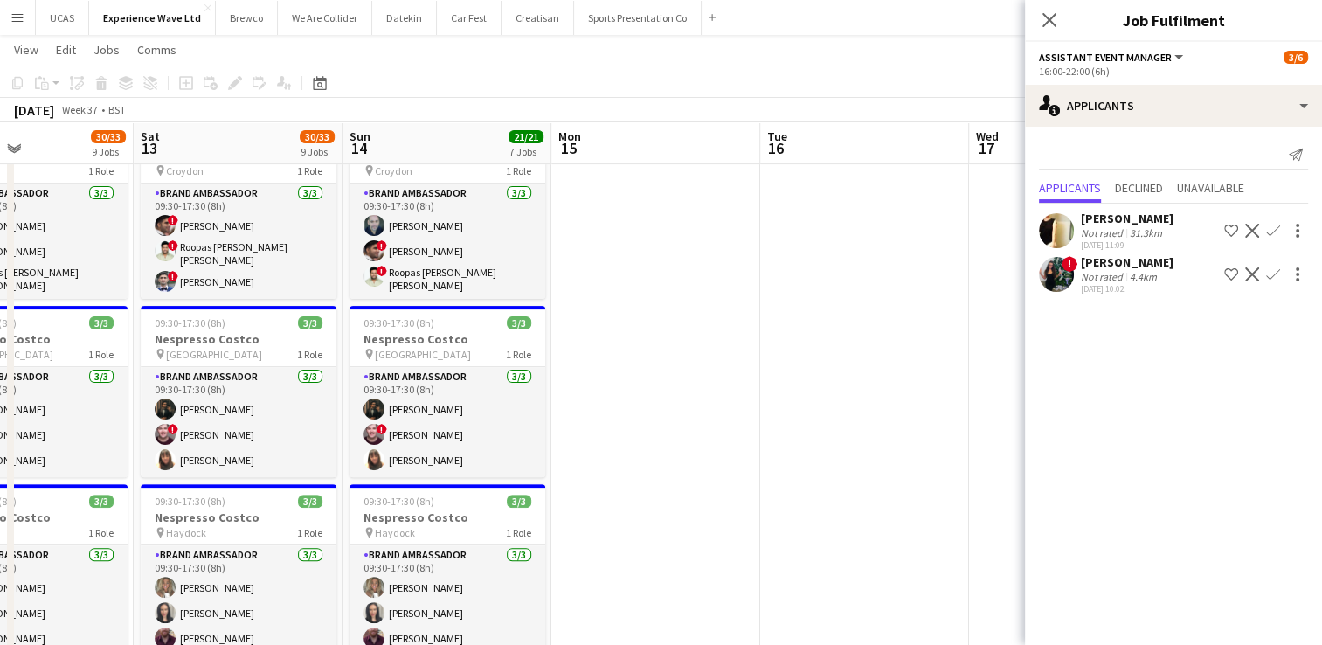
drag, startPoint x: 644, startPoint y: 479, endPoint x: 988, endPoint y: 442, distance: 345.5
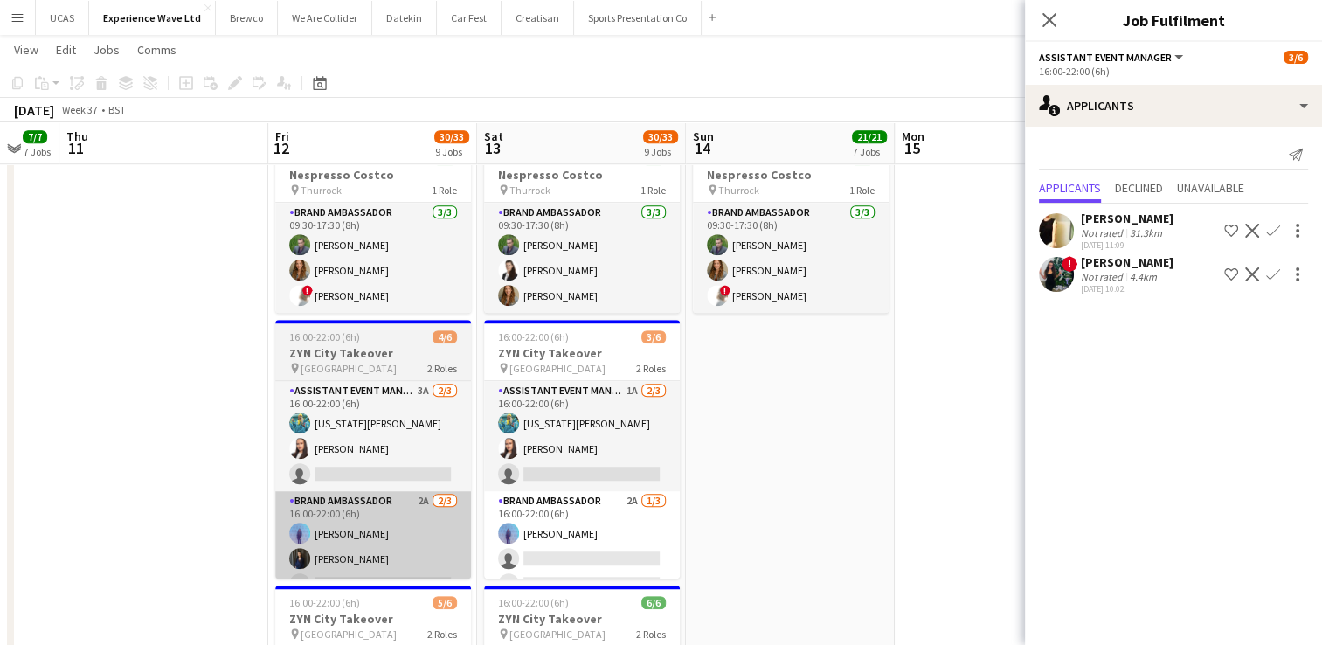
scroll to position [1136, 0]
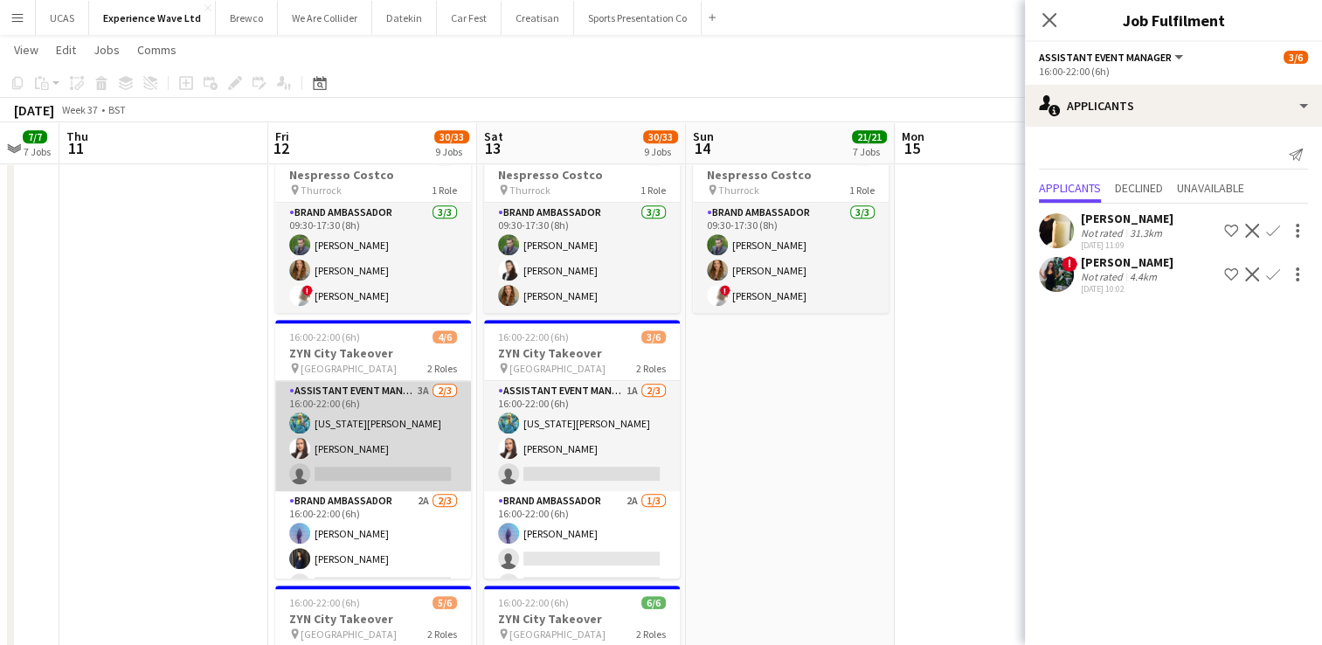
click at [379, 445] on app-card-role "Assistant Event Manager 3A [DATE] 16:00-22:00 (6h) [US_STATE][PERSON_NAME] [PER…" at bounding box center [373, 436] width 196 height 110
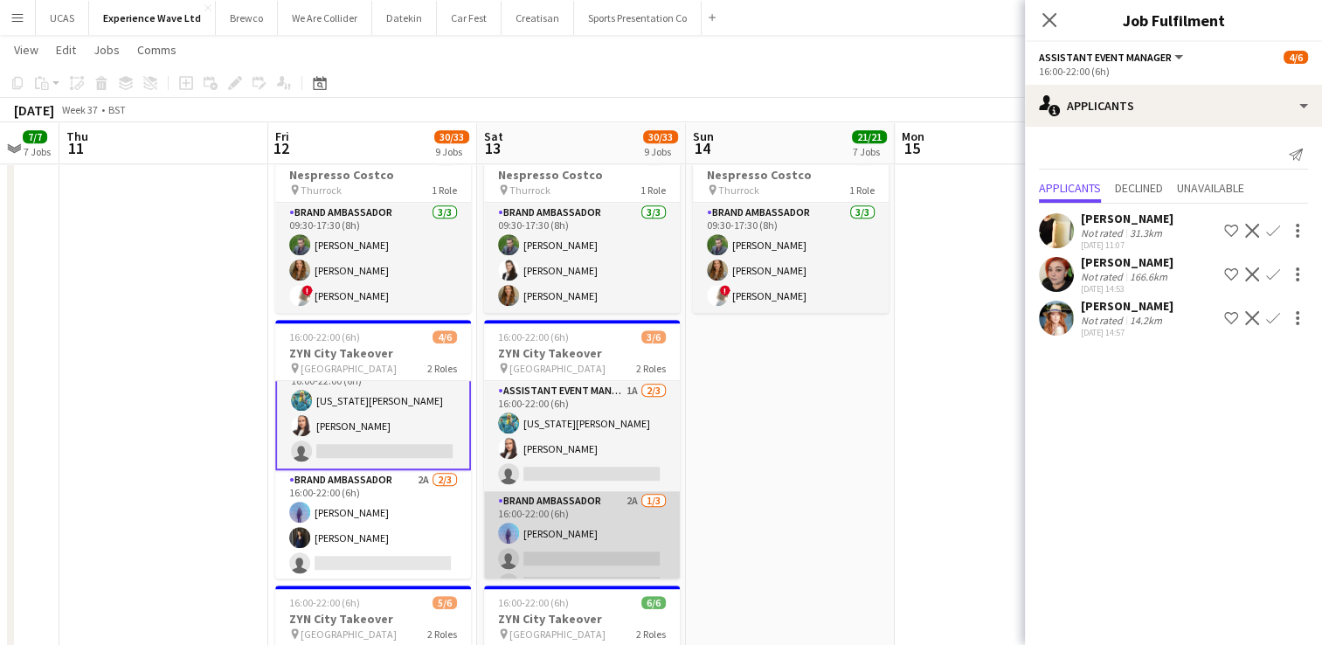
scroll to position [22, 0]
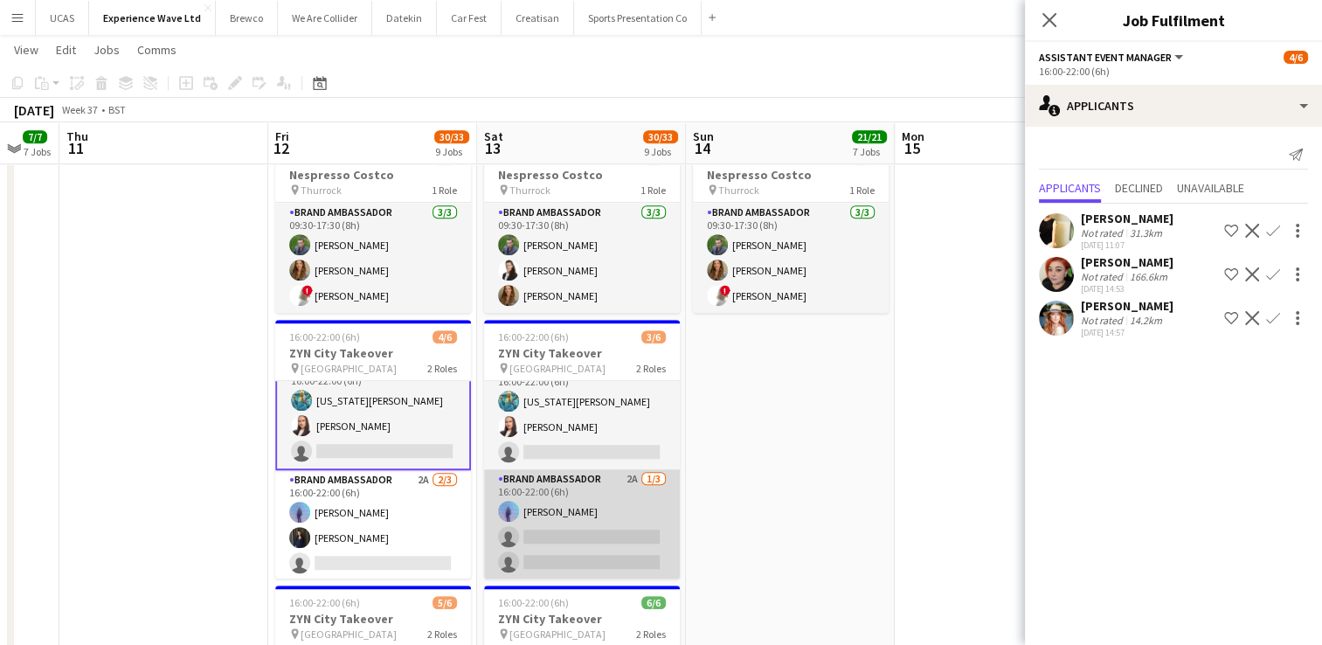
click at [601, 526] on app-card-role "Brand Ambassador 2A [DATE] 16:00-22:00 (6h) [PERSON_NAME] single-neutral-action…" at bounding box center [582, 524] width 196 height 110
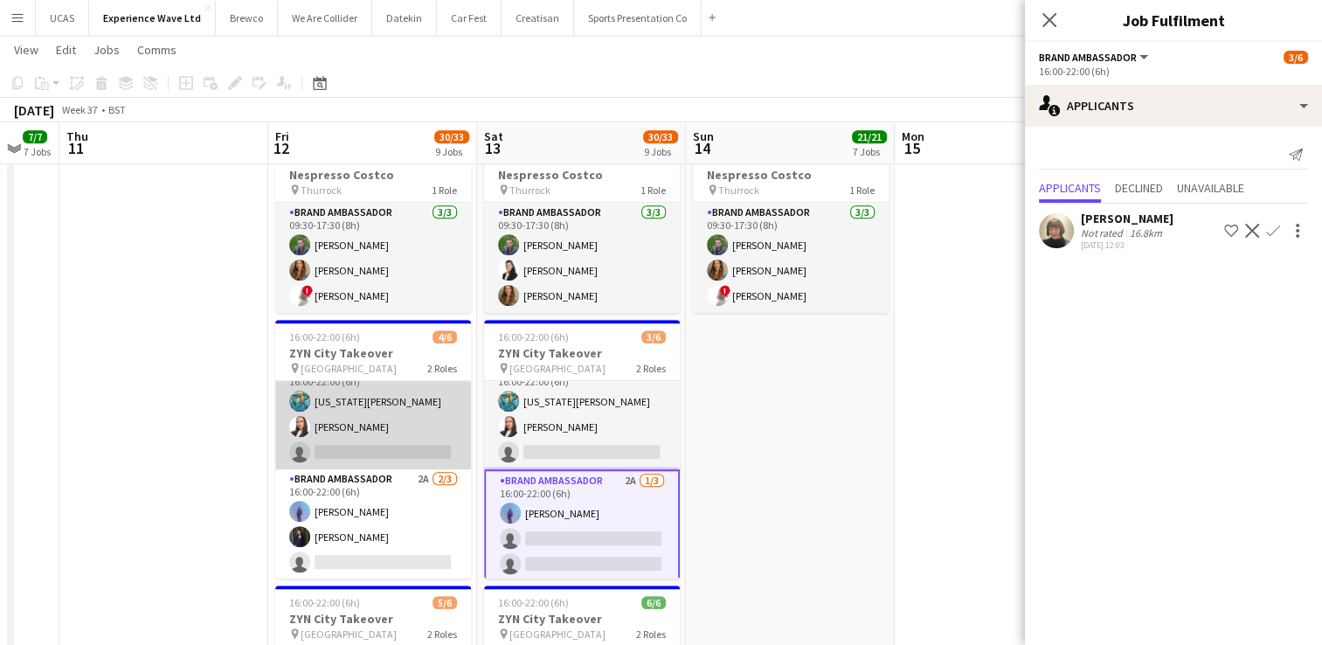
click at [399, 439] on app-card-role "Assistant Event Manager 3A [DATE] 16:00-22:00 (6h) [US_STATE][PERSON_NAME] [PER…" at bounding box center [373, 414] width 196 height 110
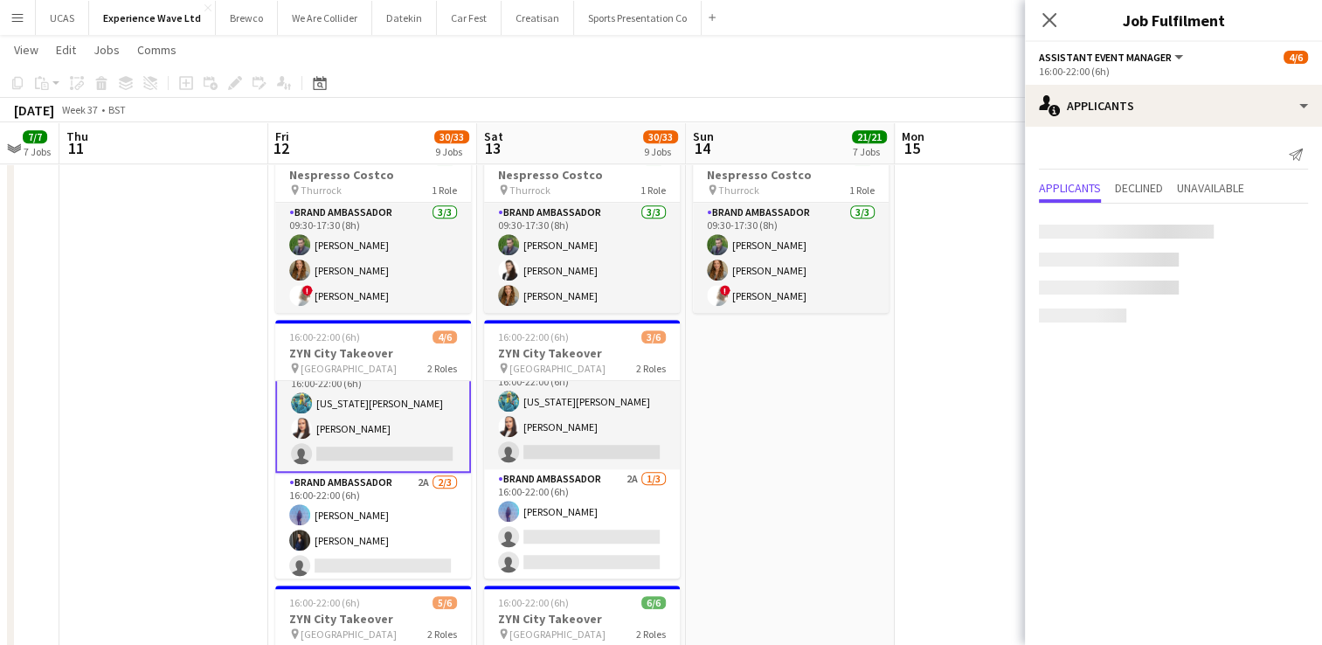
scroll to position [24, 0]
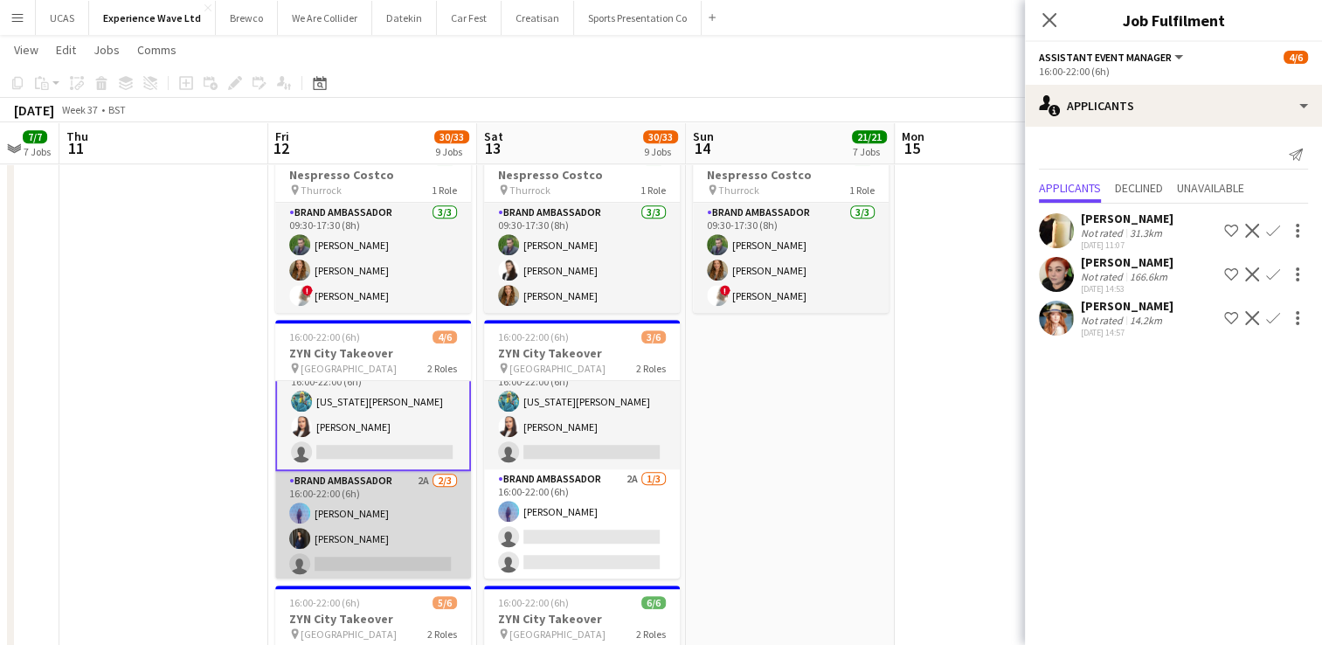
click at [406, 510] on app-card-role "Brand Ambassador 2A [DATE] 16:00-22:00 (6h) [PERSON_NAME] [PERSON_NAME] single-…" at bounding box center [373, 526] width 196 height 110
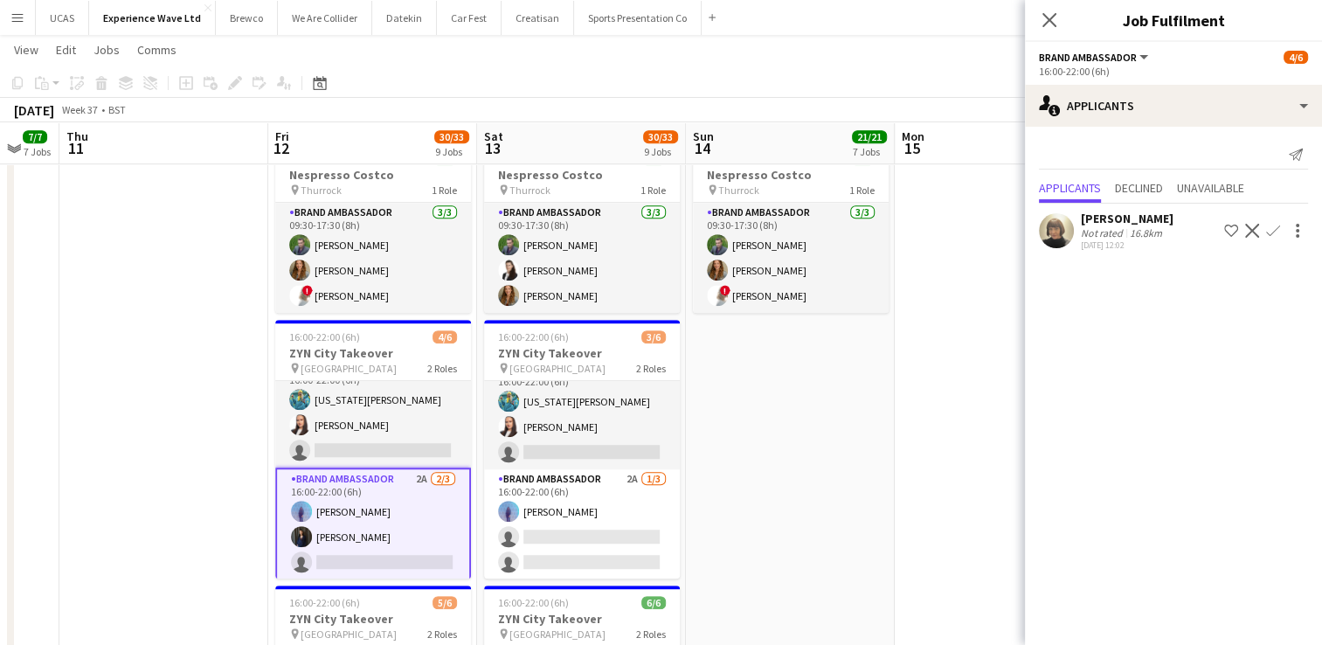
scroll to position [22, 0]
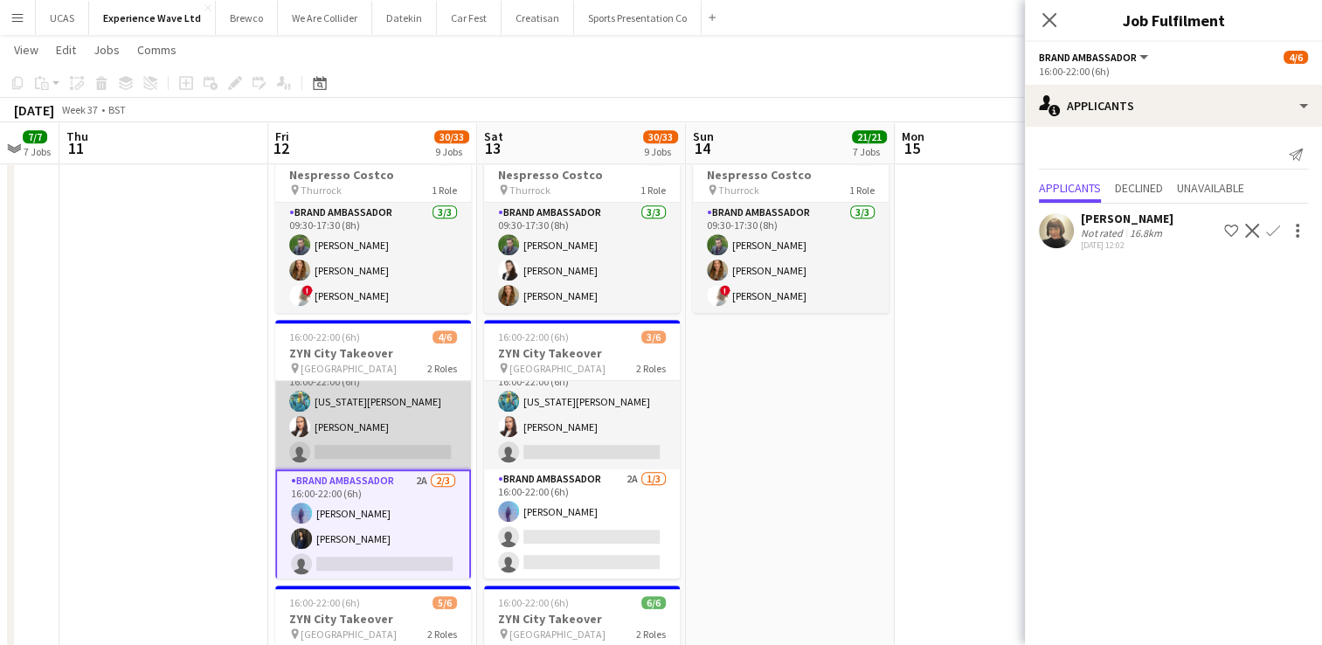
click at [381, 427] on app-card-role "Assistant Event Manager 3A [DATE] 16:00-22:00 (6h) [US_STATE][PERSON_NAME] [PER…" at bounding box center [373, 414] width 196 height 110
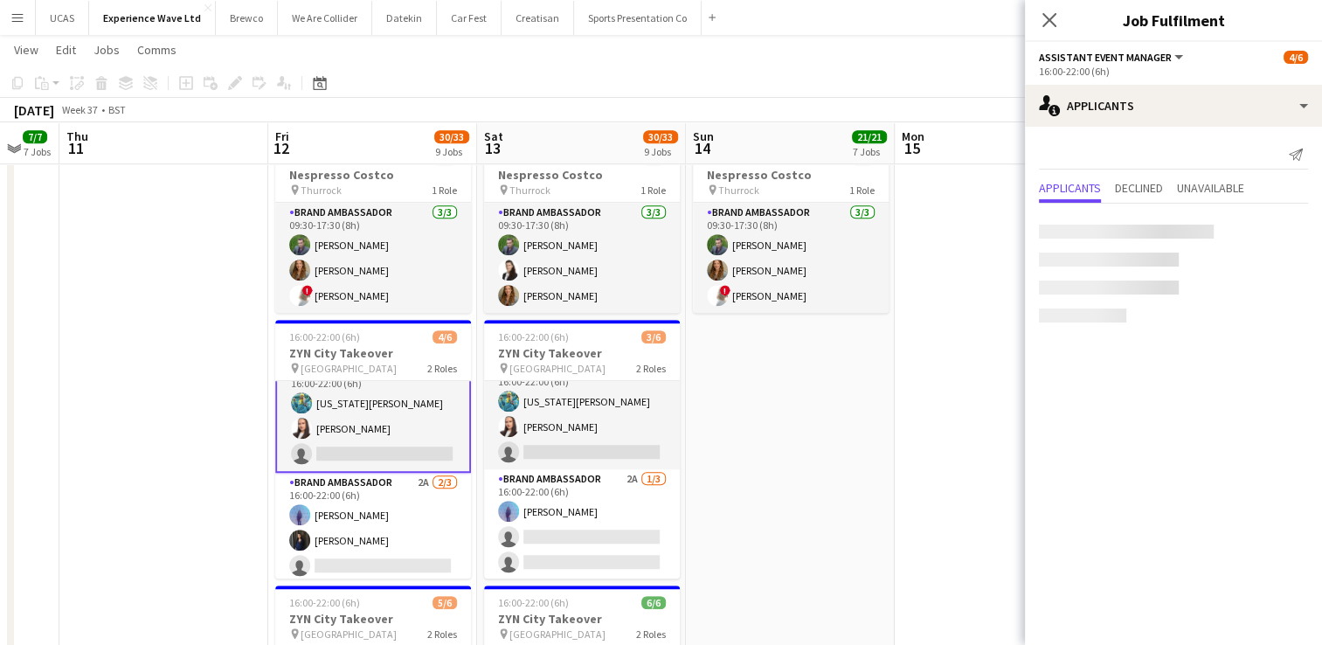
scroll to position [24, 0]
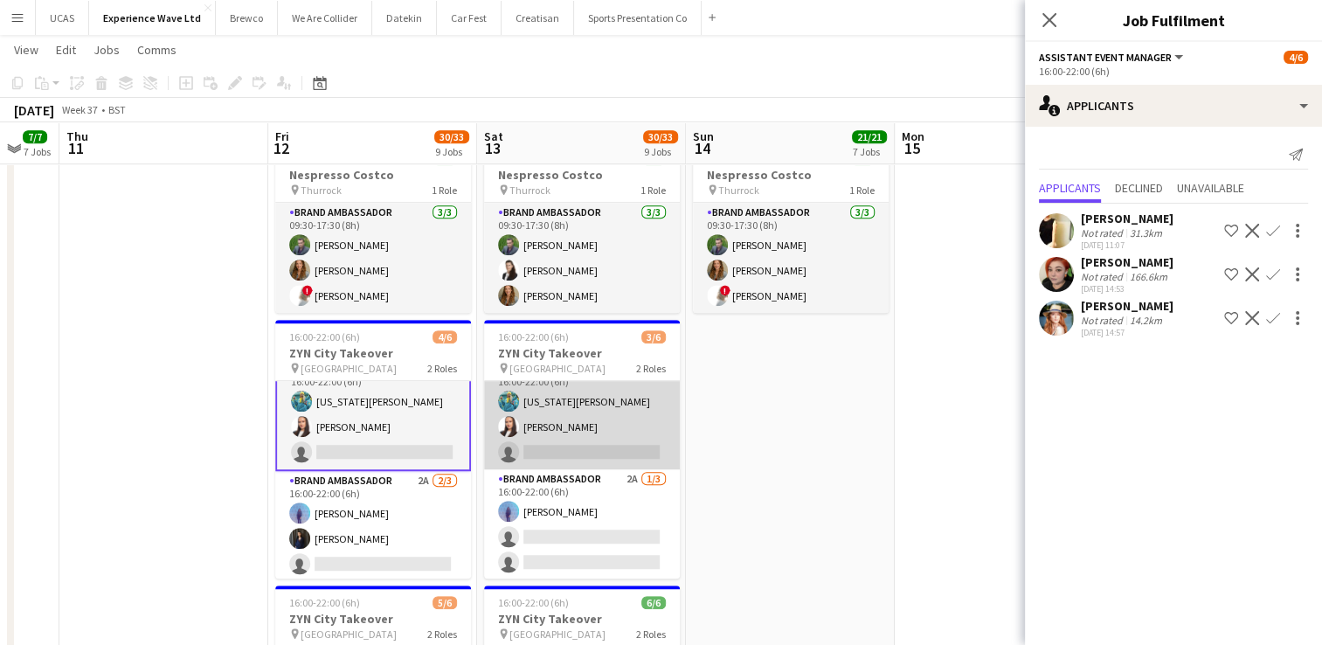
click at [542, 443] on app-card-role "Assistant Event Manager 1A [DATE] 16:00-22:00 (6h) [US_STATE][PERSON_NAME] [PER…" at bounding box center [582, 414] width 196 height 110
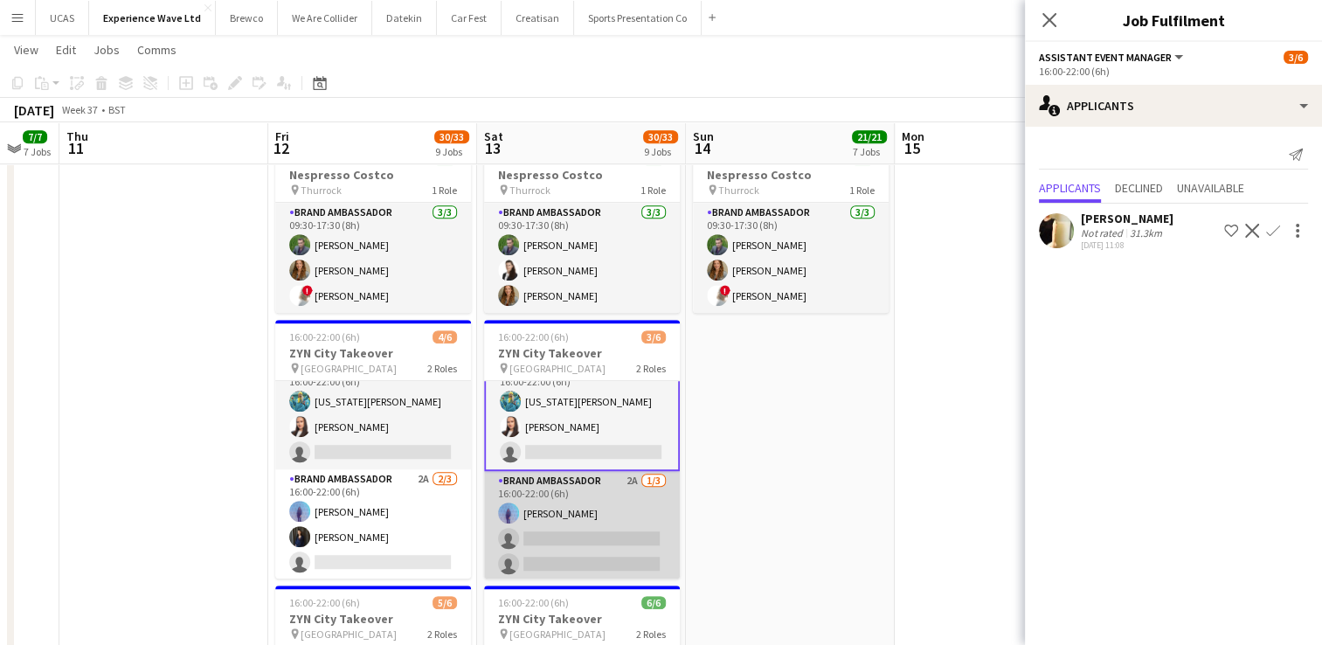
click at [570, 519] on app-card-role "Brand Ambassador 2A [DATE] 16:00-22:00 (6h) [PERSON_NAME] single-neutral-action…" at bounding box center [582, 526] width 196 height 110
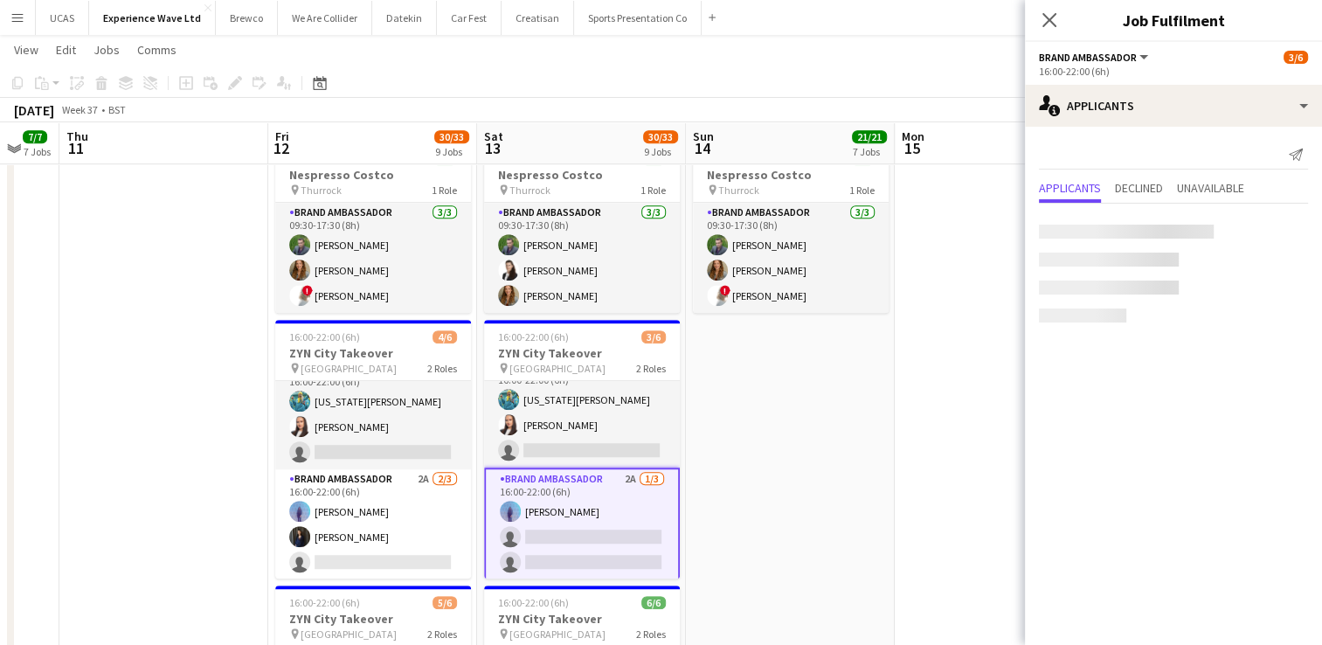
scroll to position [22, 0]
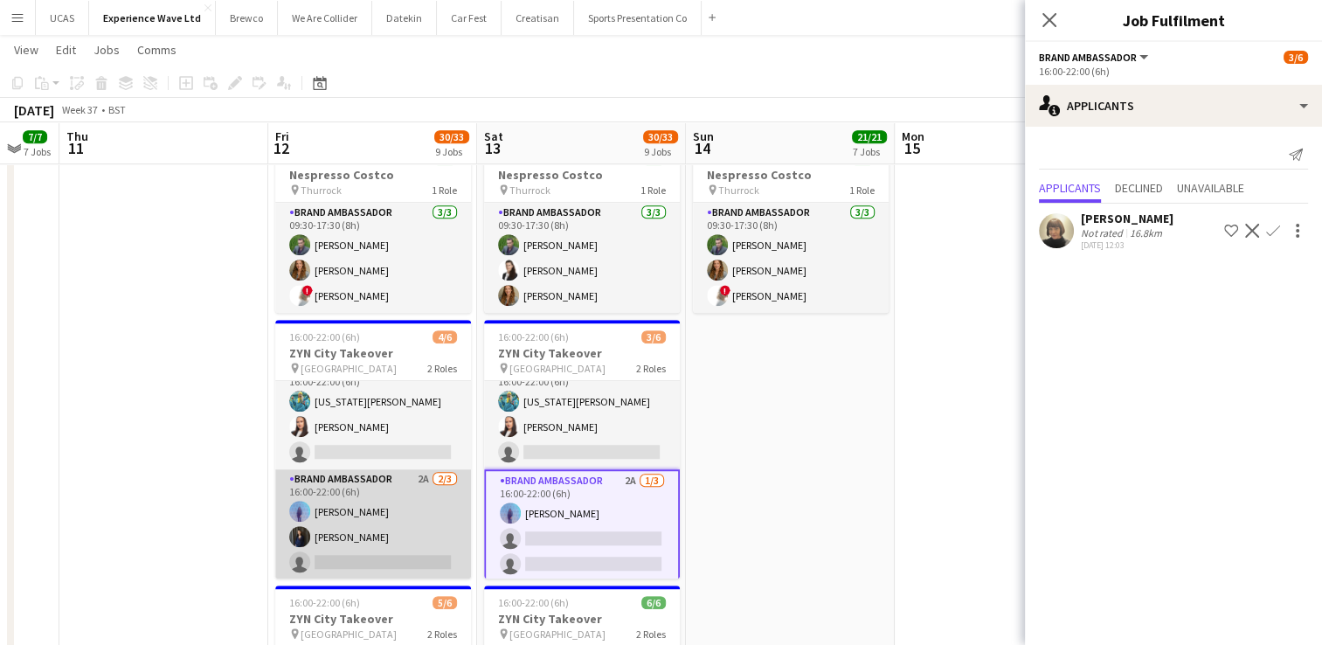
click at [405, 517] on app-card-role "Brand Ambassador 2A [DATE] 16:00-22:00 (6h) [PERSON_NAME] [PERSON_NAME] single-…" at bounding box center [373, 524] width 196 height 110
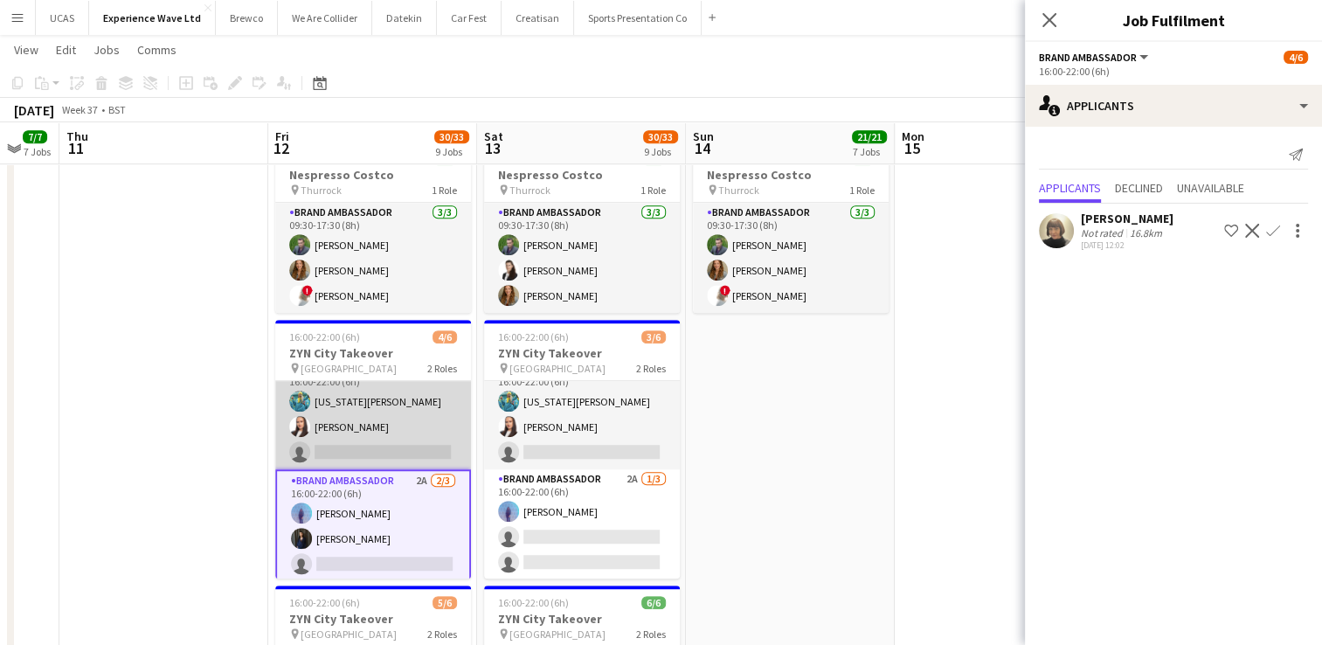
click at [392, 432] on app-card-role "Assistant Event Manager 3A [DATE] 16:00-22:00 (6h) [US_STATE][PERSON_NAME] [PER…" at bounding box center [373, 414] width 196 height 110
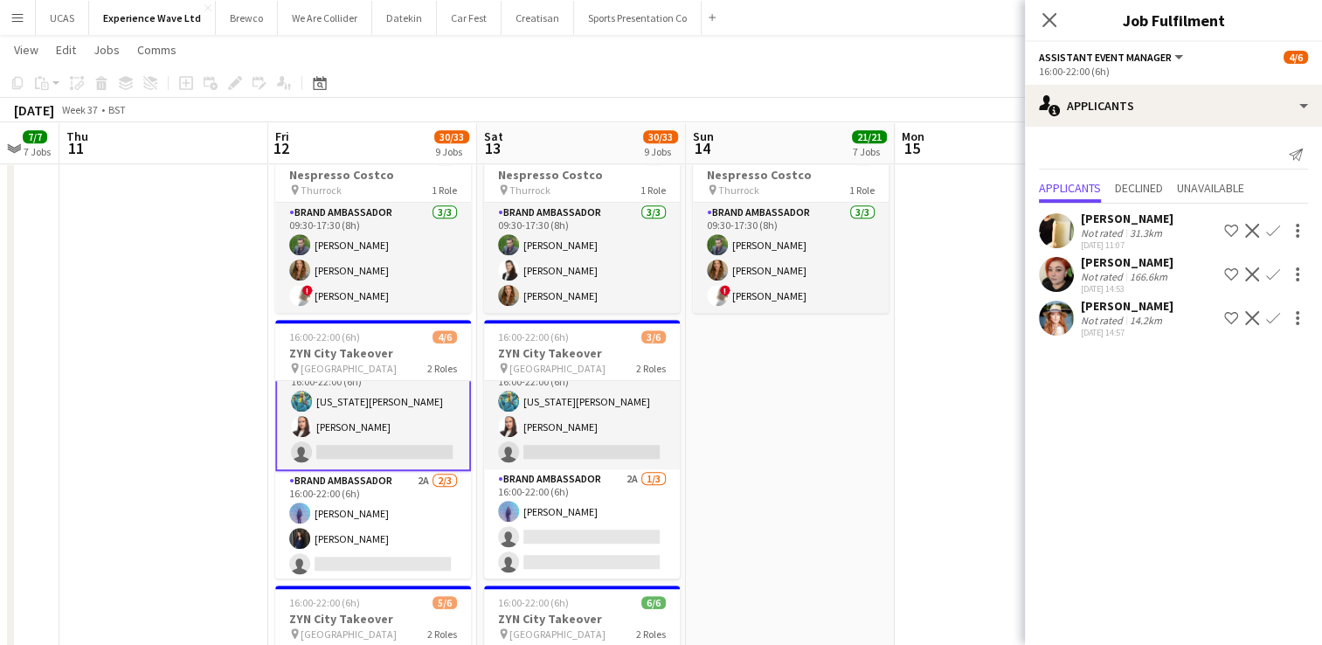
click at [1133, 239] on div "[DATE] 11:07" at bounding box center [1127, 244] width 93 height 11
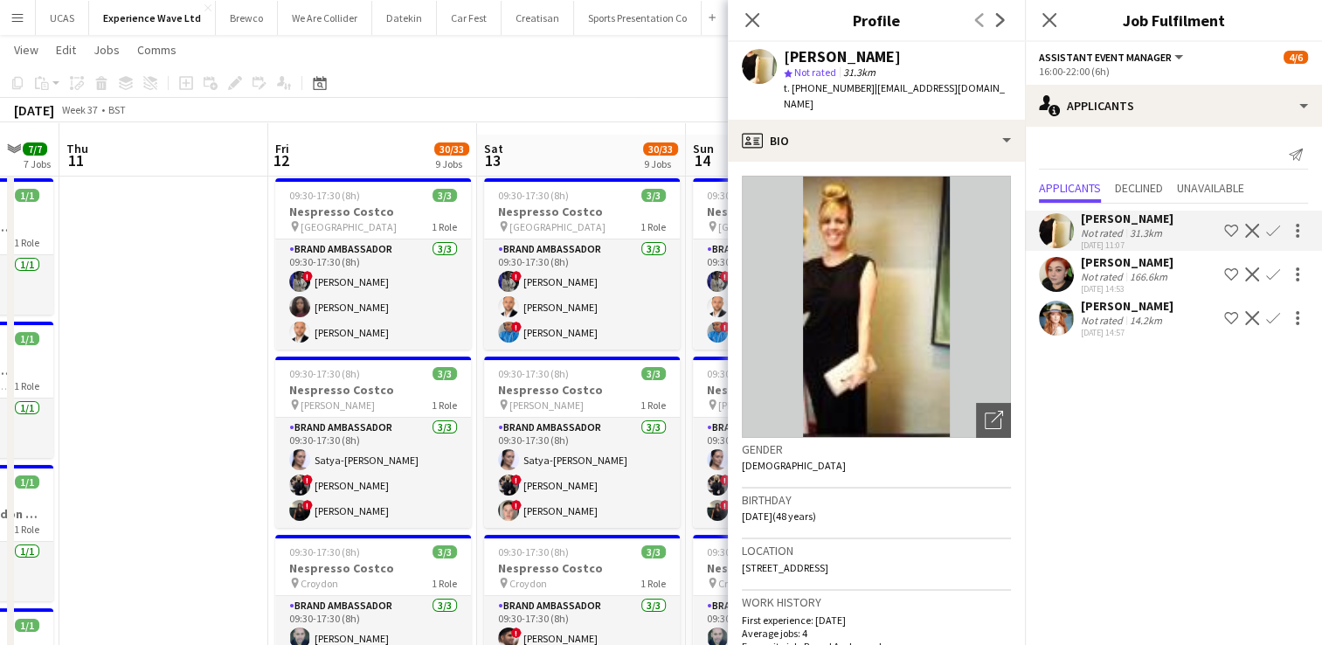
scroll to position [0, 0]
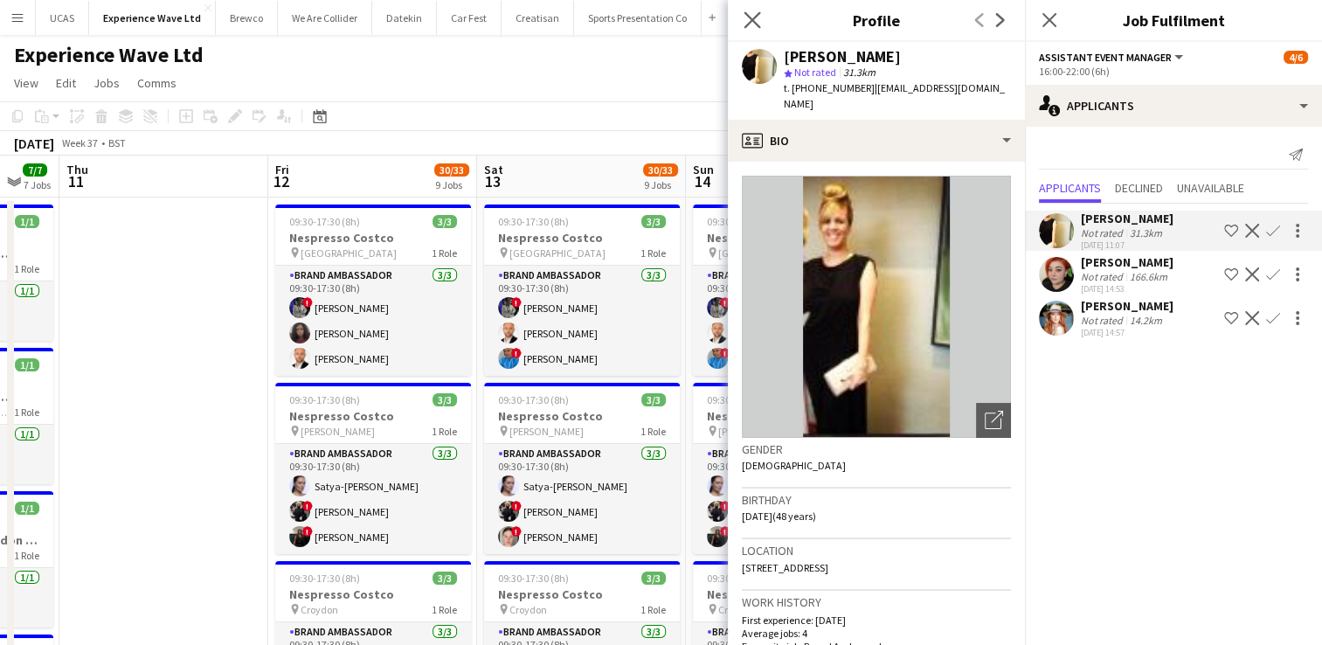
click at [760, 16] on icon "Close pop-in" at bounding box center [752, 19] width 17 height 17
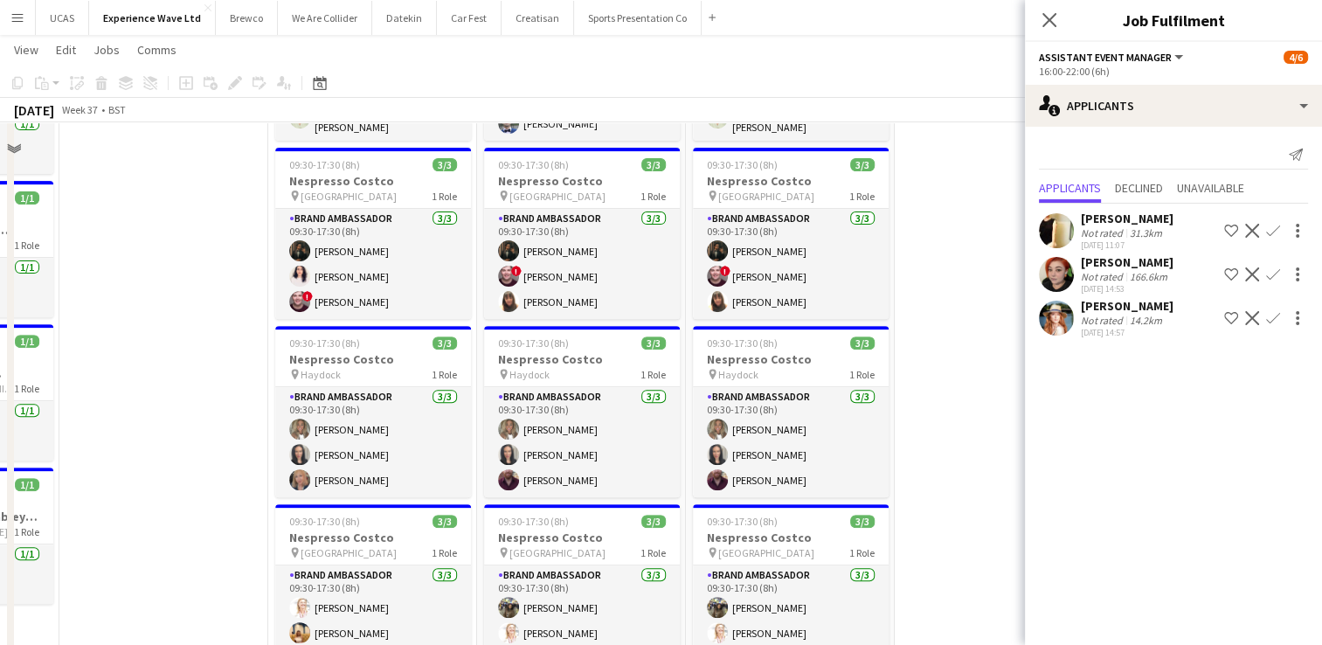
scroll to position [612, 0]
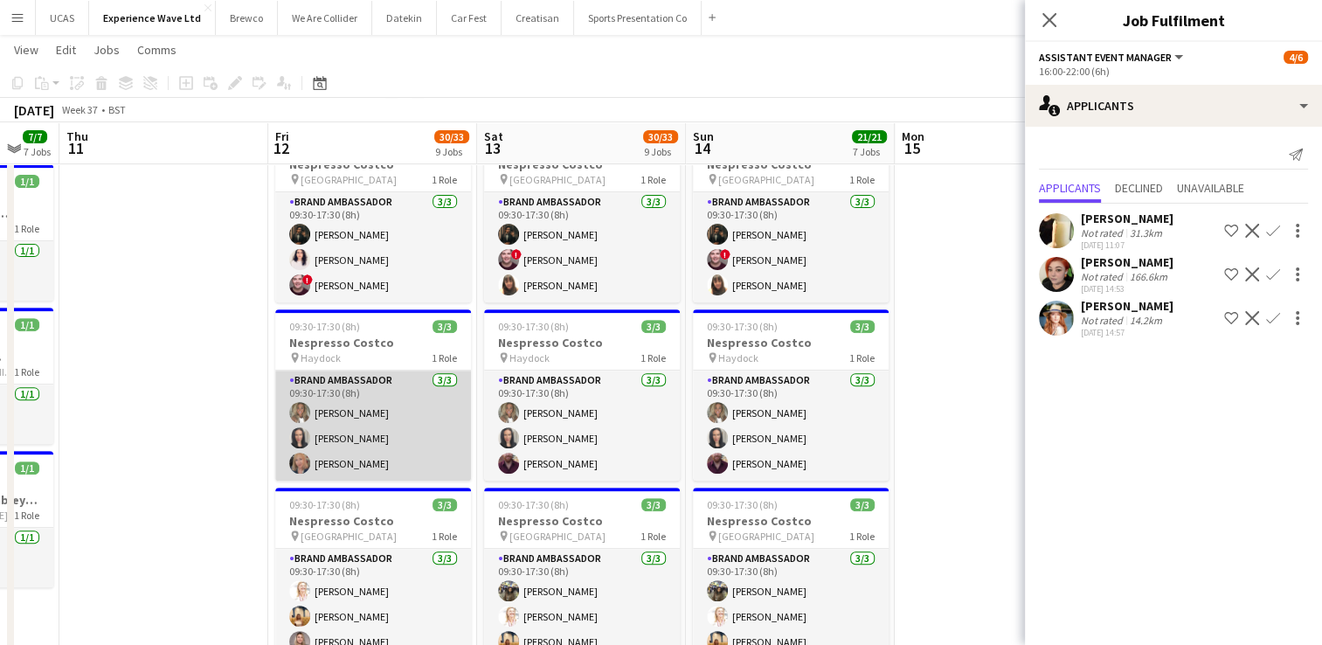
click at [395, 437] on app-card-role "Brand Ambassador [DATE] 09:30-17:30 (8h) [PERSON_NAME] [PERSON_NAME] [PERSON_NA…" at bounding box center [373, 426] width 196 height 110
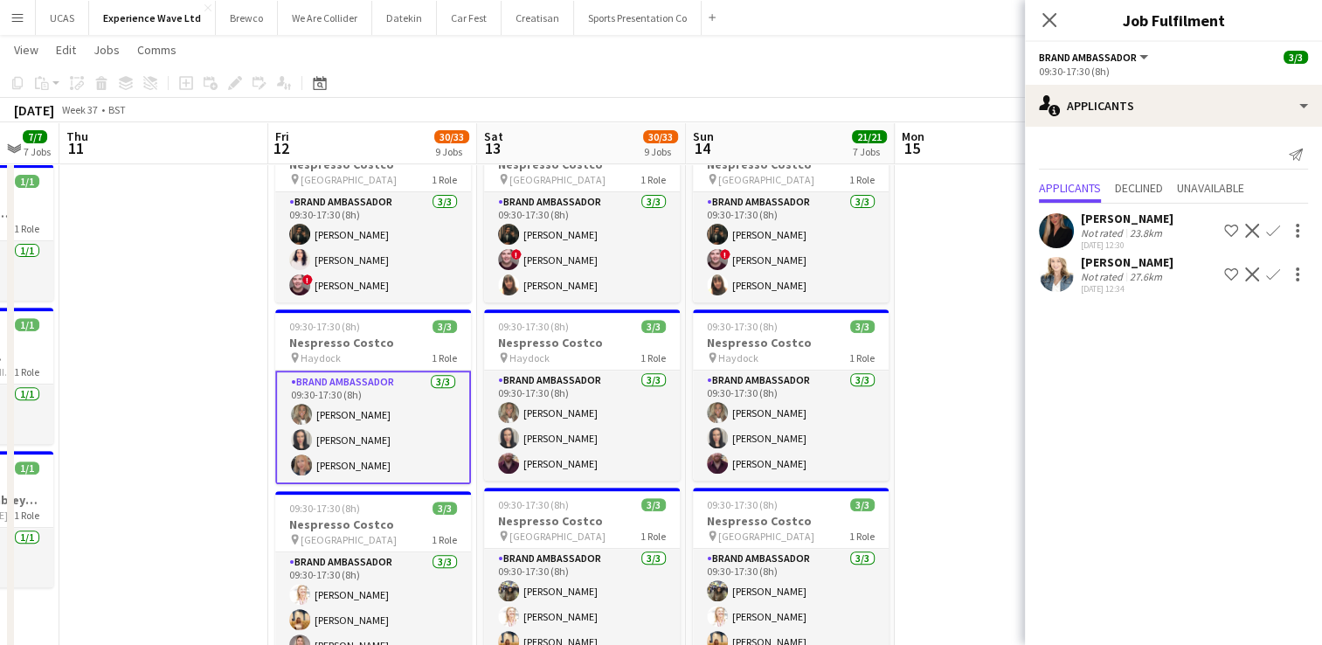
click at [356, 429] on app-card-role "Brand Ambassador [DATE] 09:30-17:30 (8h) [PERSON_NAME] [PERSON_NAME] [PERSON_NA…" at bounding box center [373, 428] width 196 height 114
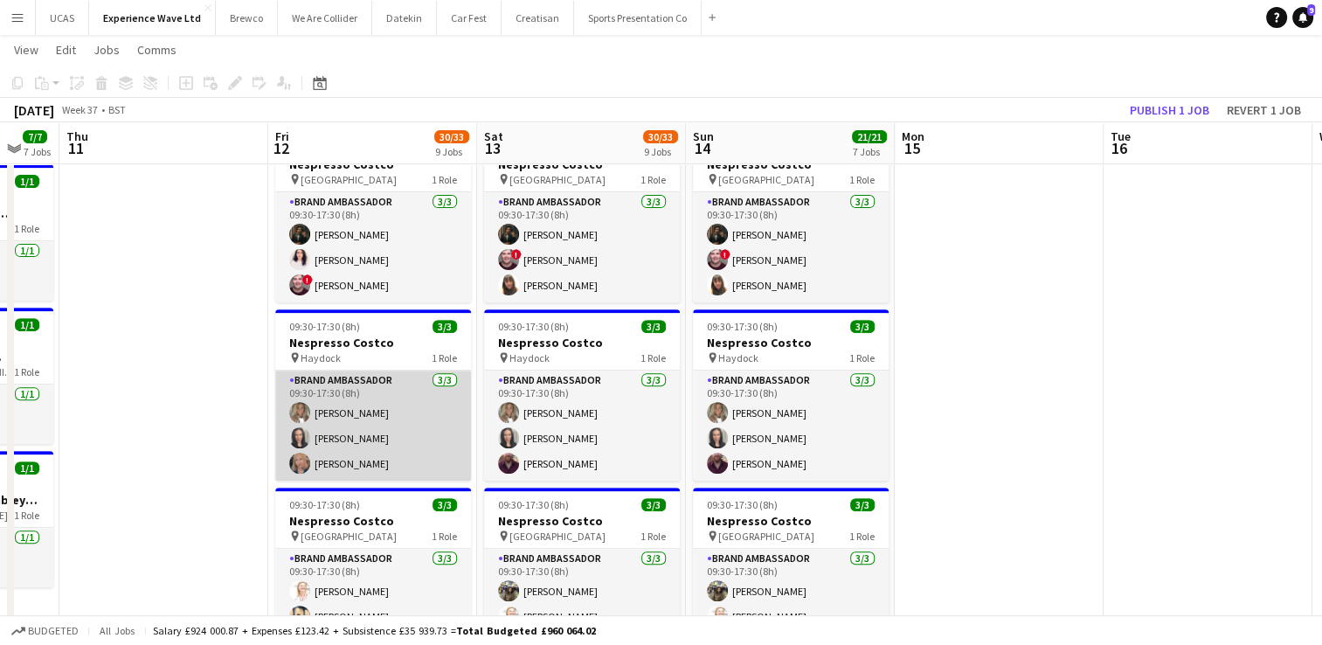
click at [356, 429] on app-card-role "Brand Ambassador [DATE] 09:30-17:30 (8h) [PERSON_NAME] [PERSON_NAME] [PERSON_NA…" at bounding box center [373, 426] width 196 height 110
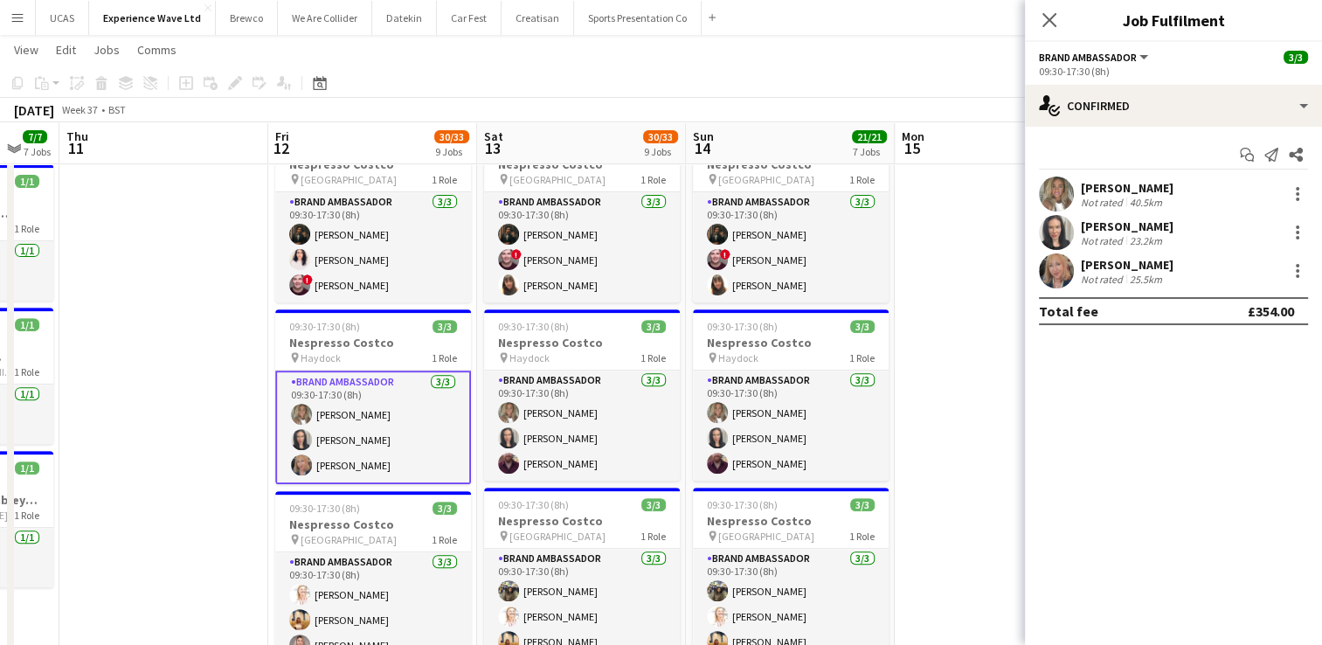
click at [1120, 242] on div "Not rated" at bounding box center [1103, 240] width 45 height 13
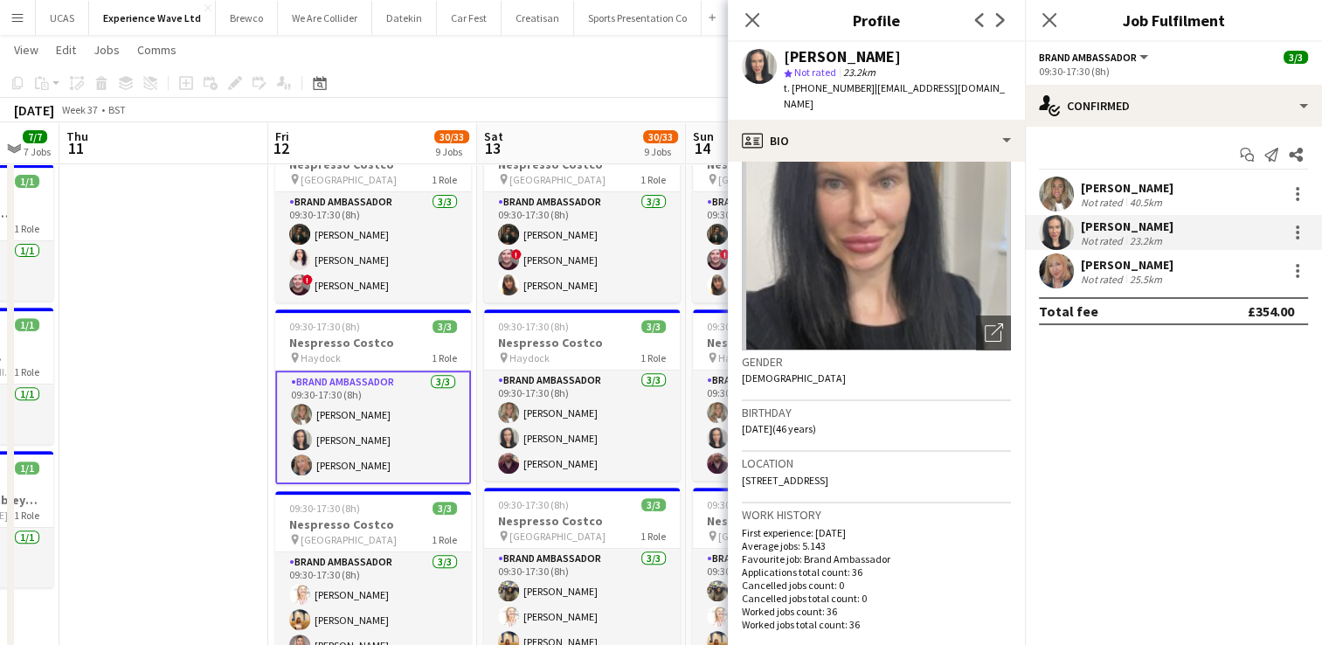
scroll to position [0, 0]
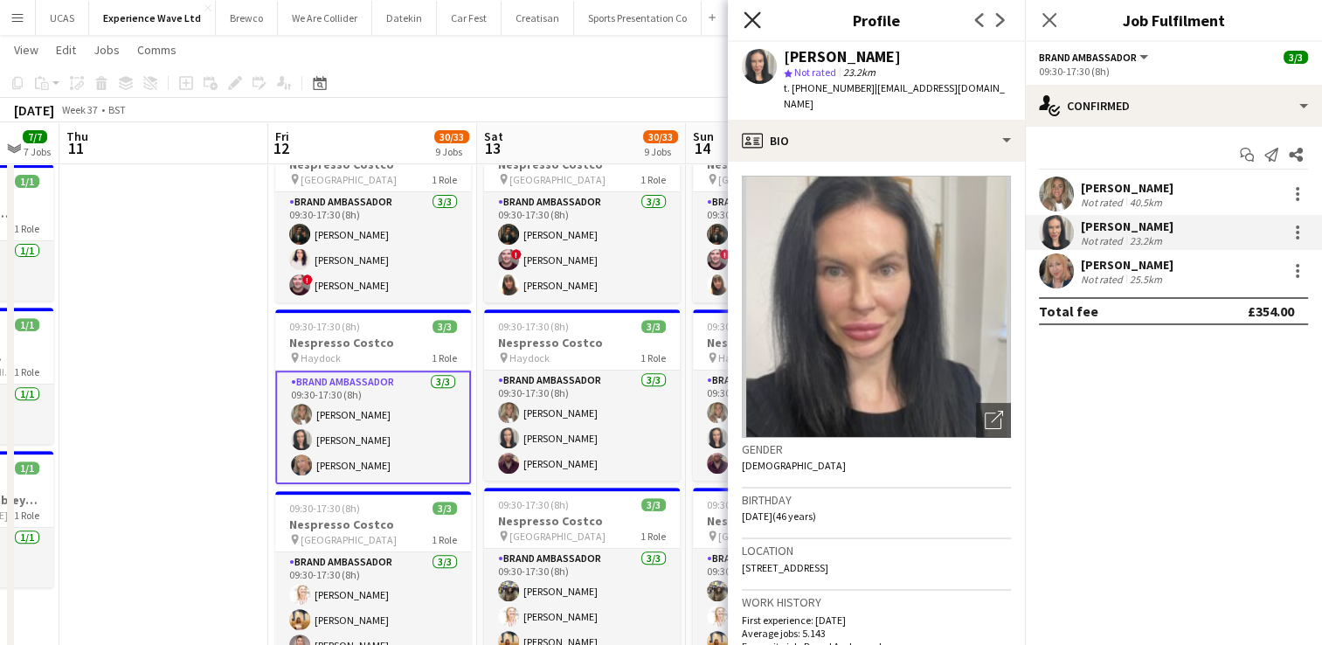
click at [752, 17] on icon "Close pop-in" at bounding box center [752, 19] width 17 height 17
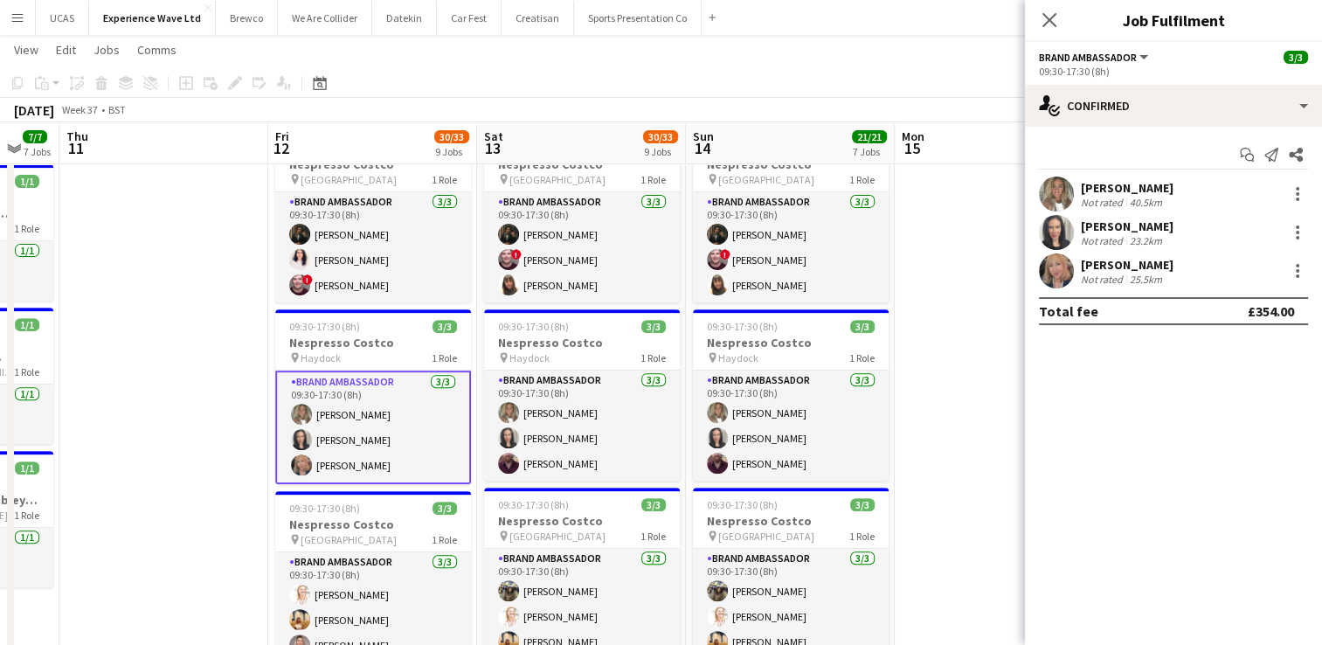
click at [1096, 191] on div "[PERSON_NAME]" at bounding box center [1127, 188] width 93 height 16
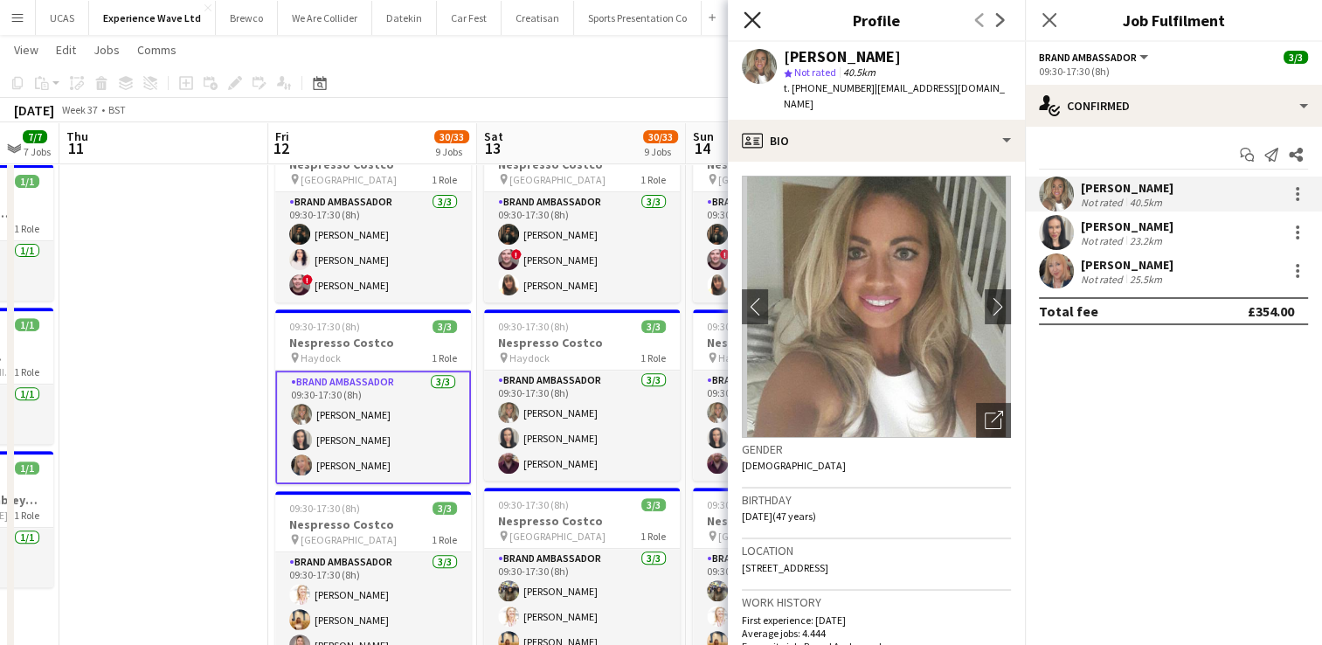
click at [755, 22] on icon "Close pop-in" at bounding box center [752, 19] width 17 height 17
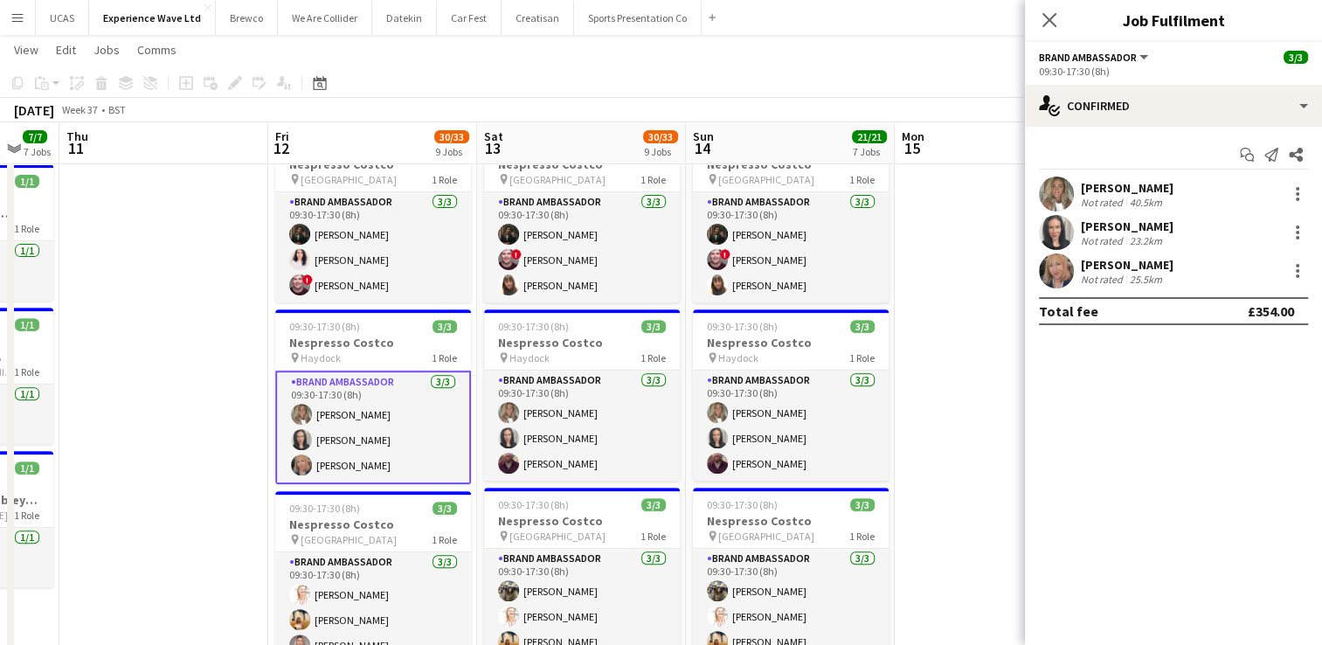
click at [947, 332] on app-date-cell at bounding box center [999, 496] width 209 height 1824
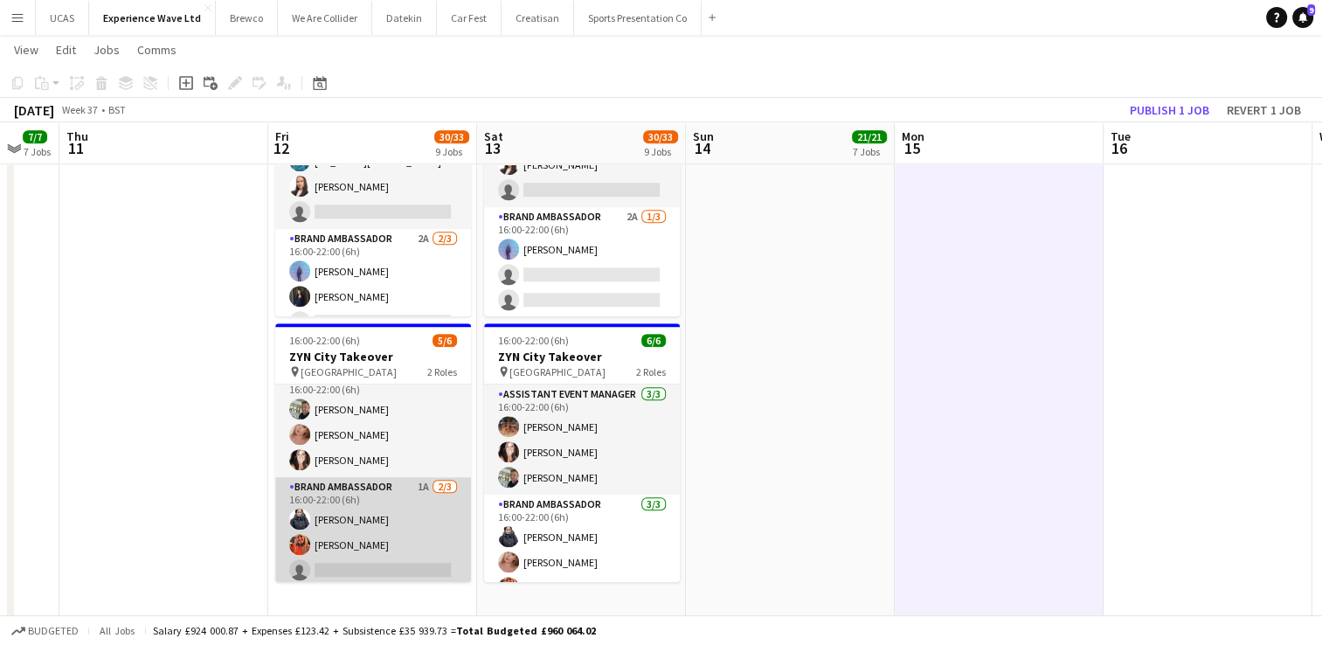
scroll to position [22, 0]
click at [372, 504] on app-card-role "Brand Ambassador 1A [DATE] 16:00-22:00 (6h) [PERSON_NAME] [PERSON_NAME] single-…" at bounding box center [373, 528] width 196 height 110
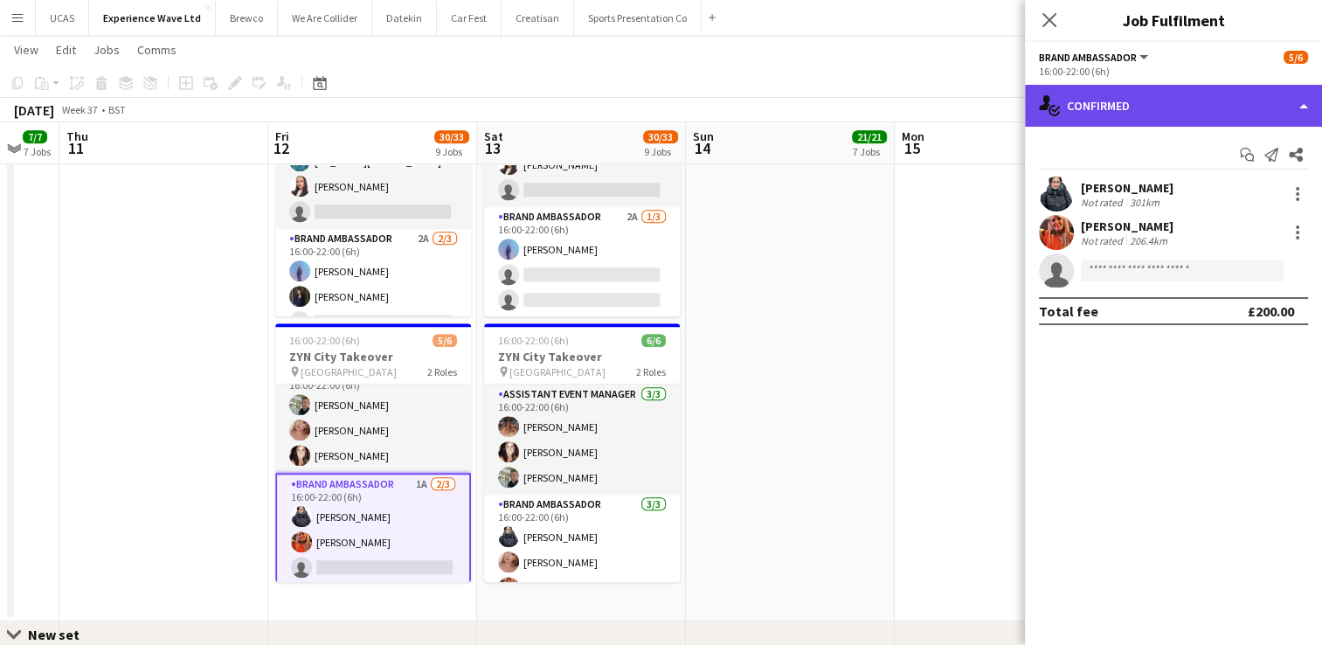
click at [1186, 110] on div "single-neutral-actions-check-2 Confirmed" at bounding box center [1173, 106] width 297 height 42
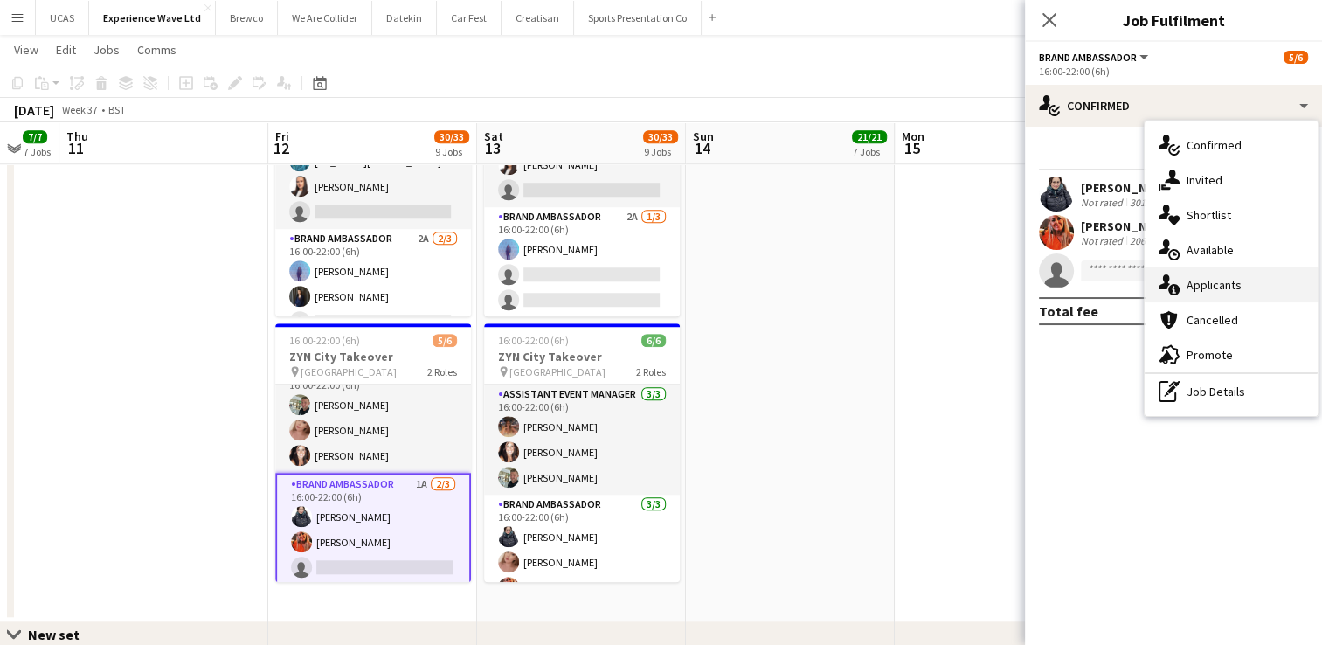
click at [1232, 273] on div "single-neutral-actions-information Applicants" at bounding box center [1231, 284] width 173 height 35
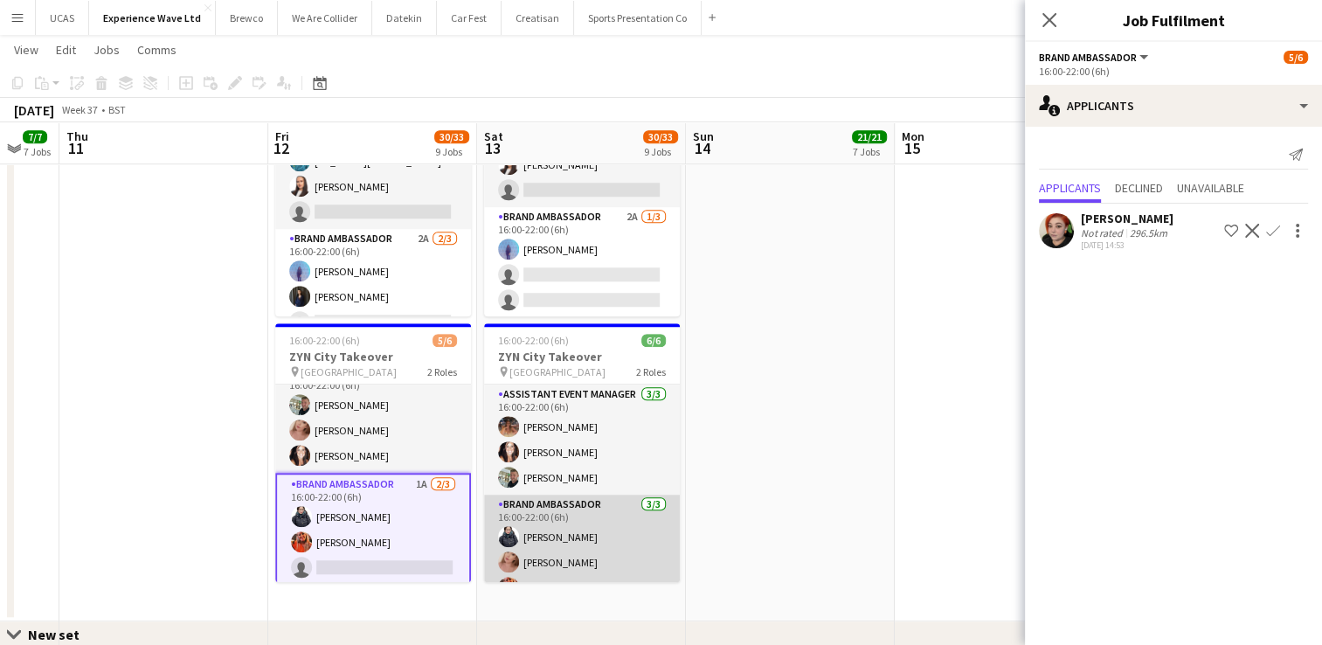
click at [600, 530] on app-card-role "Brand Ambassador [DATE] 16:00-22:00 (6h) [PERSON_NAME] [PERSON_NAME] [PERSON_NA…" at bounding box center [582, 550] width 196 height 110
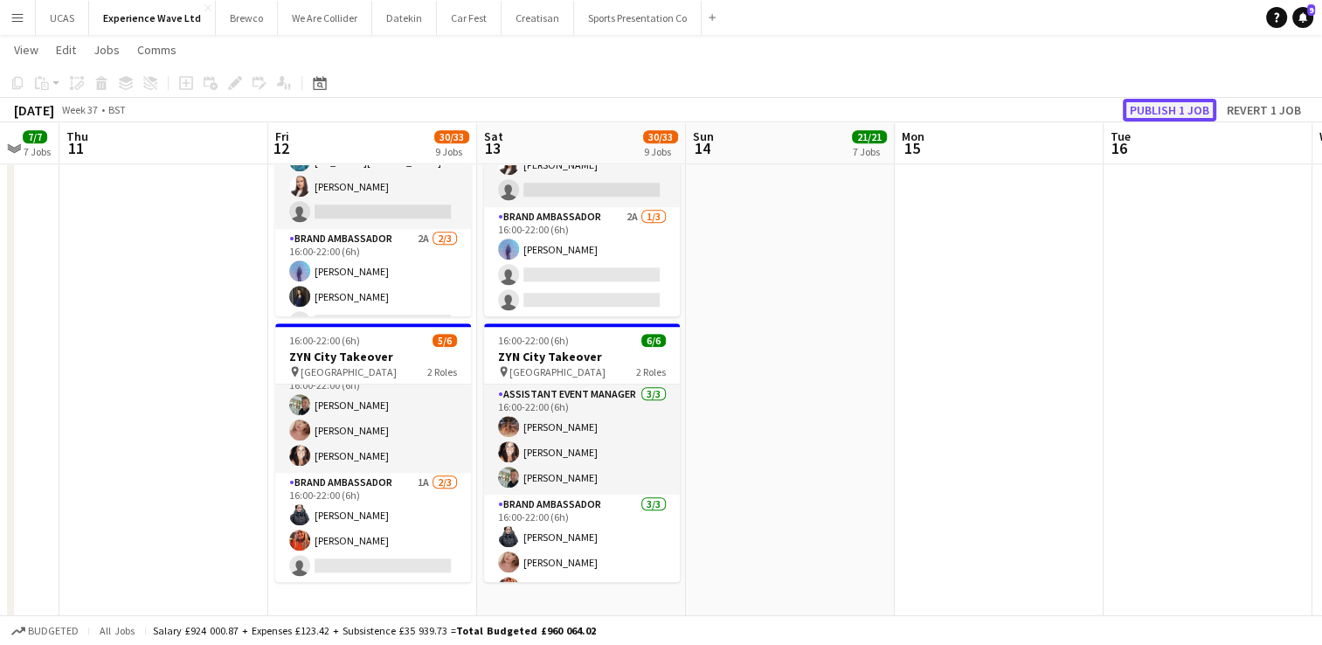
click at [1190, 113] on button "Publish 1 job" at bounding box center [1170, 110] width 94 height 23
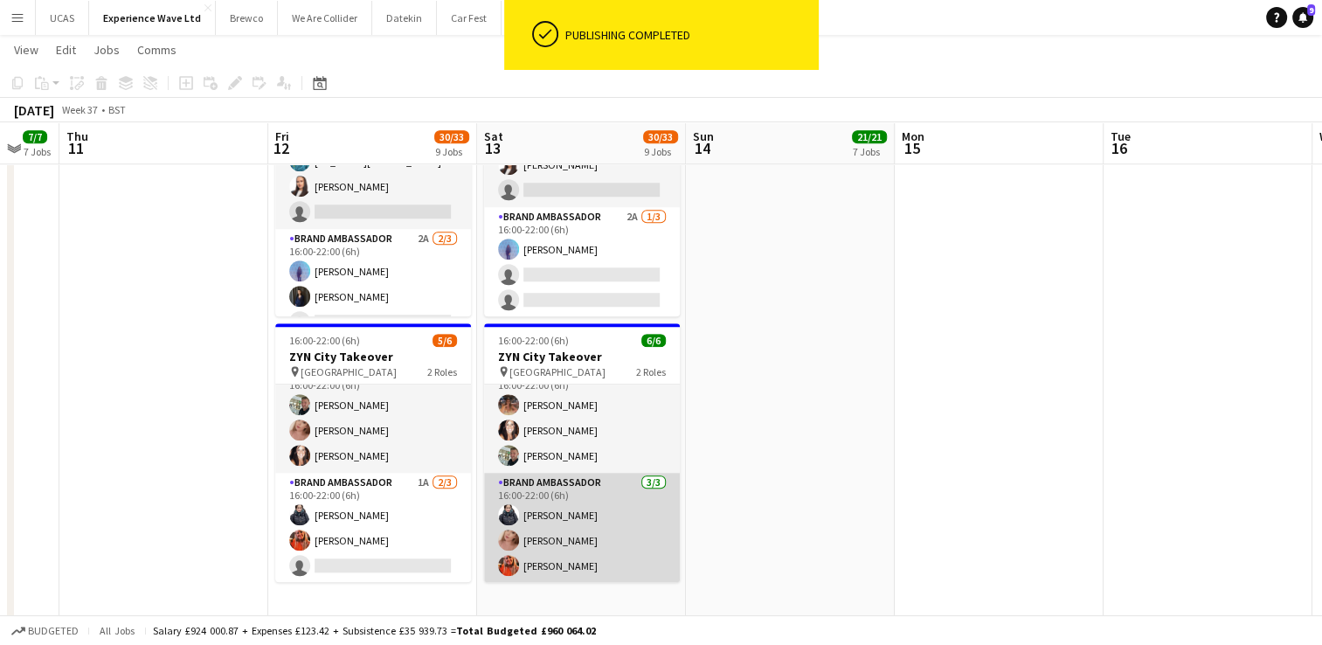
click at [584, 515] on app-card-role "Brand Ambassador [DATE] 16:00-22:00 (6h) [PERSON_NAME] [PERSON_NAME] [PERSON_NA…" at bounding box center [582, 528] width 196 height 110
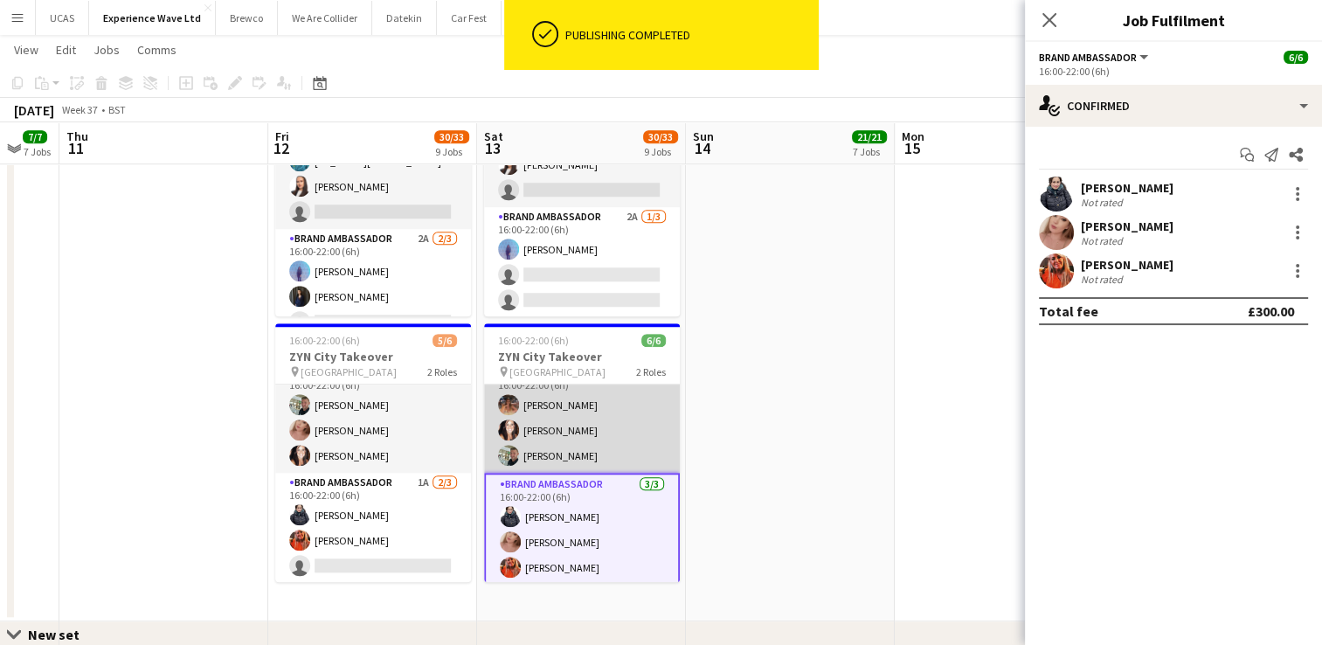
click at [595, 432] on app-card-role "Assistant Event Manager [DATE] 16:00-22:00 (6h) [PERSON_NAME] [PERSON_NAME] [PE…" at bounding box center [582, 418] width 196 height 110
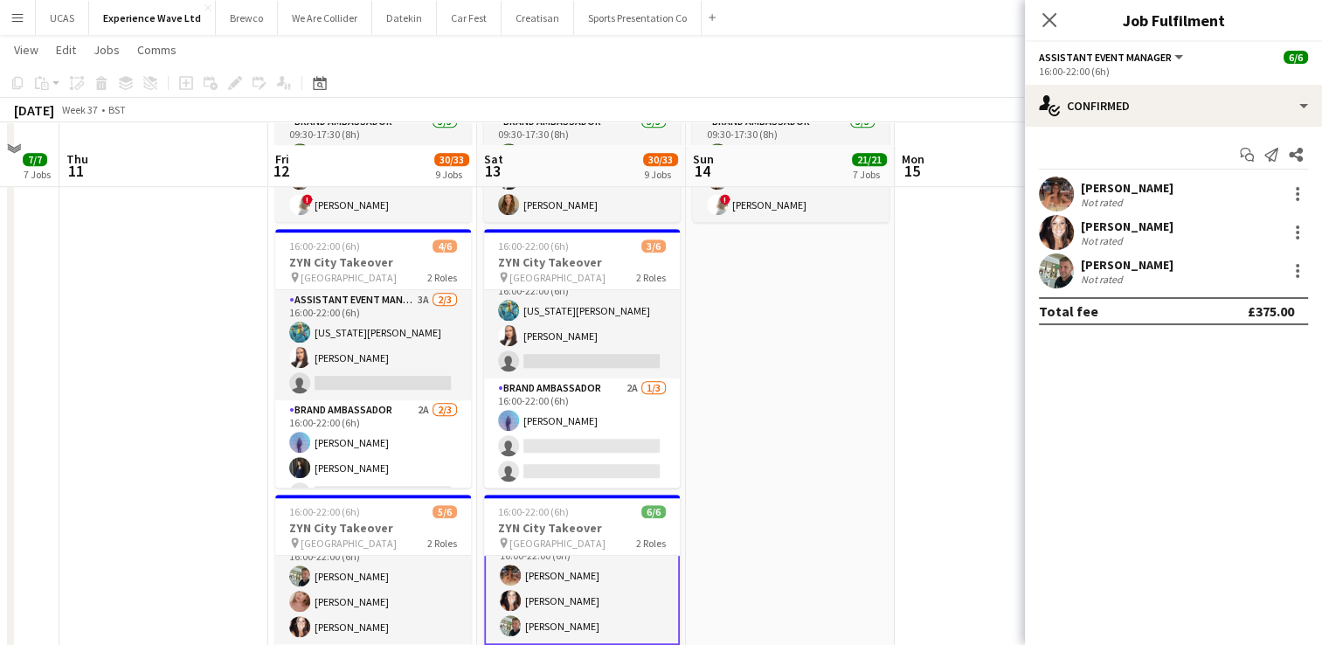
scroll to position [1250, 0]
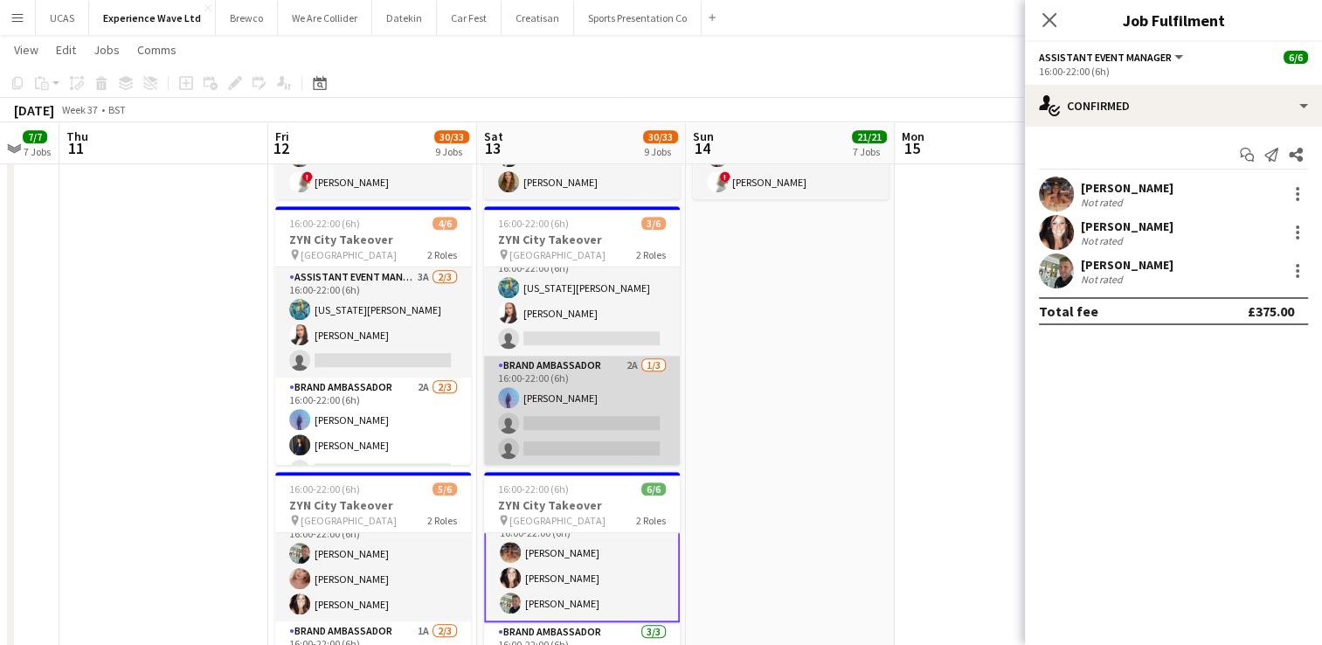
click at [629, 436] on app-card-role "Brand Ambassador 2A [DATE] 16:00-22:00 (6h) [PERSON_NAME] single-neutral-action…" at bounding box center [582, 411] width 196 height 110
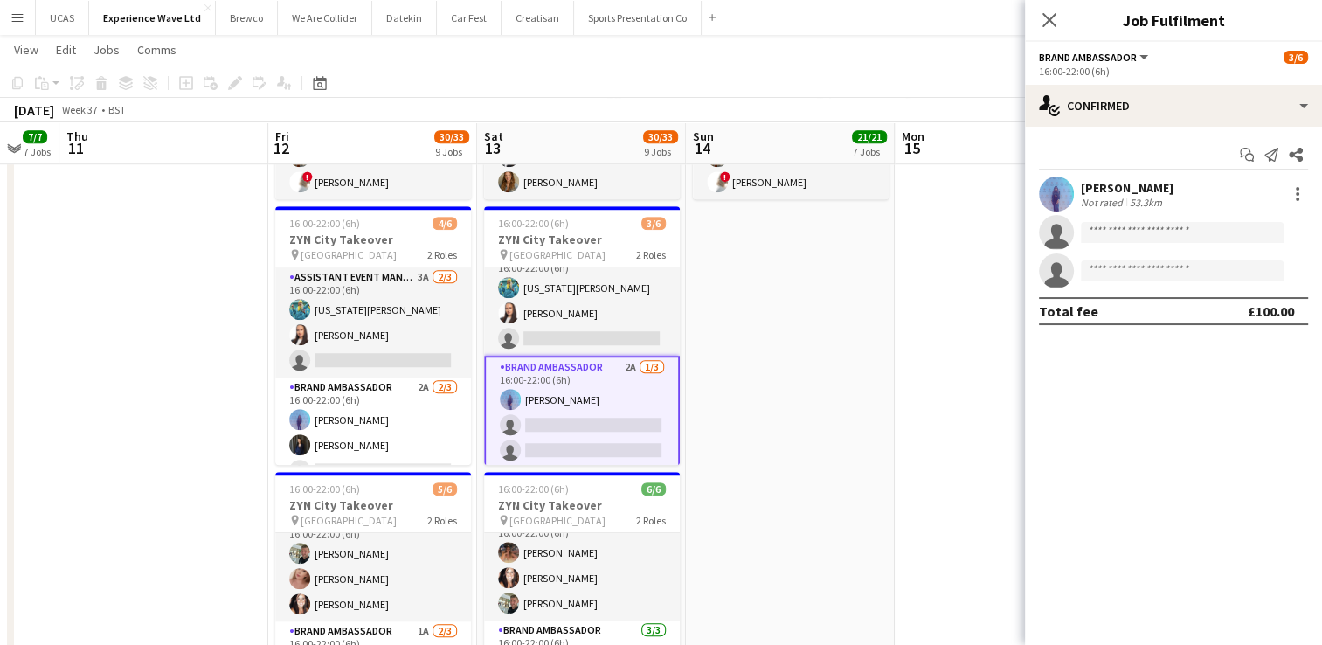
scroll to position [22, 0]
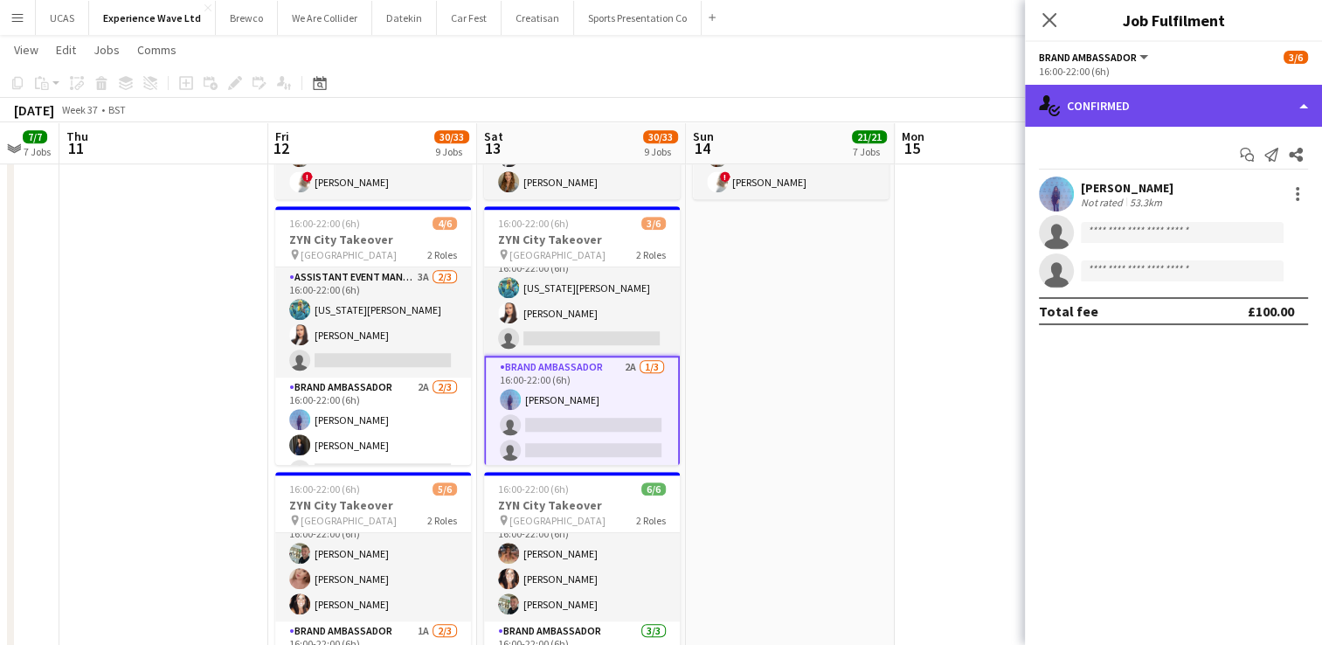
click at [1147, 112] on div "single-neutral-actions-check-2 Confirmed" at bounding box center [1173, 106] width 297 height 42
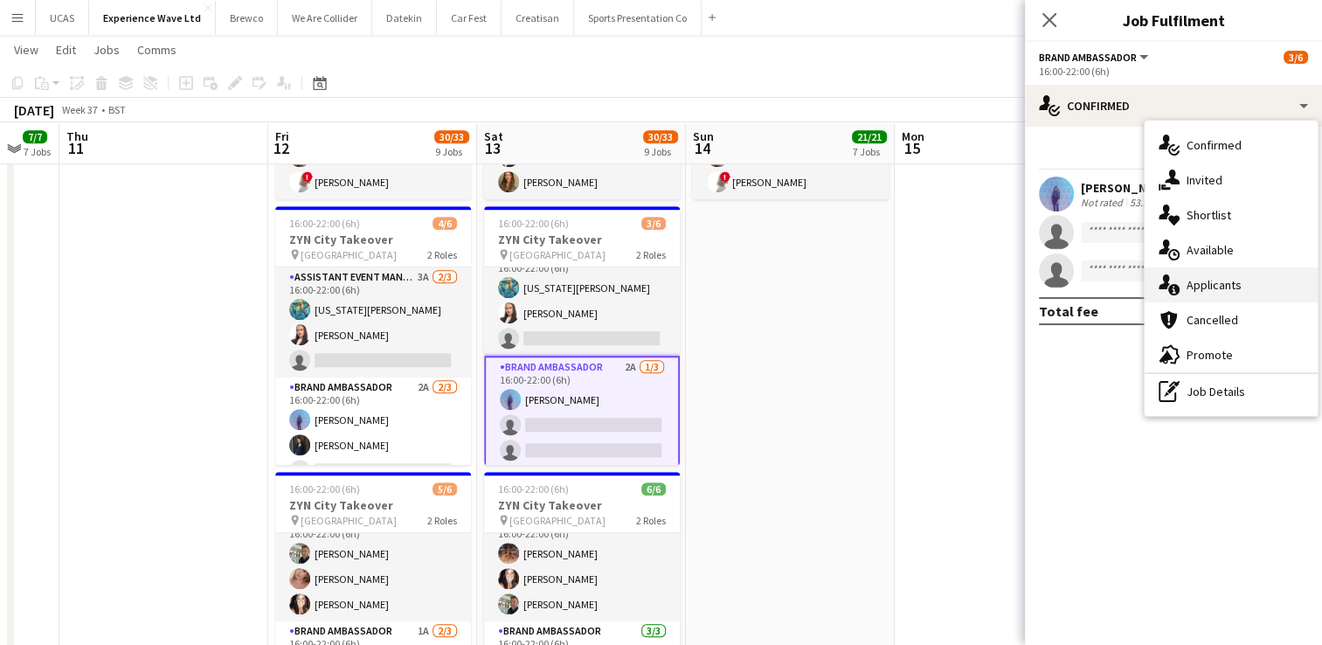
click at [1227, 274] on div "single-neutral-actions-information Applicants" at bounding box center [1231, 284] width 173 height 35
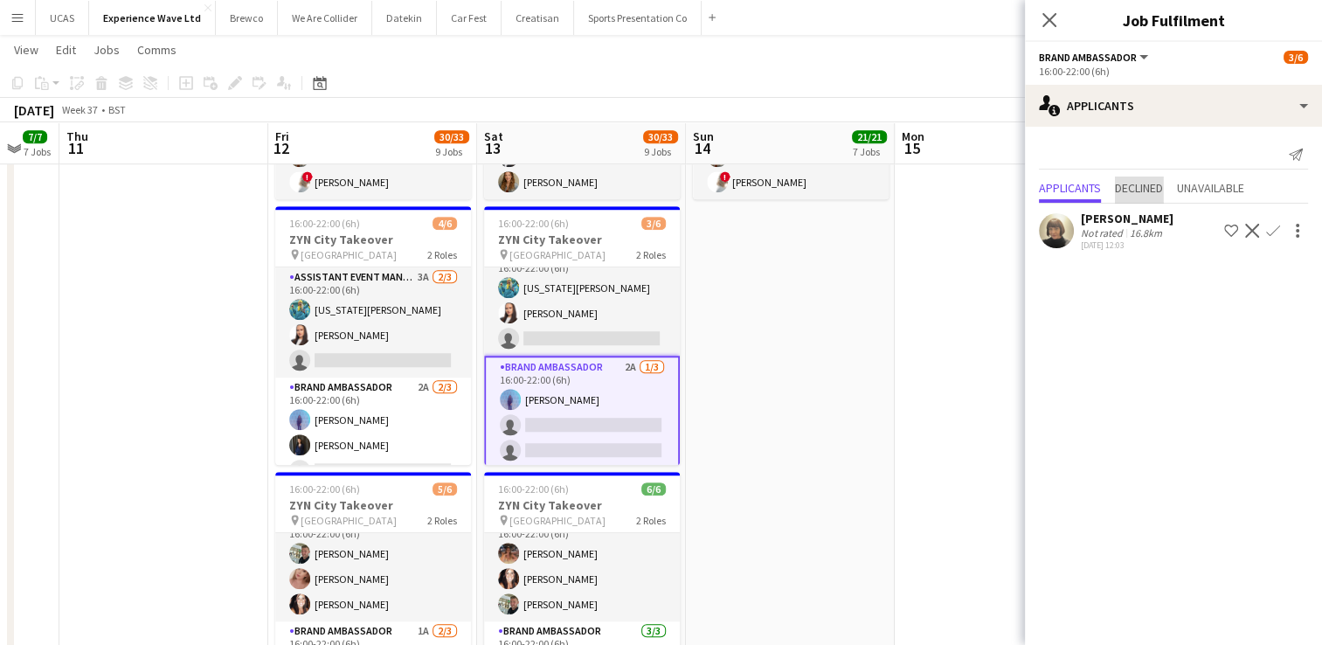
click at [1163, 191] on span "Declined" at bounding box center [1139, 188] width 48 height 12
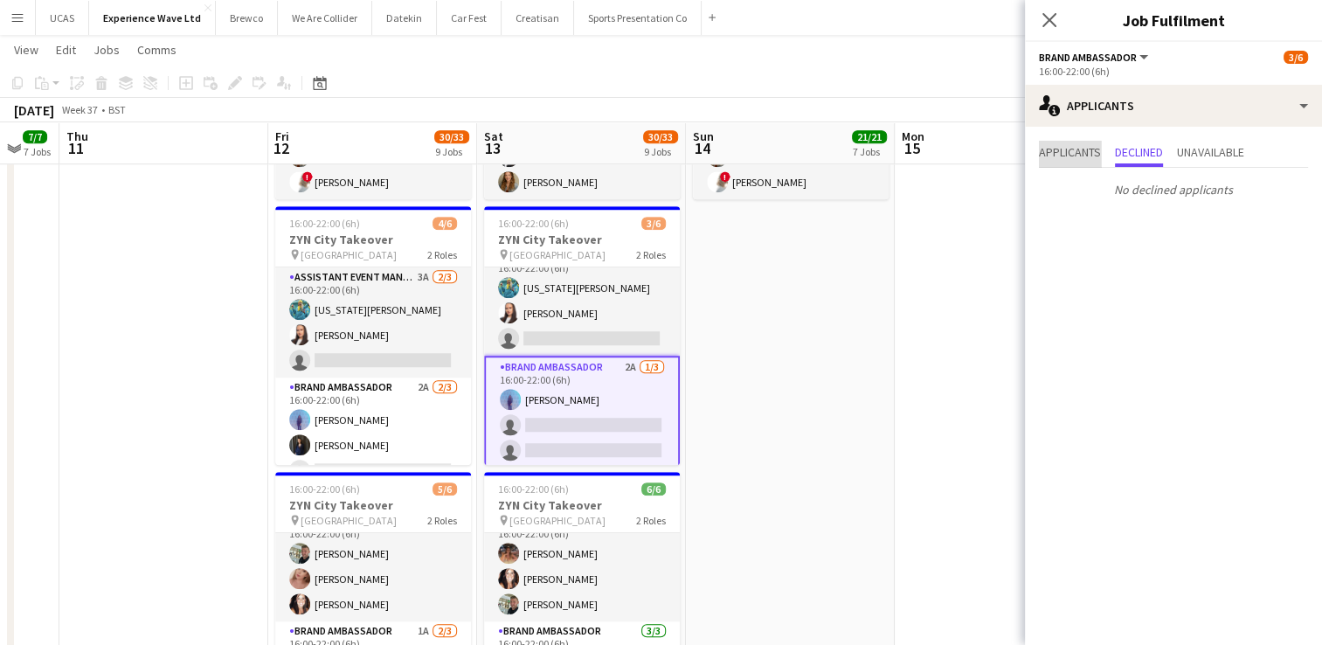
click at [1045, 159] on span "Applicants" at bounding box center [1070, 154] width 62 height 26
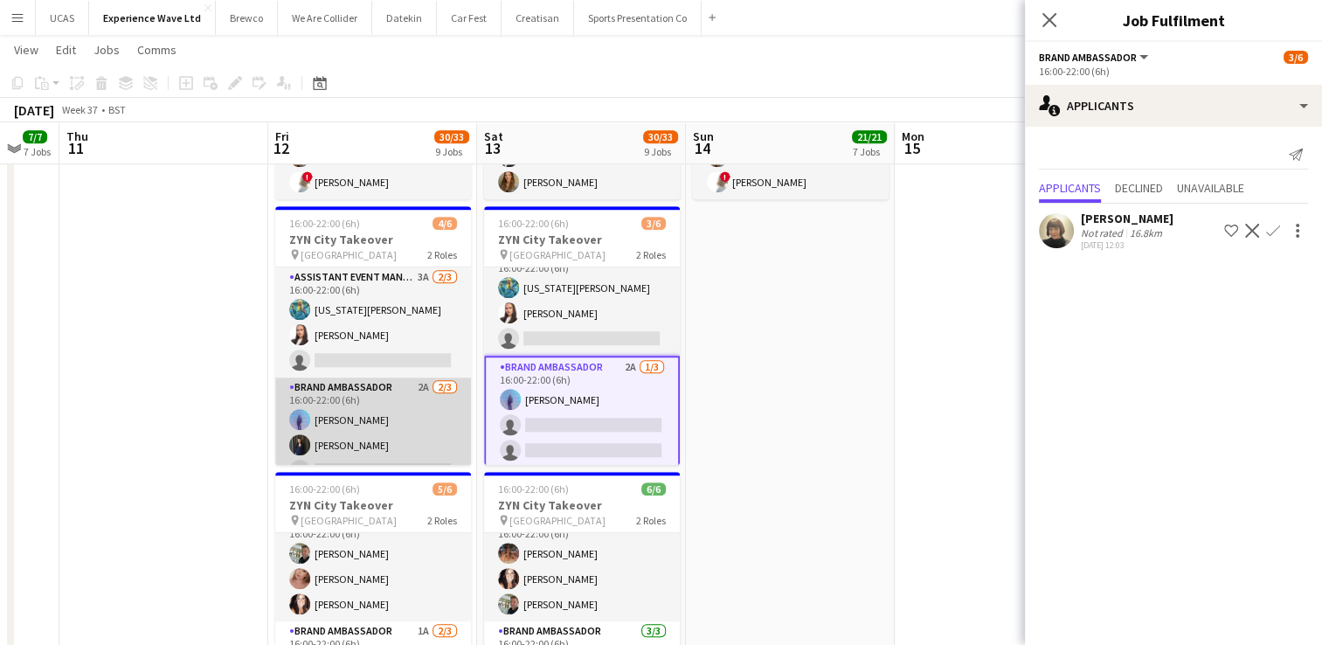
click at [394, 427] on app-card-role "Brand Ambassador 2A [DATE] 16:00-22:00 (6h) [PERSON_NAME] [PERSON_NAME] single-…" at bounding box center [373, 433] width 196 height 110
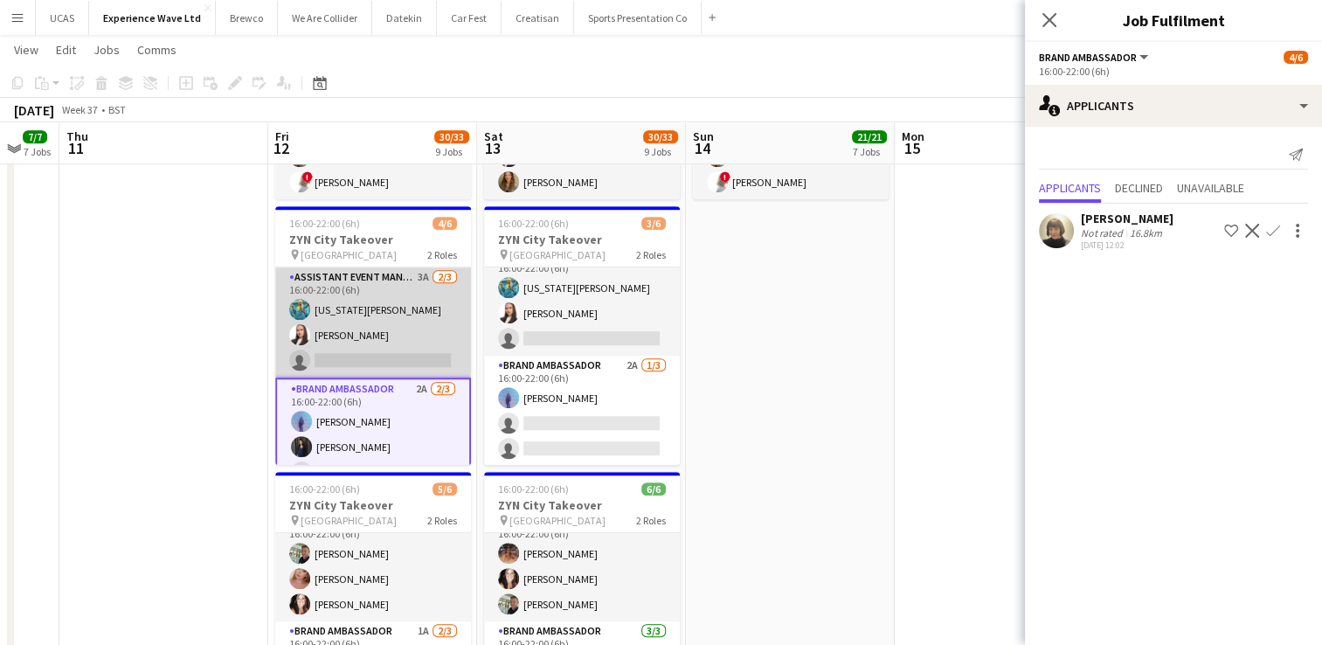
click at [381, 342] on app-card-role "Assistant Event Manager 3A [DATE] 16:00-22:00 (6h) [US_STATE][PERSON_NAME] [PER…" at bounding box center [373, 322] width 196 height 110
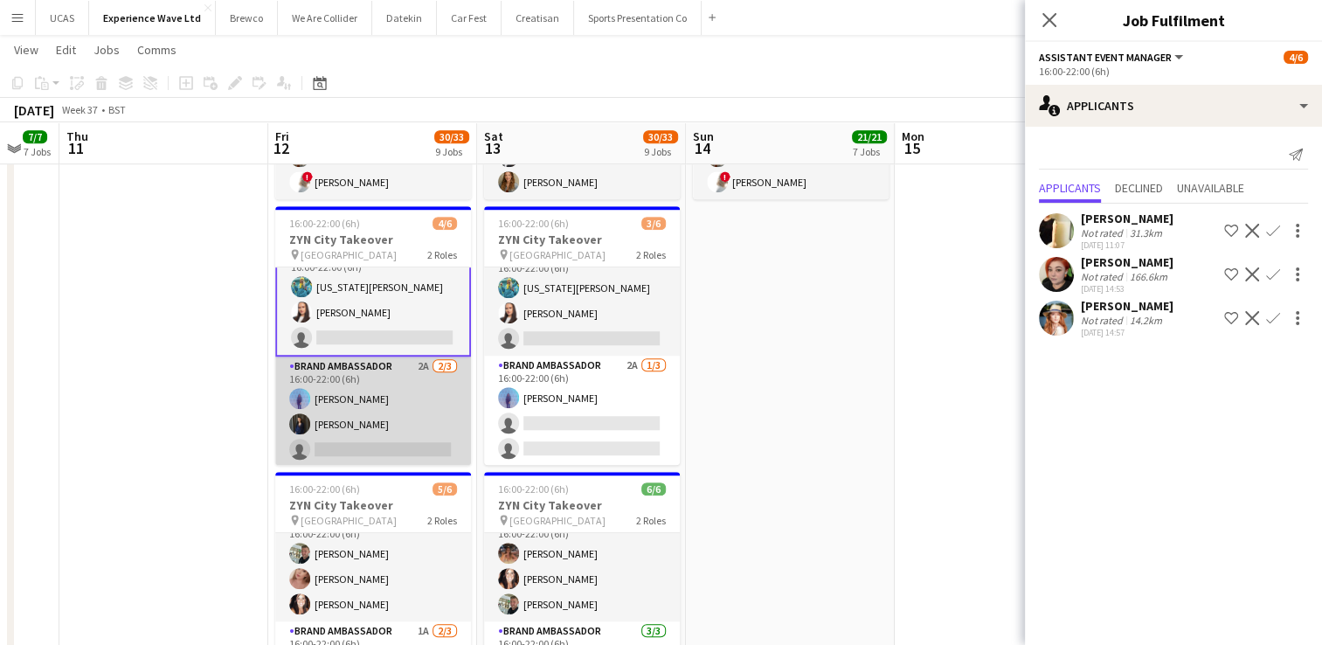
scroll to position [0, 566]
click at [364, 399] on app-card-role "Brand Ambassador 2A [DATE] 16:00-22:00 (6h) [PERSON_NAME] [PERSON_NAME] single-…" at bounding box center [374, 412] width 196 height 110
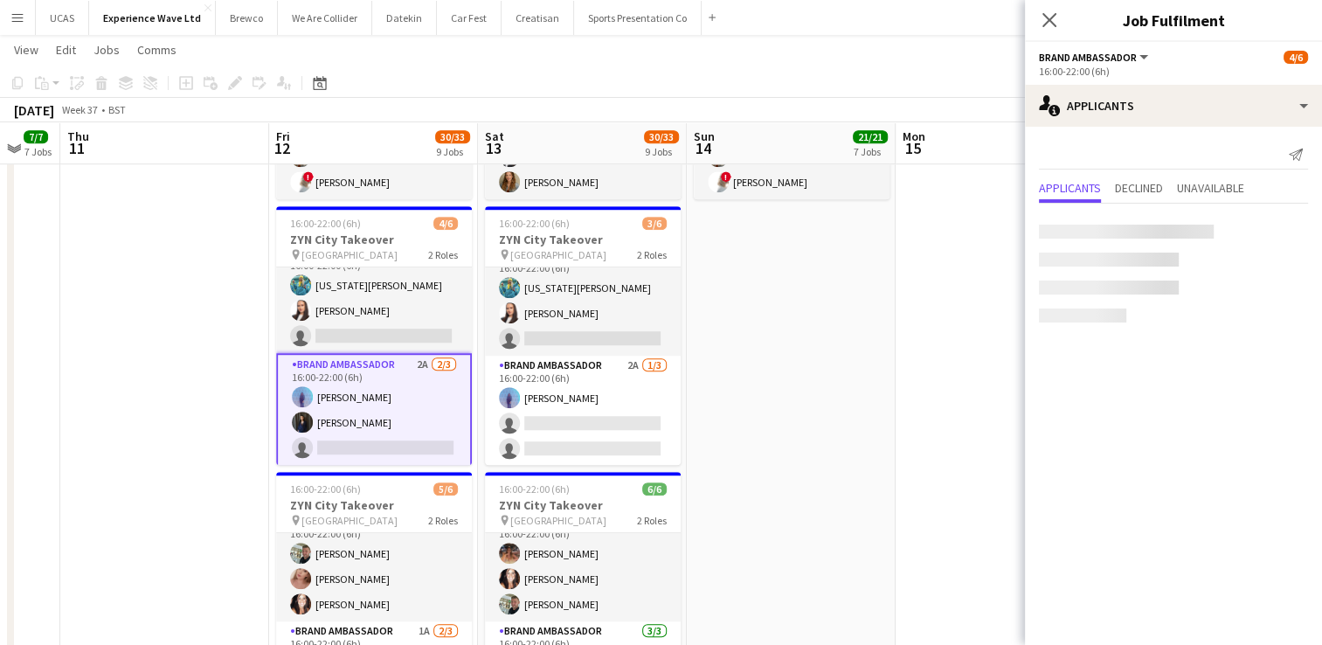
scroll to position [24, 0]
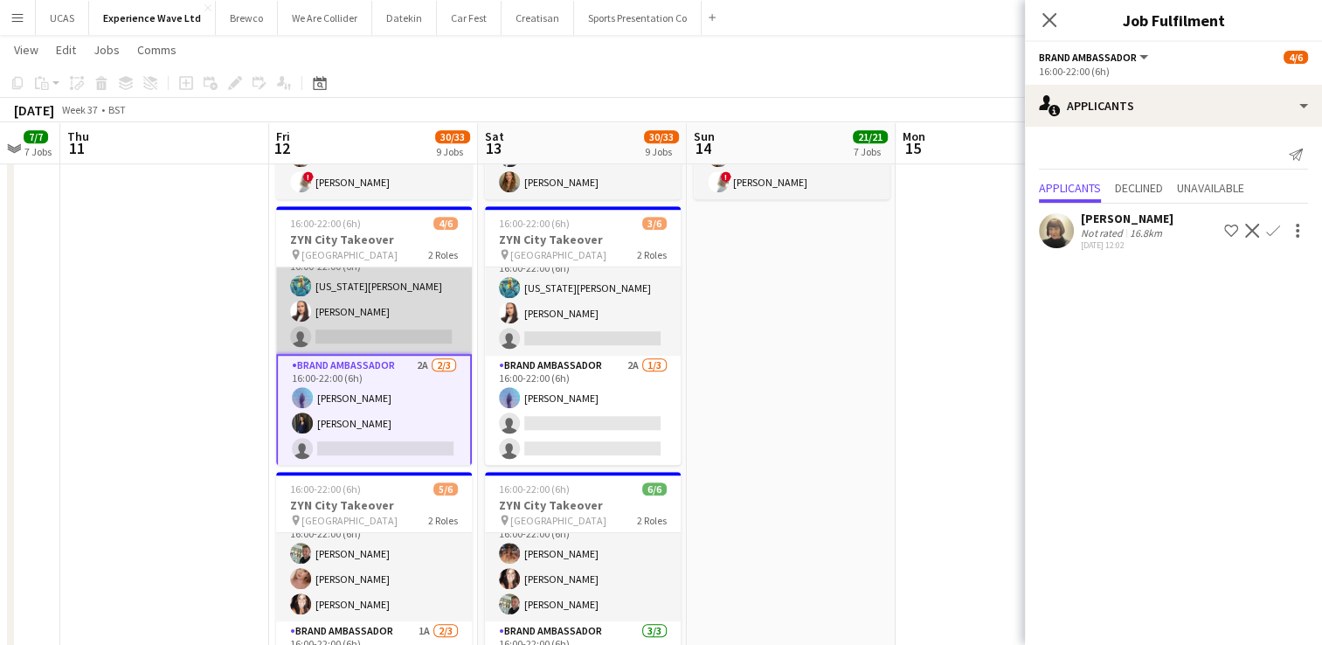
click at [392, 314] on app-card-role "Assistant Event Manager 3A [DATE] 16:00-22:00 (6h) [US_STATE][PERSON_NAME] [PER…" at bounding box center [374, 299] width 196 height 110
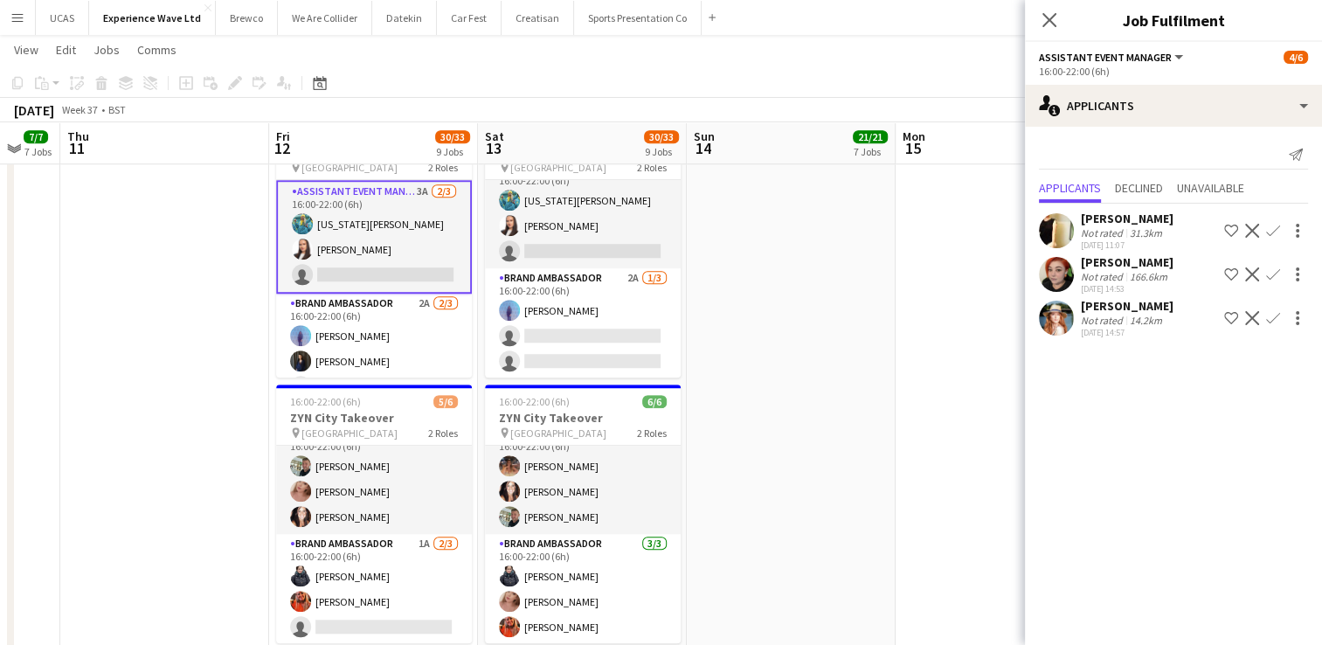
scroll to position [24, 0]
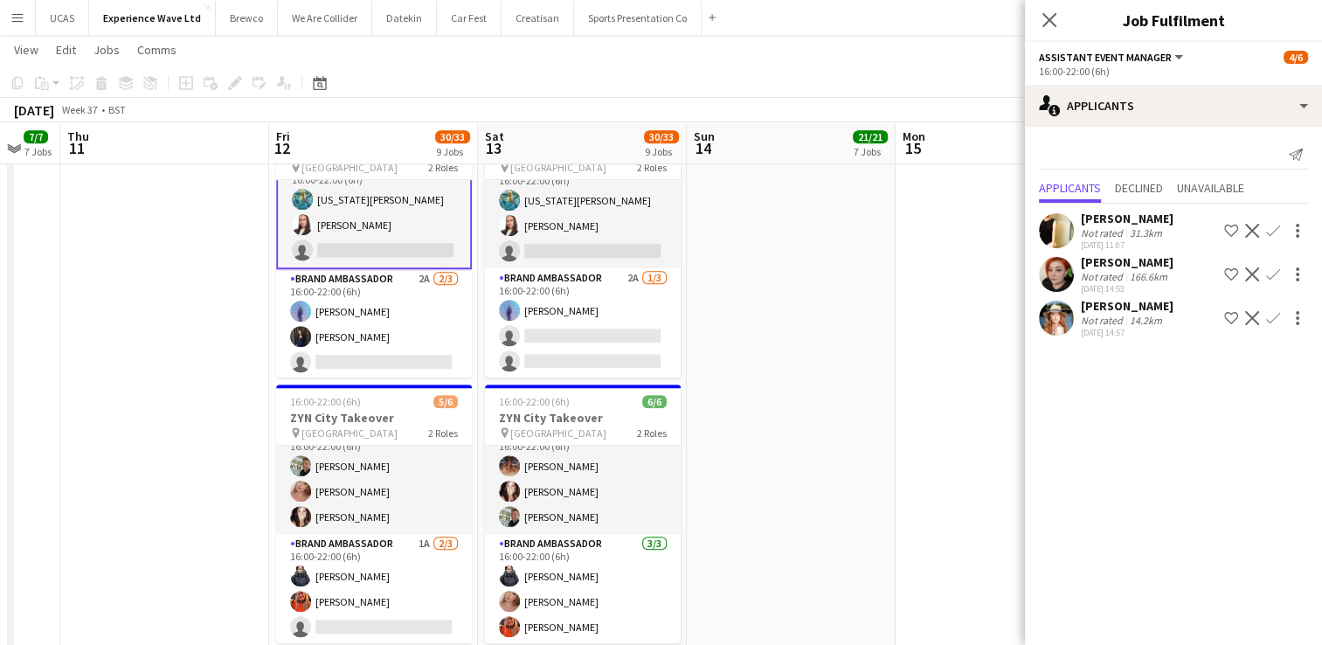
click at [374, 329] on app-card-role "Brand Ambassador 2A [DATE] 16:00-22:00 (6h) [PERSON_NAME] [PERSON_NAME] single-…" at bounding box center [374, 324] width 196 height 110
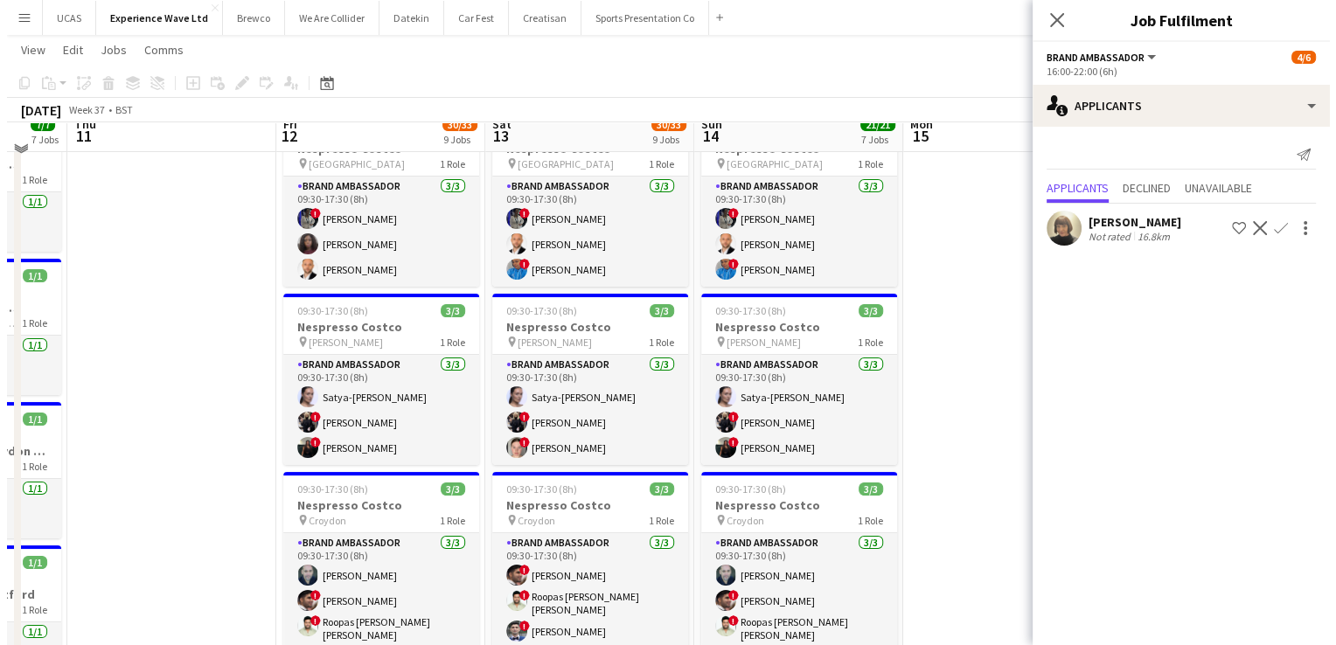
scroll to position [0, 0]
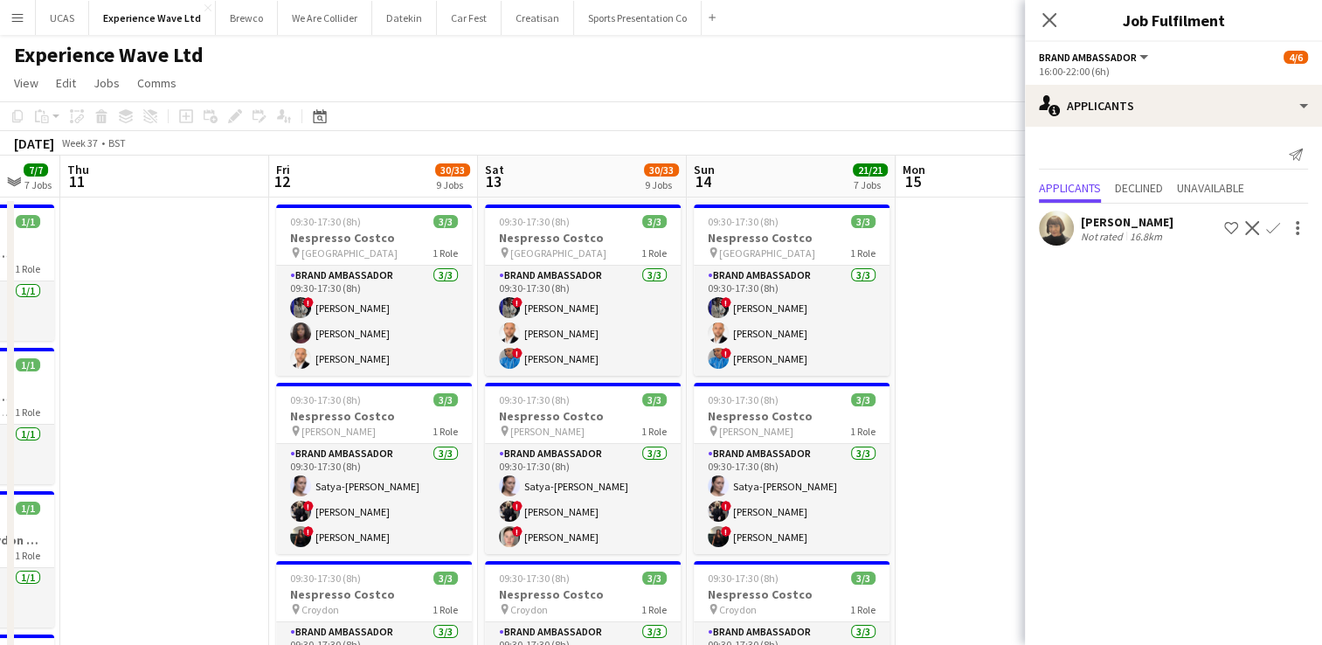
click at [22, 21] on app-icon "Menu" at bounding box center [17, 17] width 14 height 14
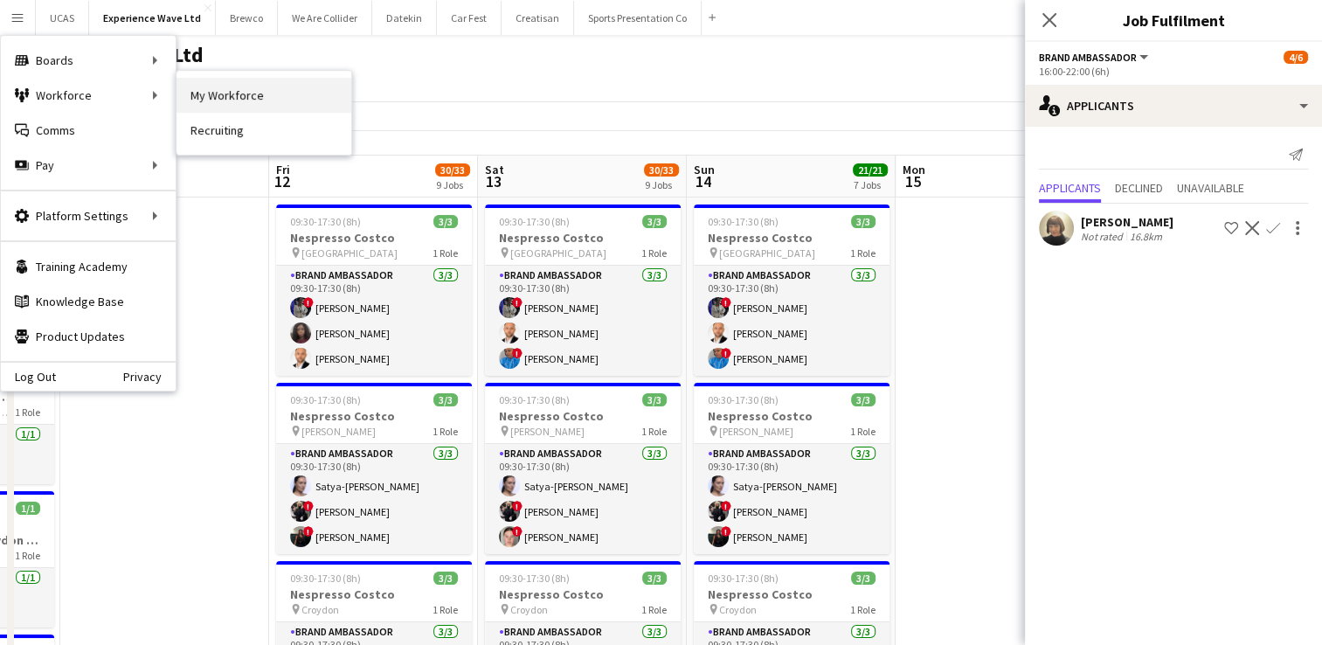
click at [210, 90] on link "My Workforce" at bounding box center [264, 95] width 175 height 35
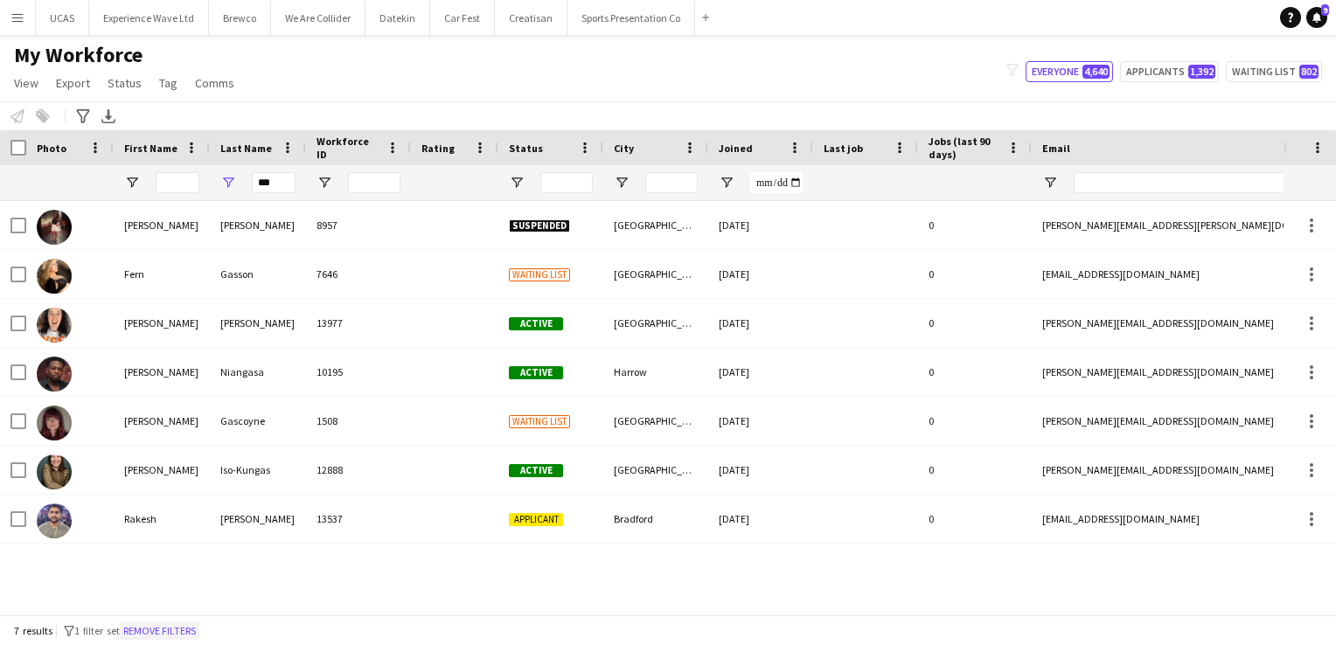
click at [198, 628] on button "Remove filters" at bounding box center [160, 630] width 80 height 19
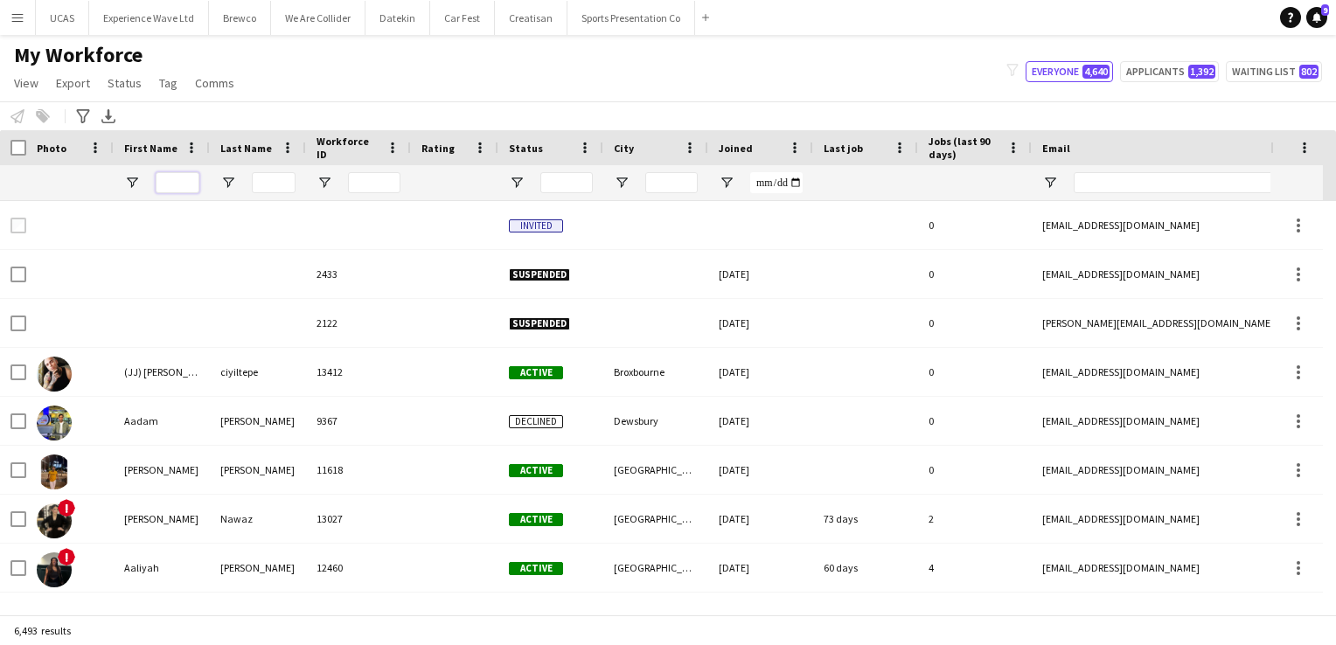
click at [169, 180] on input "First Name Filter Input" at bounding box center [178, 182] width 44 height 21
type input "*****"
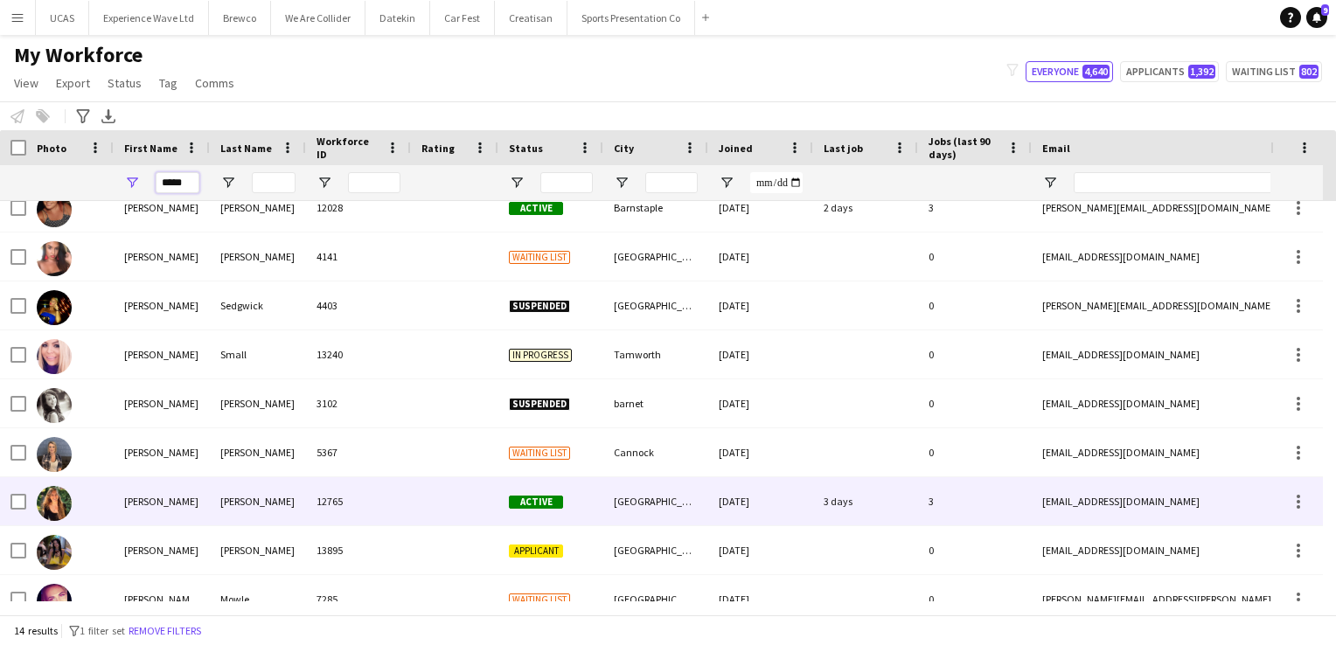
scroll to position [284, 0]
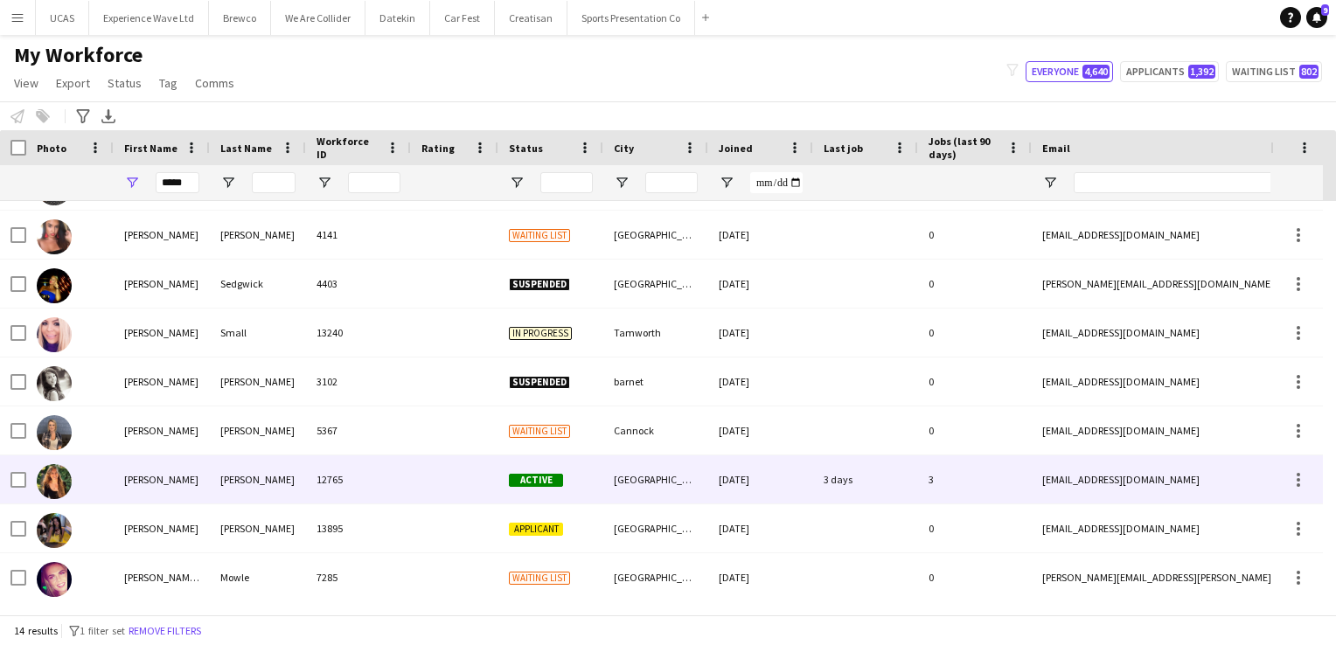
click at [175, 475] on div "[PERSON_NAME]" at bounding box center [162, 479] width 96 height 48
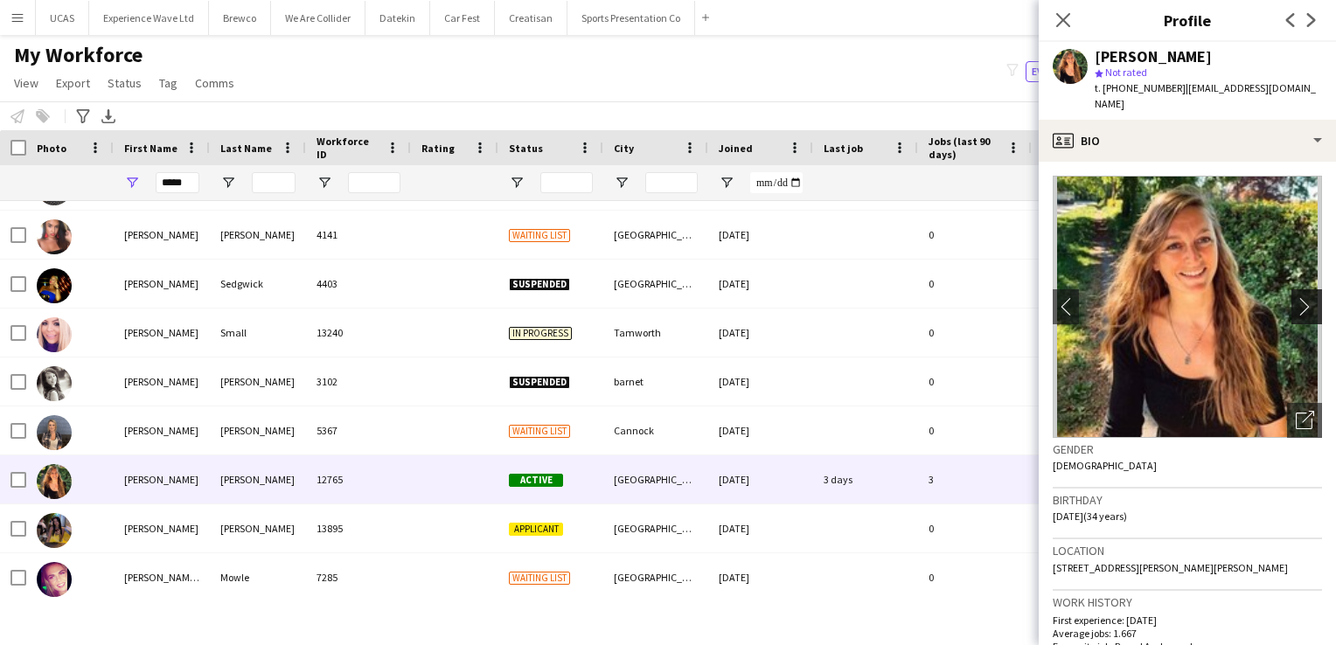
click at [1295, 297] on app-icon "chevron-right" at bounding box center [1308, 306] width 27 height 18
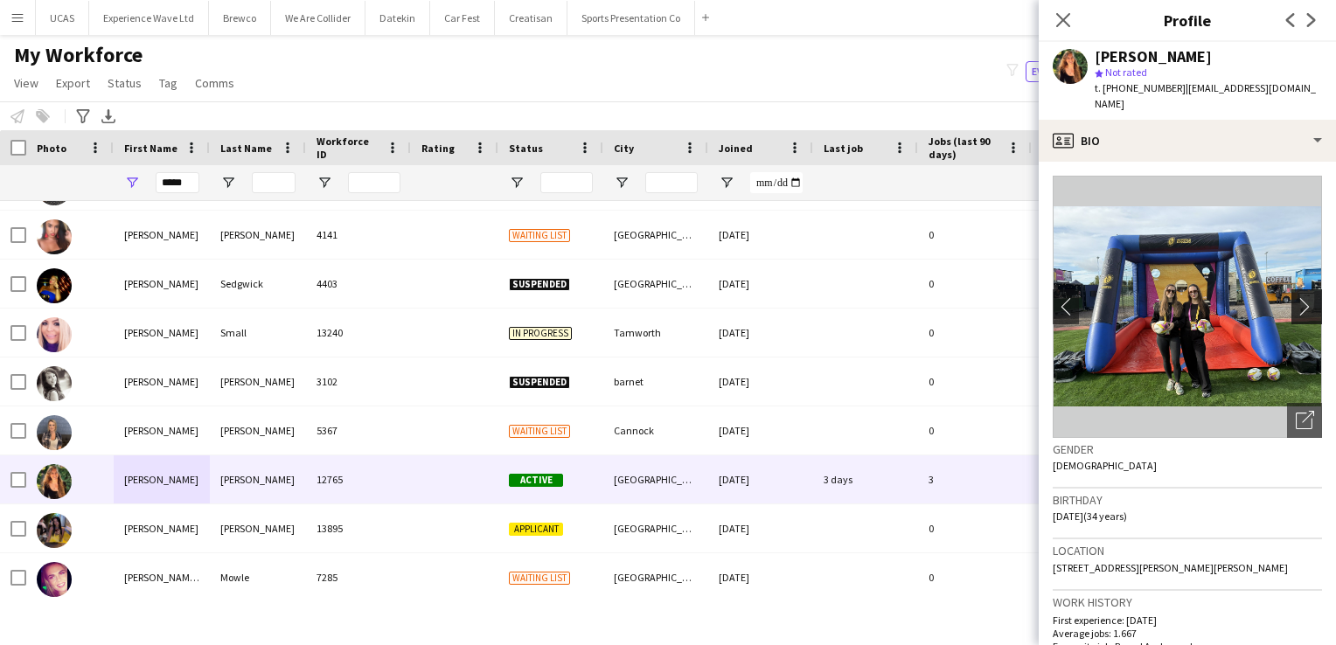
click at [1295, 297] on app-icon "chevron-right" at bounding box center [1308, 306] width 27 height 18
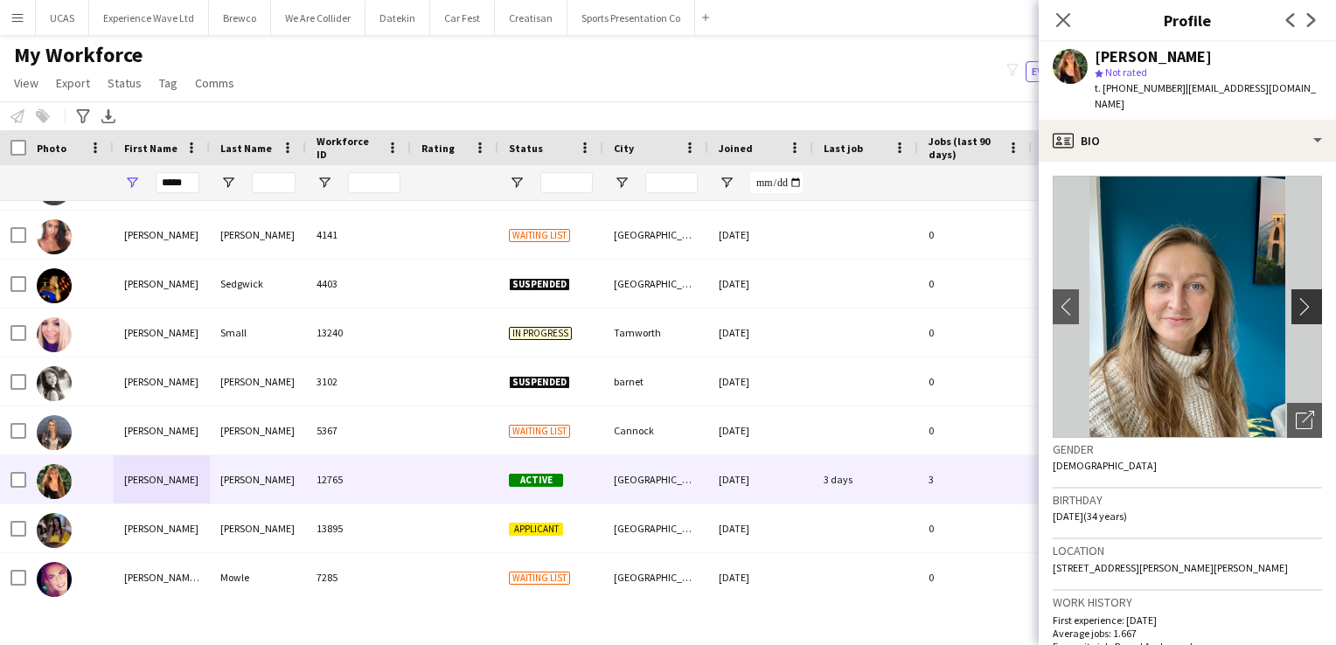
click at [1295, 297] on app-icon "chevron-right" at bounding box center [1308, 306] width 27 height 18
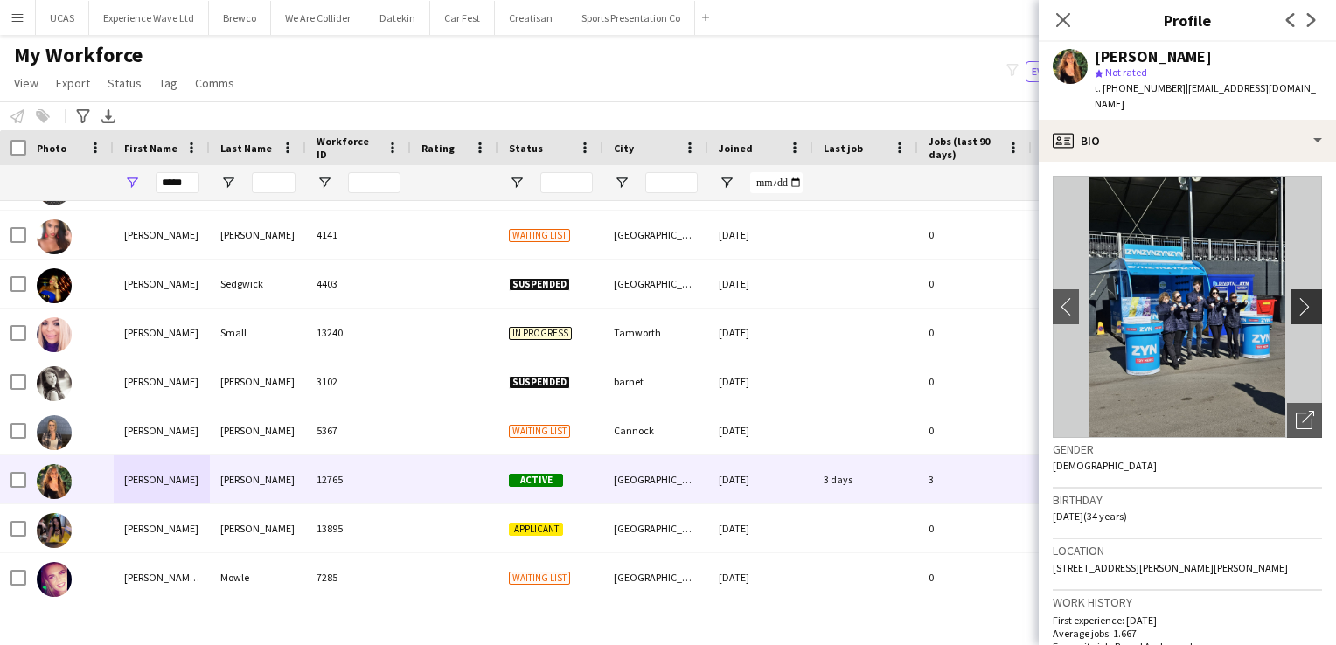
click at [1295, 297] on app-icon "chevron-right" at bounding box center [1308, 306] width 27 height 18
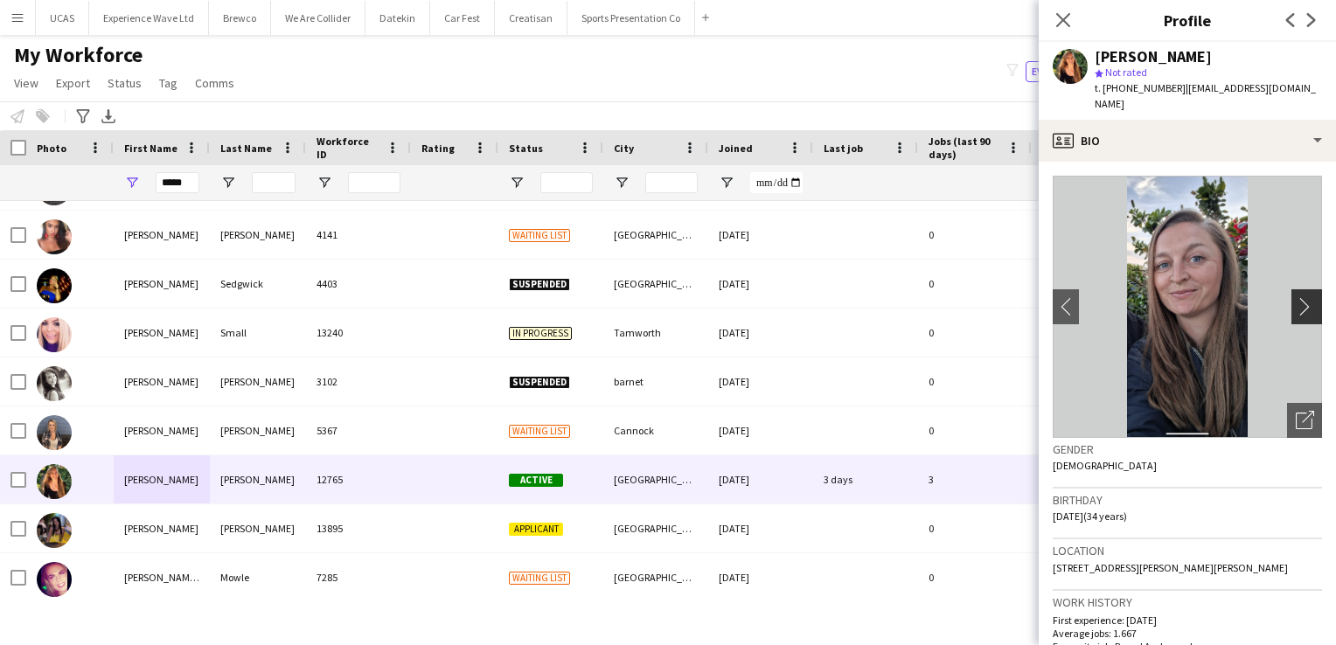
click at [1295, 297] on app-icon "chevron-right" at bounding box center [1308, 306] width 27 height 18
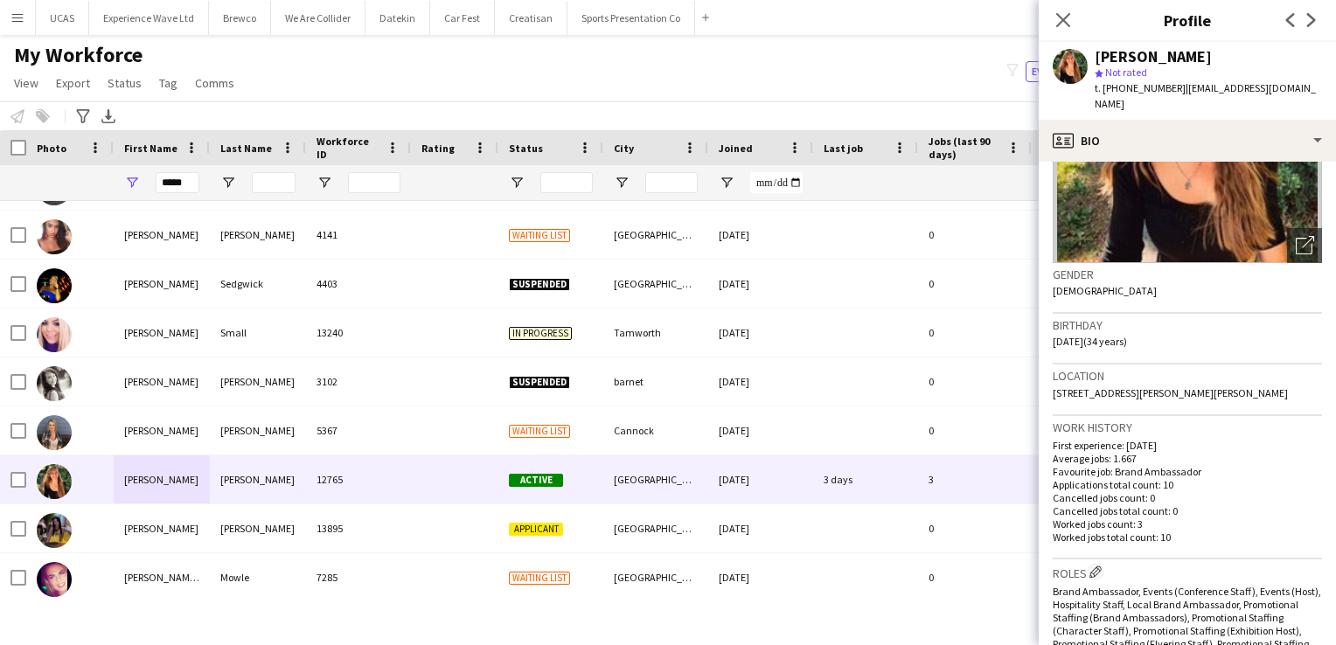
scroll to position [0, 0]
